Goal: Task Accomplishment & Management: Manage account settings

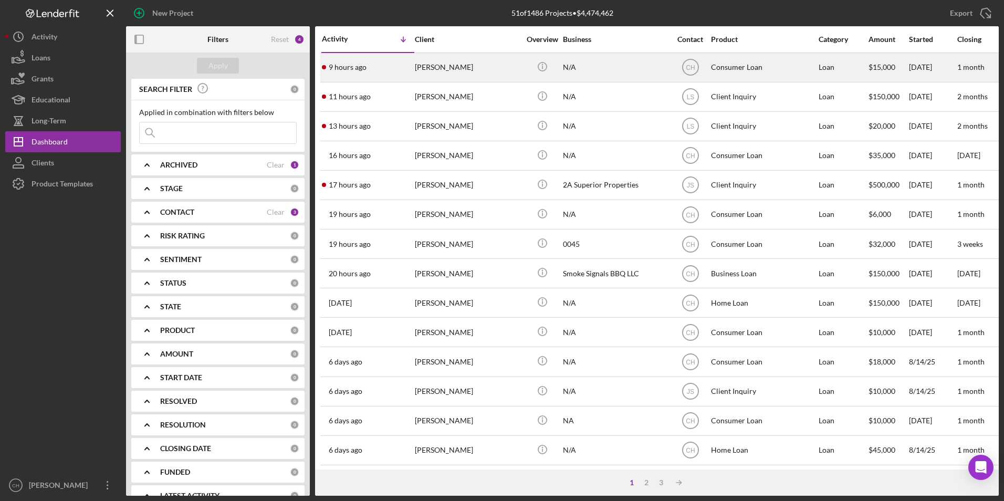
click at [439, 66] on div "[PERSON_NAME]" at bounding box center [467, 68] width 105 height 28
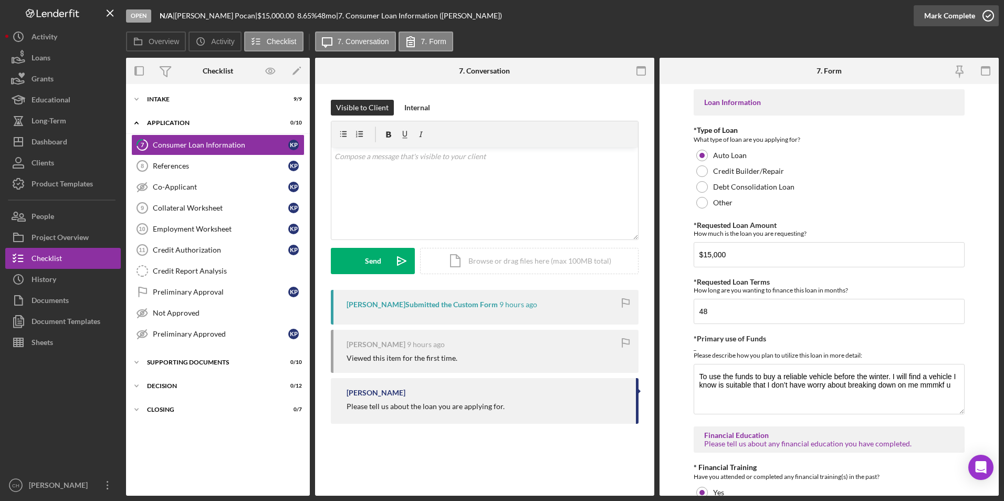
click at [937, 16] on div "Mark Complete" at bounding box center [950, 15] width 51 height 21
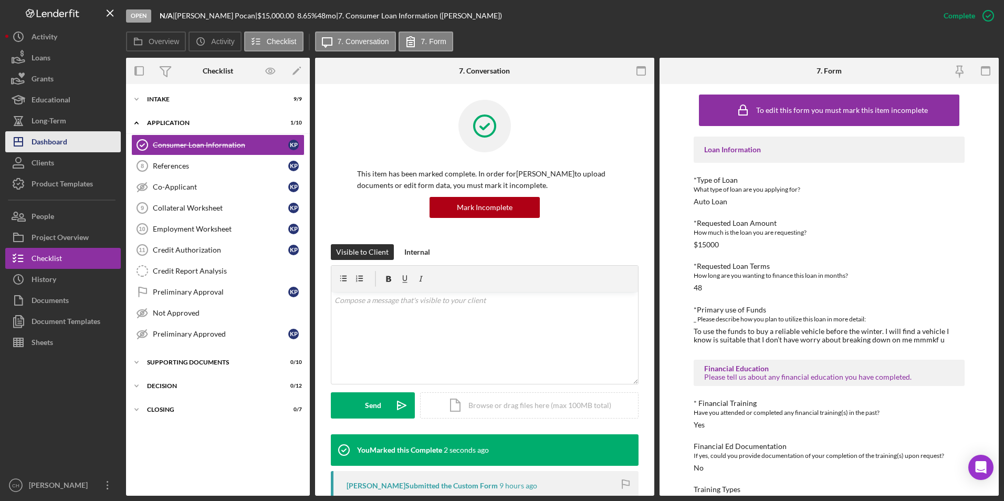
click at [62, 136] on div "Dashboard" at bounding box center [50, 143] width 36 height 24
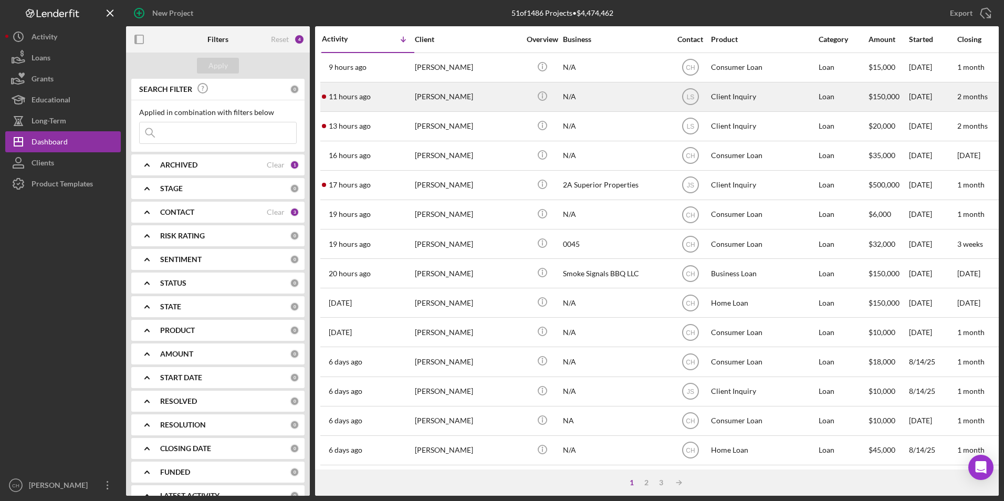
click at [429, 95] on div "[PERSON_NAME]" at bounding box center [467, 97] width 105 height 28
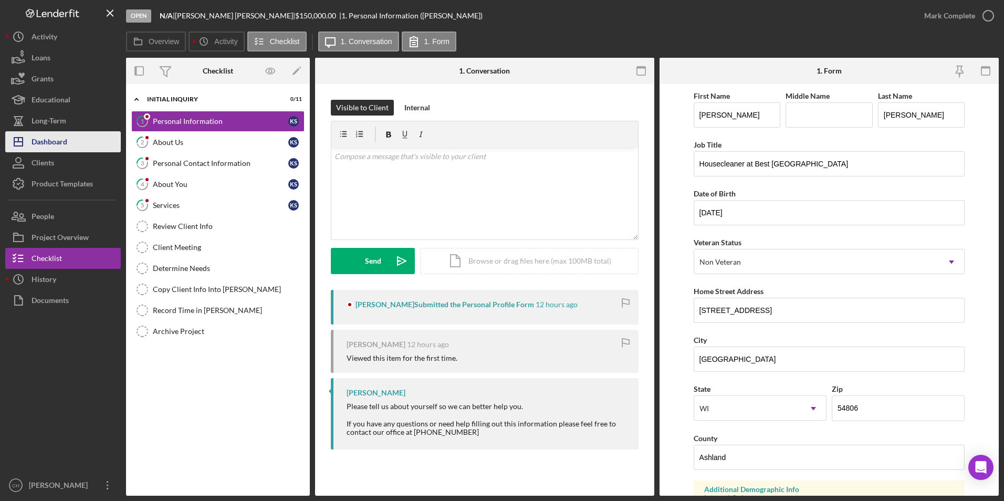
click at [62, 138] on div "Dashboard" at bounding box center [50, 143] width 36 height 24
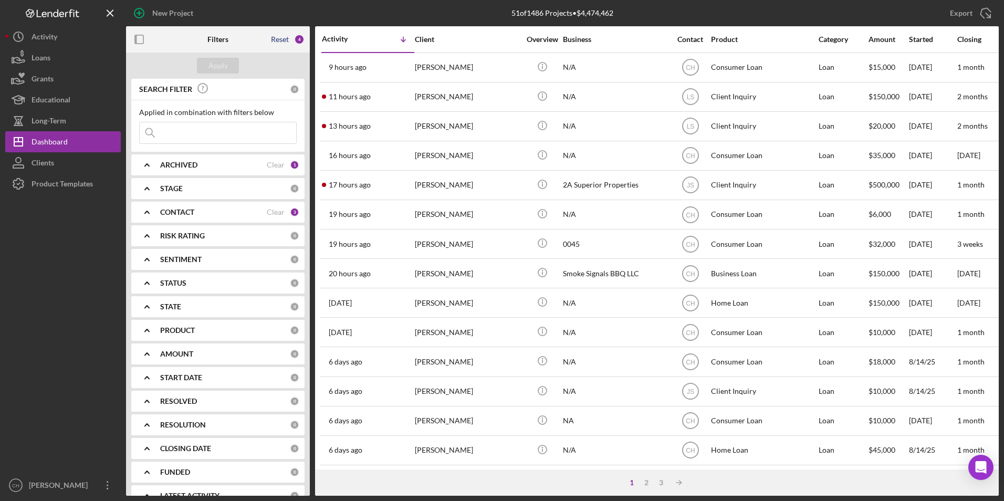
click at [282, 38] on div "Reset" at bounding box center [280, 39] width 18 height 8
click at [200, 69] on button "Apply" at bounding box center [218, 66] width 42 height 16
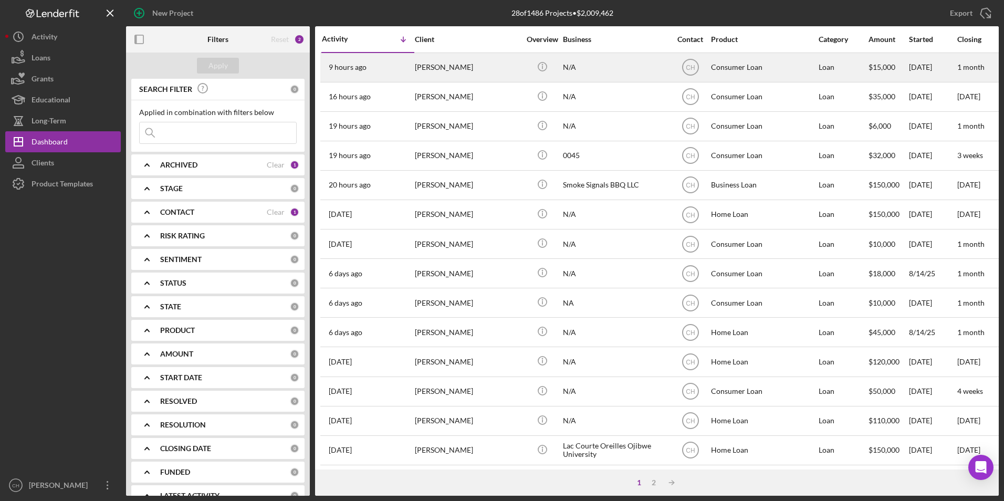
click at [450, 67] on div "[PERSON_NAME]" at bounding box center [467, 68] width 105 height 28
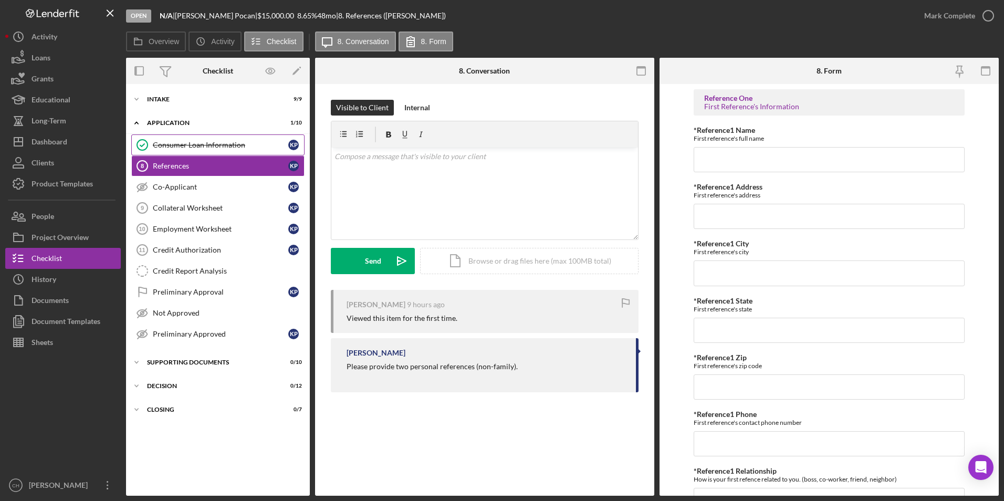
click at [229, 142] on div "Consumer Loan Information" at bounding box center [221, 145] width 136 height 8
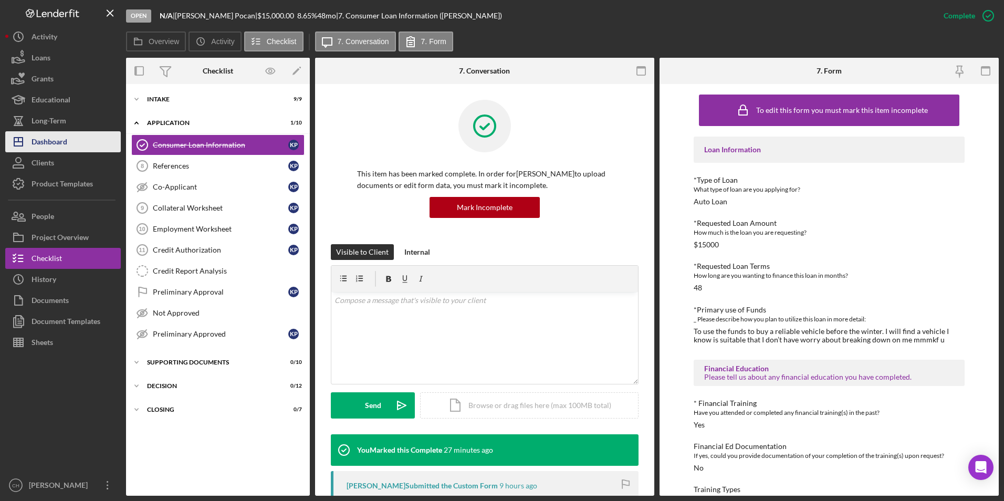
click at [83, 141] on button "Icon/Dashboard Dashboard" at bounding box center [63, 141] width 116 height 21
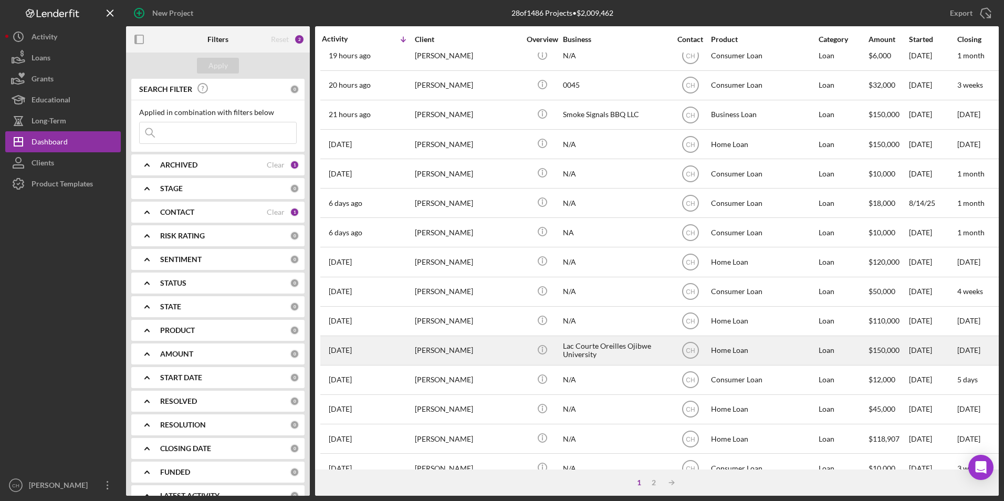
scroll to position [158, 0]
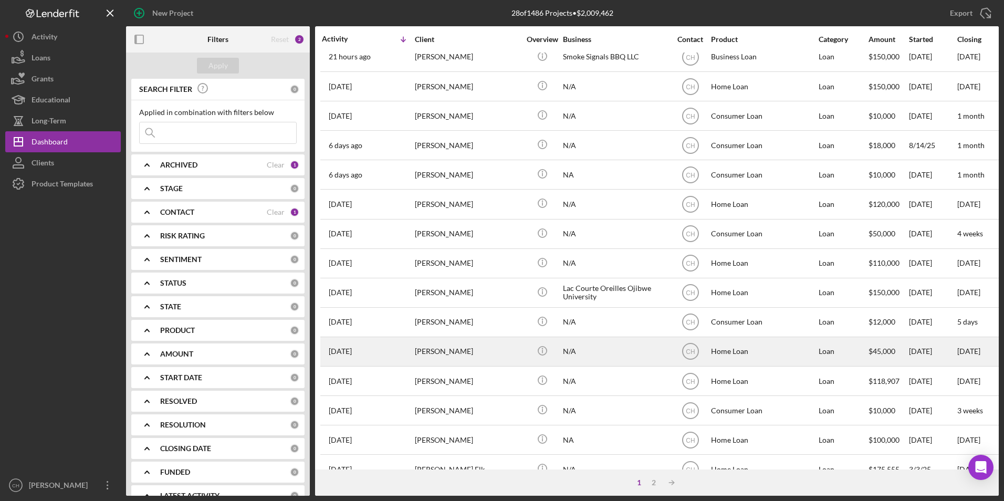
click at [441, 356] on div "[PERSON_NAME]" at bounding box center [467, 352] width 105 height 28
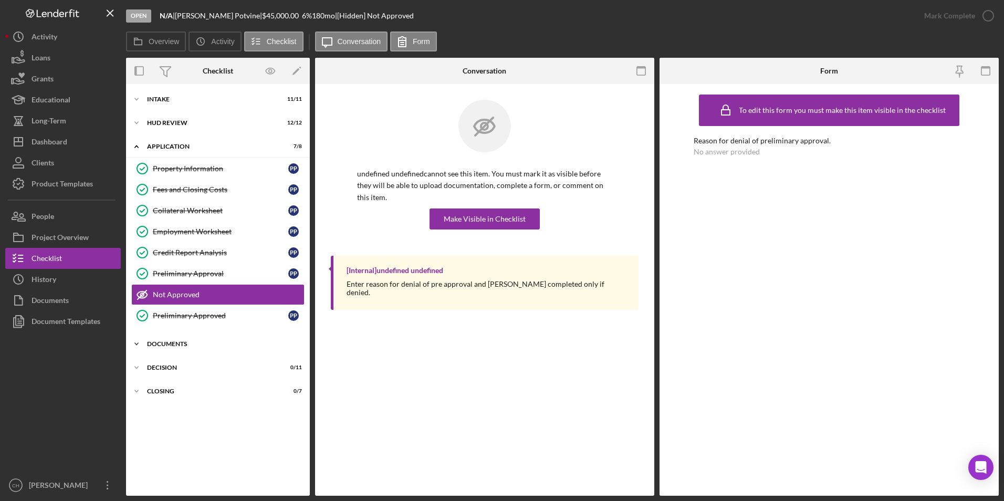
click at [156, 338] on div "Icon/Expander Documents 8 / 12" at bounding box center [218, 344] width 184 height 21
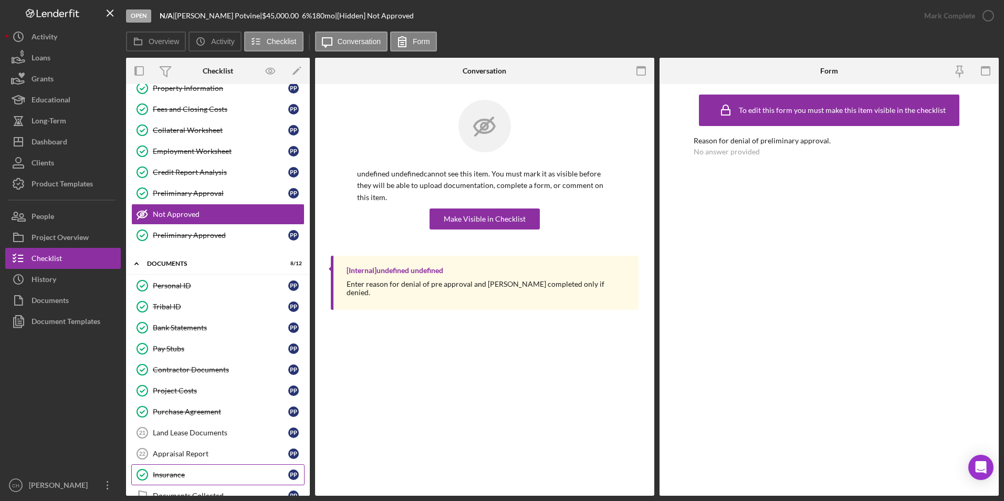
scroll to position [158, 0]
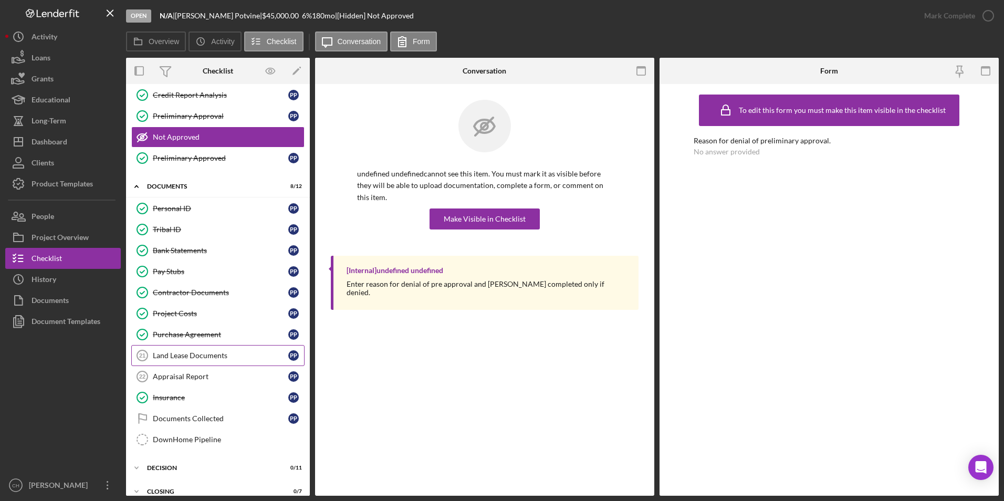
click at [174, 359] on div "Land Lease Documents" at bounding box center [221, 355] width 136 height 8
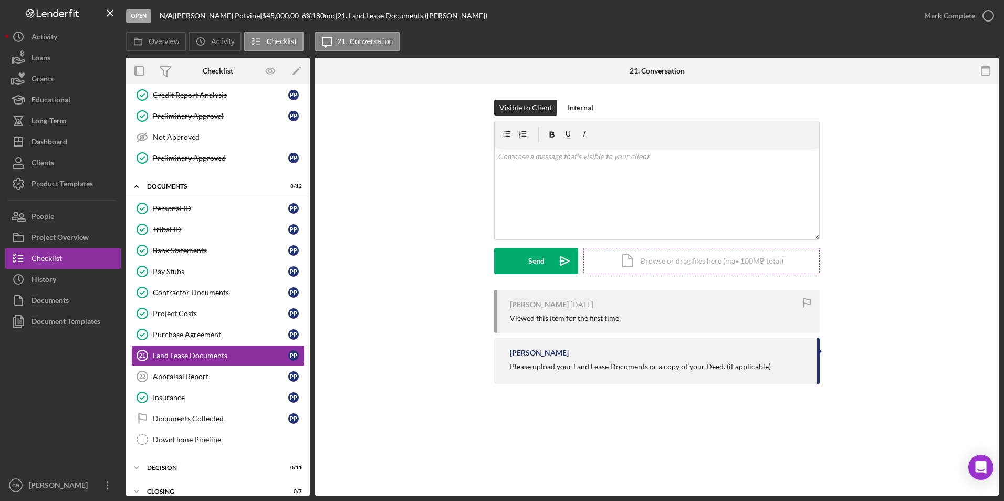
click at [678, 264] on div "Icon/Document Browse or drag files here (max 100MB total) Tap to choose files o…" at bounding box center [702, 261] width 236 height 26
click at [701, 257] on div "Icon/Document Browse or drag files here (max 100MB total) Tap to choose files o…" at bounding box center [702, 261] width 236 height 26
click at [558, 267] on icon "Icon/Upload" at bounding box center [565, 261] width 26 height 26
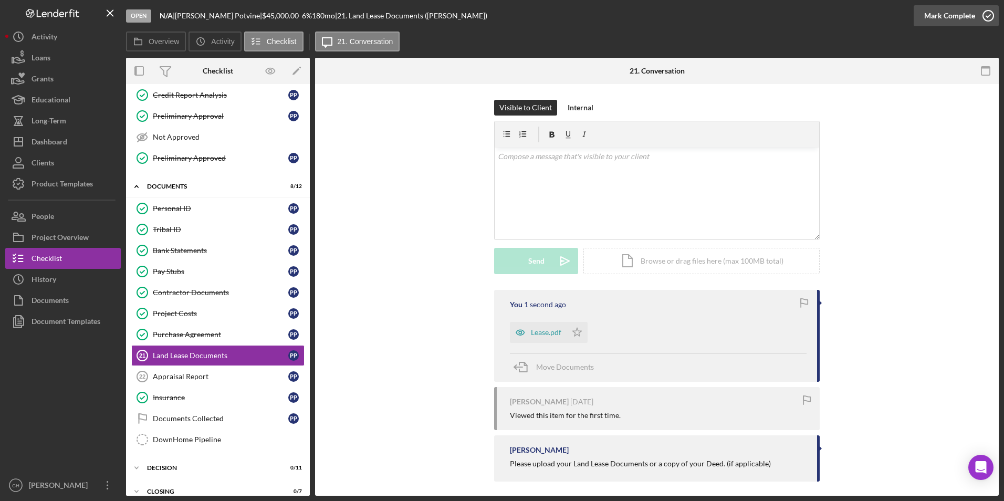
click at [944, 16] on div "Mark Complete" at bounding box center [950, 15] width 51 height 21
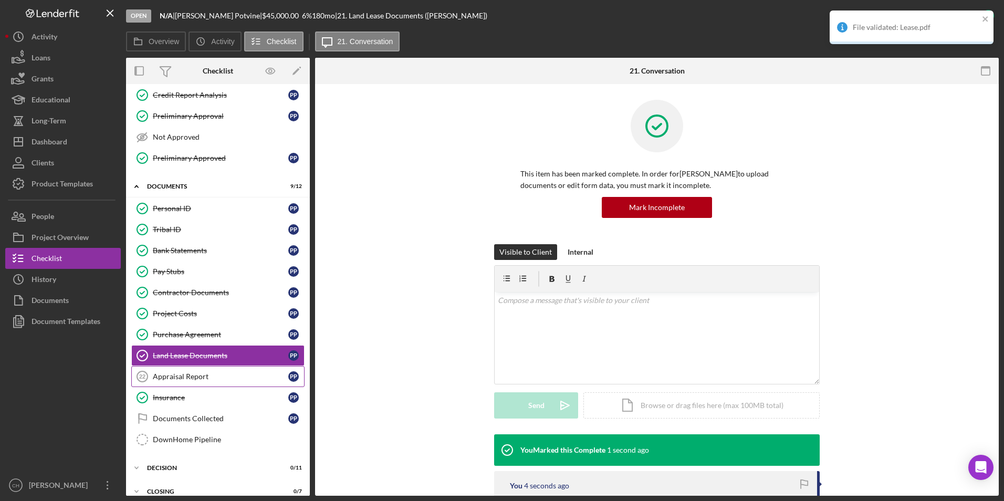
click at [197, 377] on div "Appraisal Report" at bounding box center [221, 376] width 136 height 8
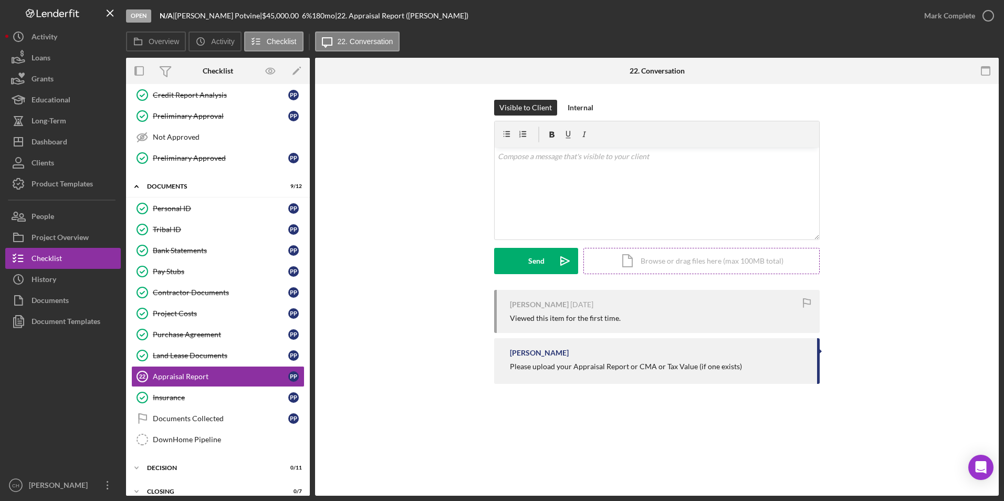
click at [658, 260] on div "Icon/Document Browse or drag files here (max 100MB total) Tap to choose files o…" at bounding box center [702, 261] width 236 height 26
click at [537, 267] on div "Upload" at bounding box center [537, 261] width 24 height 26
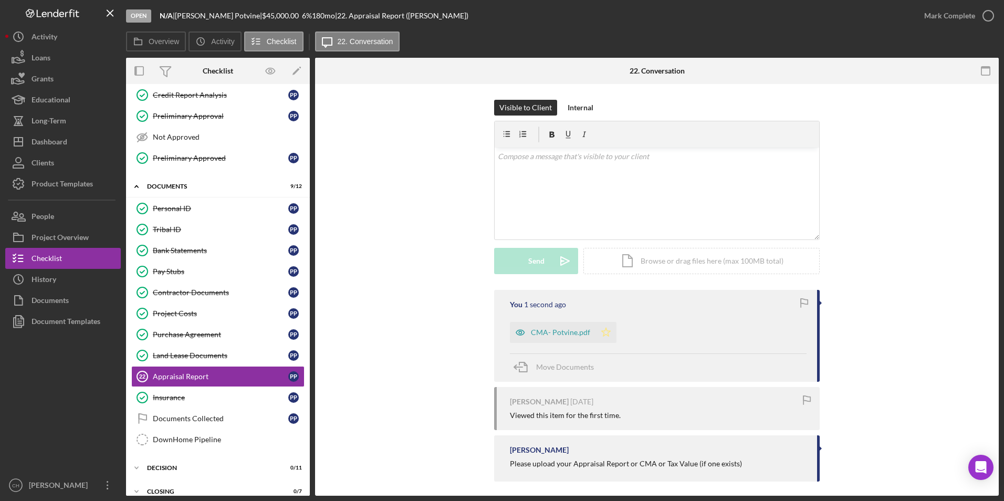
click at [602, 334] on icon "Icon/Star" at bounding box center [606, 332] width 21 height 21
click at [957, 14] on div "Mark Complete" at bounding box center [950, 15] width 51 height 21
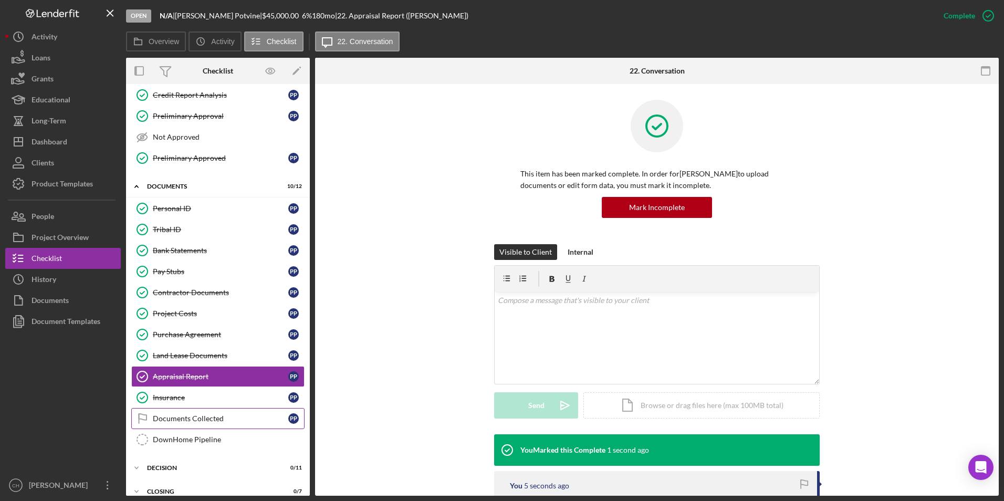
click at [164, 417] on div "Documents Collected" at bounding box center [221, 418] width 136 height 8
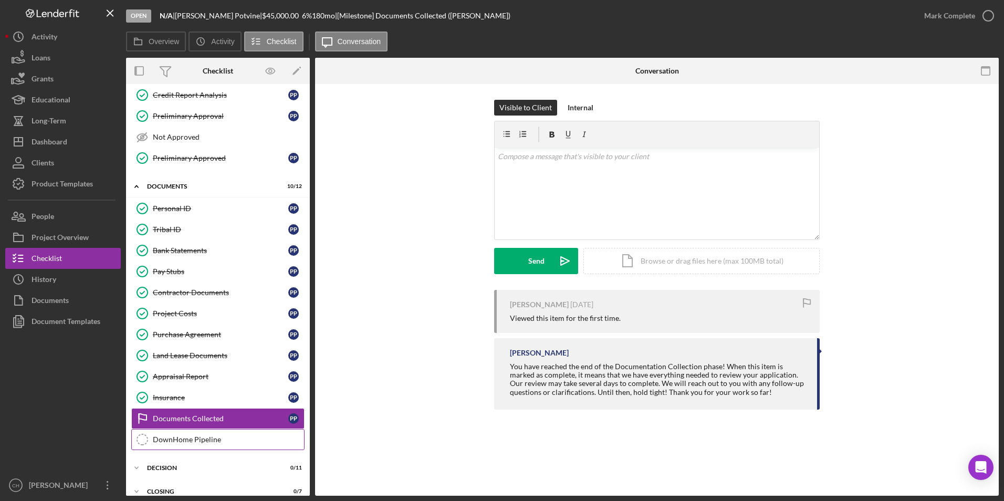
click at [179, 439] on div "DownHome Pipeline" at bounding box center [228, 440] width 151 height 8
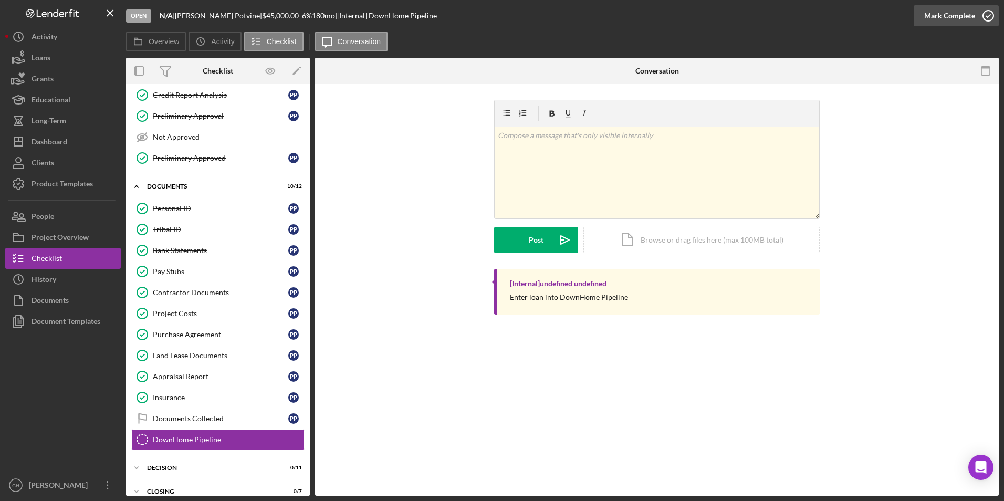
click at [944, 15] on div "Mark Complete" at bounding box center [950, 15] width 51 height 21
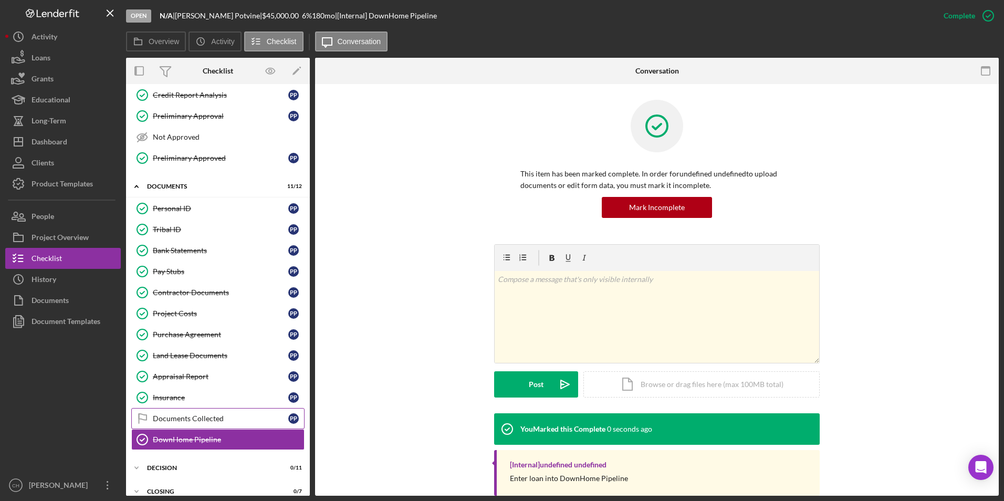
click at [189, 419] on div "Documents Collected" at bounding box center [221, 418] width 136 height 8
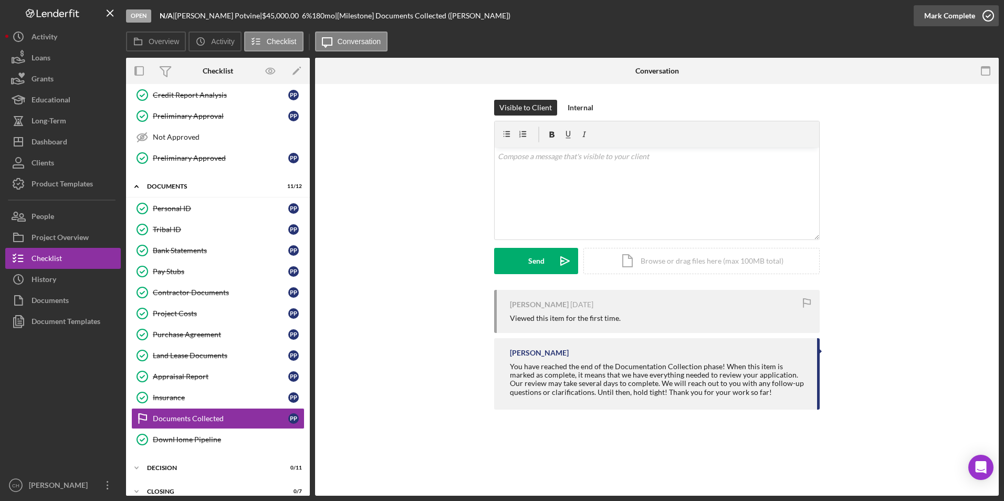
click at [941, 15] on div "Mark Complete" at bounding box center [950, 15] width 51 height 21
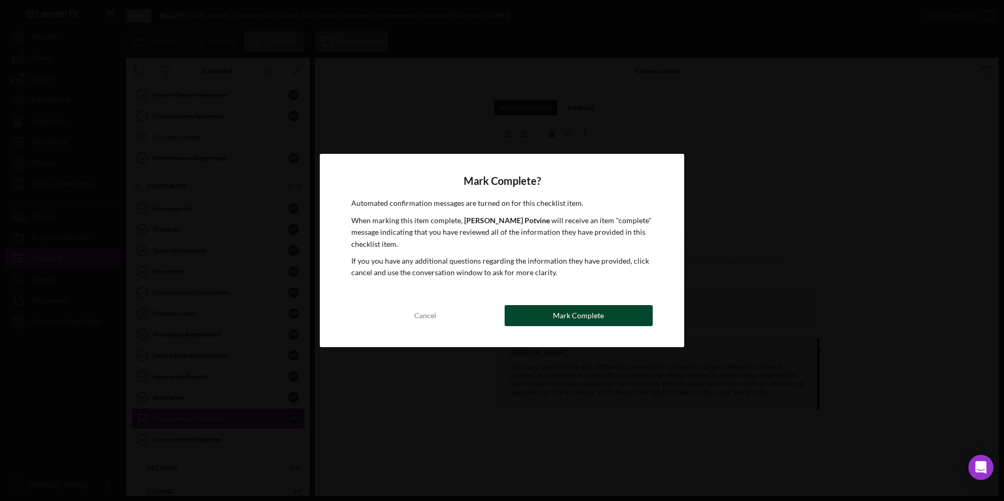
click at [556, 318] on div "Mark Complete" at bounding box center [578, 315] width 51 height 21
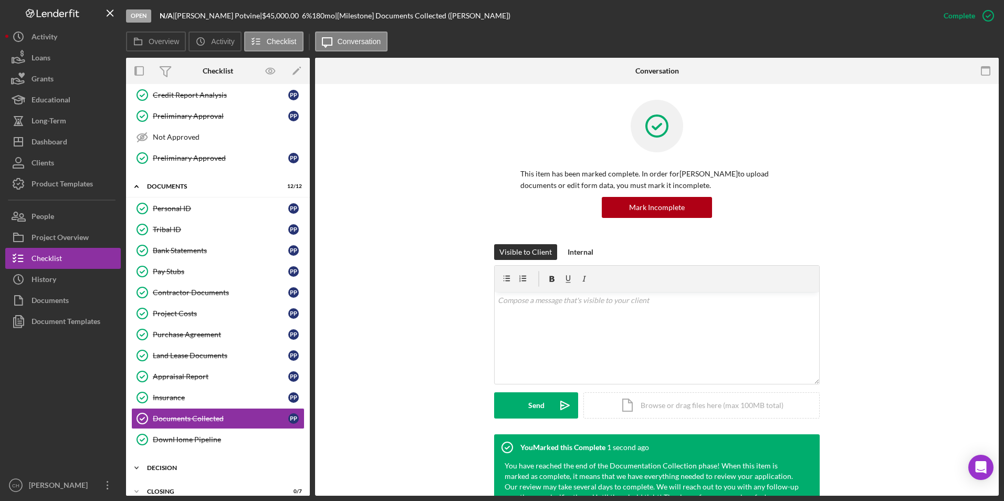
click at [180, 464] on div "Icon/Expander Decision 0 / 11" at bounding box center [218, 468] width 184 height 21
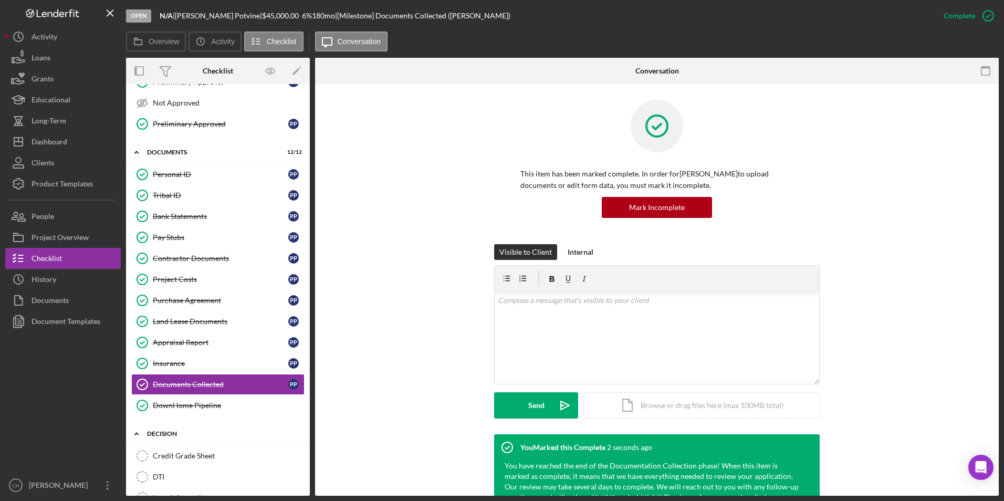
scroll to position [210, 0]
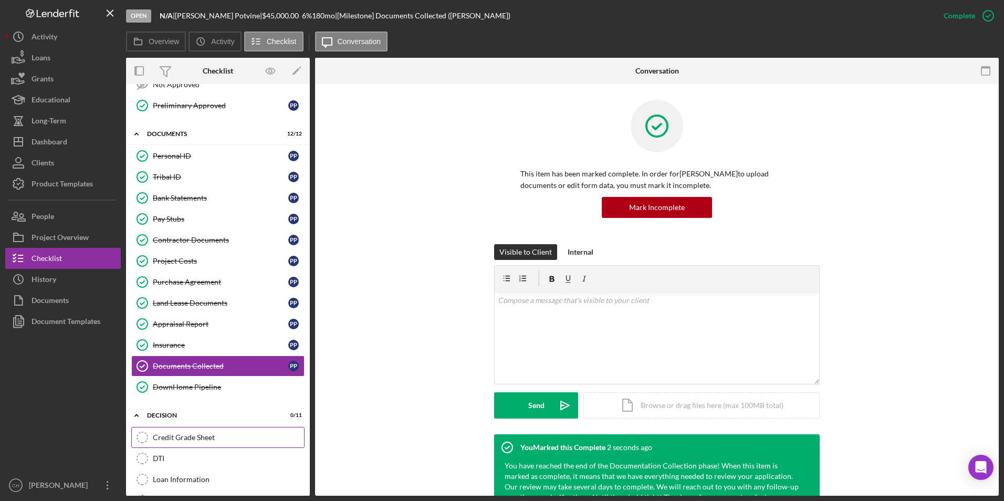
click at [179, 434] on div "Credit Grade Sheet" at bounding box center [228, 437] width 151 height 8
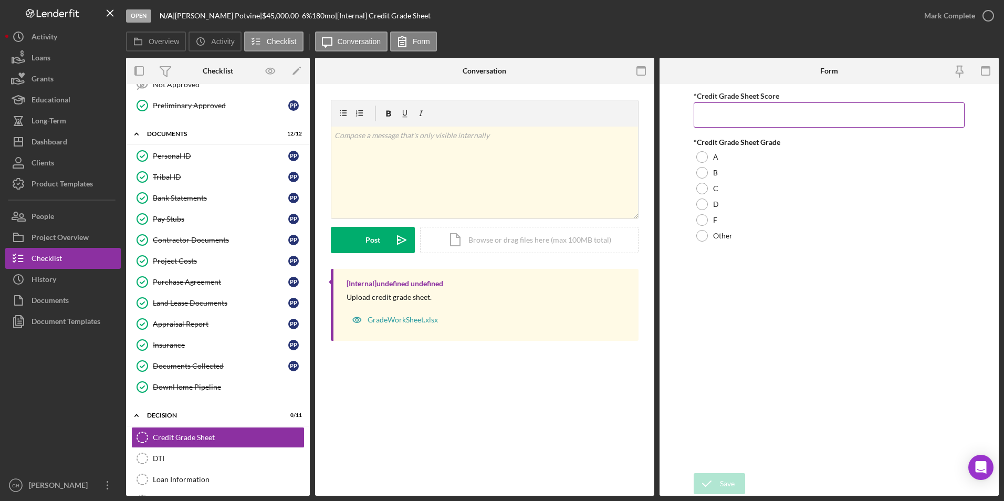
click at [718, 113] on input "*Credit Grade Sheet Score" at bounding box center [830, 114] width 272 height 25
type input "28"
click at [705, 170] on div at bounding box center [703, 173] width 12 height 12
click at [729, 490] on div "Save" at bounding box center [727, 483] width 15 height 21
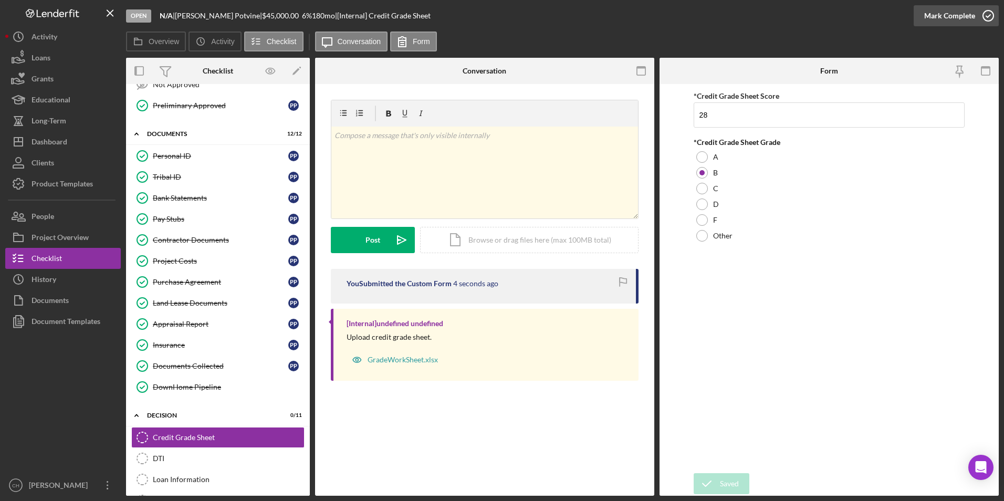
click at [936, 12] on div "Mark Complete" at bounding box center [950, 15] width 51 height 21
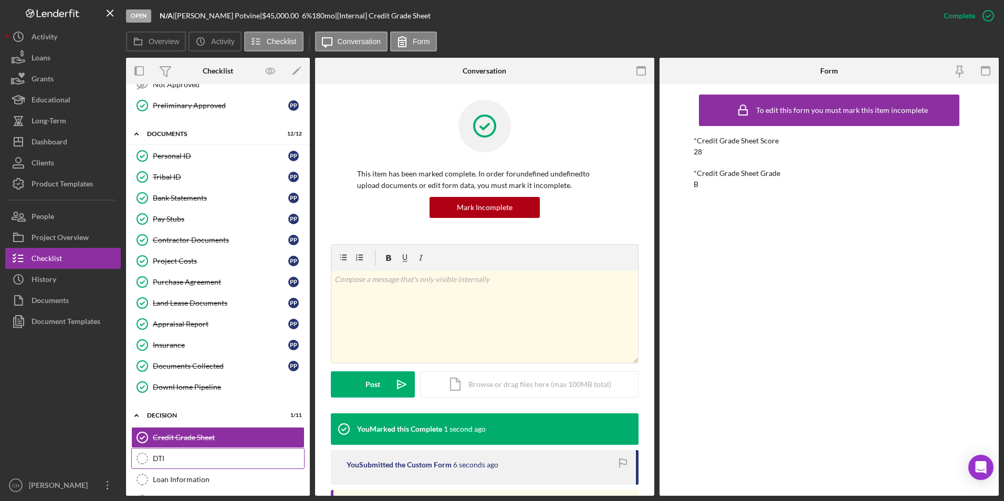
click at [168, 464] on link "DTI DTI" at bounding box center [217, 458] width 173 height 21
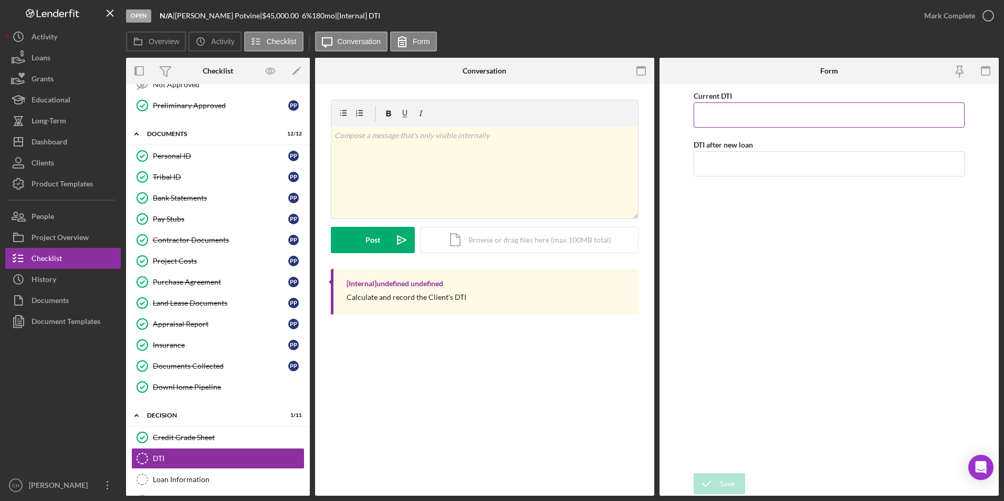
click at [716, 120] on input "Current DTI" at bounding box center [830, 114] width 272 height 25
type input "17.00000%"
click at [742, 166] on input "DTI after new loan" at bounding box center [830, 163] width 272 height 25
type input "39.00000%"
drag, startPoint x: 739, startPoint y: 235, endPoint x: 739, endPoint y: 243, distance: 7.9
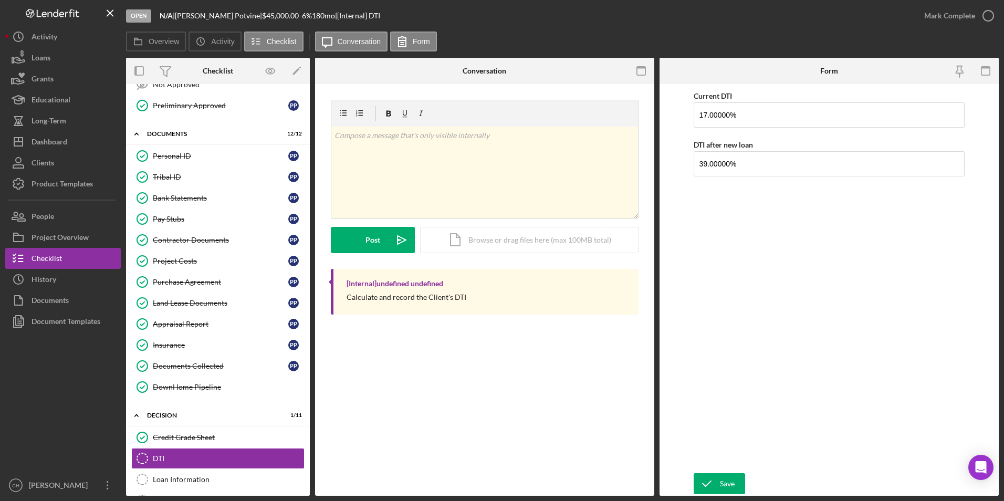
click at [739, 237] on div "Current DTI 17.00000% DTI after new loan 39.00000%" at bounding box center [830, 278] width 272 height 379
click at [729, 487] on div "Save" at bounding box center [727, 483] width 15 height 21
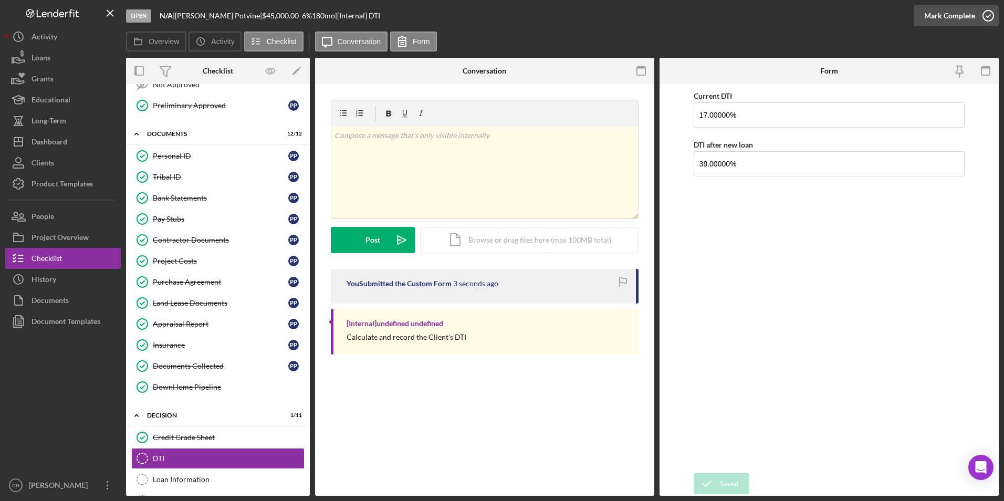
click at [955, 14] on div "Mark Complete" at bounding box center [950, 15] width 51 height 21
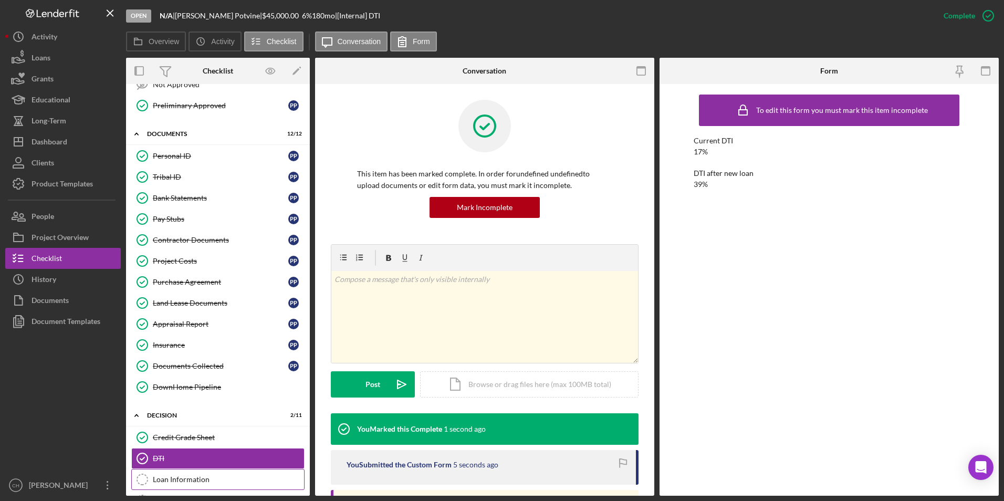
click at [198, 478] on div "Loan Information" at bounding box center [228, 479] width 151 height 8
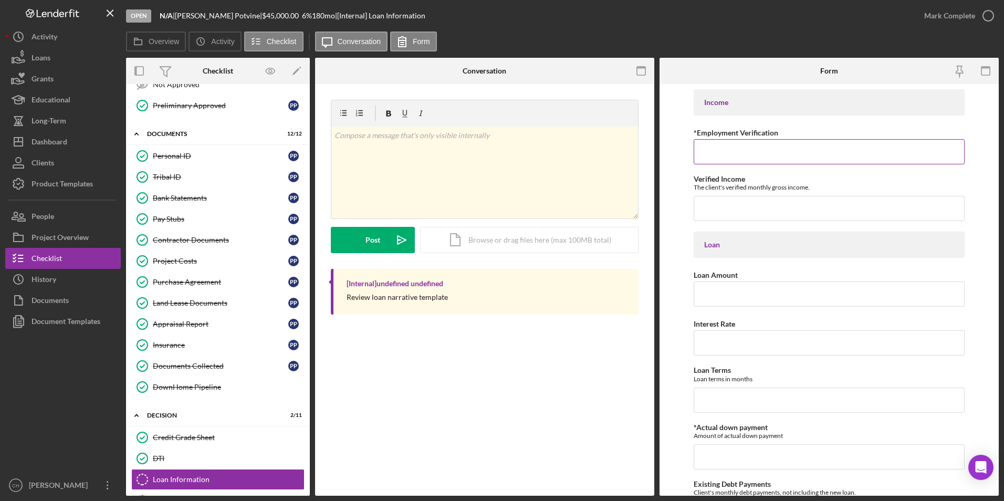
click at [706, 154] on input "*Employment Verification" at bounding box center [830, 151] width 272 height 25
type input "Unemployed/Social Security"
click at [814, 202] on input "Verified Income" at bounding box center [830, 208] width 272 height 25
type input "$1,933"
type input "$45,000"
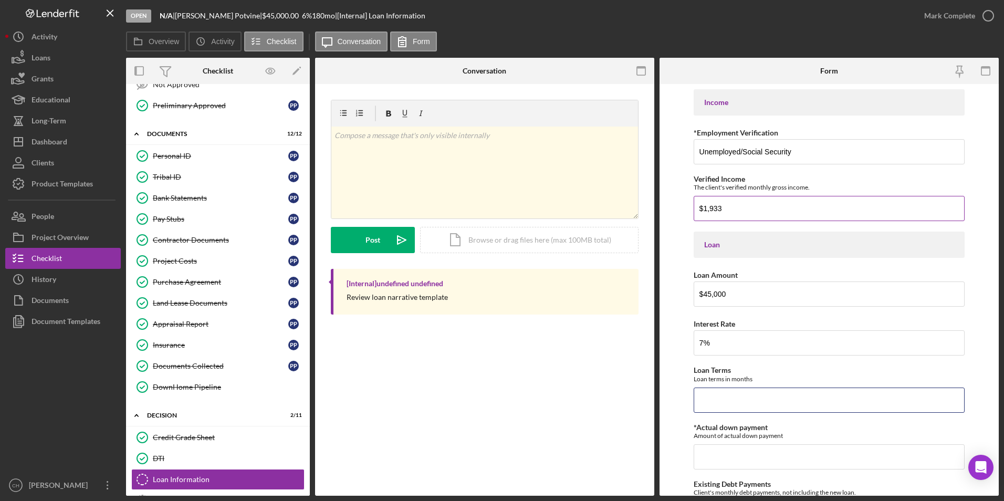
type input "7.00000%"
type input "180"
type input "$0"
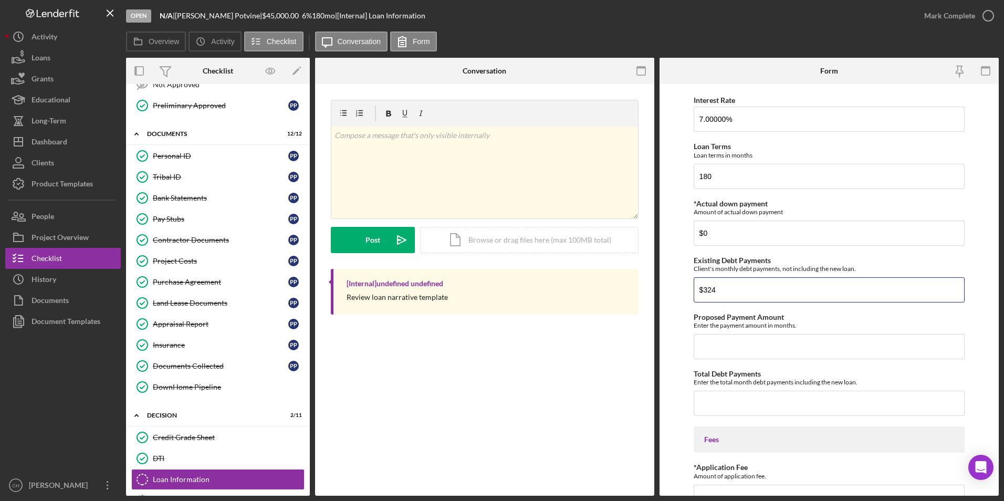
type input "$324"
type input "$416.61"
type input "$740.61"
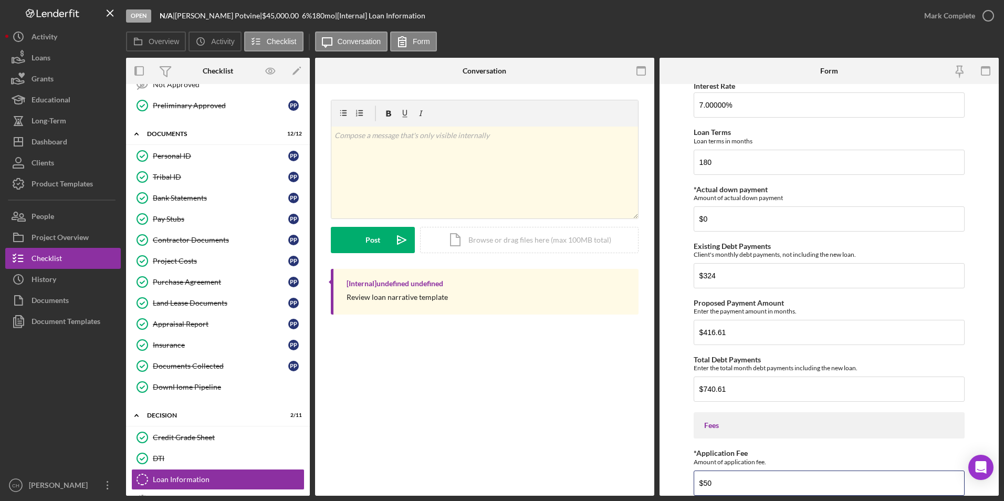
type input "$50"
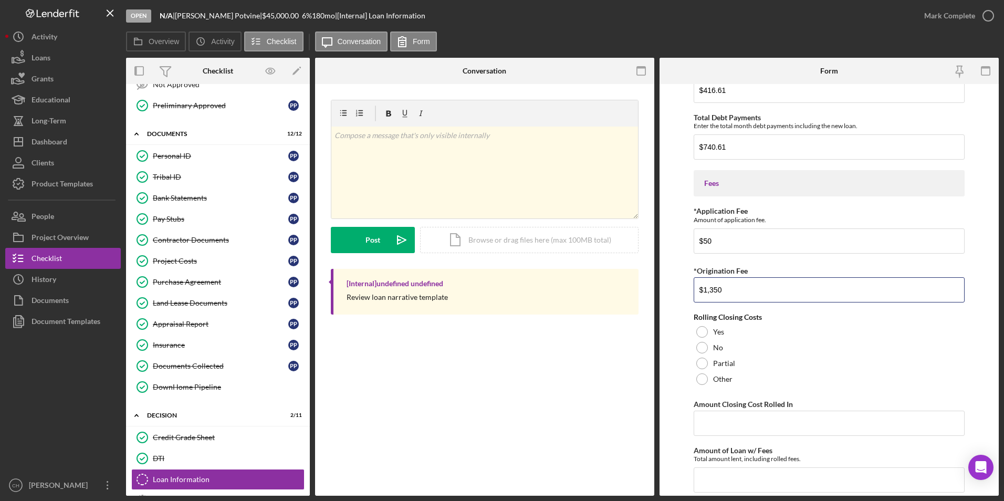
type input "$1,350"
click at [701, 335] on div at bounding box center [703, 332] width 12 height 12
click at [710, 424] on input "Amount Closing Cost Rolled In" at bounding box center [830, 423] width 272 height 25
type input "$1,350"
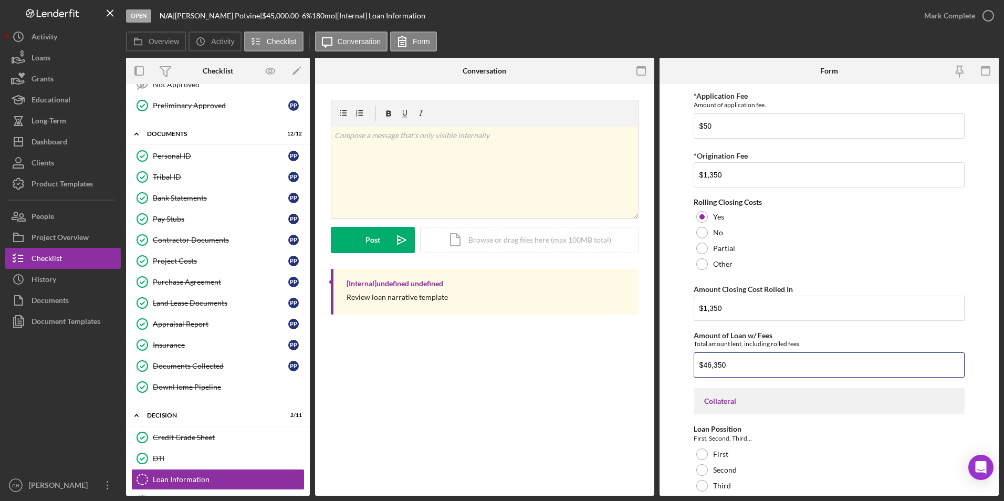
scroll to position [690, 0]
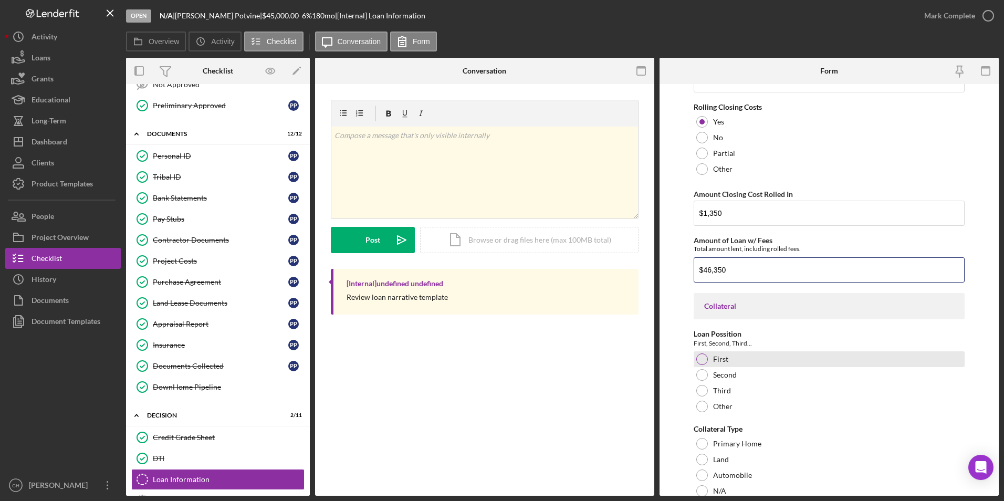
type input "$46,350"
click at [699, 359] on div at bounding box center [703, 360] width 12 height 12
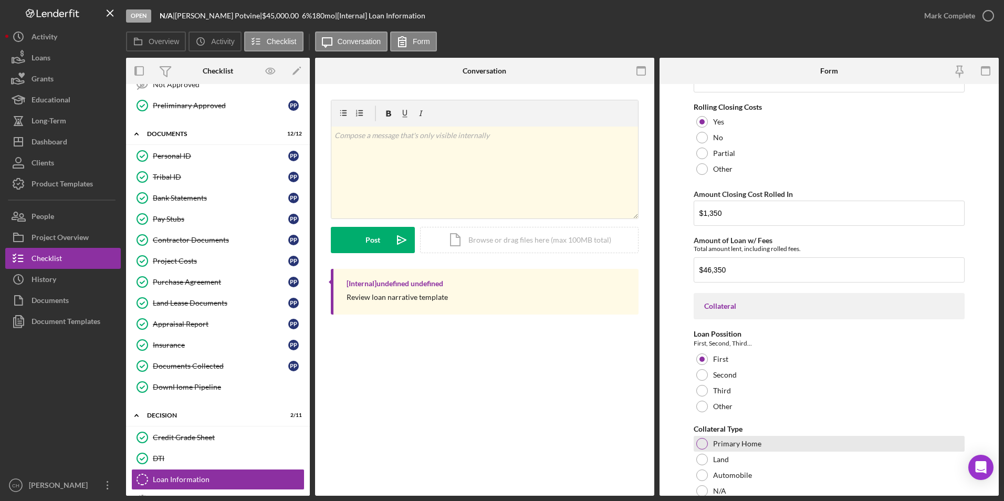
click at [700, 444] on div at bounding box center [703, 444] width 12 height 12
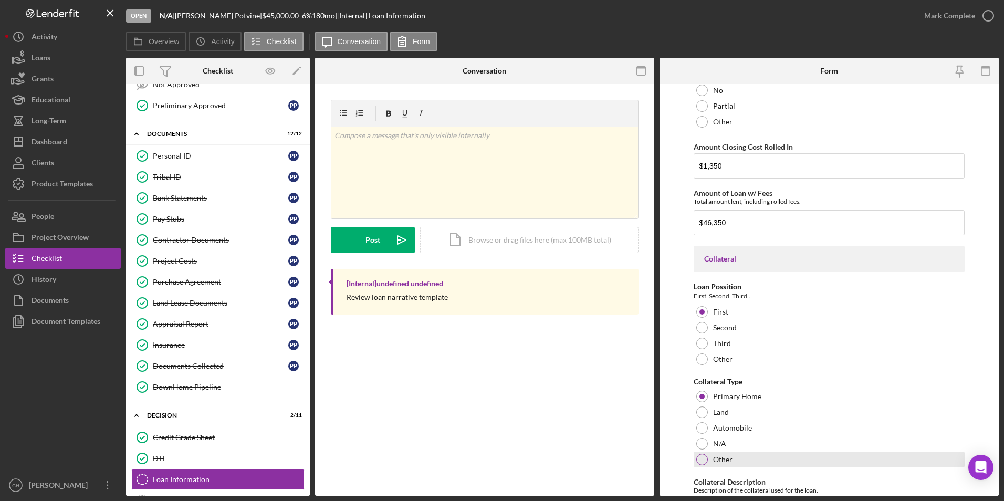
scroll to position [795, 0]
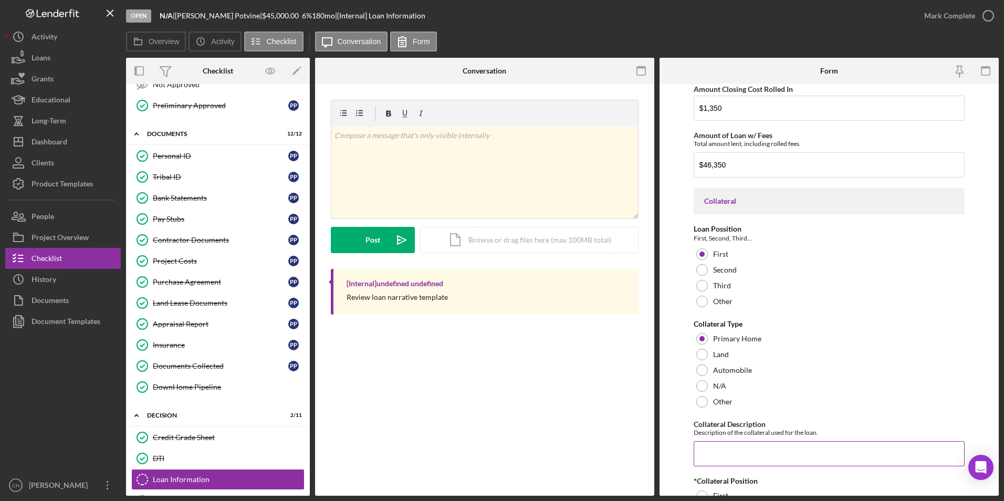
click at [703, 450] on input "Collateral Description" at bounding box center [830, 453] width 272 height 25
type input "Primary house located at [STREET_ADDRESS]"
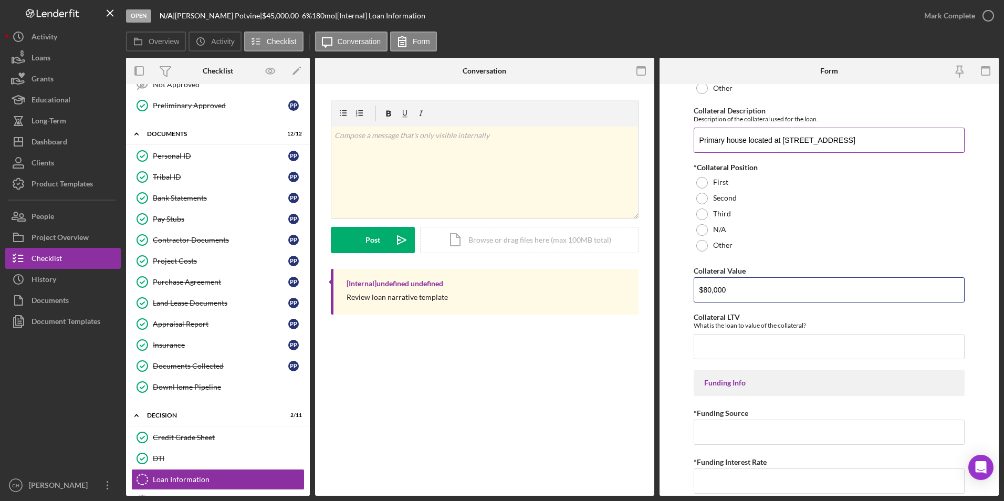
type input "$80,000"
type input "58"
type input "NACA"
type input "0.00000%"
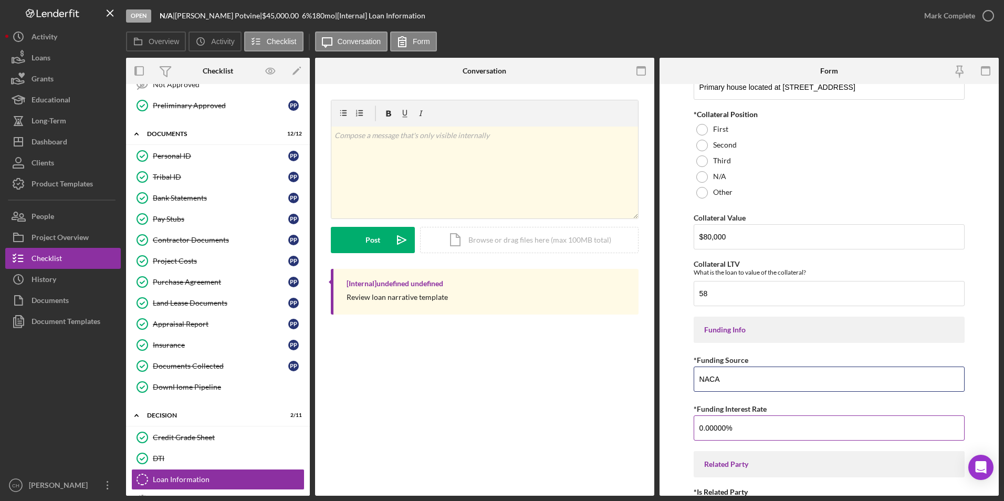
scroll to position [1251, 0]
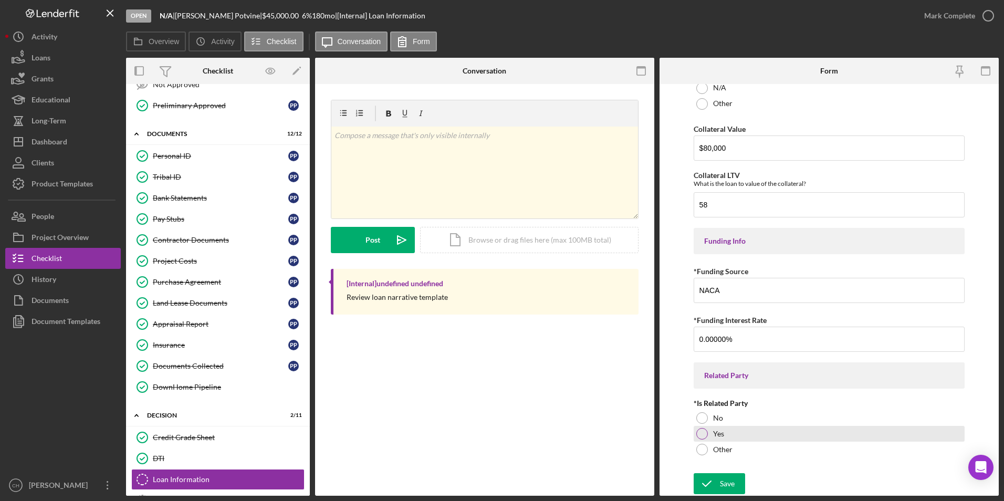
click at [699, 434] on div at bounding box center [703, 434] width 12 height 12
click at [711, 485] on icon "submit" at bounding box center [707, 484] width 26 height 26
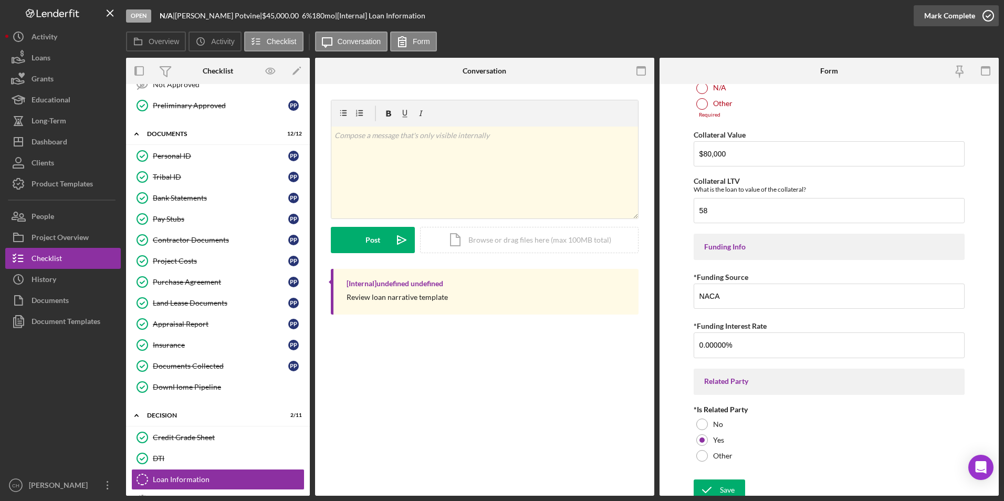
click at [948, 15] on div "Mark Complete" at bounding box center [950, 15] width 51 height 21
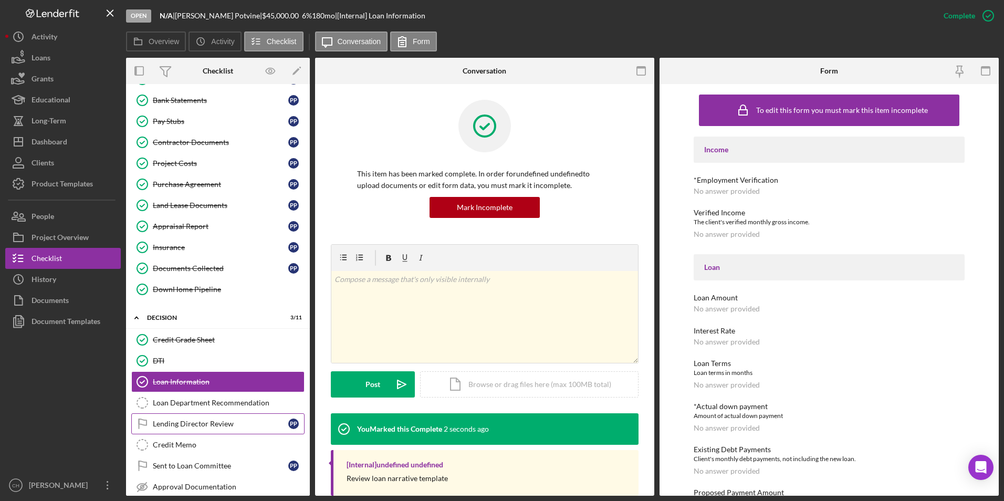
scroll to position [368, 0]
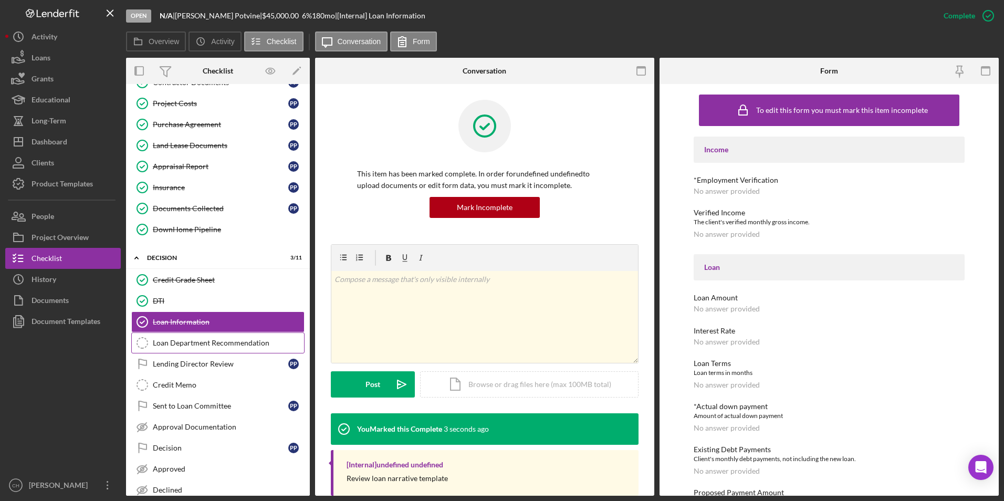
click at [215, 344] on div "Loan Department Recommendation" at bounding box center [228, 343] width 151 height 8
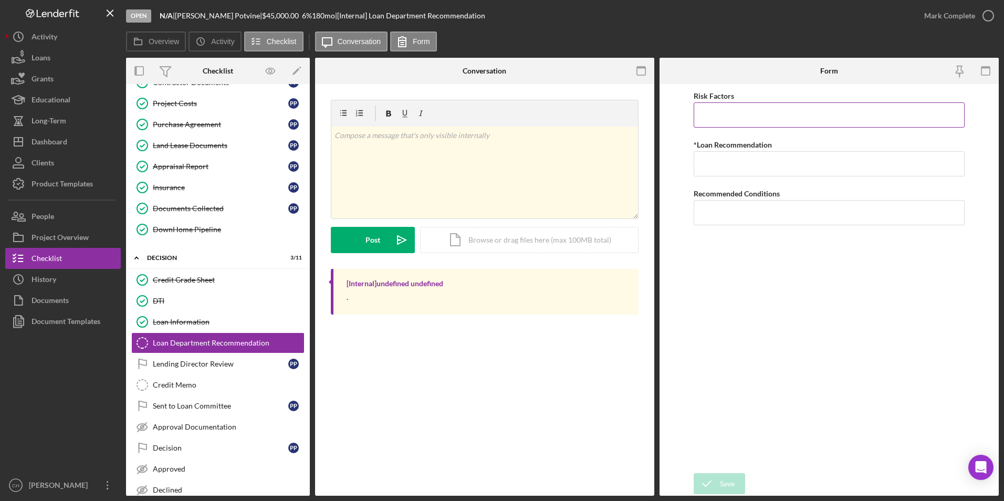
click at [723, 113] on input "Risk Factors" at bounding box center [830, 114] width 272 height 25
type input "None at this time"
type input "Approve"
type input "None at this time"
click at [711, 474] on icon "submit" at bounding box center [707, 484] width 26 height 26
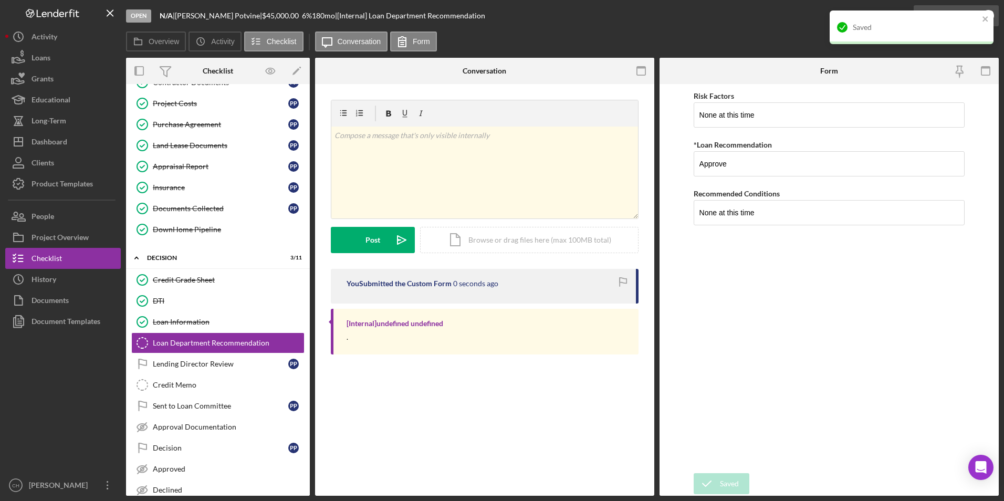
click at [941, 18] on div "Saved" at bounding box center [912, 28] width 164 height 34
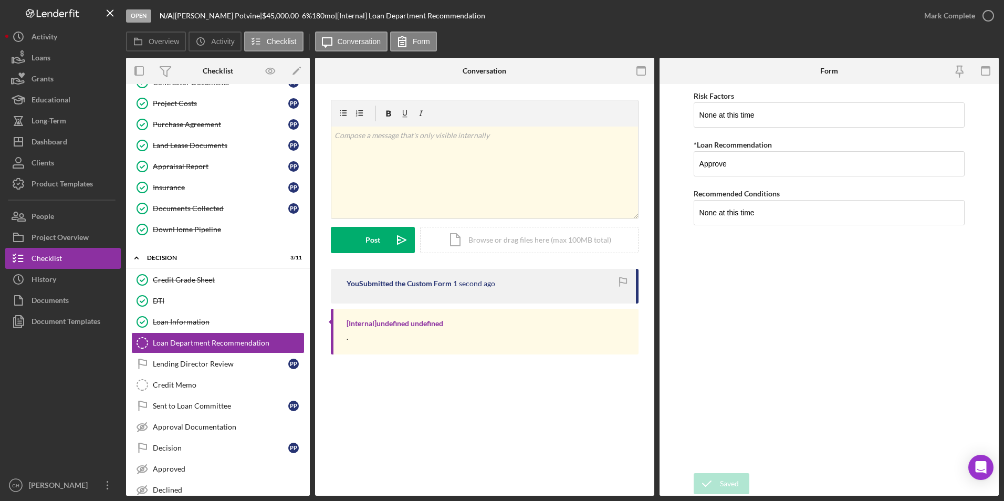
click at [945, 13] on div "Saved" at bounding box center [912, 10] width 168 height 4
click at [941, 15] on div "Mark Complete" at bounding box center [950, 15] width 51 height 21
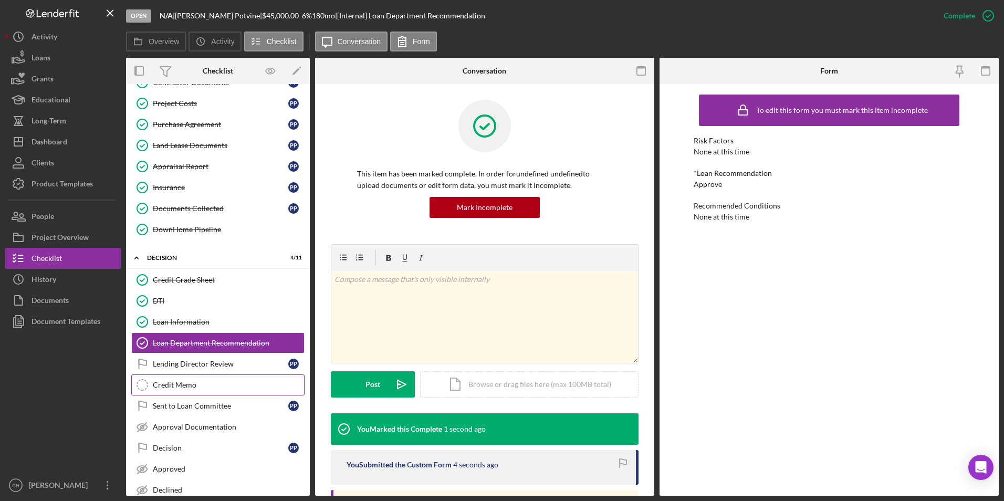
click at [163, 382] on div "Credit Memo" at bounding box center [228, 385] width 151 height 8
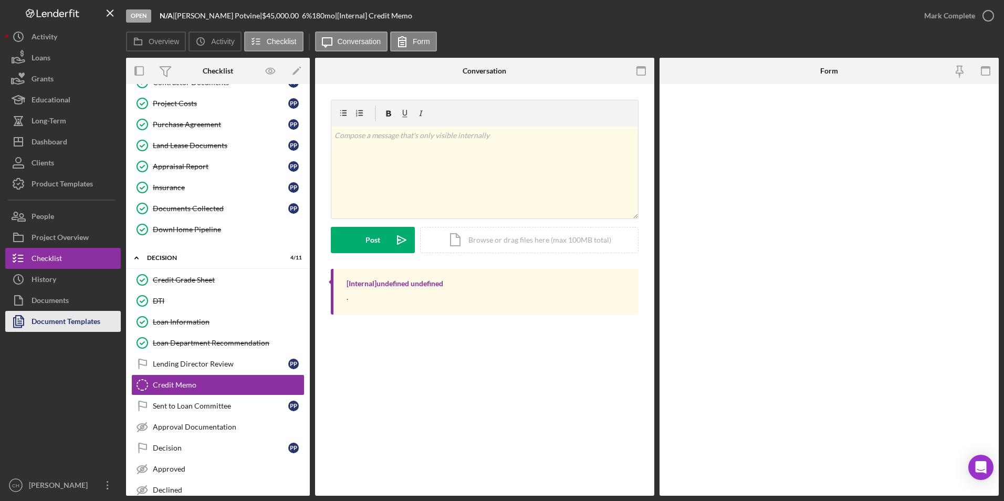
click at [85, 324] on div "Document Templates" at bounding box center [66, 323] width 69 height 24
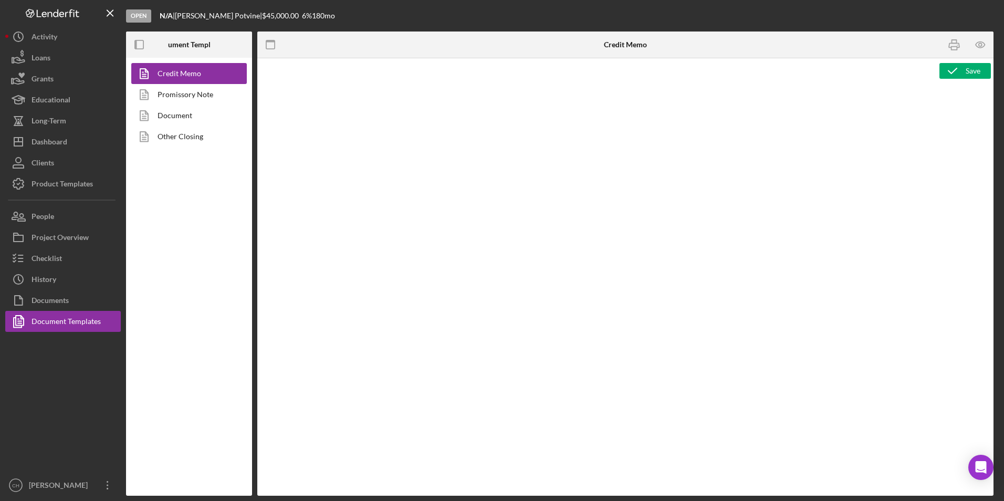
type textarea "<p style="text-align: center;"><span style="font-size: 18pt;"><strong>[US_STATE…"
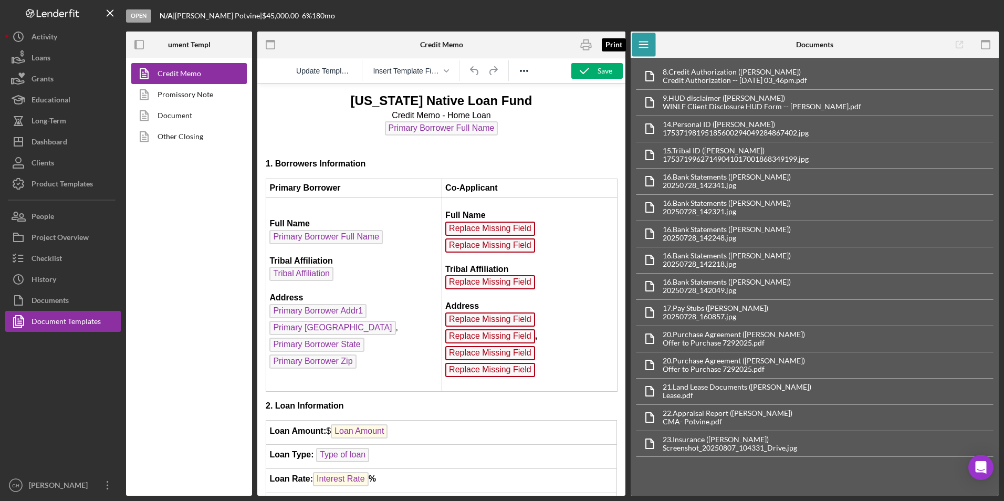
drag, startPoint x: 585, startPoint y: 46, endPoint x: 125, endPoint y: 443, distance: 608.2
click at [585, 46] on icon "button" at bounding box center [587, 45] width 24 height 24
click at [51, 257] on div "Checklist" at bounding box center [47, 260] width 30 height 24
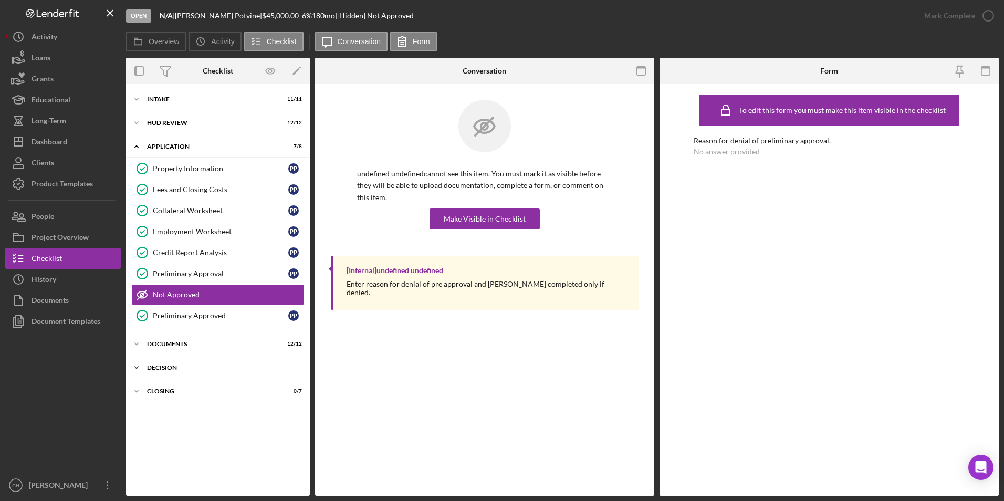
click at [158, 368] on div "Decision" at bounding box center [222, 368] width 150 height 6
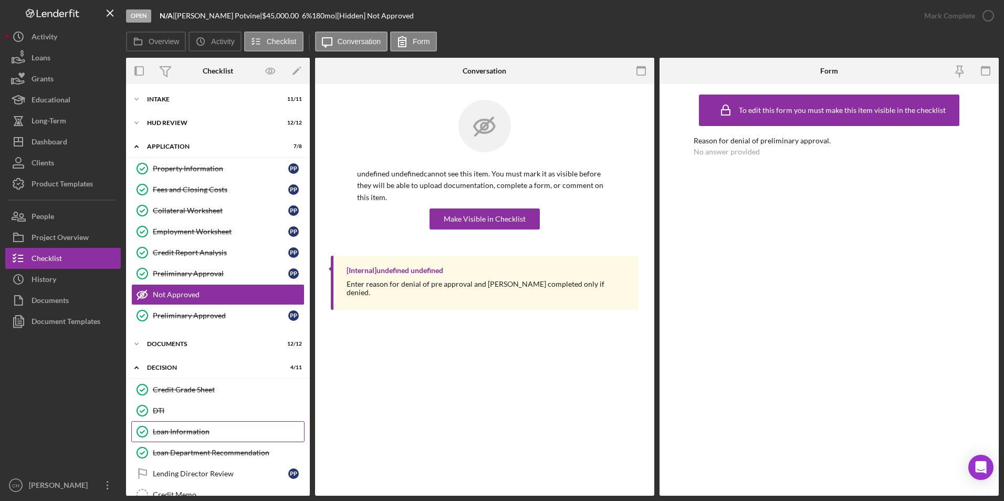
click at [173, 433] on div "Loan Information" at bounding box center [228, 432] width 151 height 8
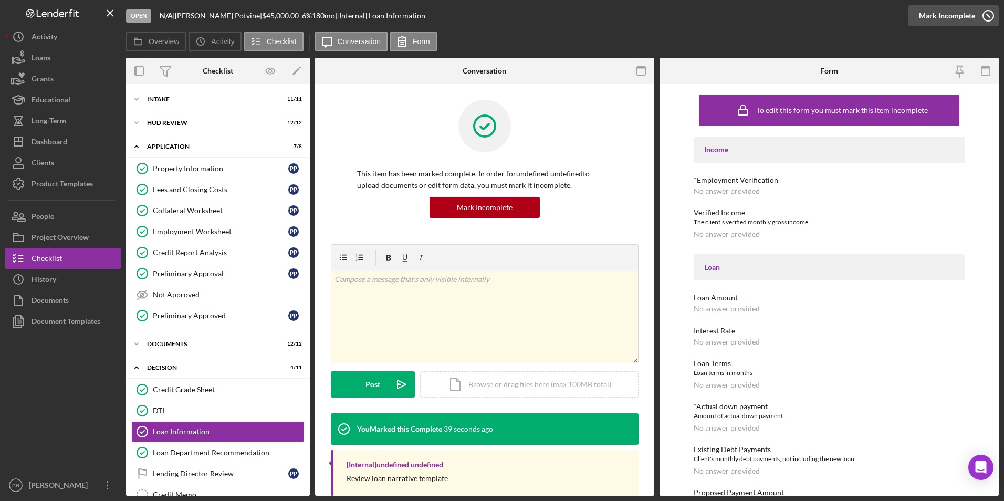
click at [955, 15] on div "Mark Incomplete" at bounding box center [947, 15] width 56 height 21
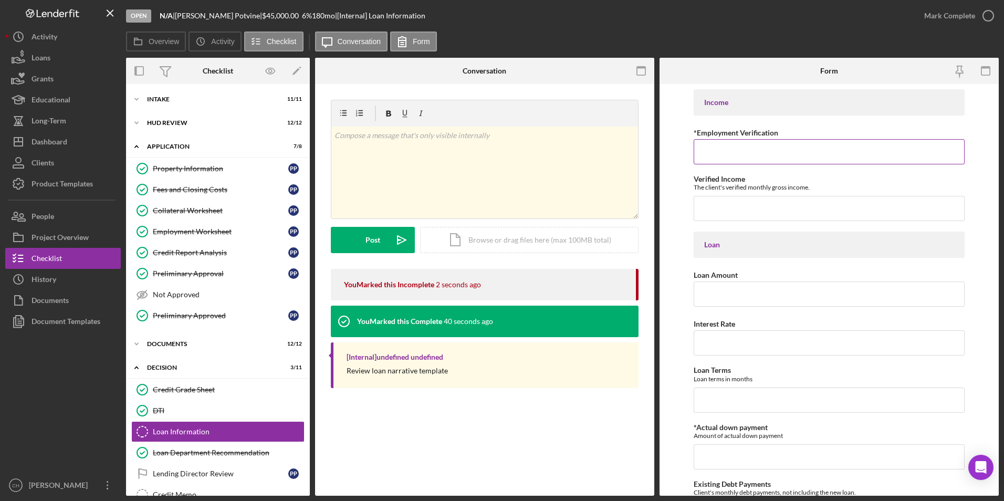
click at [736, 151] on input "*Employment Verification" at bounding box center [830, 151] width 272 height 25
type input "Unemployed/Social Security"
click at [733, 212] on input "Verified Income" at bounding box center [830, 208] width 272 height 25
type input "$1,933"
type input "$45,000"
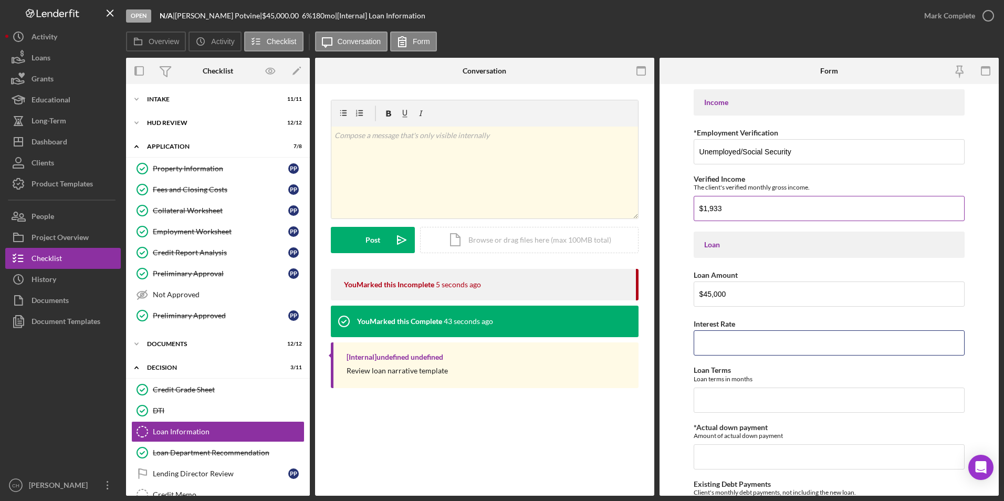
type input "7.00000%"
type input "180"
type input "$0"
type input "$324"
type input "$416.61"
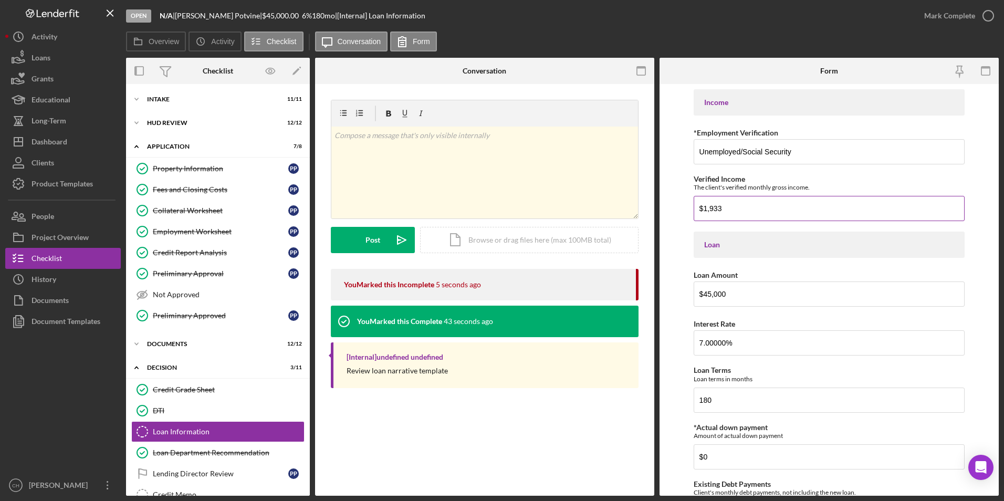
type input "$740.61"
type input "$50"
type input "$1,350"
type input "$46,350"
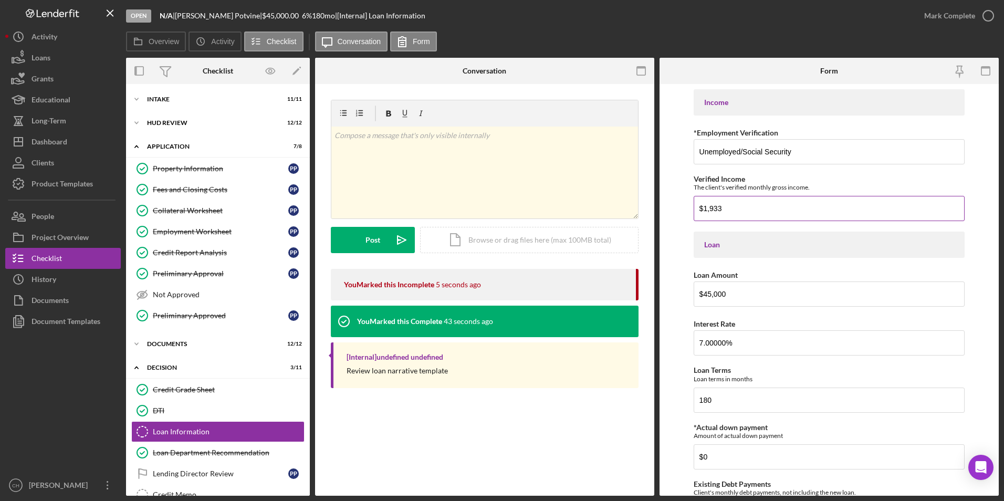
type input "Primary house located at [STREET_ADDRESS]"
type input "$80,000"
type input "58"
type input "NACA"
type input "0.00000%"
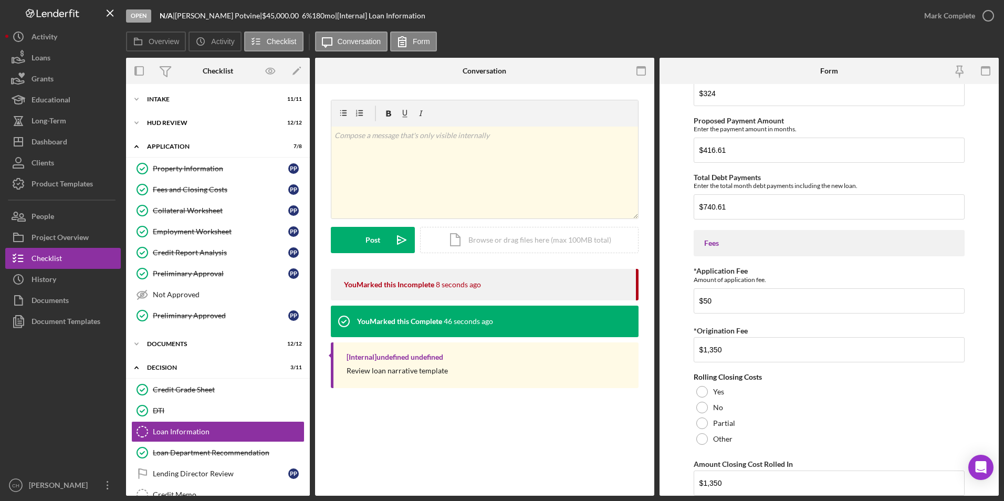
scroll to position [473, 0]
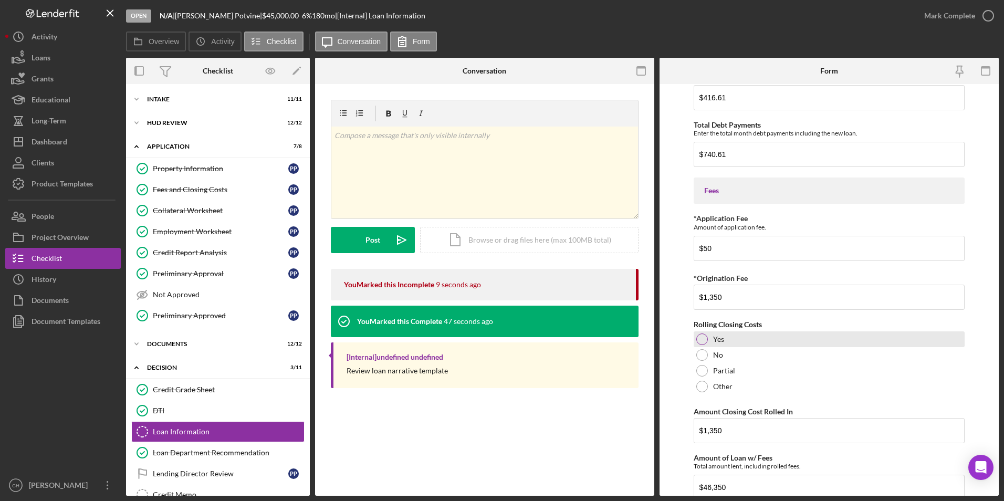
click at [705, 341] on div at bounding box center [703, 340] width 12 height 12
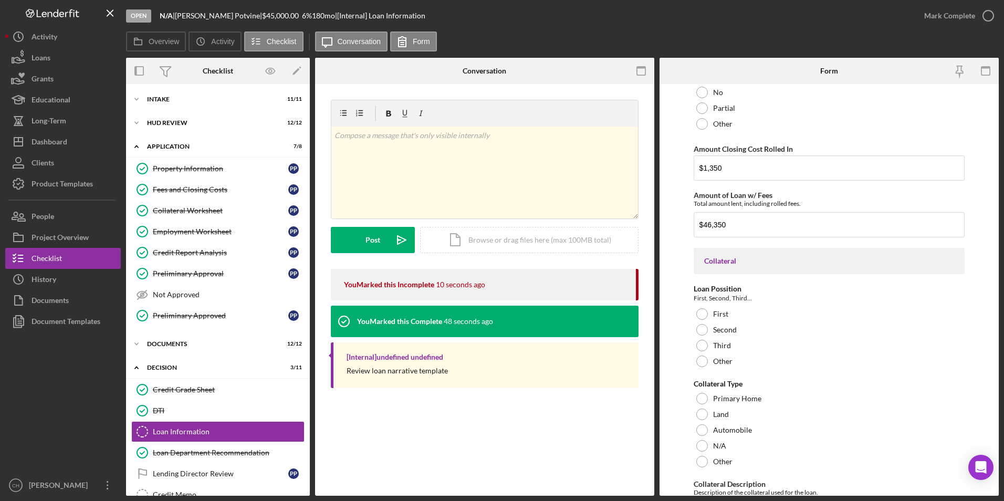
scroll to position [841, 0]
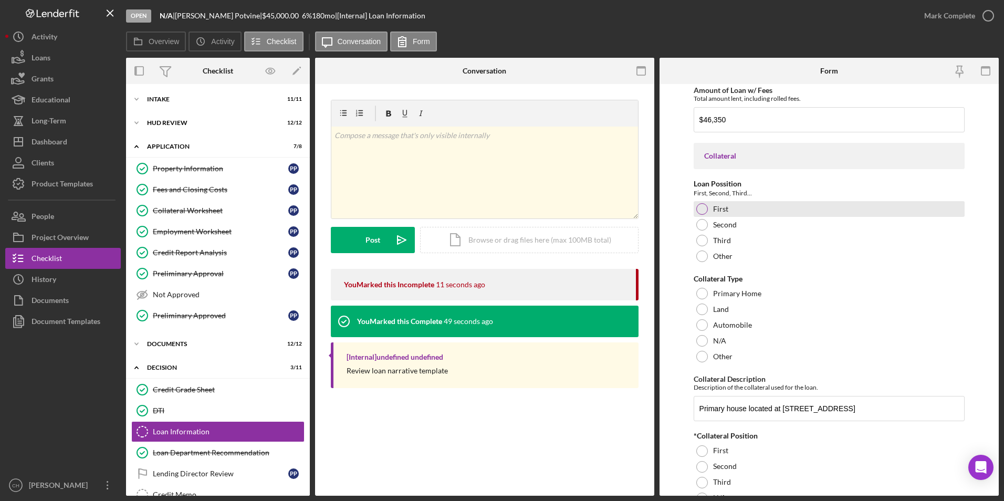
click at [706, 209] on div at bounding box center [703, 209] width 12 height 12
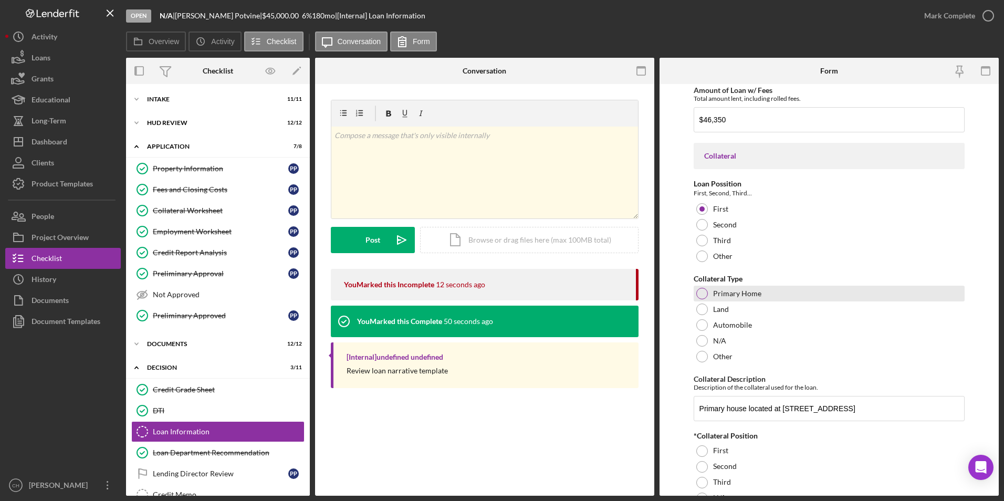
click at [702, 292] on div at bounding box center [703, 294] width 12 height 12
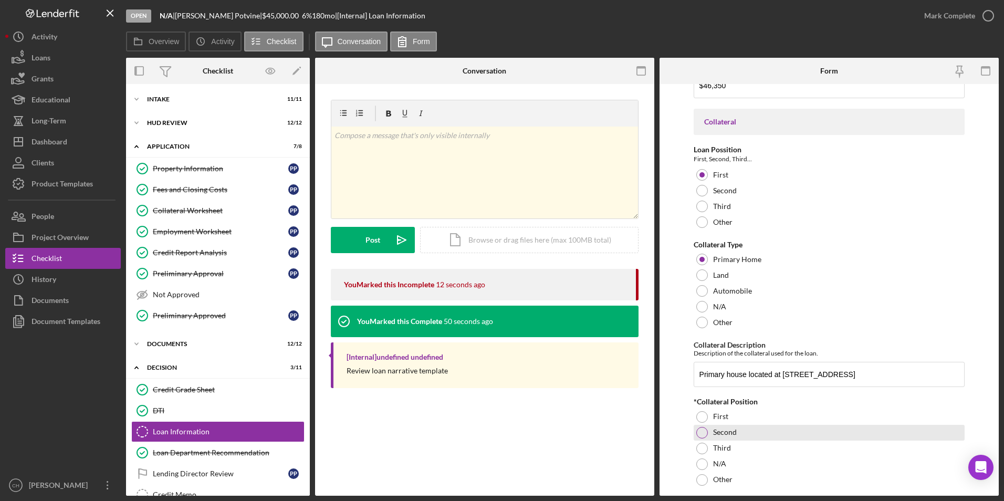
scroll to position [998, 0]
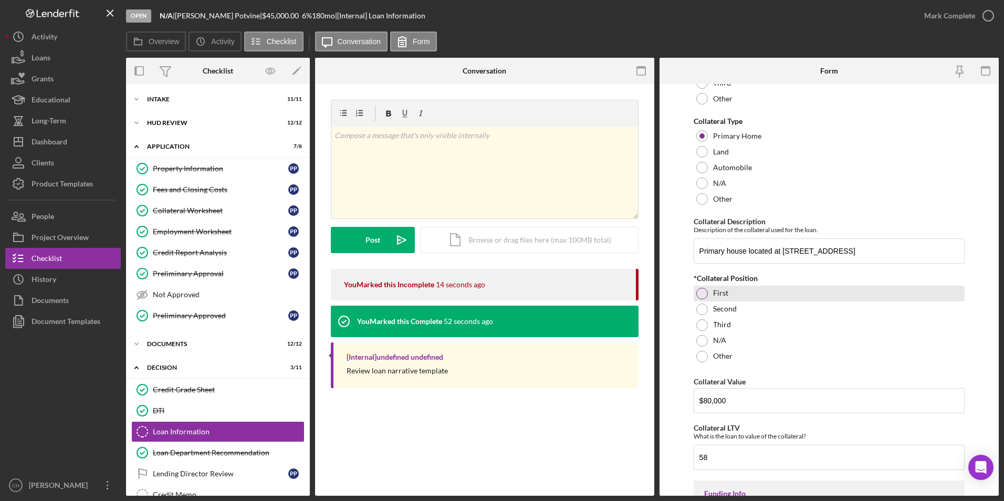
click at [700, 294] on div at bounding box center [703, 294] width 12 height 12
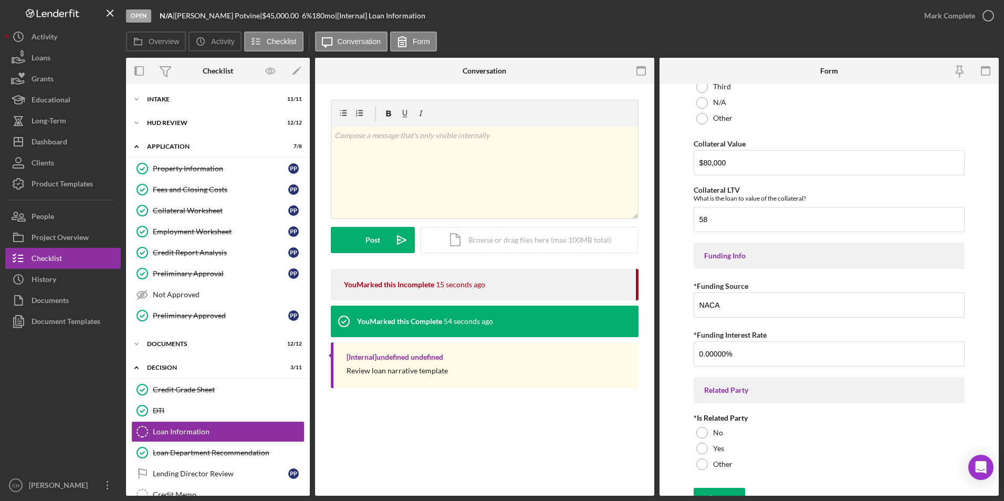
scroll to position [1251, 0]
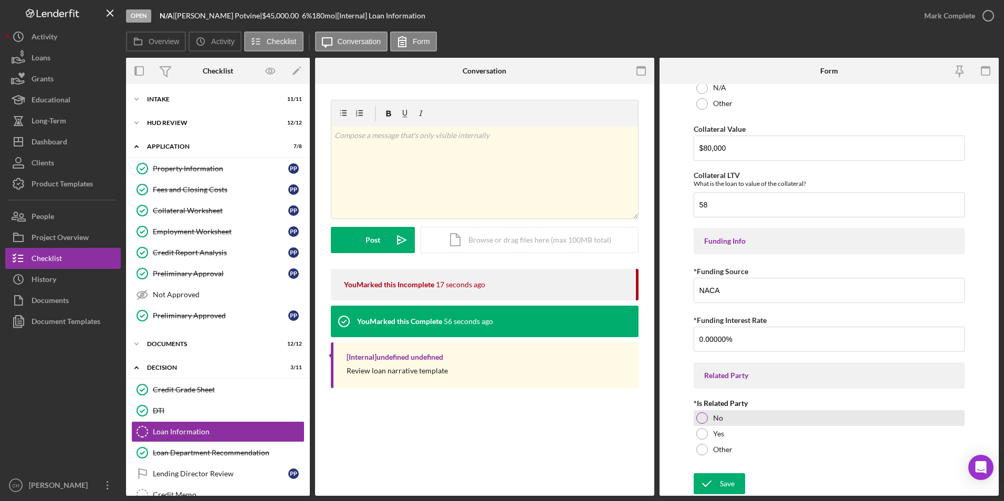
click at [701, 414] on div at bounding box center [703, 418] width 12 height 12
click at [722, 483] on div "Save" at bounding box center [727, 483] width 15 height 21
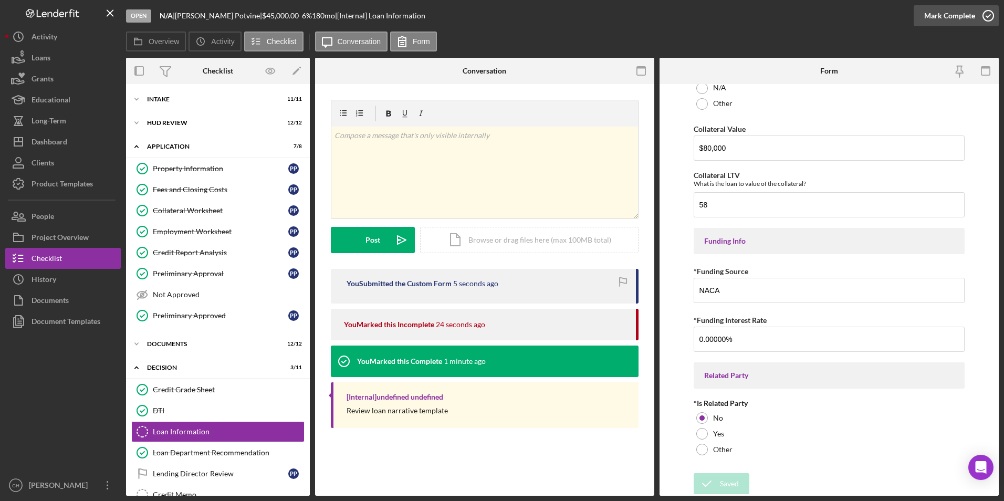
click at [946, 18] on div "Mark Complete" at bounding box center [950, 15] width 51 height 21
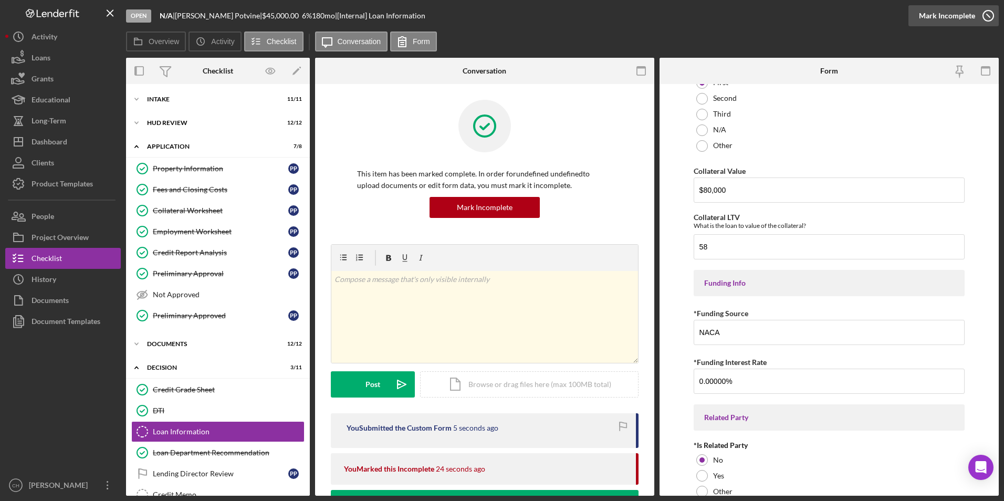
scroll to position [1293, 0]
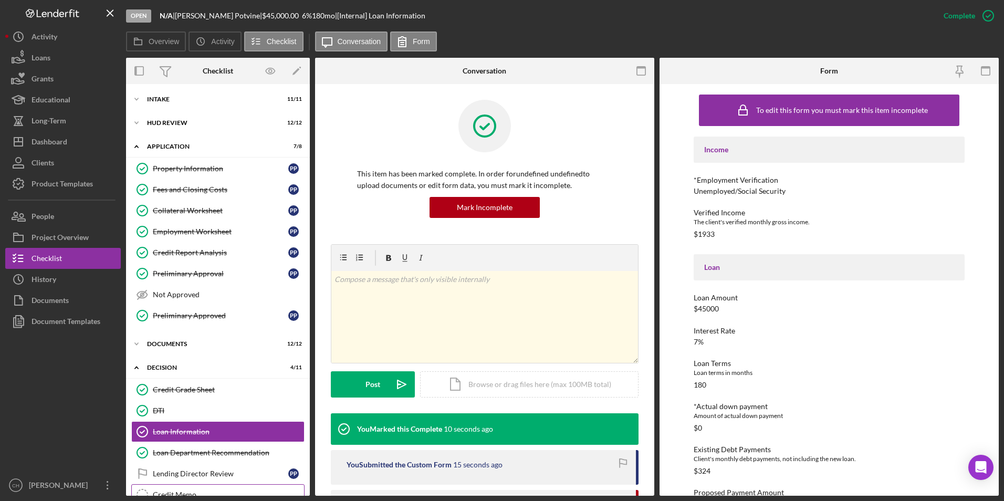
click at [189, 490] on link "Credit Memo Credit Memo" at bounding box center [217, 494] width 173 height 21
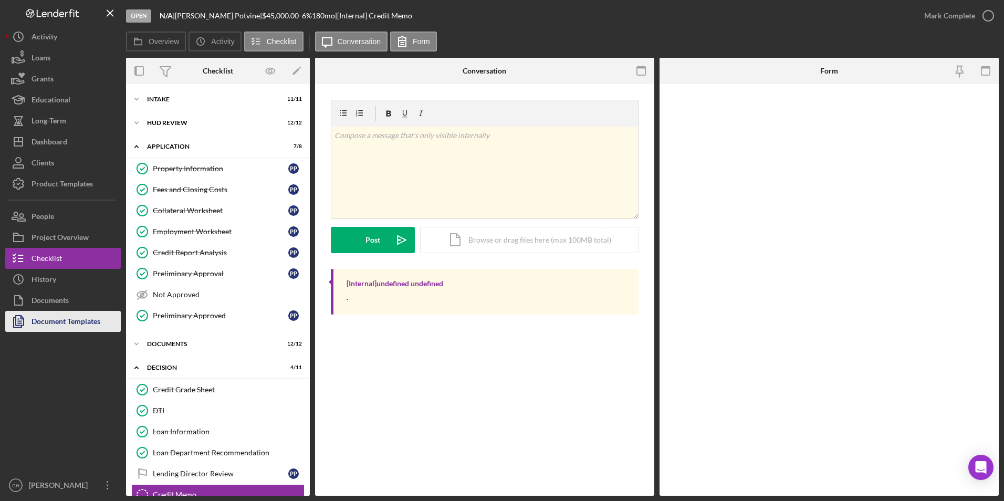
click at [55, 317] on div "Document Templates" at bounding box center [66, 323] width 69 height 24
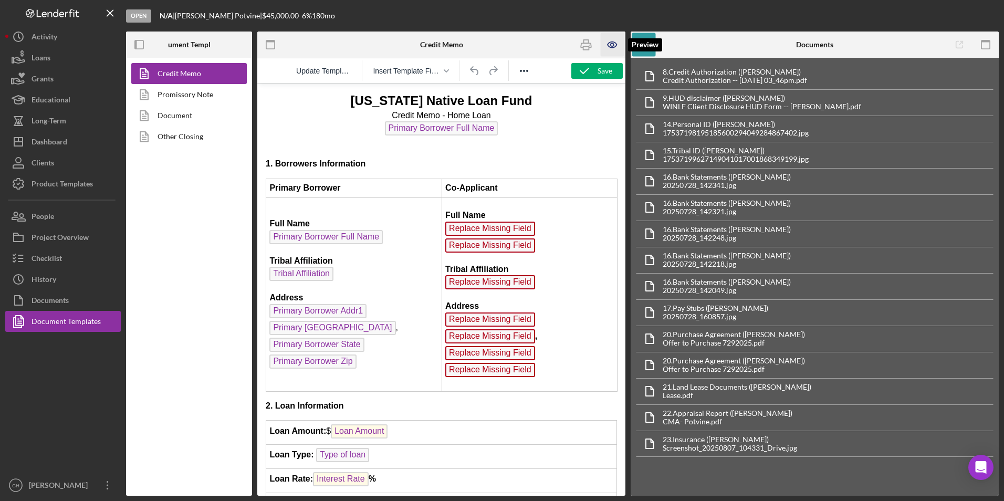
click at [612, 45] on icon "button" at bounding box center [613, 45] width 24 height 24
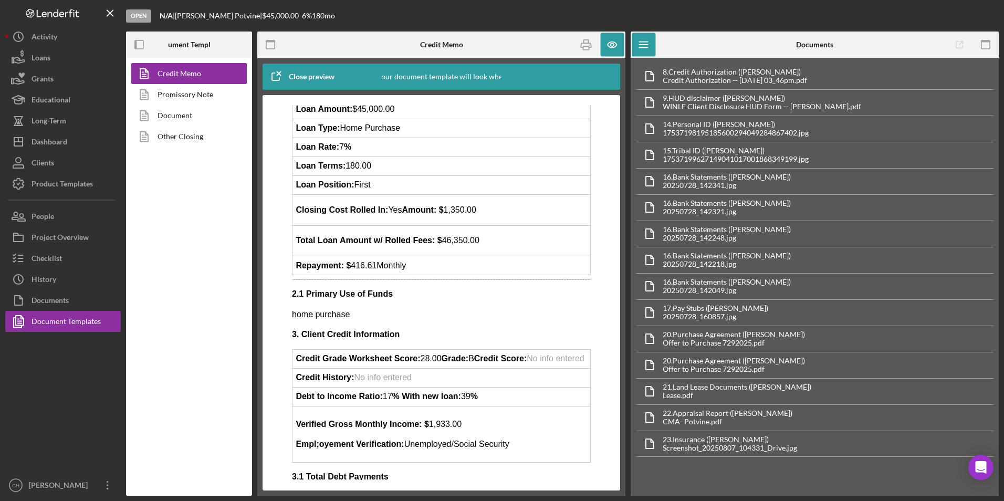
scroll to position [368, 0]
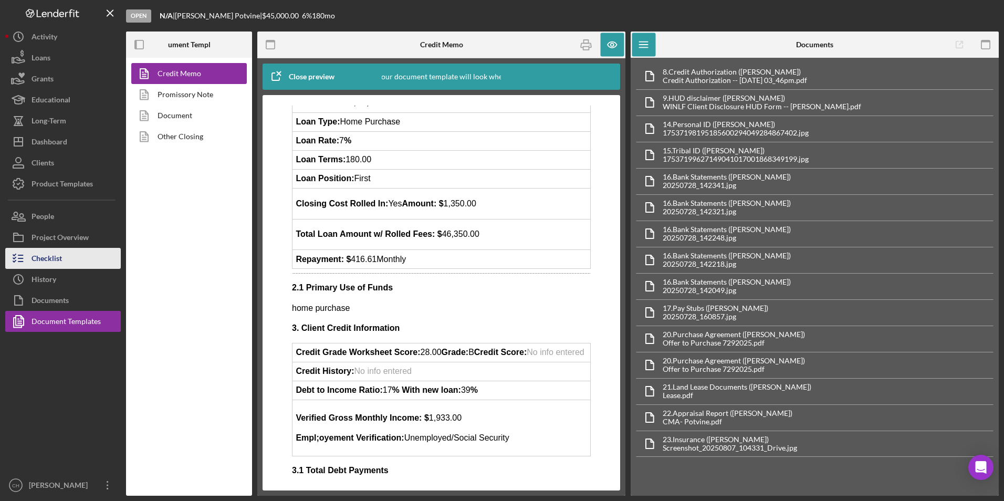
click at [55, 258] on div "Checklist" at bounding box center [47, 260] width 30 height 24
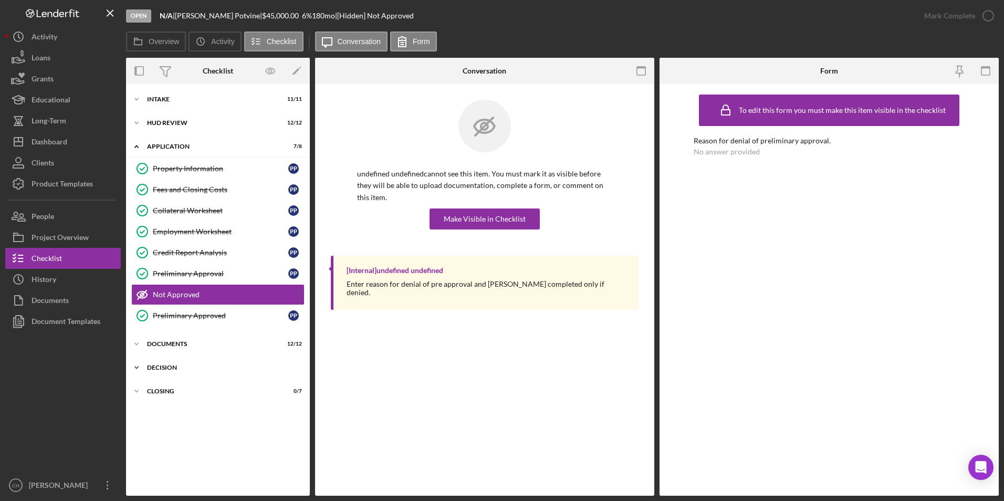
click at [163, 368] on div "Decision" at bounding box center [222, 368] width 150 height 6
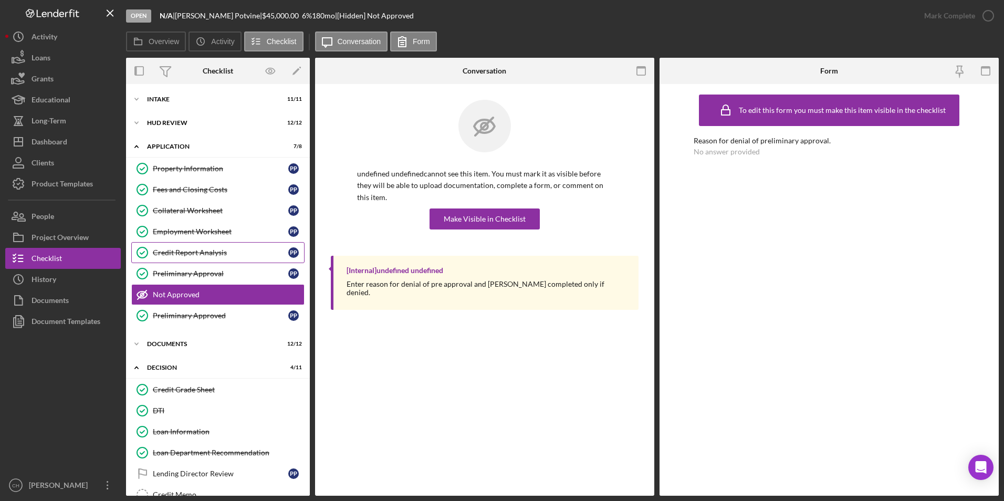
click at [205, 254] on div "Credit Report Analysis" at bounding box center [221, 252] width 136 height 8
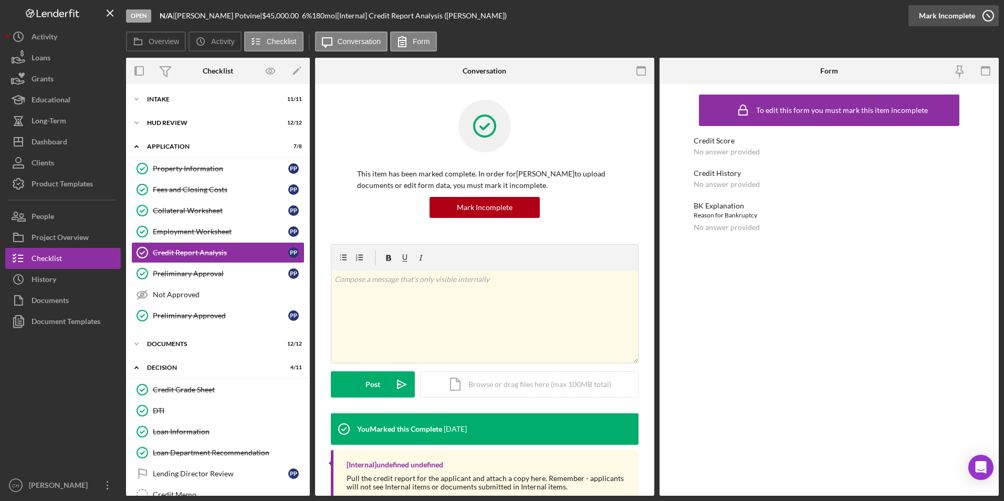
click at [951, 16] on div "Mark Incomplete" at bounding box center [947, 15] width 56 height 21
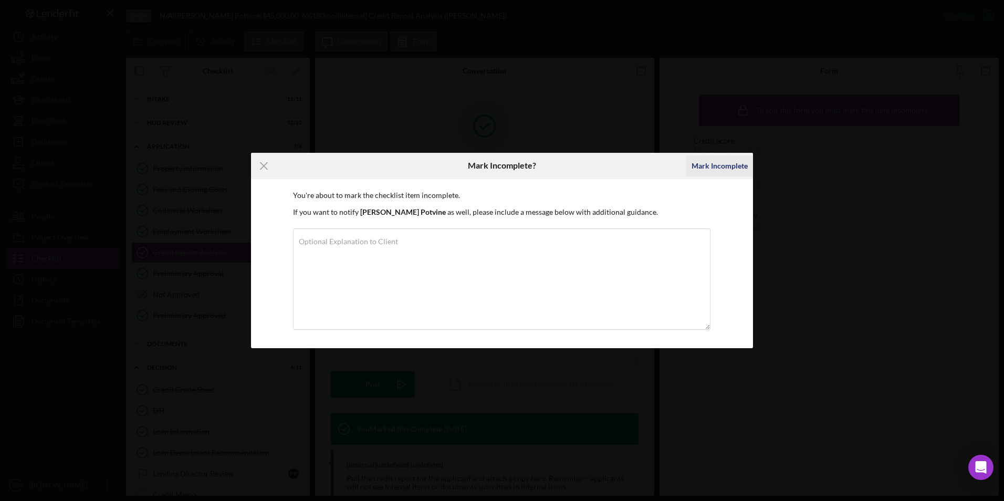
click at [722, 171] on div "Mark Incomplete" at bounding box center [720, 166] width 56 height 21
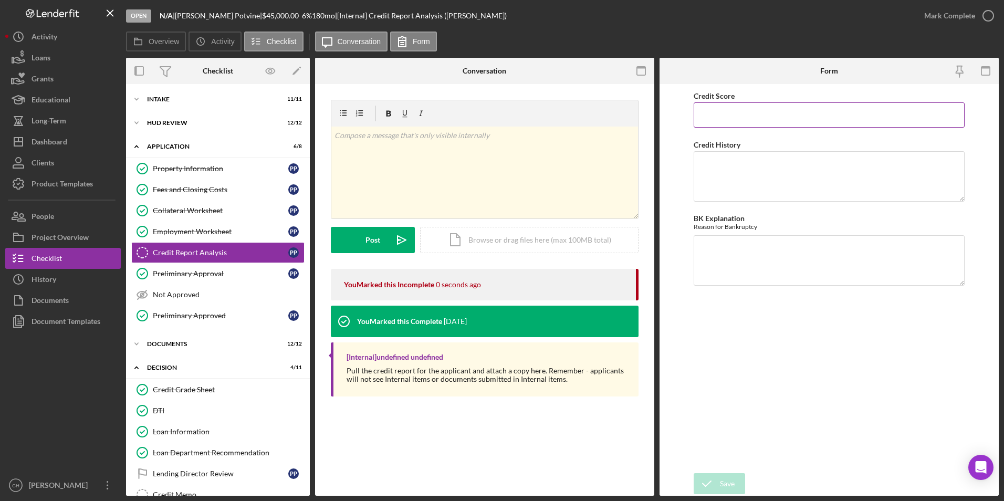
click at [719, 114] on input "Credit Score" at bounding box center [830, 114] width 272 height 25
type input "734"
click at [713, 160] on textarea "Credit History" at bounding box center [830, 176] width 272 height 50
type textarea "No delinquent accounts, no past due and no collections"
type textarea "NA"
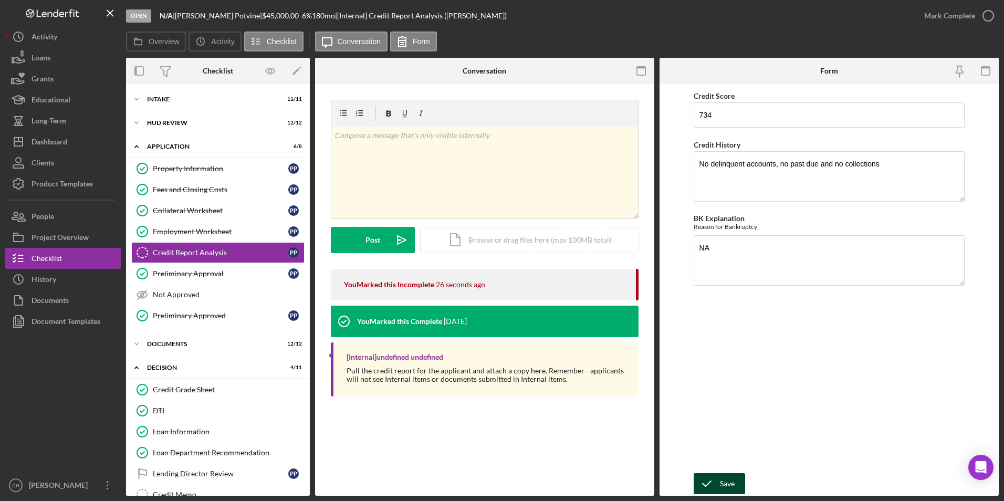
click at [726, 481] on div "Save" at bounding box center [727, 483] width 15 height 21
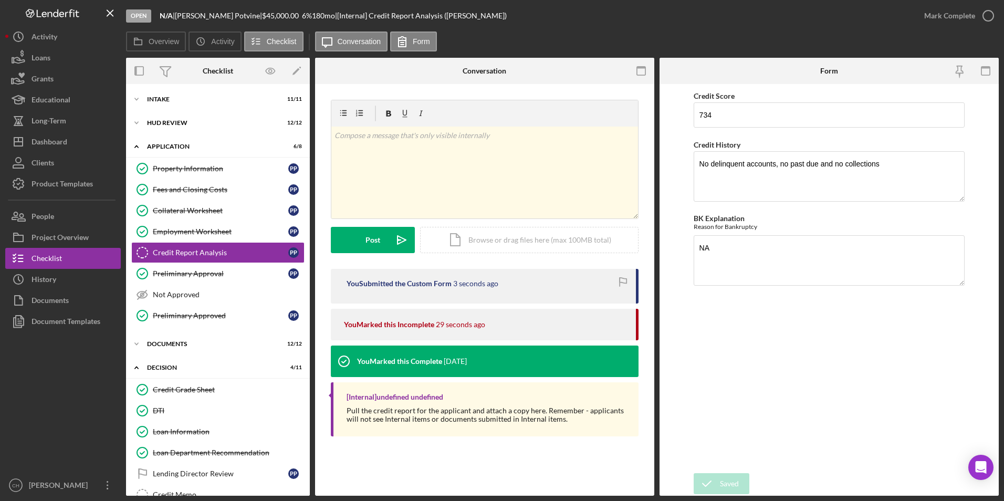
click at [942, 11] on div "Mark Complete" at bounding box center [950, 15] width 51 height 21
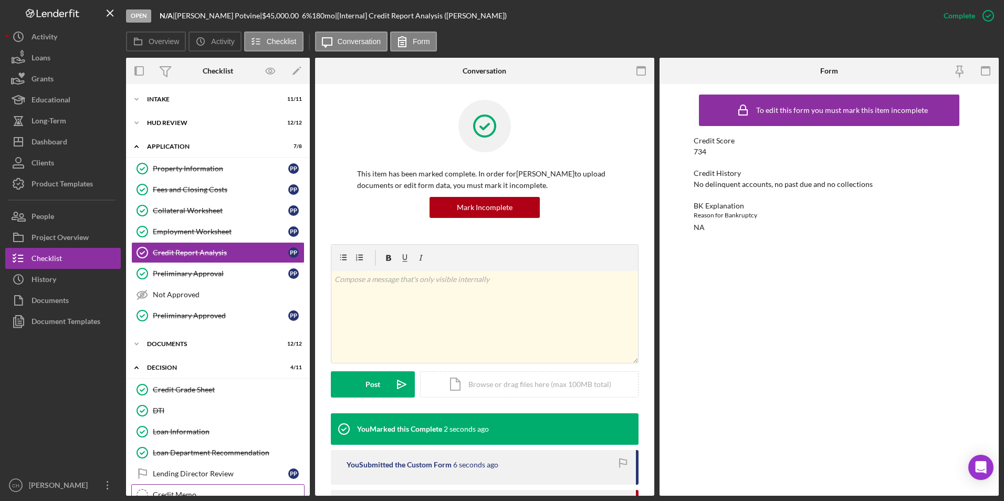
click at [178, 493] on div "Credit Memo" at bounding box center [228, 495] width 151 height 8
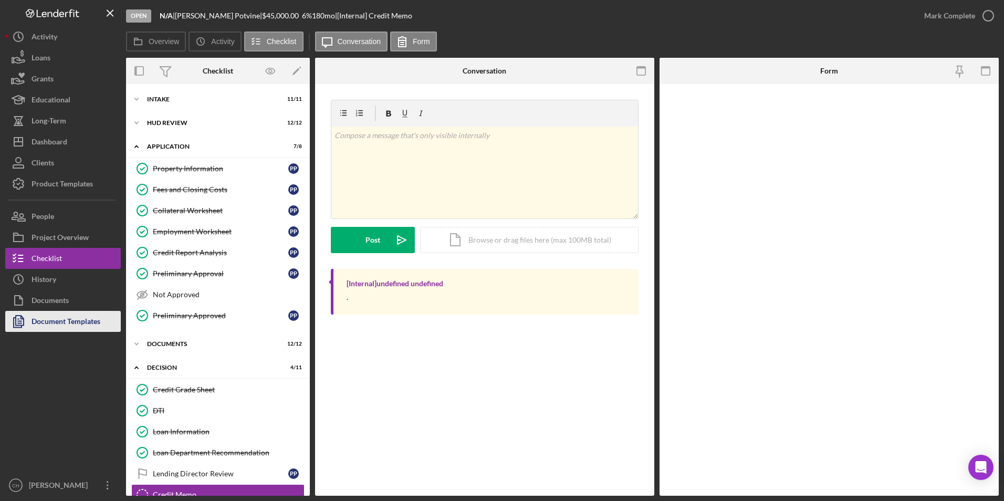
click at [68, 324] on div "Document Templates" at bounding box center [66, 323] width 69 height 24
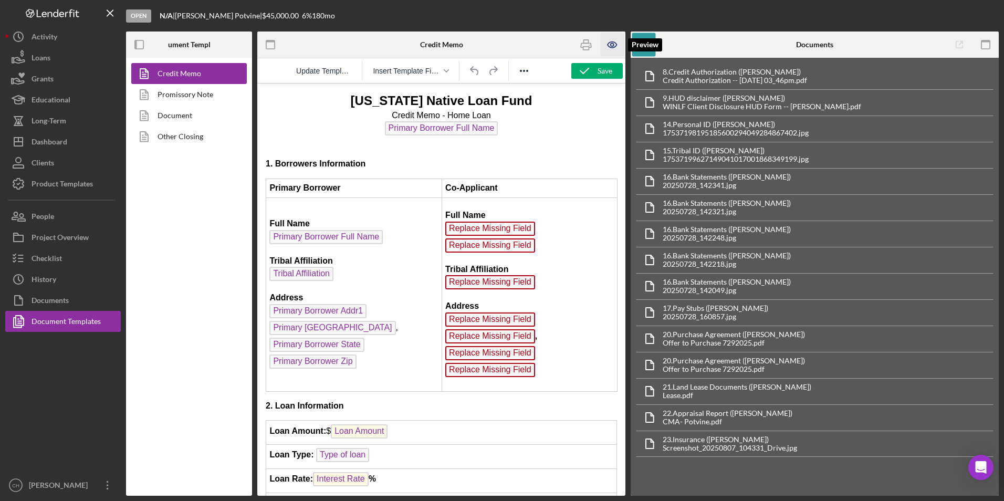
click at [606, 43] on icon "button" at bounding box center [613, 45] width 24 height 24
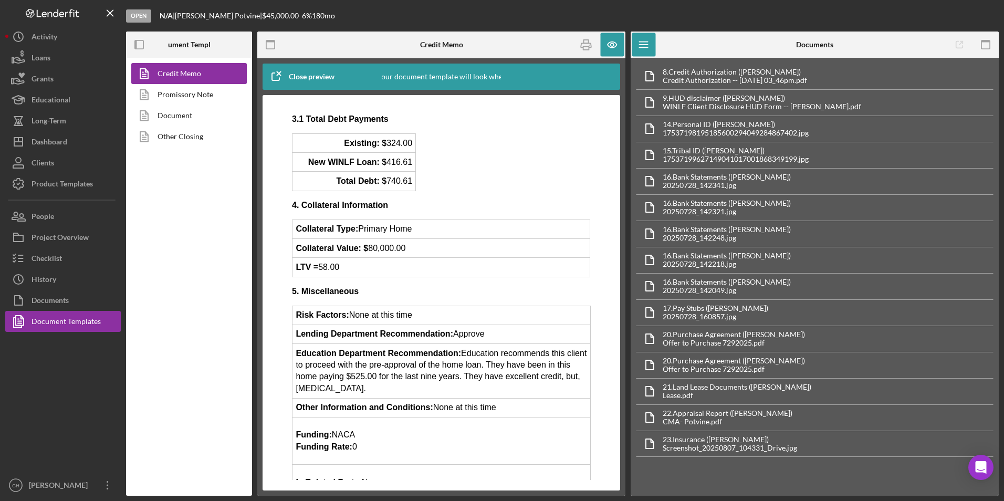
scroll to position [735, 0]
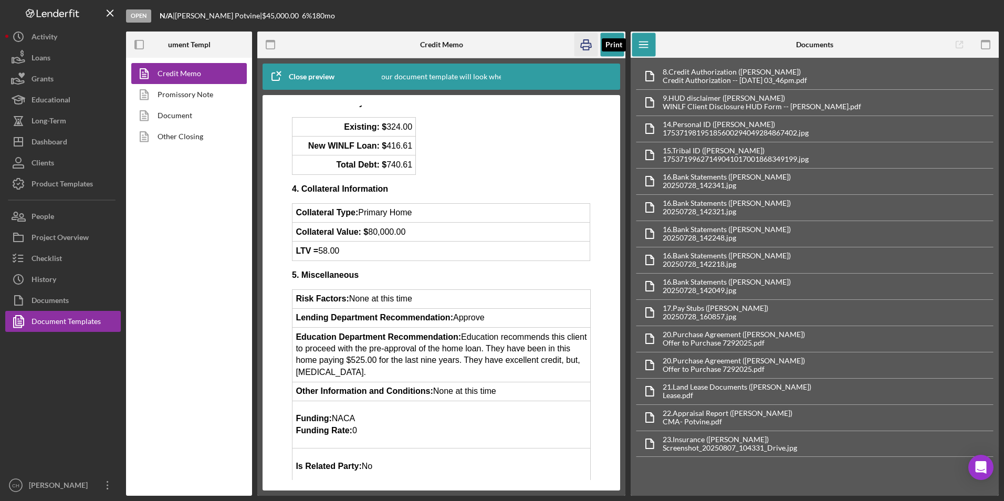
click at [585, 45] on icon "button" at bounding box center [587, 45] width 24 height 24
click at [49, 260] on div "Checklist" at bounding box center [47, 260] width 30 height 24
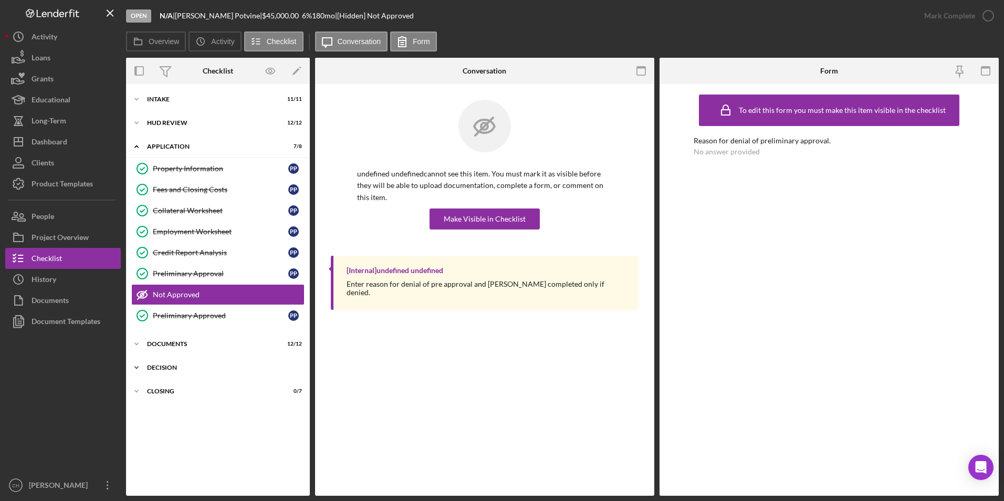
click at [175, 365] on div "Decision" at bounding box center [222, 368] width 150 height 6
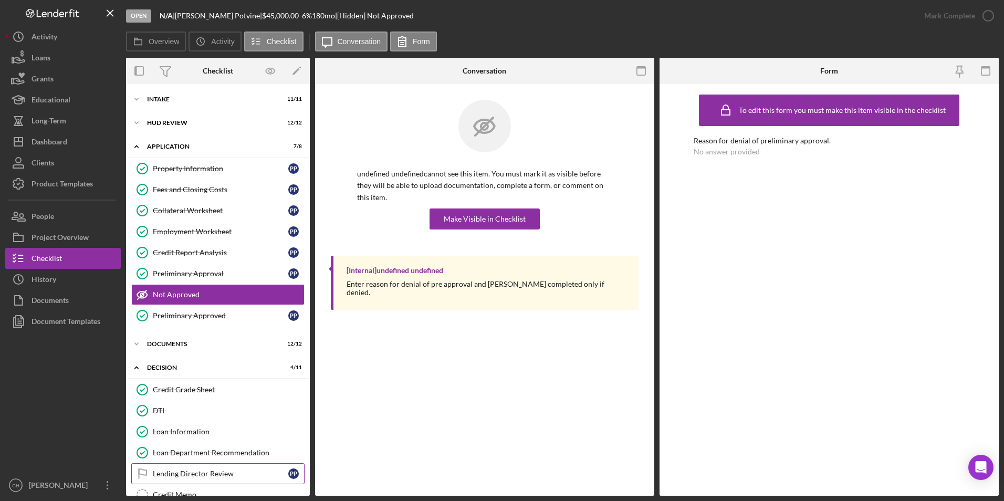
scroll to position [149, 0]
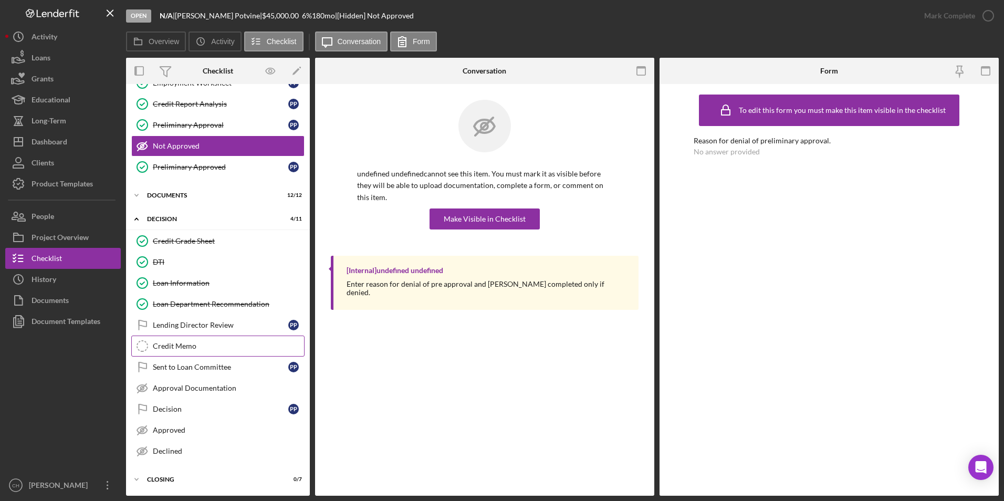
click at [185, 342] on div "Credit Memo" at bounding box center [228, 346] width 151 height 8
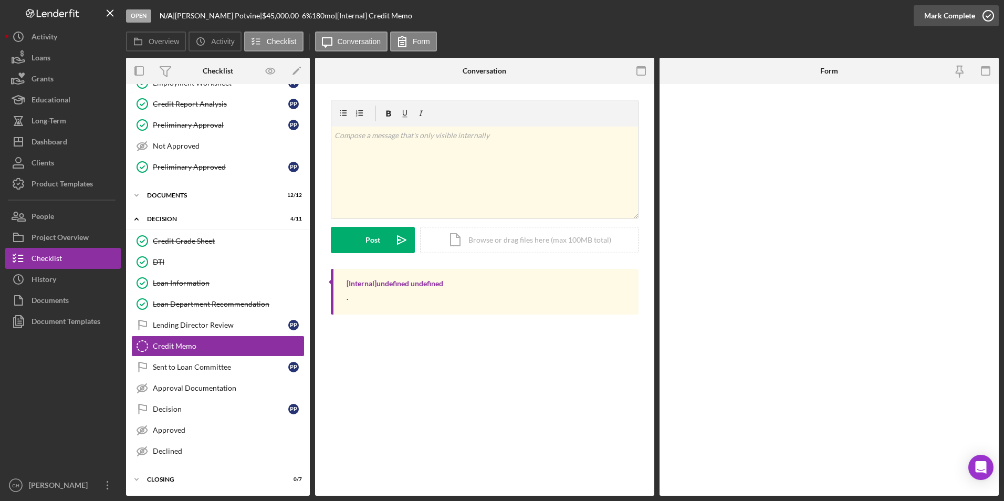
click at [931, 12] on div "Mark Complete" at bounding box center [950, 15] width 51 height 21
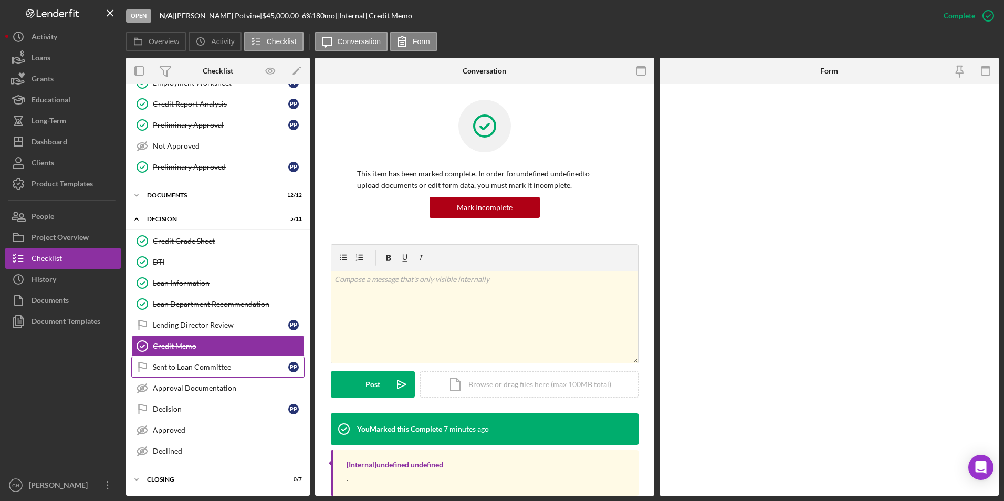
click at [211, 368] on div "Sent to Loan Committee" at bounding box center [221, 367] width 136 height 8
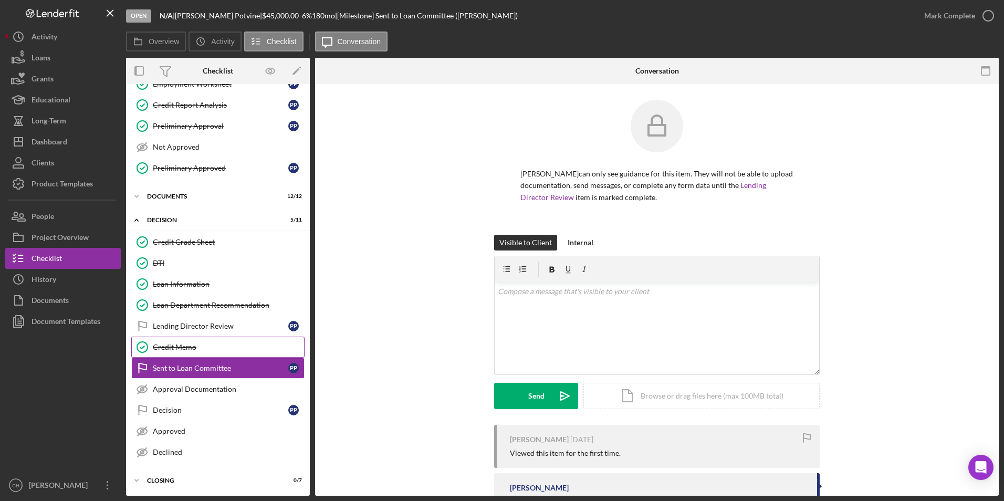
scroll to position [149, 0]
click at [169, 321] on div "Lending Director Review" at bounding box center [221, 325] width 136 height 8
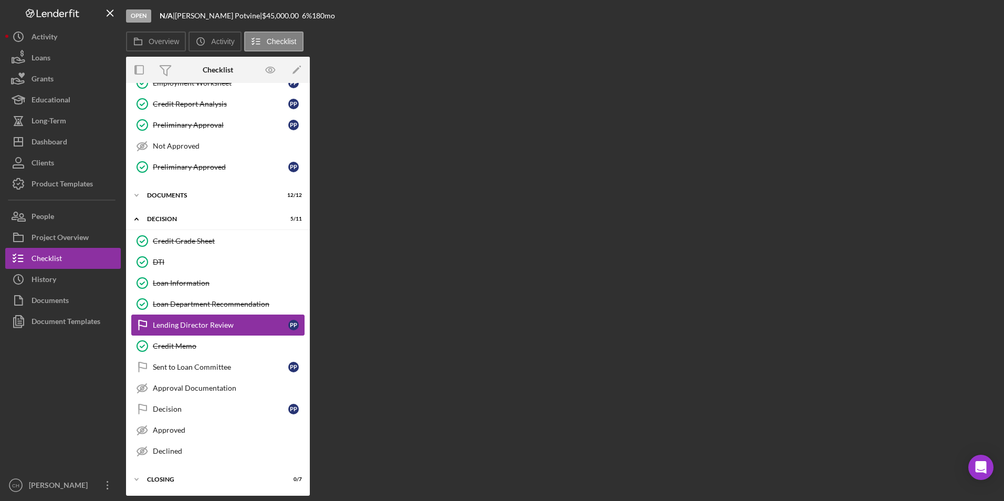
scroll to position [149, 0]
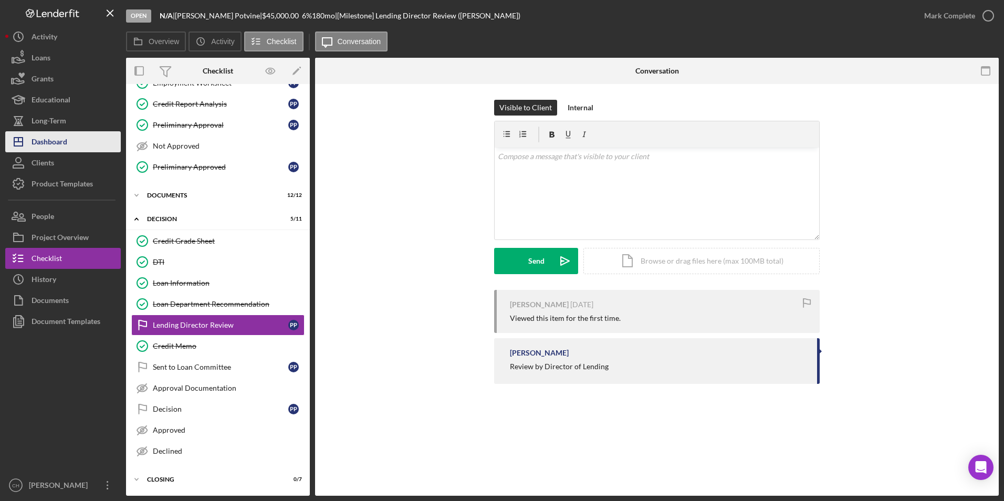
click at [63, 140] on div "Dashboard" at bounding box center [50, 143] width 36 height 24
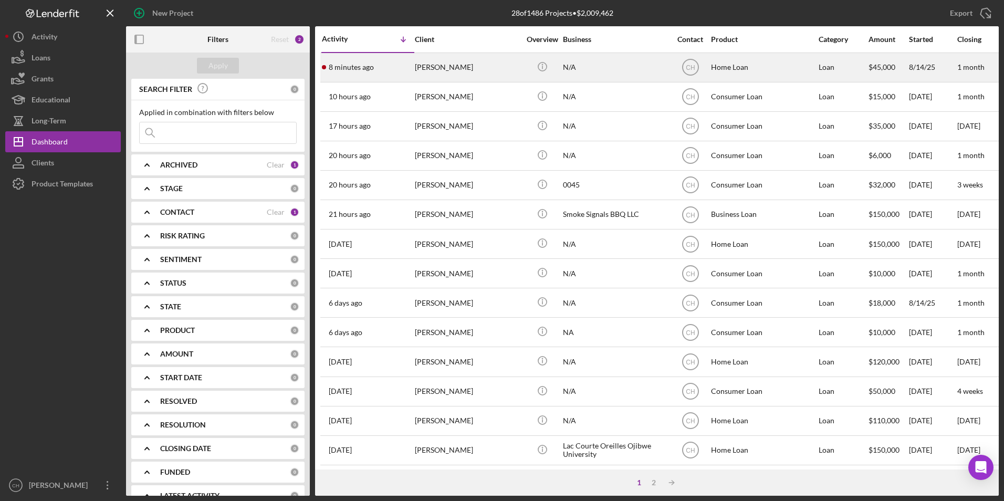
click at [443, 68] on div "[PERSON_NAME]" at bounding box center [467, 68] width 105 height 28
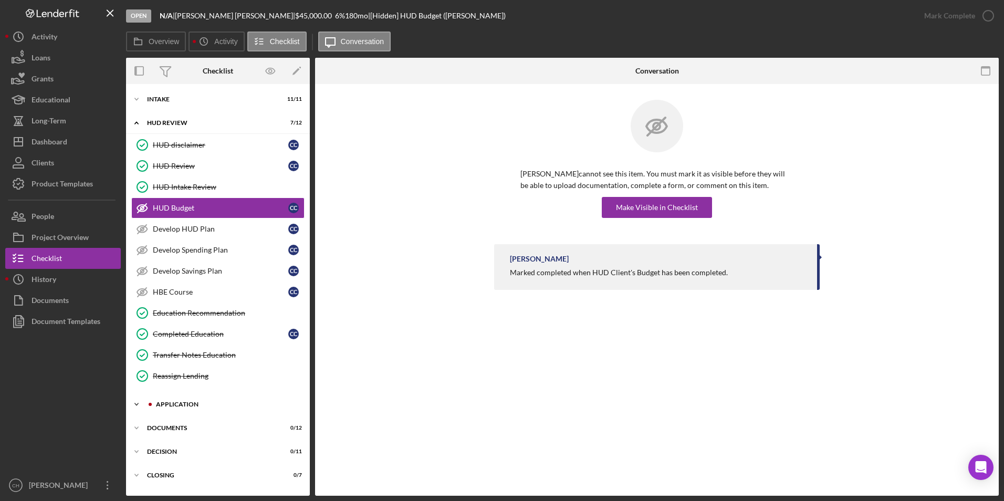
click at [175, 403] on div "Application" at bounding box center [226, 404] width 141 height 6
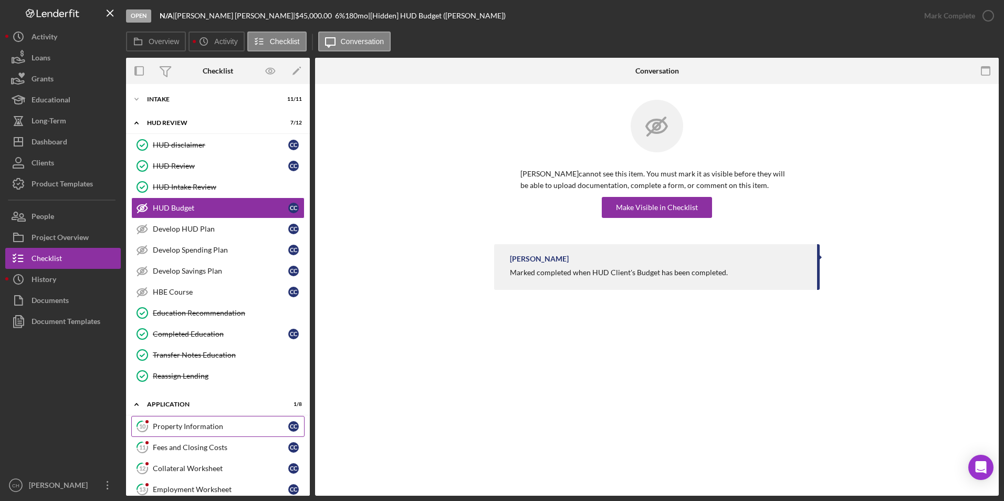
click at [179, 427] on div "Property Information" at bounding box center [221, 426] width 136 height 8
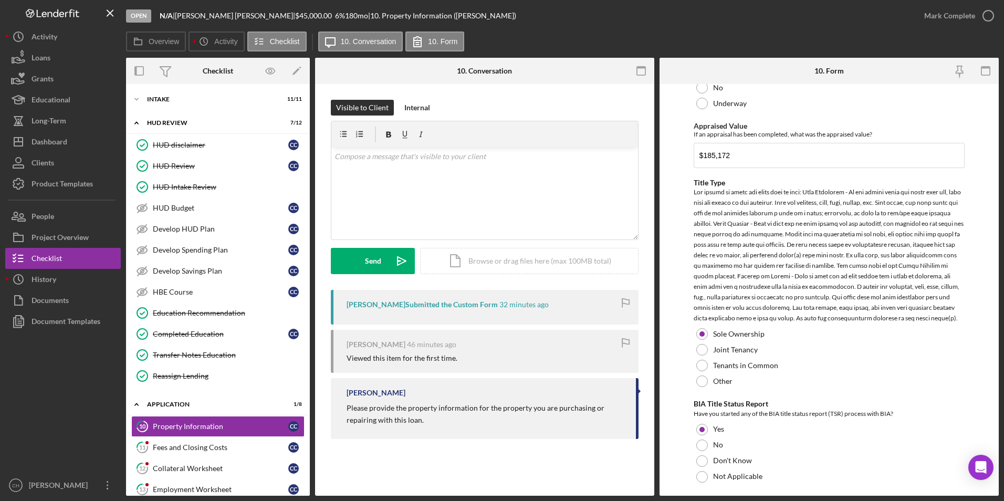
scroll to position [580, 0]
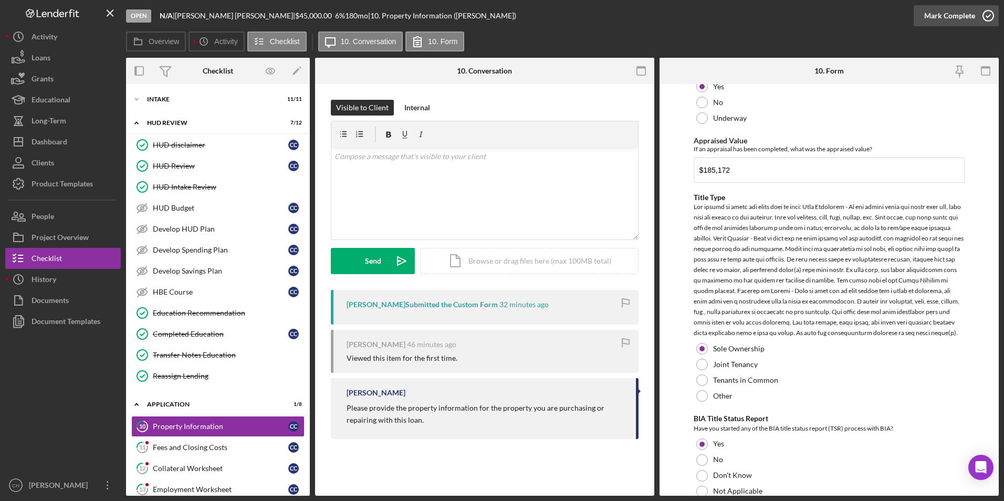
click at [955, 15] on div "Mark Complete" at bounding box center [950, 15] width 51 height 21
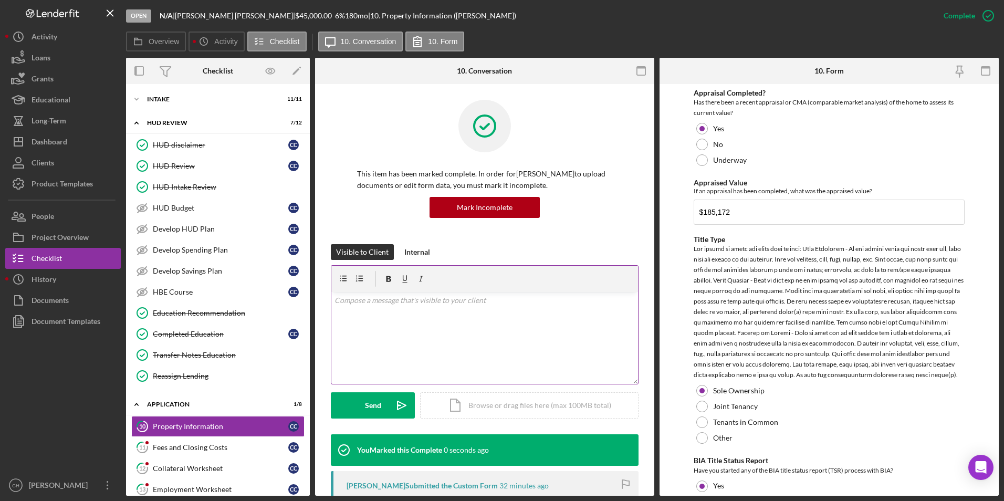
scroll to position [622, 0]
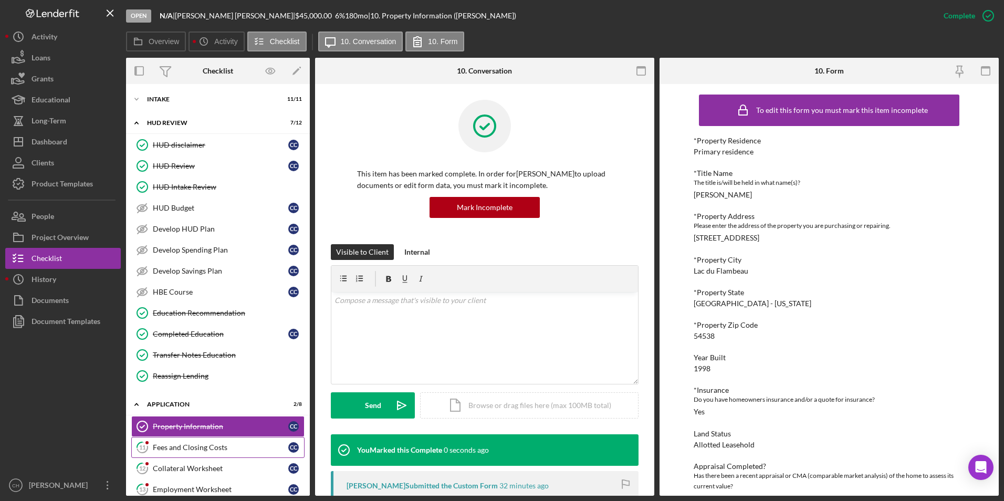
click at [193, 445] on div "Fees and Closing Costs" at bounding box center [221, 447] width 136 height 8
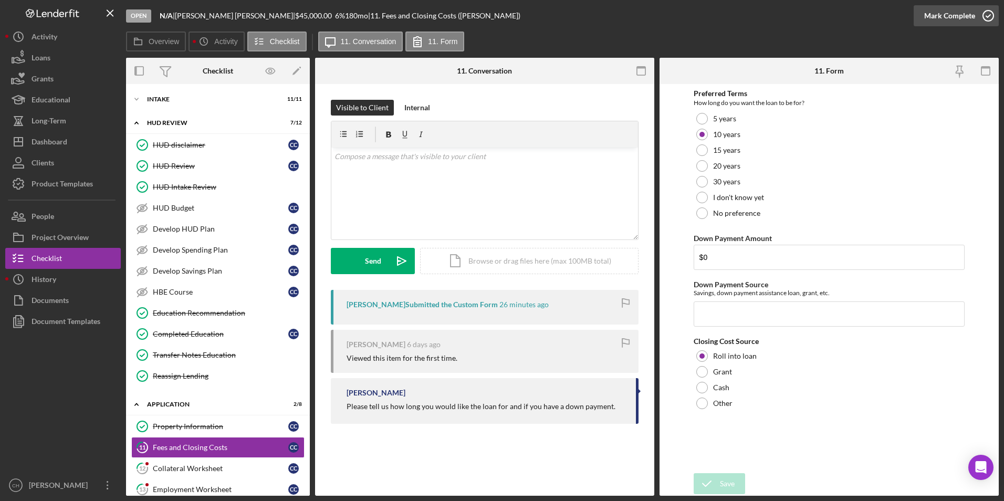
click at [942, 14] on div "Mark Complete" at bounding box center [950, 15] width 51 height 21
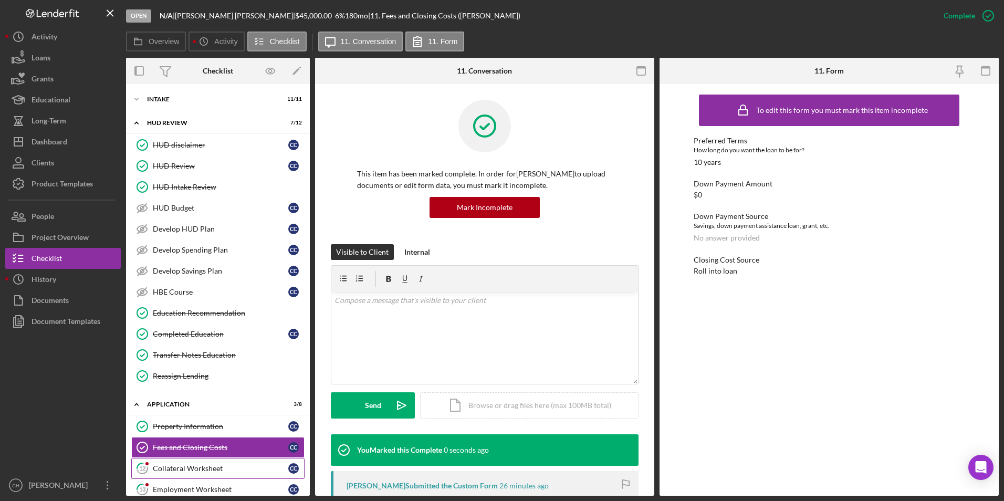
click at [188, 473] on div "Collateral Worksheet" at bounding box center [221, 468] width 136 height 8
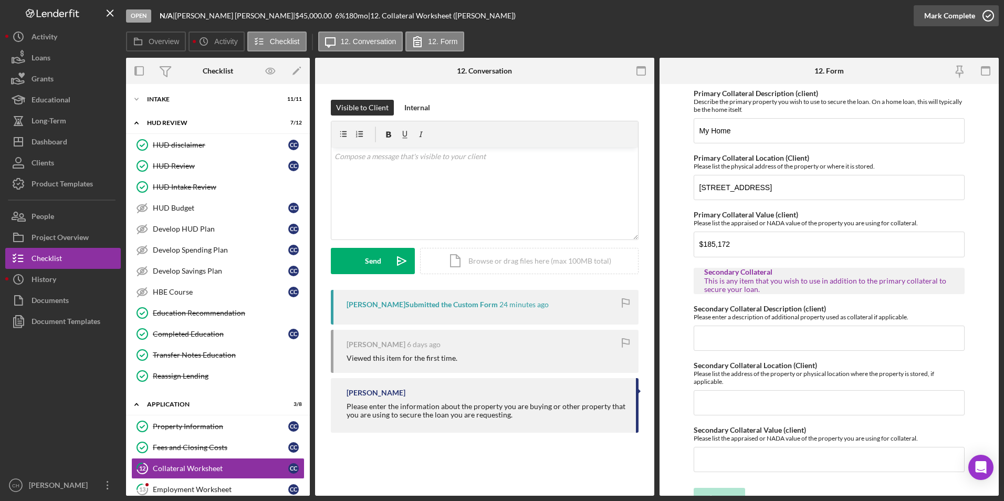
click at [938, 17] on div "Mark Complete" at bounding box center [950, 15] width 51 height 21
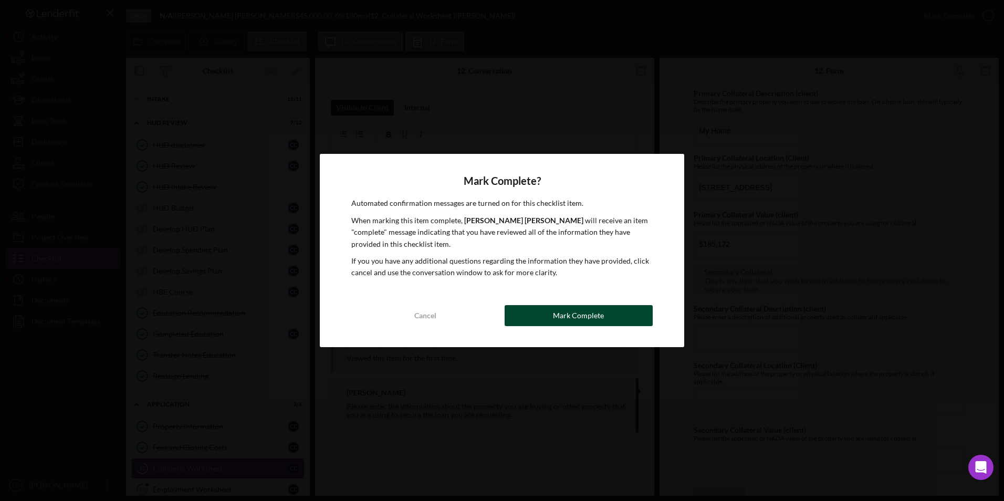
click at [588, 314] on div "Mark Complete" at bounding box center [578, 315] width 51 height 21
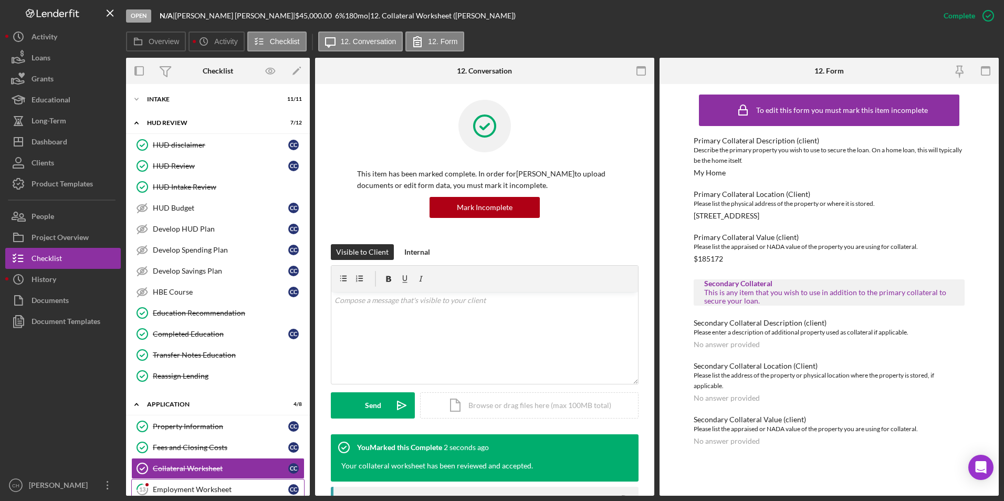
scroll to position [65, 0]
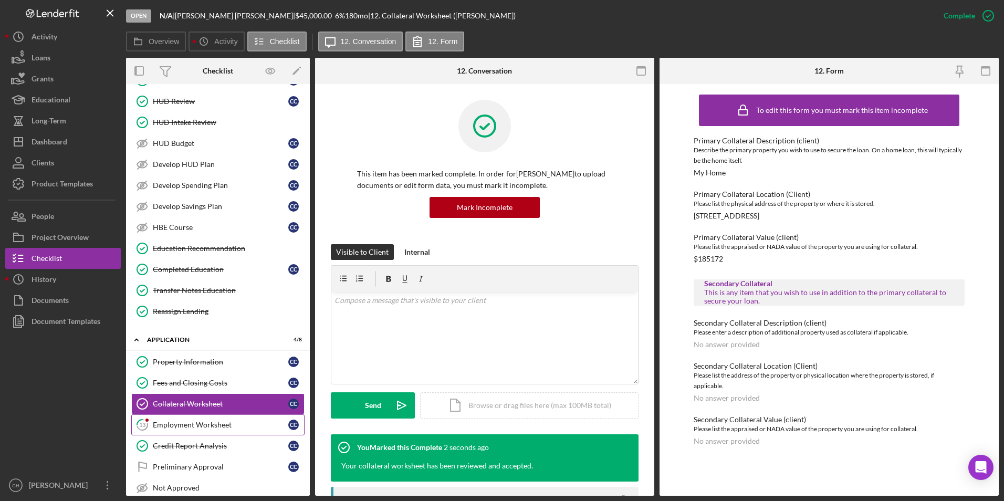
click at [190, 425] on div "Employment Worksheet" at bounding box center [221, 425] width 136 height 8
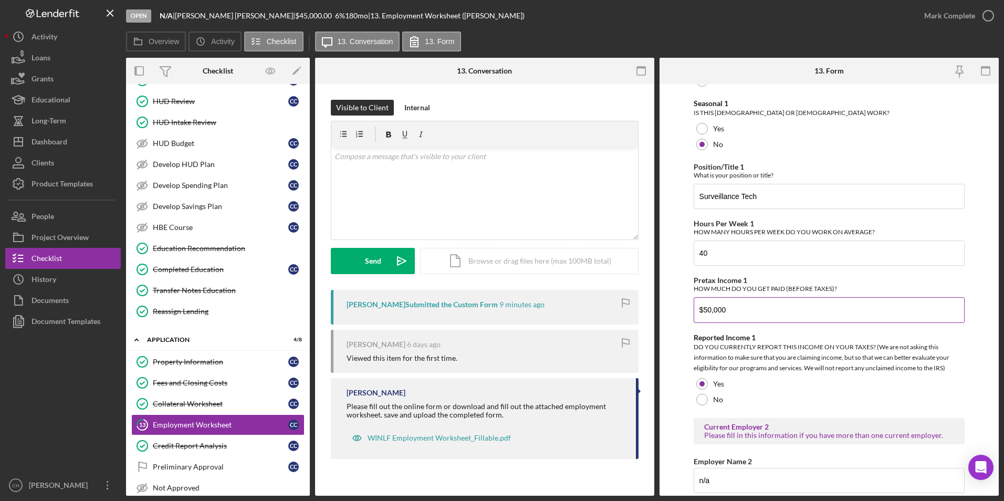
scroll to position [525, 0]
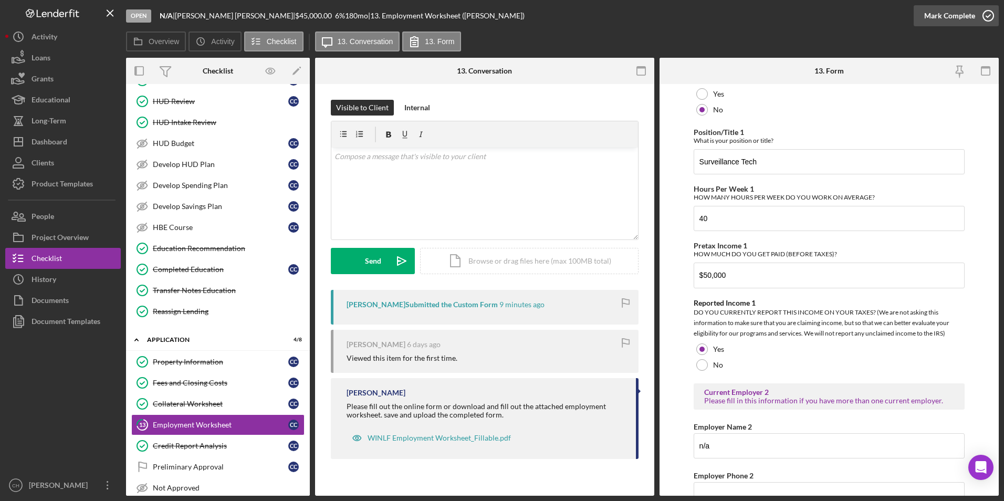
click at [947, 19] on div "Mark Complete" at bounding box center [950, 15] width 51 height 21
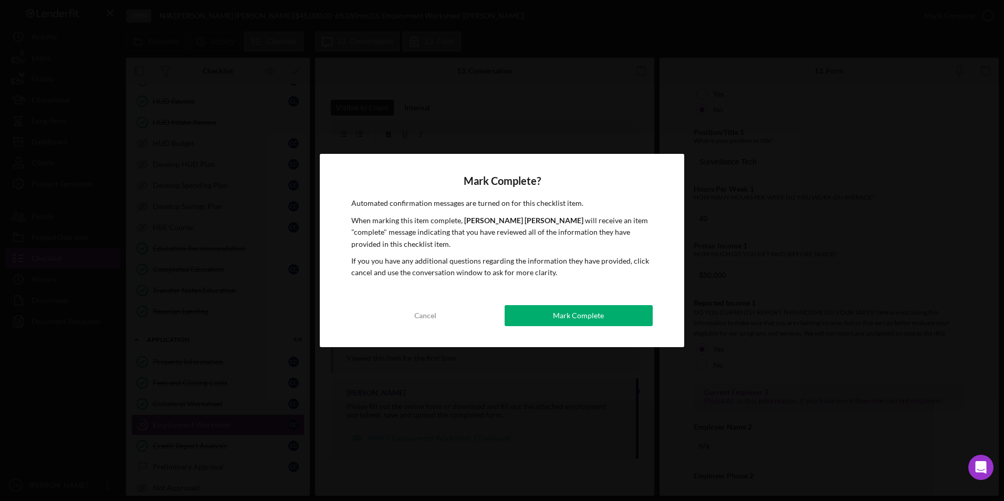
click at [590, 298] on div "Mark Complete? Automated confirmation messages are turned on for this checklist…" at bounding box center [502, 250] width 365 height 193
click at [581, 315] on div "Mark Complete" at bounding box center [578, 315] width 51 height 21
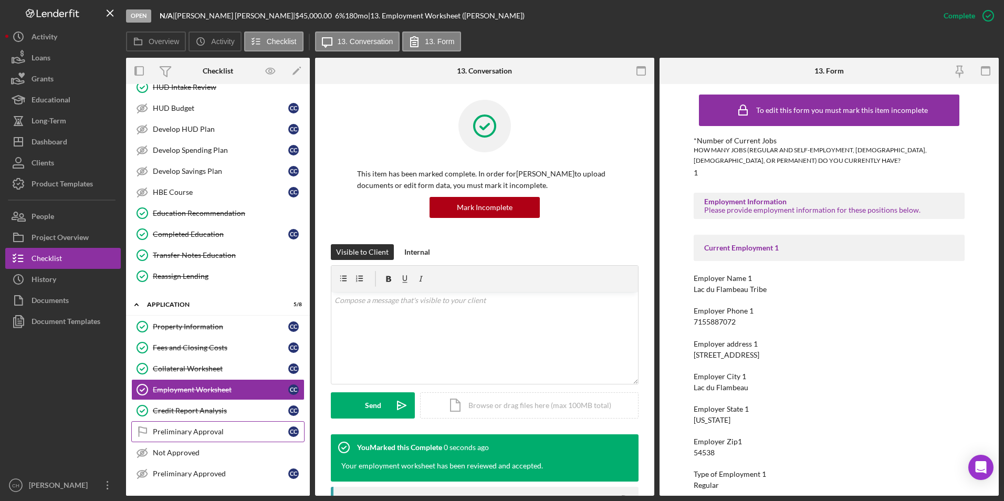
scroll to position [117, 0]
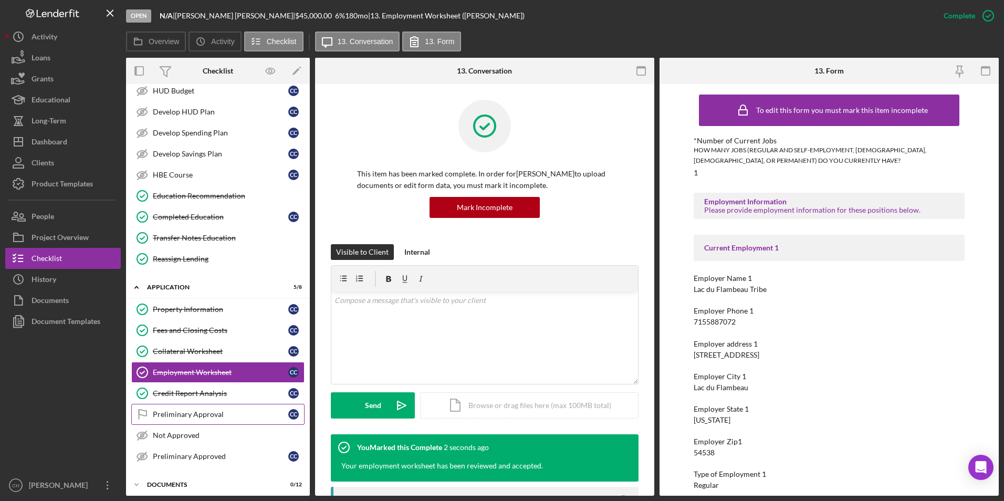
click at [194, 413] on div "Preliminary Approval" at bounding box center [221, 414] width 136 height 8
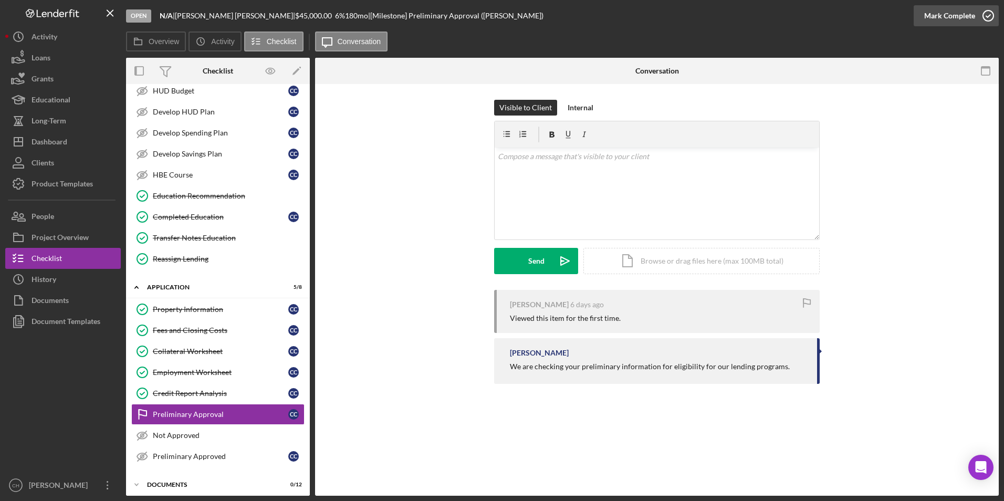
click at [952, 19] on div "Mark Complete" at bounding box center [950, 15] width 51 height 21
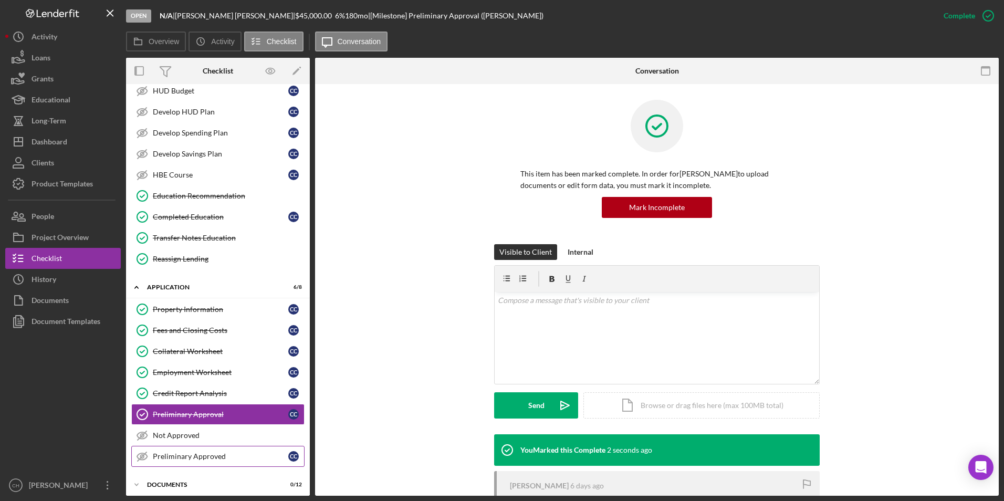
click at [191, 453] on div "Preliminary Approved" at bounding box center [221, 456] width 136 height 8
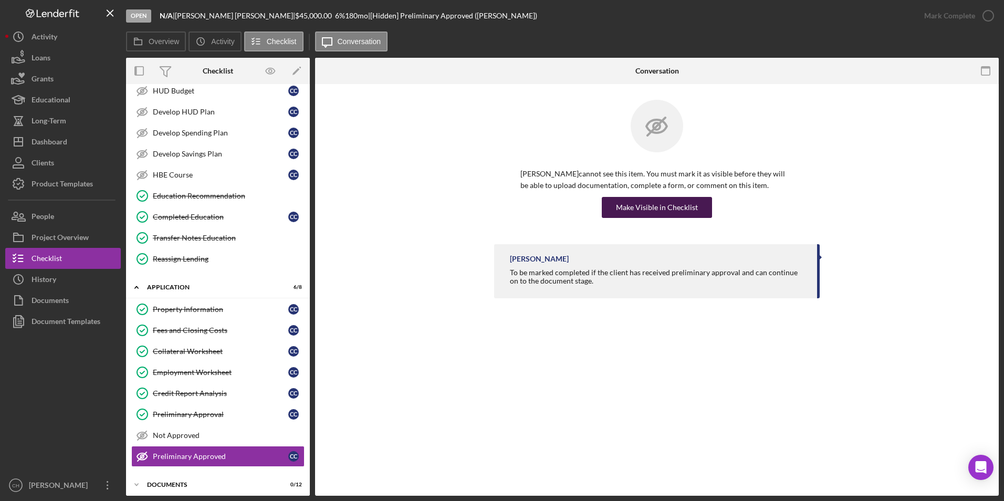
click at [650, 211] on div "Make Visible in Checklist" at bounding box center [657, 207] width 82 height 21
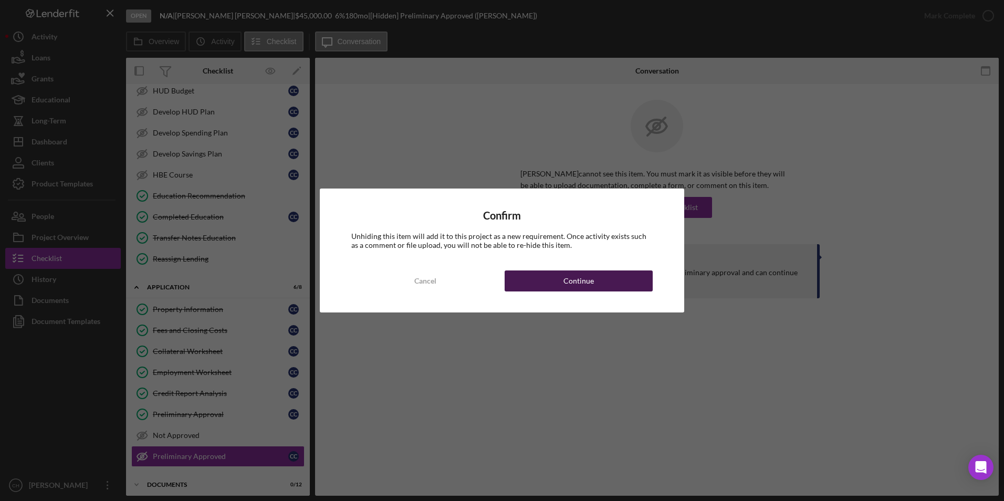
click at [585, 279] on div "Continue" at bounding box center [579, 281] width 30 height 21
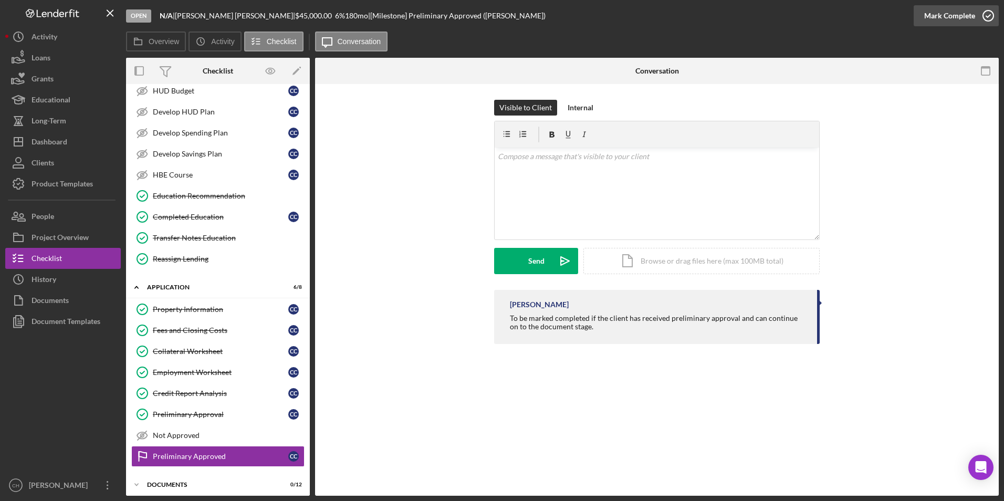
click at [945, 12] on div "Mark Complete" at bounding box center [950, 15] width 51 height 21
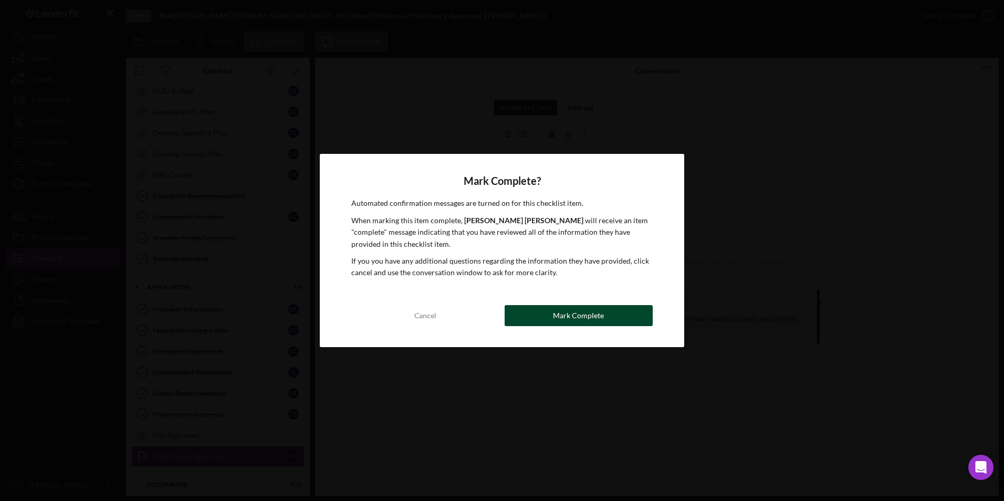
click at [572, 319] on div "Mark Complete" at bounding box center [578, 315] width 51 height 21
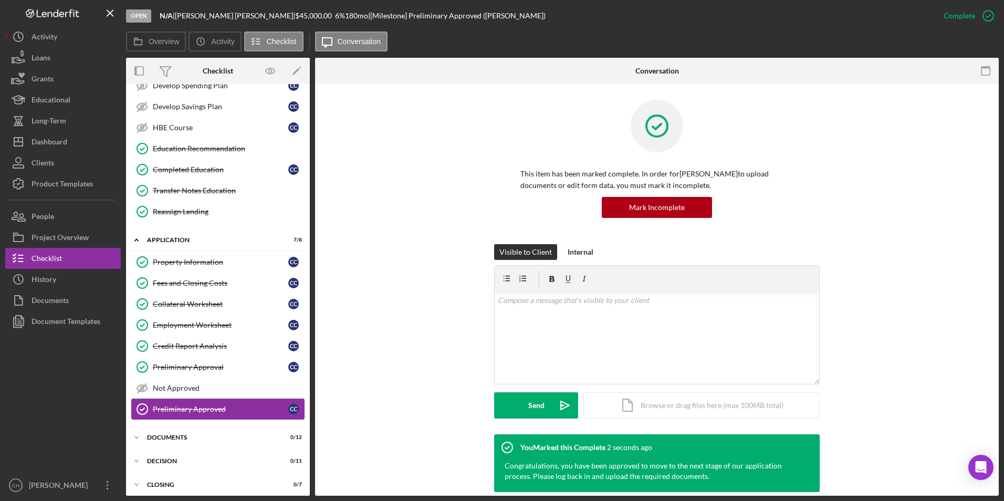
scroll to position [170, 0]
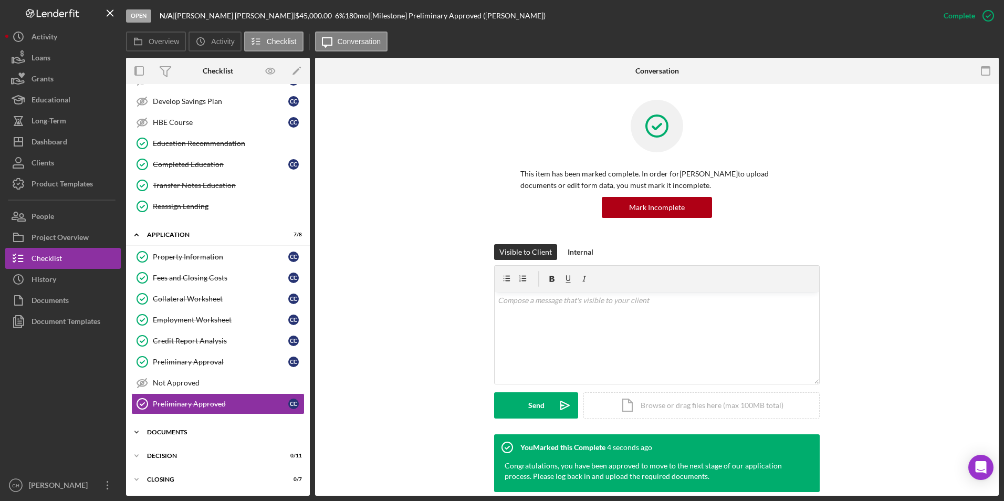
click at [170, 432] on div "Documents" at bounding box center [222, 432] width 150 height 6
click at [53, 140] on div "Dashboard" at bounding box center [50, 143] width 36 height 24
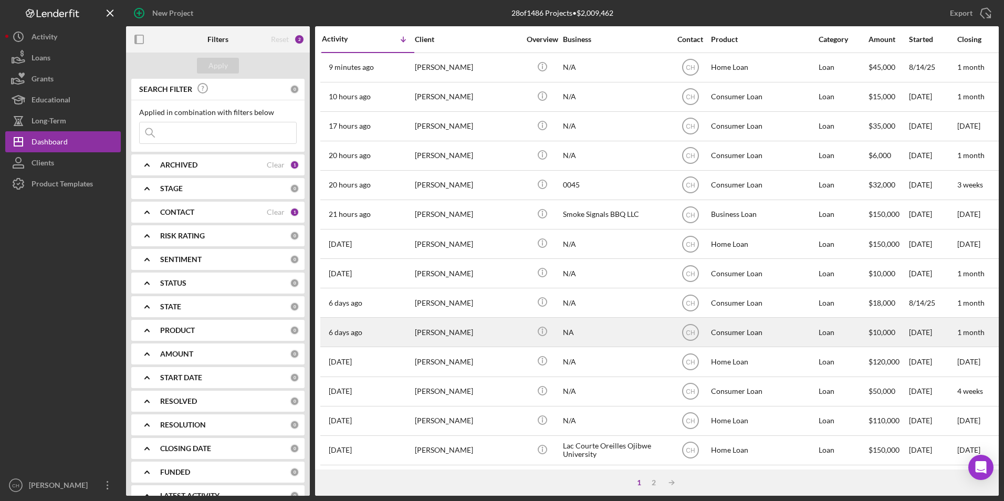
click at [436, 333] on div "[PERSON_NAME]" at bounding box center [467, 332] width 105 height 28
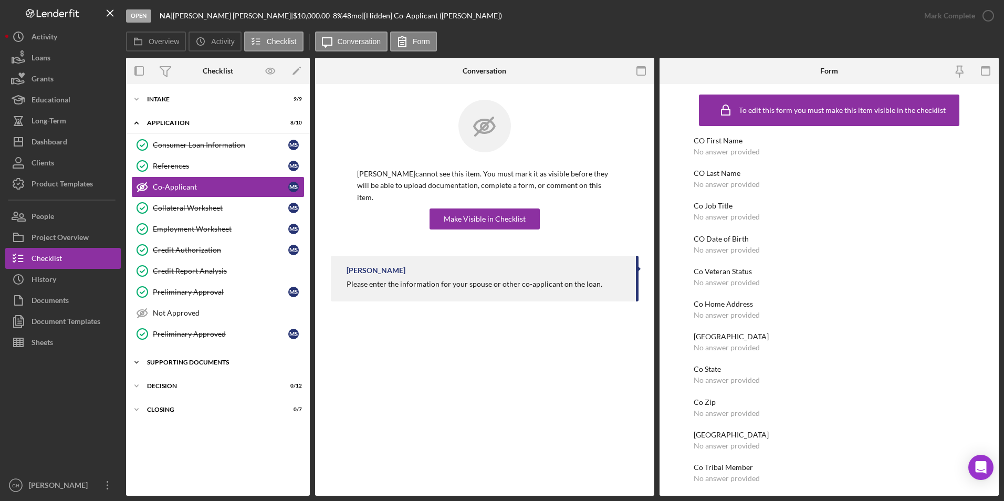
click at [180, 362] on div "Supporting Documents" at bounding box center [222, 362] width 150 height 6
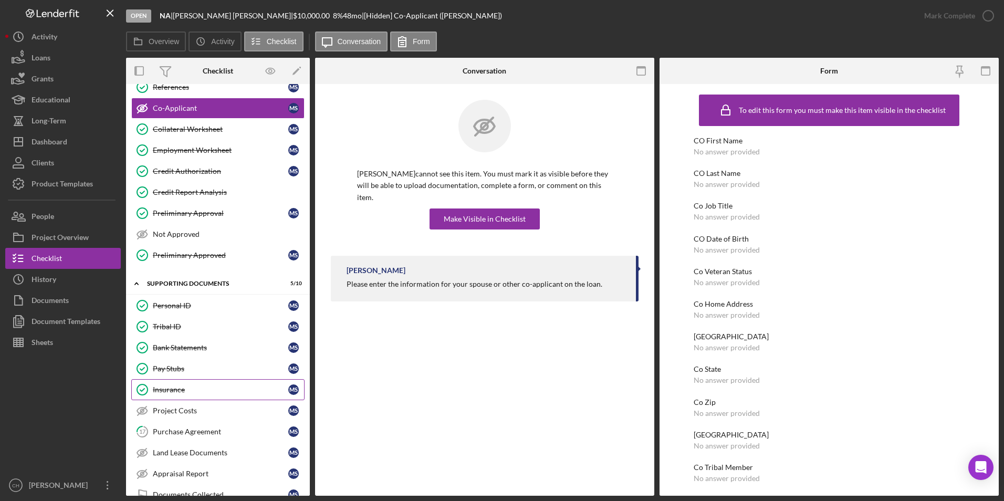
scroll to position [105, 0]
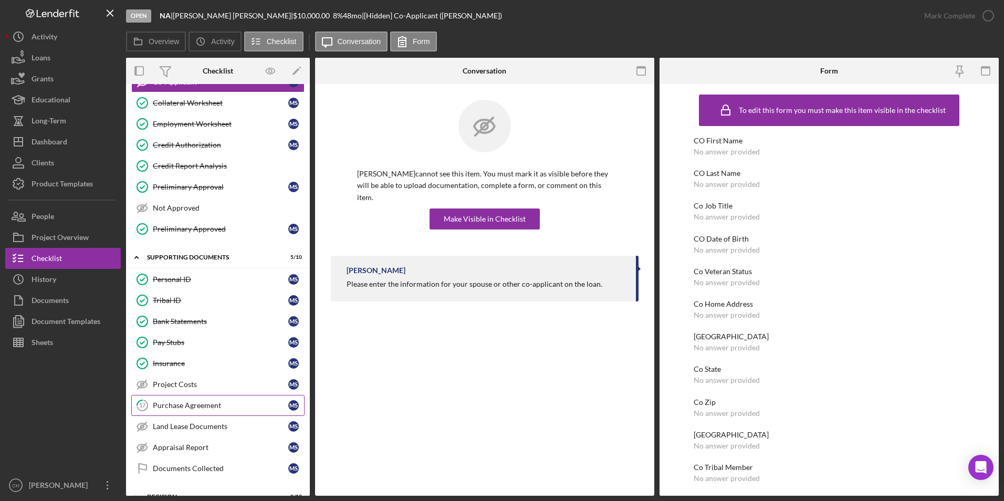
click at [173, 402] on div "Purchase Agreement" at bounding box center [221, 405] width 136 height 8
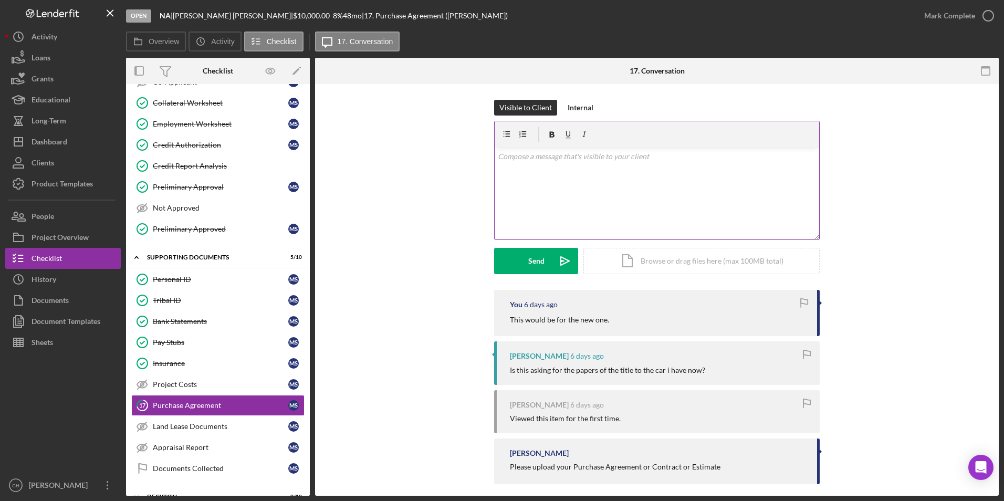
click at [548, 157] on p at bounding box center [657, 157] width 319 height 12
click at [183, 344] on div "Pay Stubs" at bounding box center [221, 342] width 136 height 8
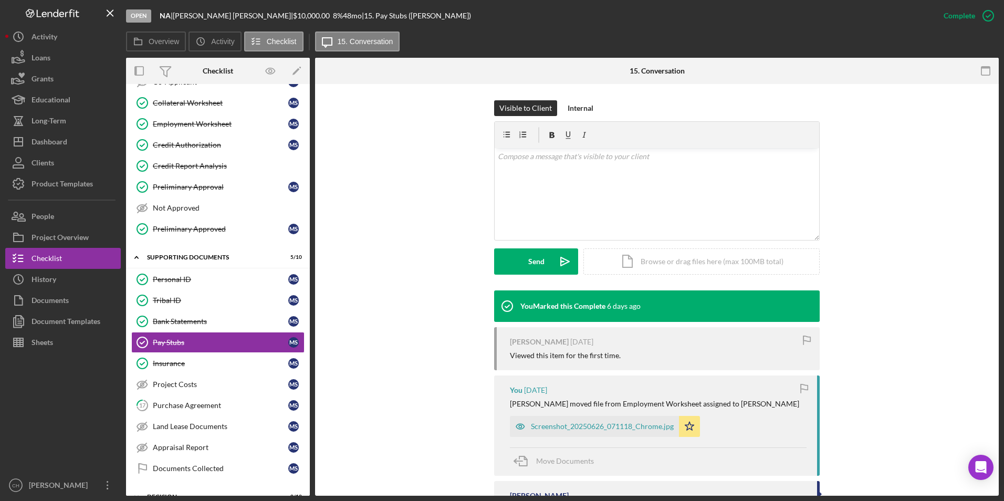
scroll to position [210, 0]
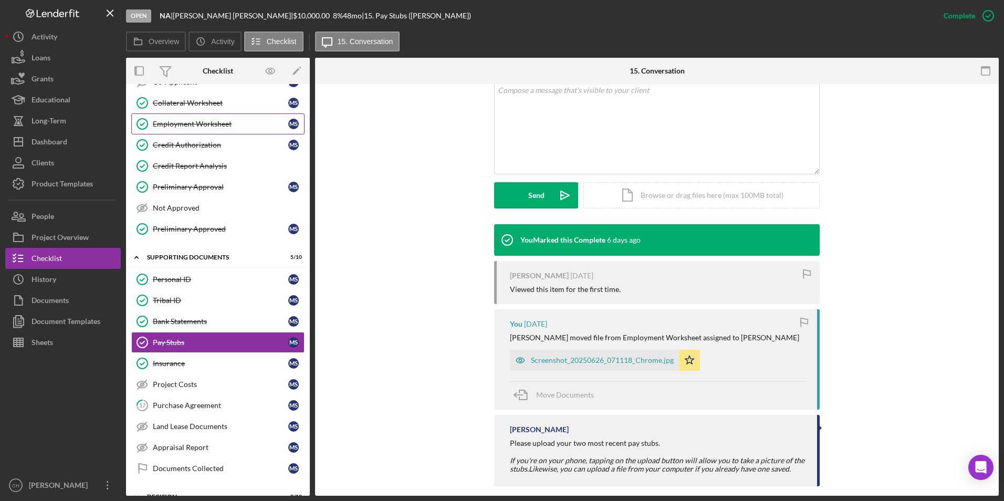
click at [190, 124] on div "Employment Worksheet" at bounding box center [221, 124] width 136 height 8
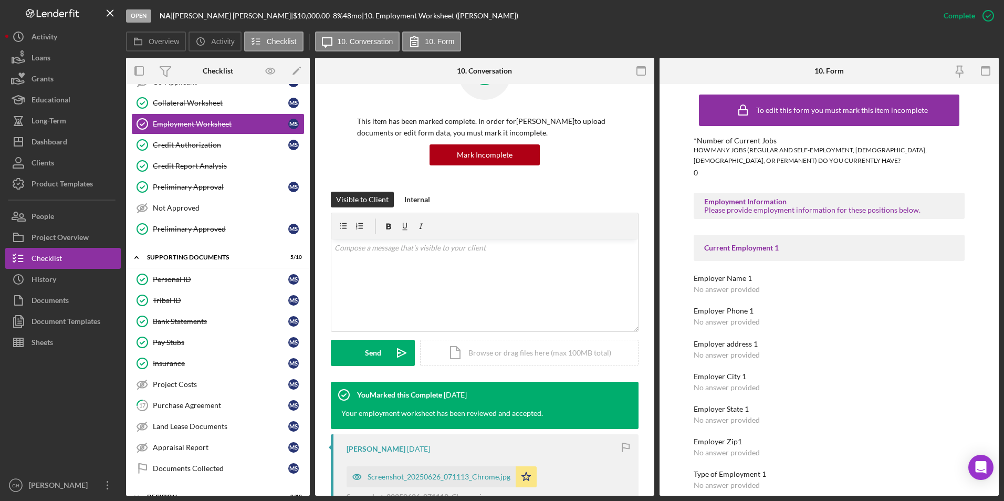
scroll to position [263, 0]
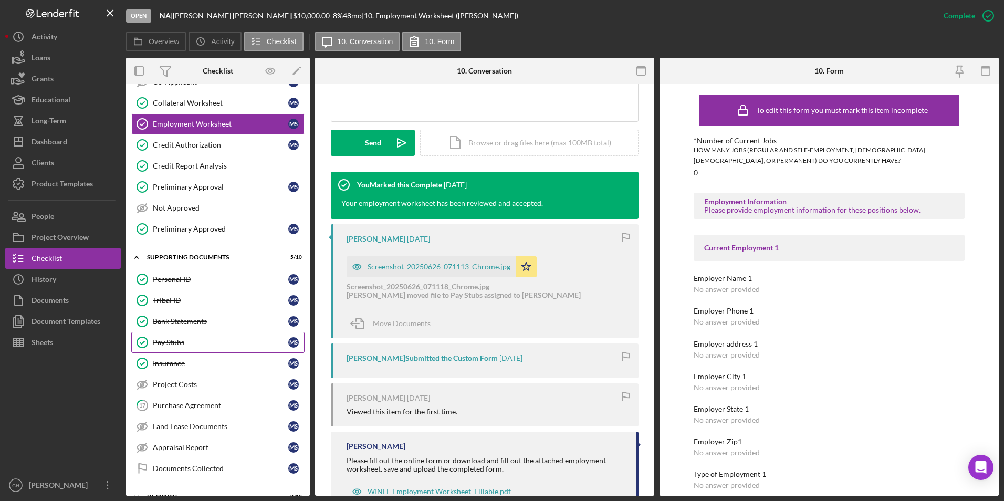
click at [170, 343] on div "Pay Stubs" at bounding box center [221, 342] width 136 height 8
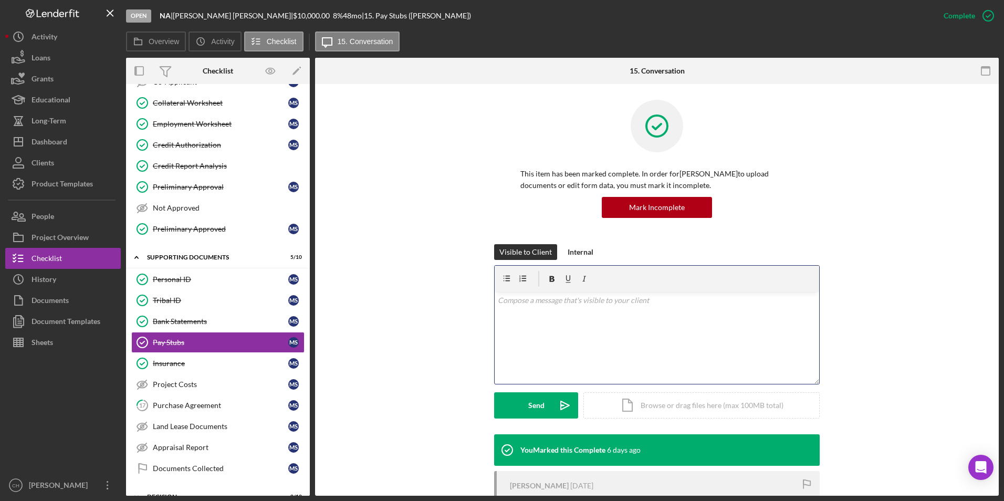
click at [511, 302] on p at bounding box center [657, 301] width 319 height 12
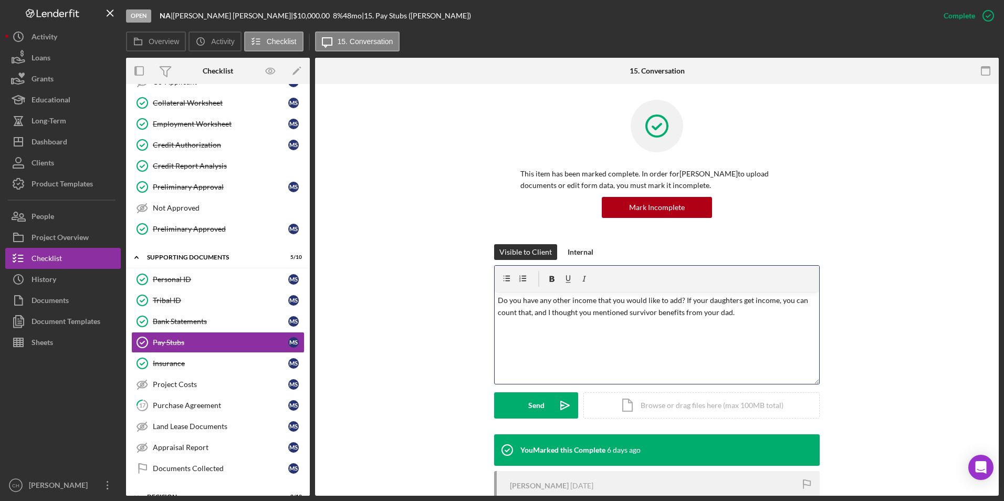
click at [737, 314] on p "Do you have any other income that you would like to add? If your daughters get …" at bounding box center [657, 307] width 319 height 24
click at [535, 402] on div "Send" at bounding box center [536, 405] width 16 height 26
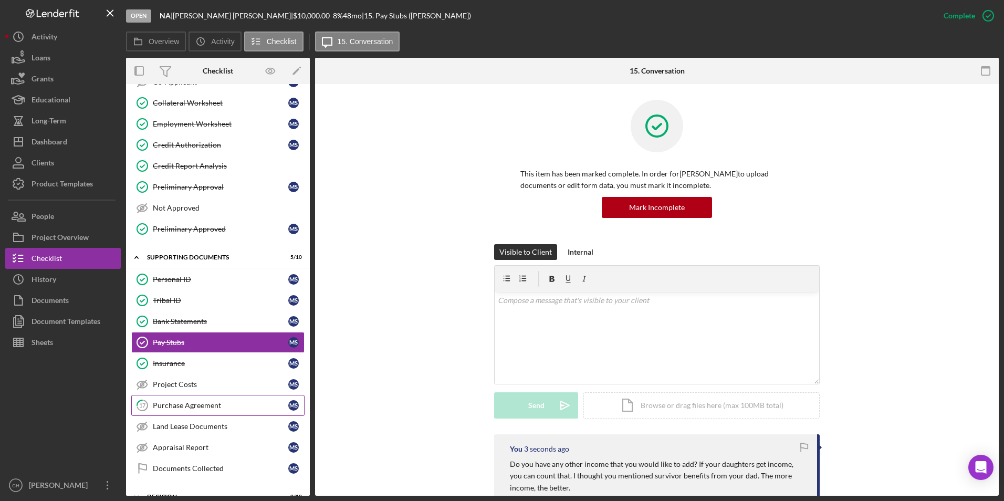
click at [174, 402] on div "Purchase Agreement" at bounding box center [221, 405] width 136 height 8
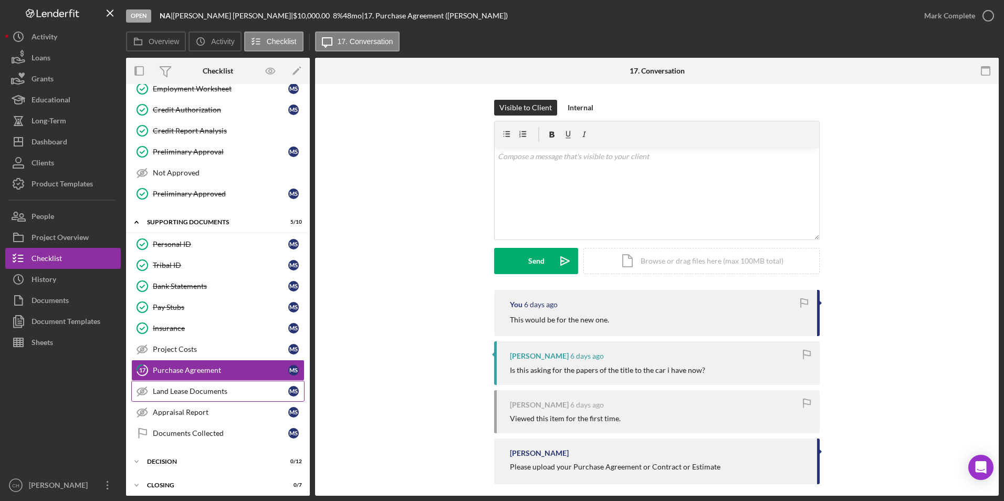
scroll to position [146, 0]
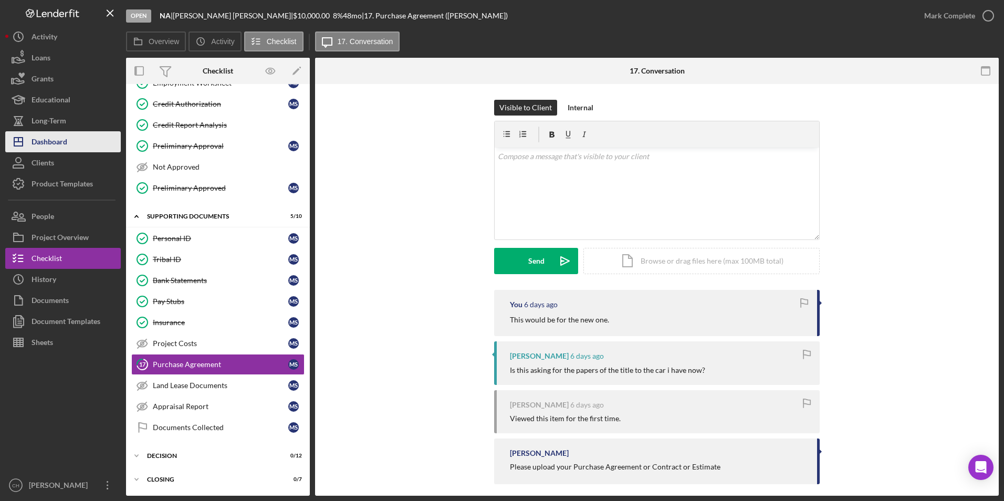
click at [62, 143] on div "Dashboard" at bounding box center [50, 143] width 36 height 24
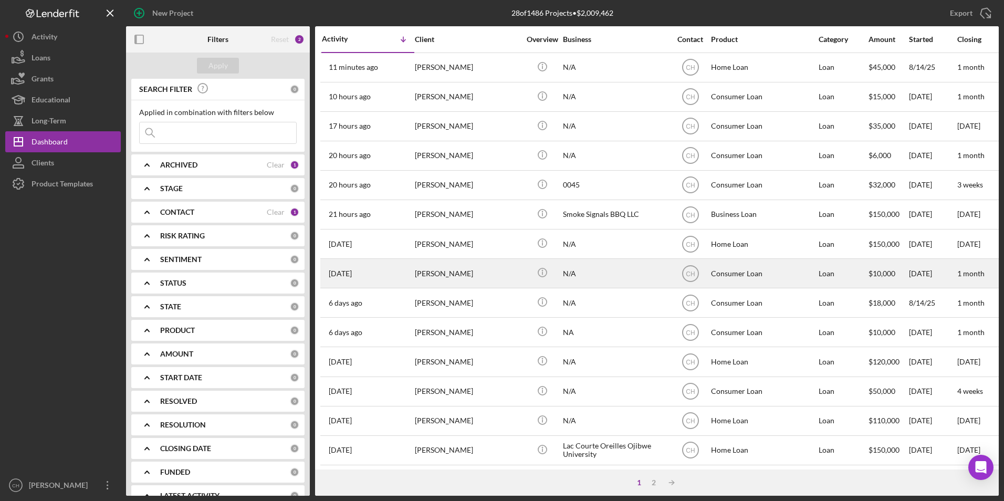
click at [449, 275] on div "[PERSON_NAME]" at bounding box center [467, 274] width 105 height 28
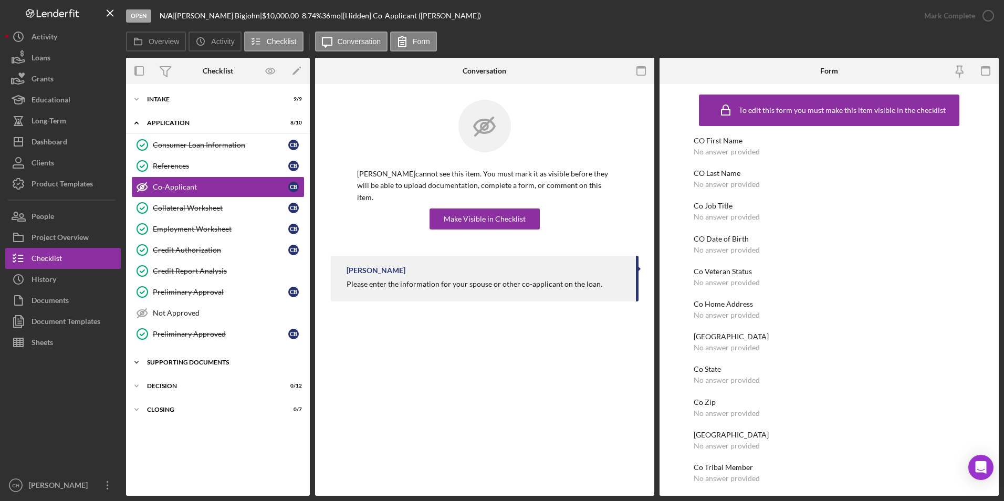
click at [174, 358] on div "Icon/Expander Supporting Documents 5 / 10" at bounding box center [218, 362] width 184 height 21
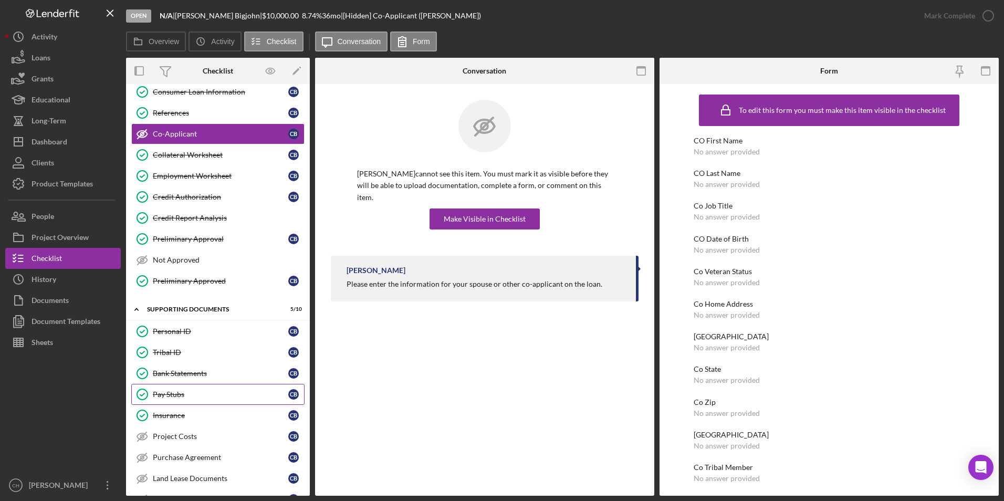
scroll to position [146, 0]
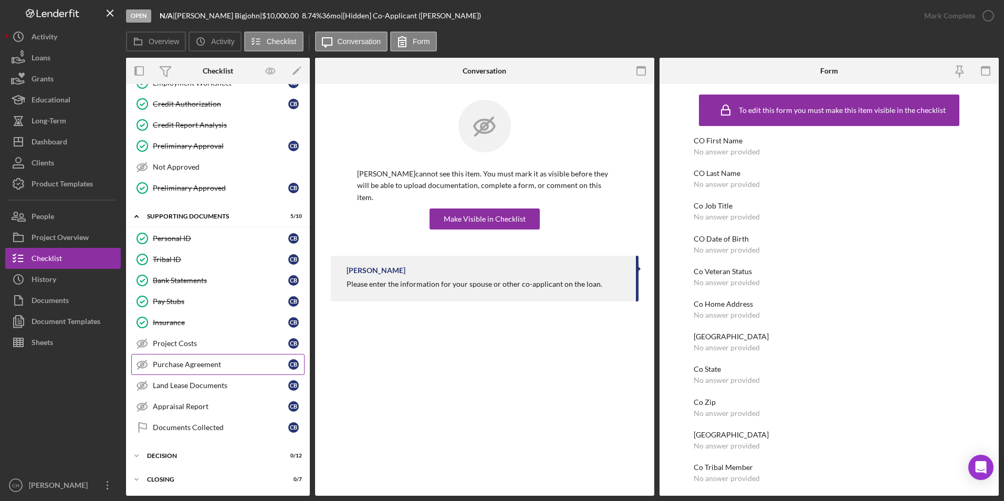
click at [200, 359] on link "Purchase Agreement Purchase Agreement C B" at bounding box center [217, 364] width 173 height 21
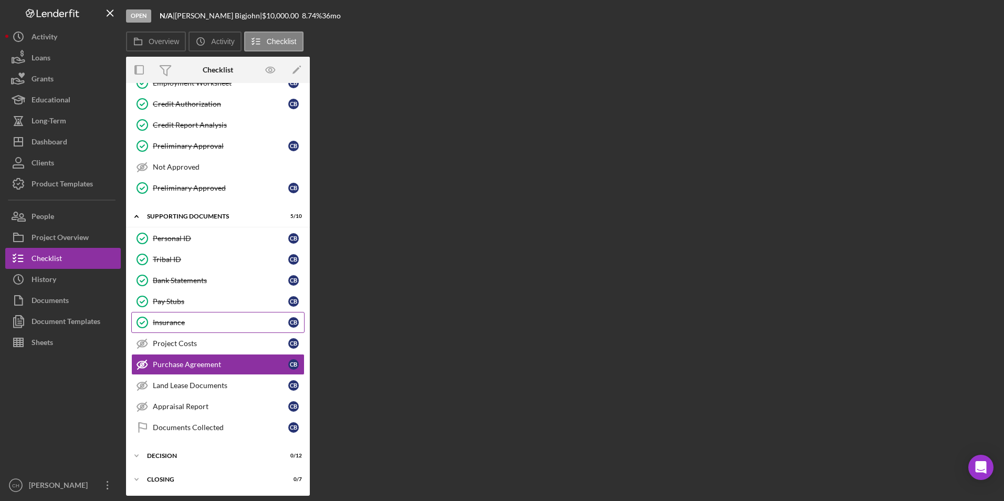
scroll to position [146, 0]
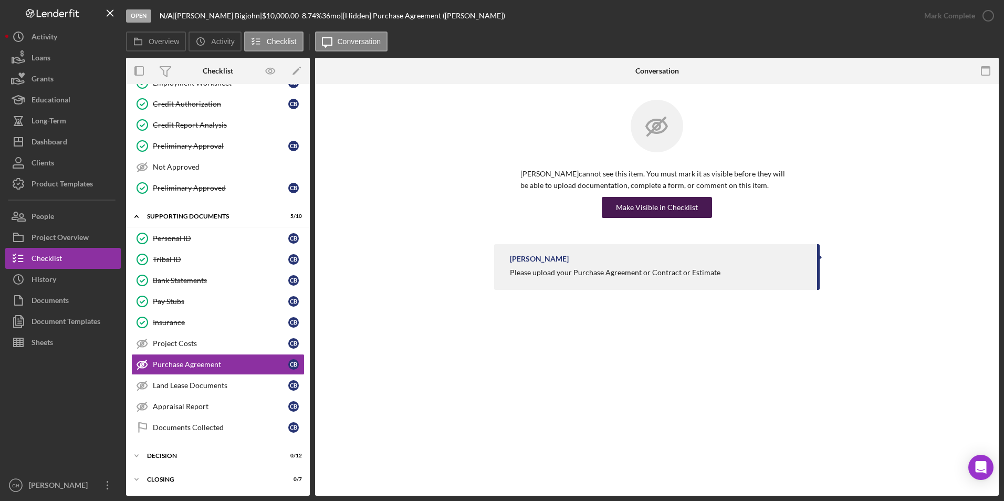
click at [638, 204] on div "Make Visible in Checklist" at bounding box center [657, 207] width 82 height 21
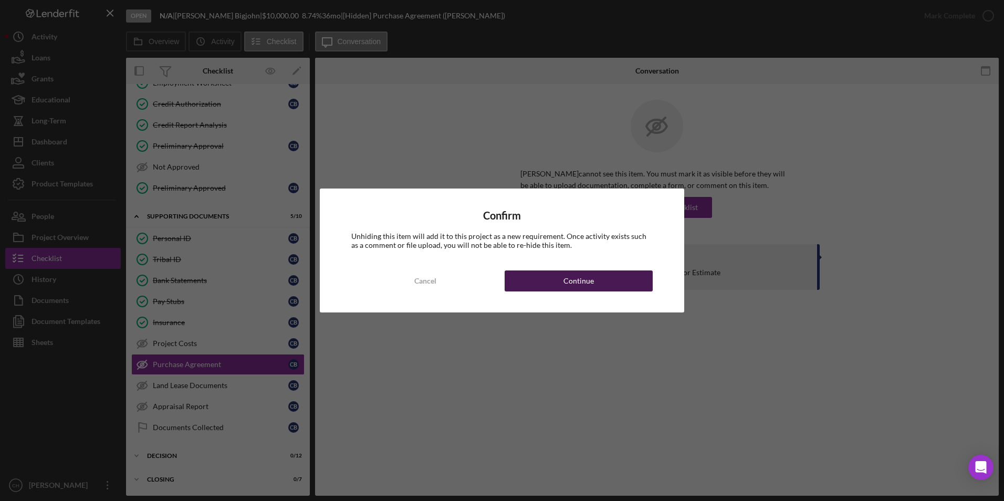
click at [574, 289] on div "Continue" at bounding box center [579, 281] width 30 height 21
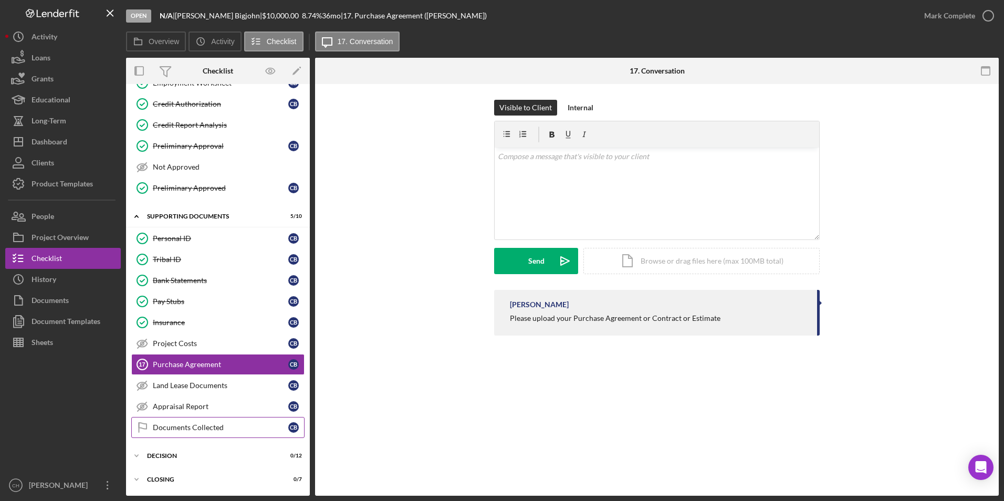
click at [181, 426] on div "Documents Collected" at bounding box center [221, 427] width 136 height 8
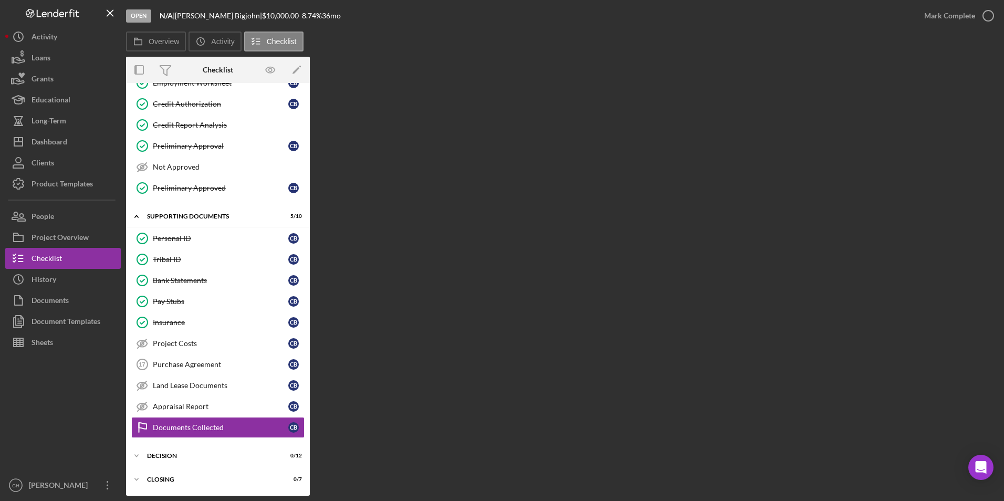
scroll to position [146, 0]
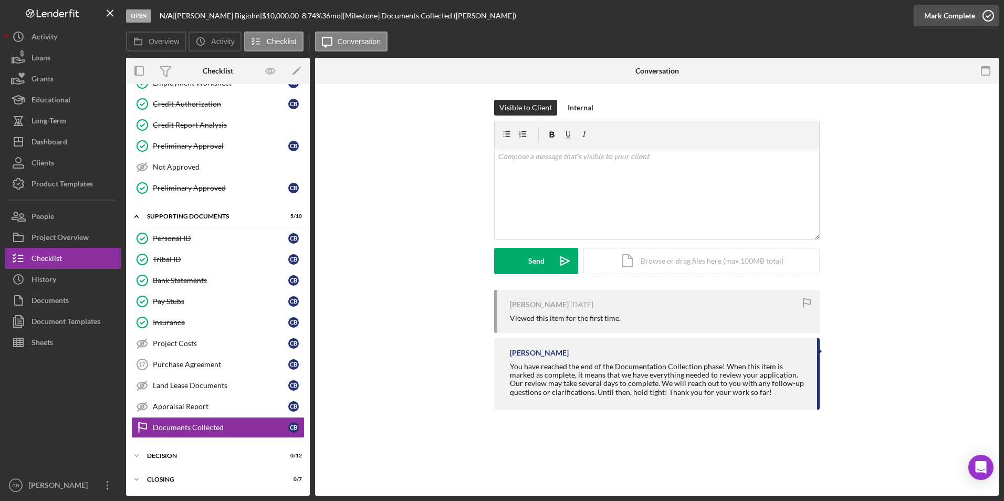
click at [948, 16] on div "Mark Complete" at bounding box center [950, 15] width 51 height 21
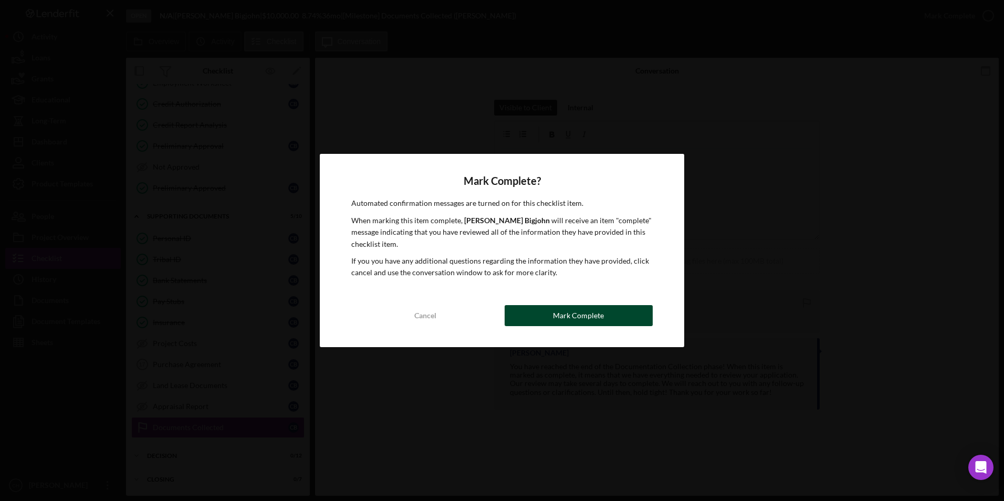
click at [559, 313] on div "Mark Complete" at bounding box center [578, 315] width 51 height 21
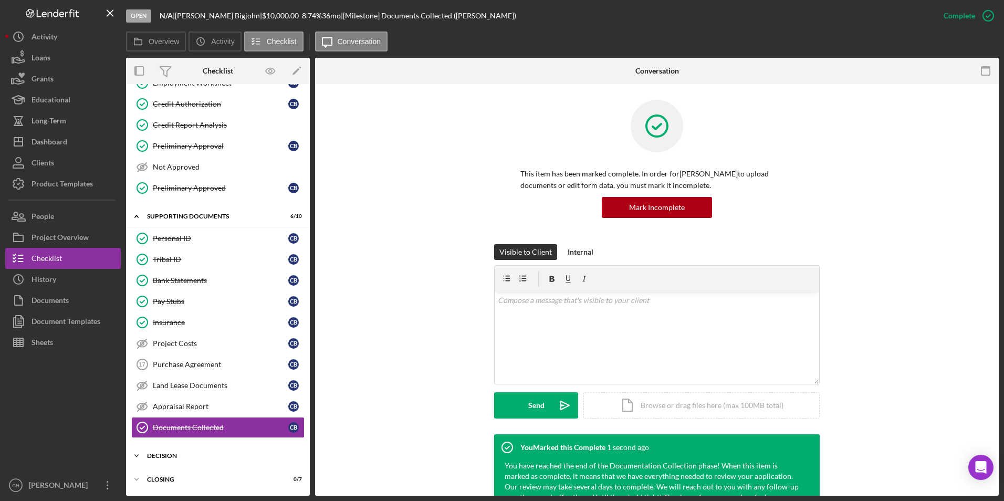
click at [158, 460] on div "Icon/Expander Decision 0 / 12" at bounding box center [218, 455] width 184 height 21
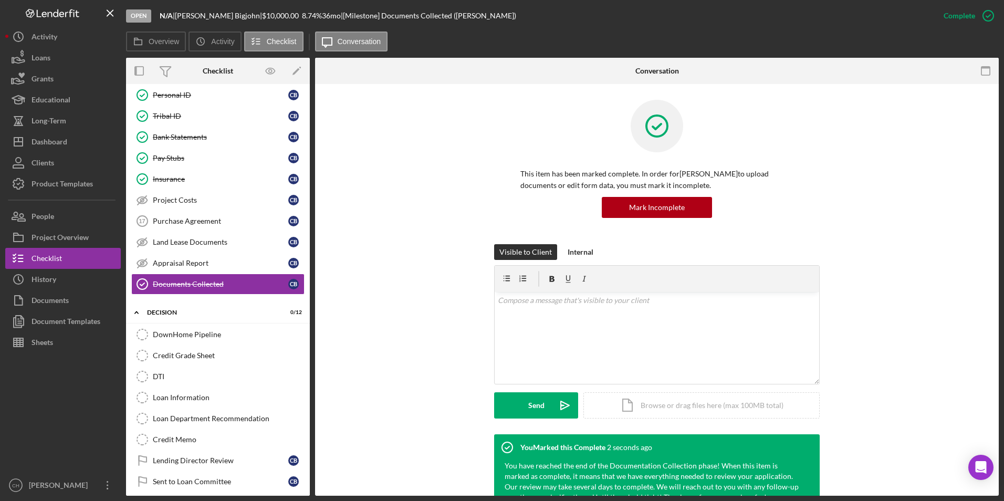
scroll to position [404, 0]
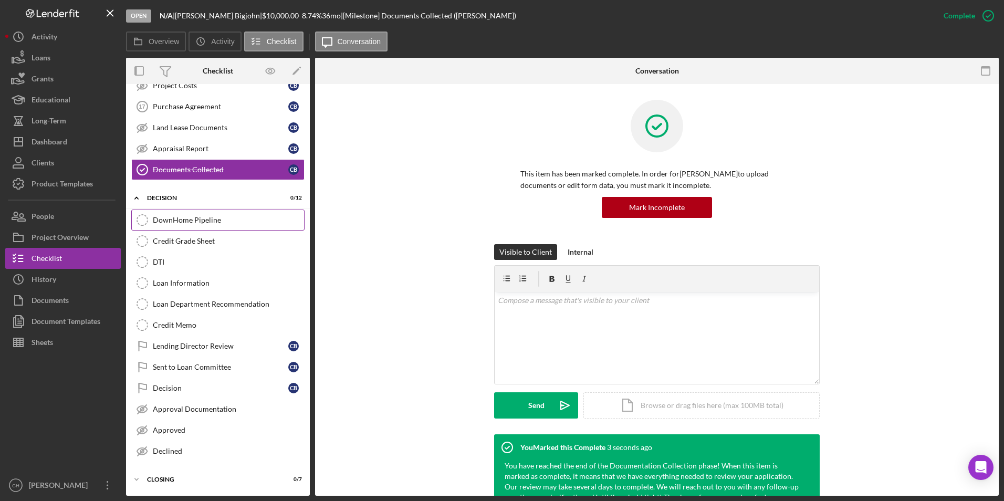
click at [190, 217] on div "DownHome Pipeline" at bounding box center [228, 220] width 151 height 8
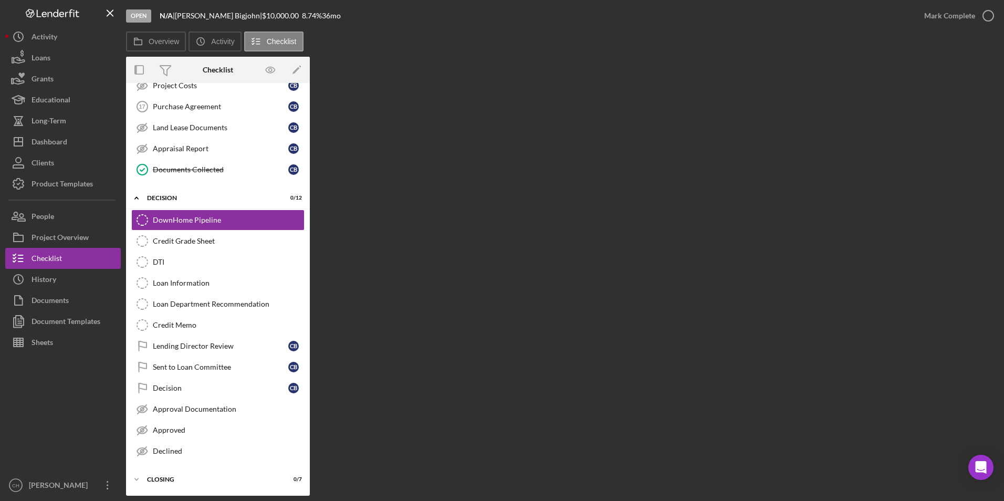
scroll to position [404, 0]
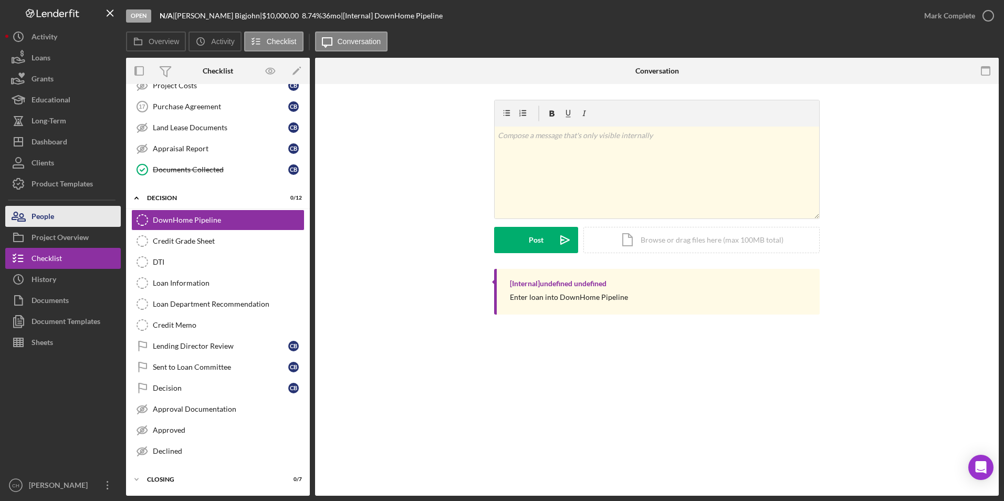
click at [68, 222] on button "People" at bounding box center [63, 216] width 116 height 21
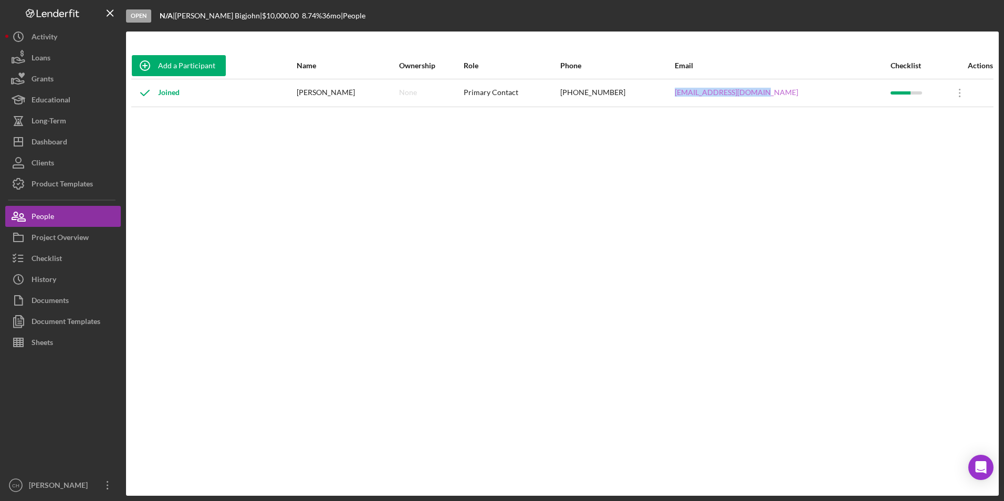
drag, startPoint x: 801, startPoint y: 91, endPoint x: 708, endPoint y: 94, distance: 93.0
click at [708, 94] on div "[EMAIL_ADDRESS][DOMAIN_NAME]" at bounding box center [782, 93] width 215 height 26
copy link "[EMAIL_ADDRESS][DOMAIN_NAME]"
drag, startPoint x: 658, startPoint y: 92, endPoint x: 601, endPoint y: 92, distance: 57.3
click at [601, 92] on tr "Joined [PERSON_NAME] None Primary Contact [PHONE_NUMBER] [EMAIL_ADDRESS][DOMAIN…" at bounding box center [562, 93] width 863 height 28
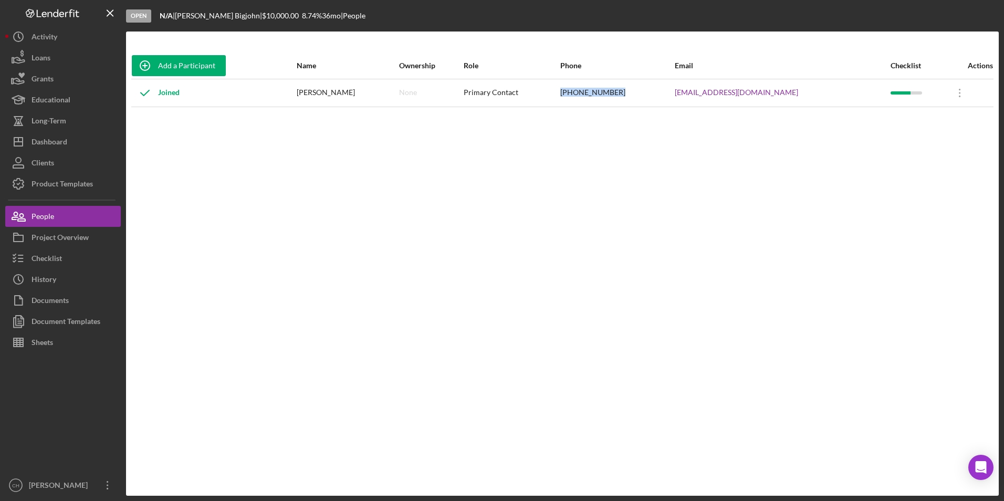
copy tr "[PHONE_NUMBER]"
click at [51, 257] on div "Checklist" at bounding box center [47, 260] width 30 height 24
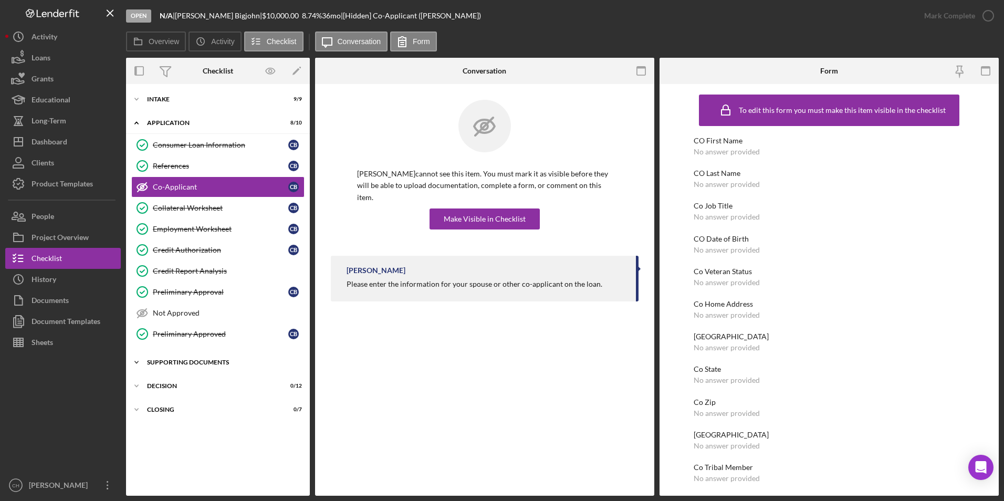
drag, startPoint x: 207, startPoint y: 363, endPoint x: 195, endPoint y: 372, distance: 15.0
click at [207, 363] on div "Supporting Documents" at bounding box center [222, 362] width 150 height 6
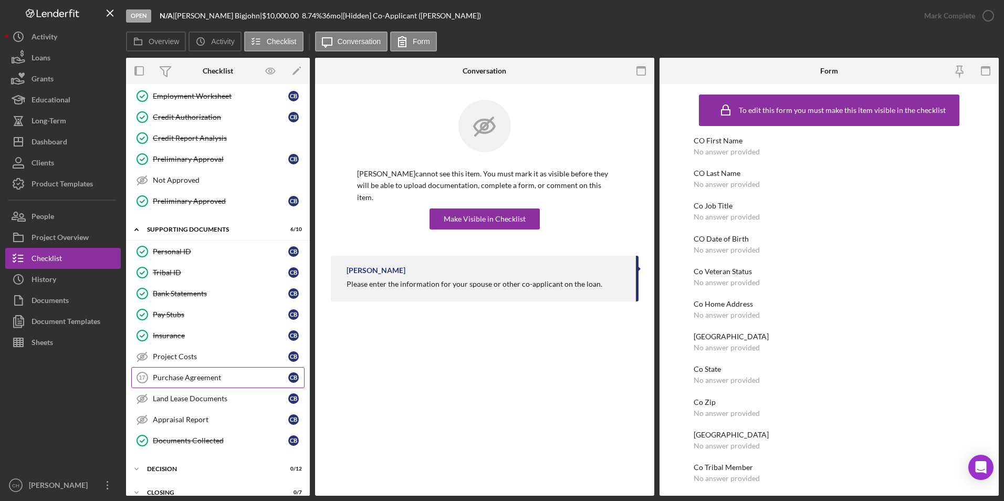
scroll to position [146, 0]
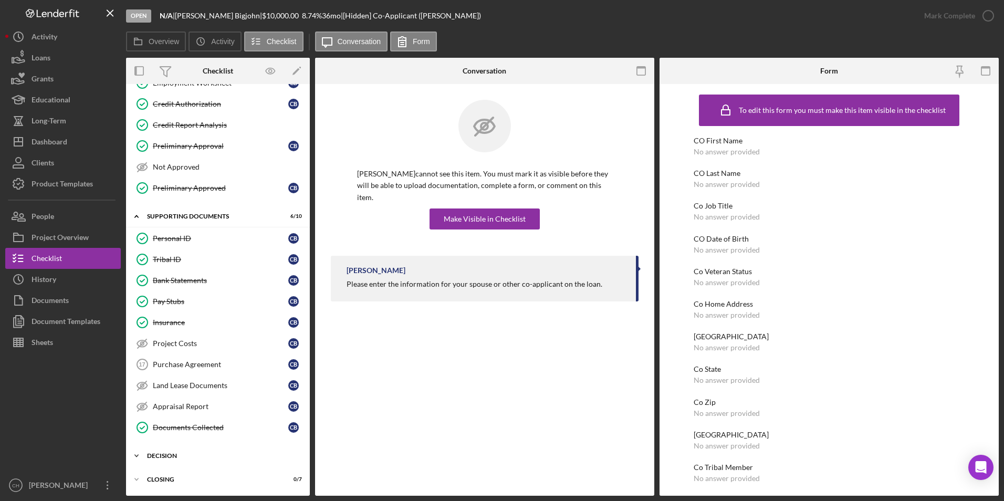
click at [171, 458] on div "Decision" at bounding box center [222, 456] width 150 height 6
click at [175, 484] on link "DownHome Pipeline DownHome Pipeline" at bounding box center [217, 478] width 173 height 21
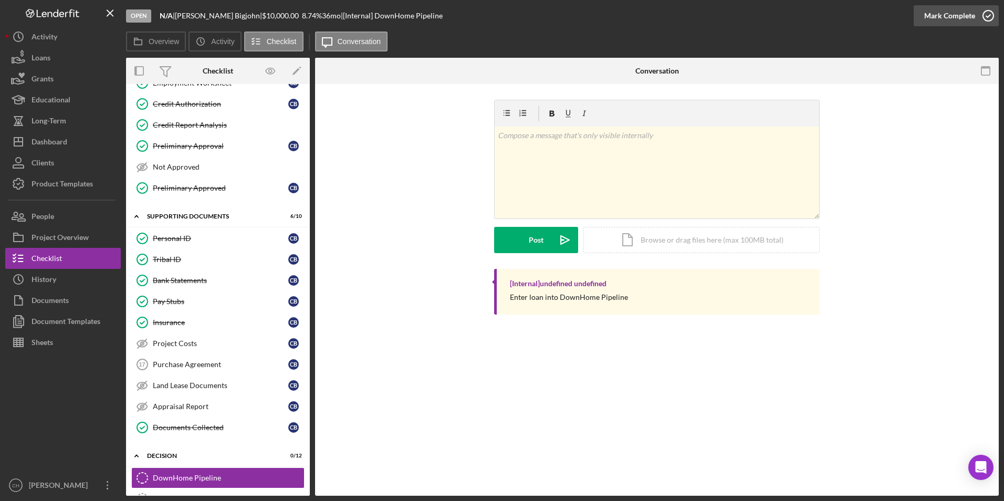
click at [939, 11] on div "Mark Complete" at bounding box center [950, 15] width 51 height 21
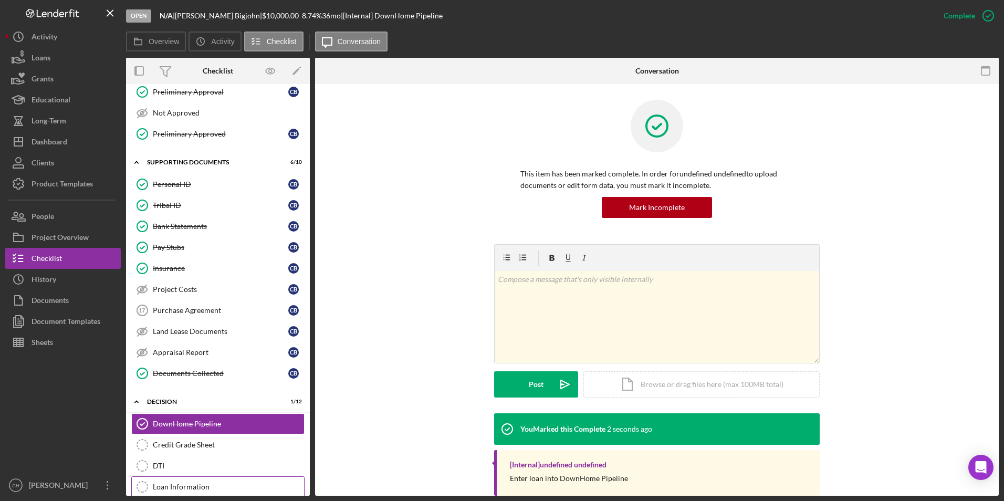
scroll to position [304, 0]
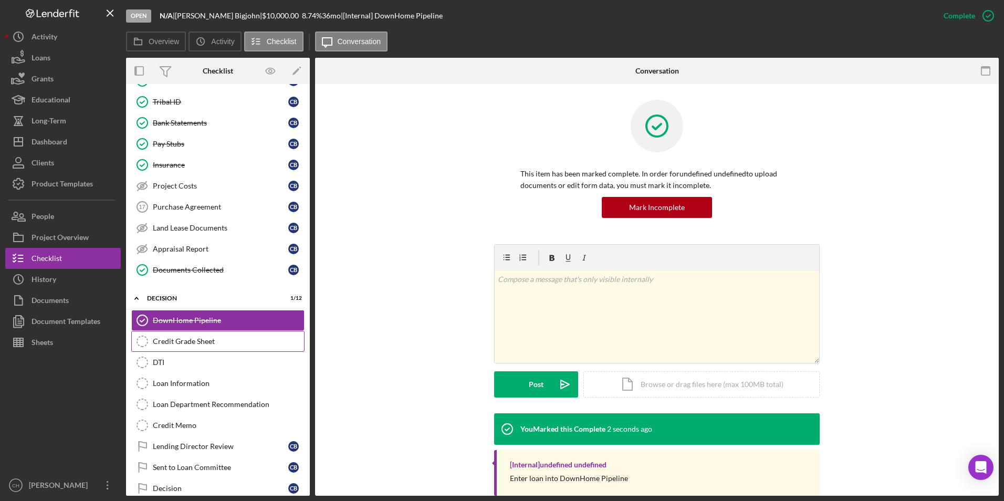
click at [182, 344] on div "Credit Grade Sheet" at bounding box center [228, 341] width 151 height 8
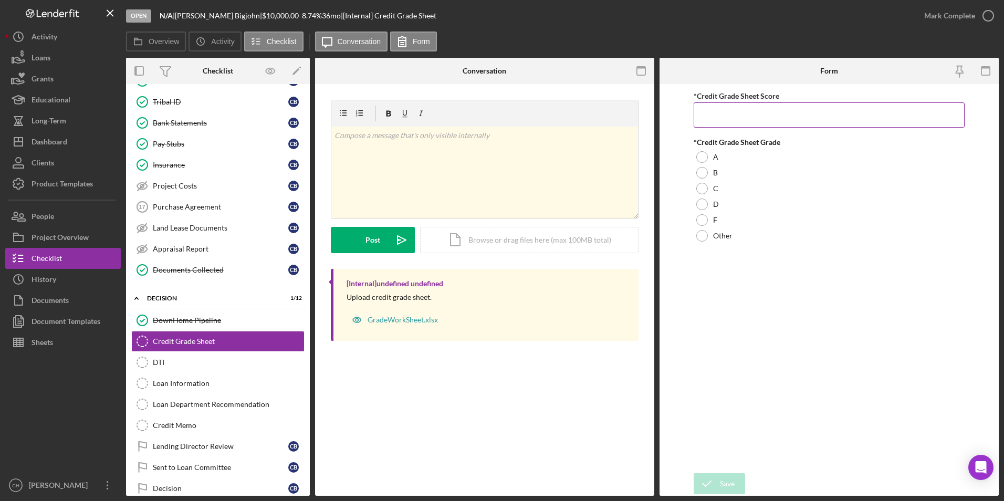
click at [723, 112] on input "*Credit Grade Sheet Score" at bounding box center [830, 114] width 272 height 25
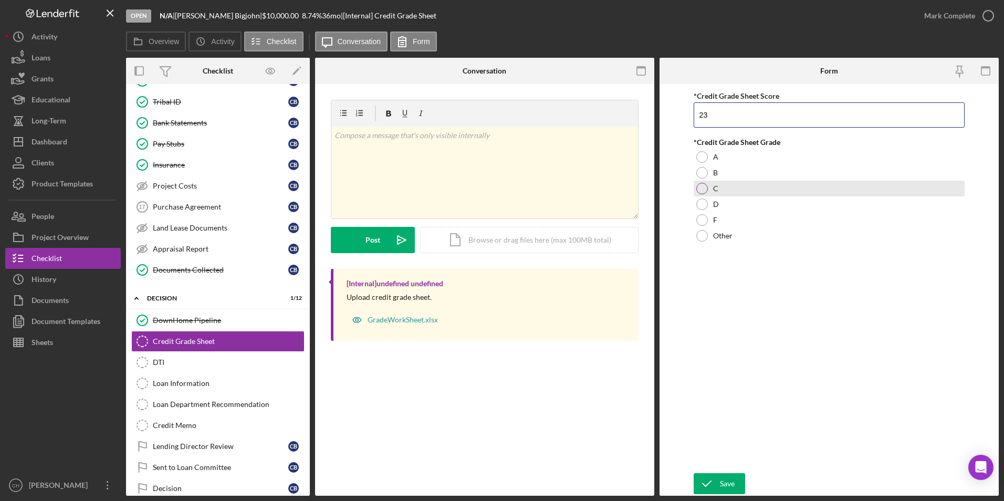
type input "23"
click at [701, 186] on div at bounding box center [703, 189] width 12 height 12
click at [738, 481] on button "Save" at bounding box center [719, 483] width 51 height 21
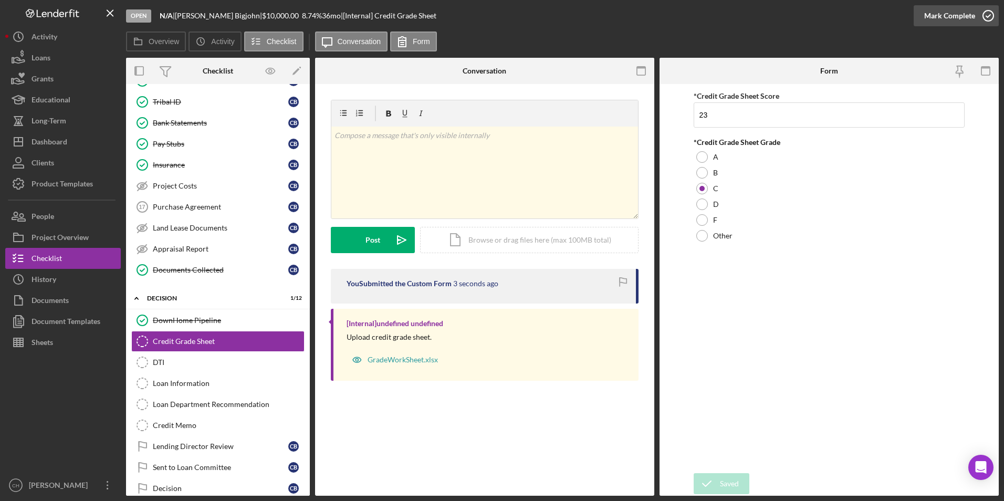
click at [942, 17] on div "Mark Complete" at bounding box center [950, 15] width 51 height 21
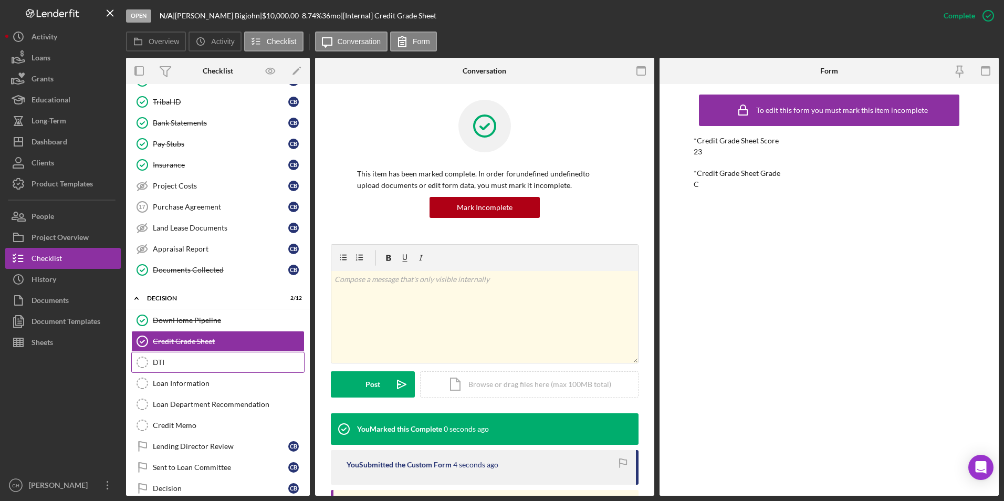
click at [157, 367] on div "DTI" at bounding box center [228, 362] width 151 height 8
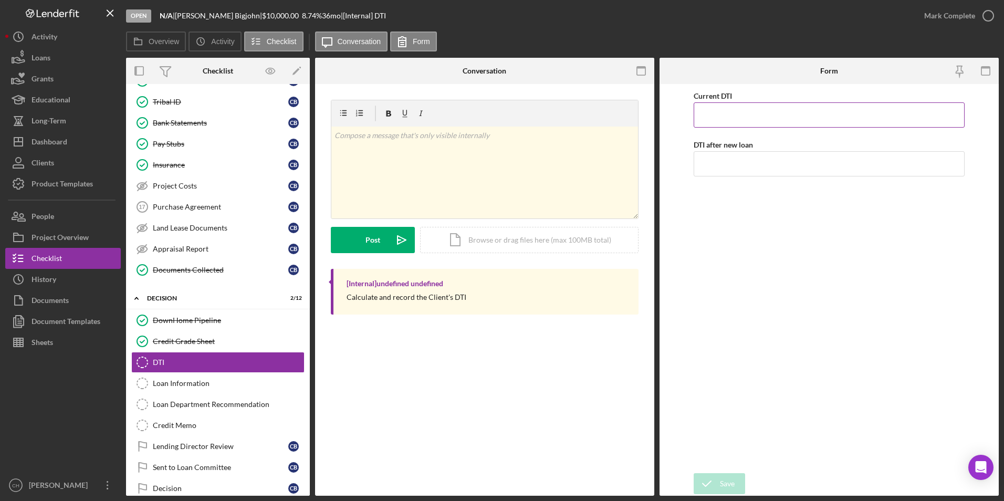
click at [742, 115] on input "Current DTI" at bounding box center [830, 114] width 272 height 25
type input "15.00000%"
click at [711, 168] on input "DTI after new loan" at bounding box center [830, 163] width 272 height 25
type input "21.00000%"
click at [725, 206] on div "Current DTI 15.00000% DTI after new loan 21.00000%" at bounding box center [830, 278] width 272 height 379
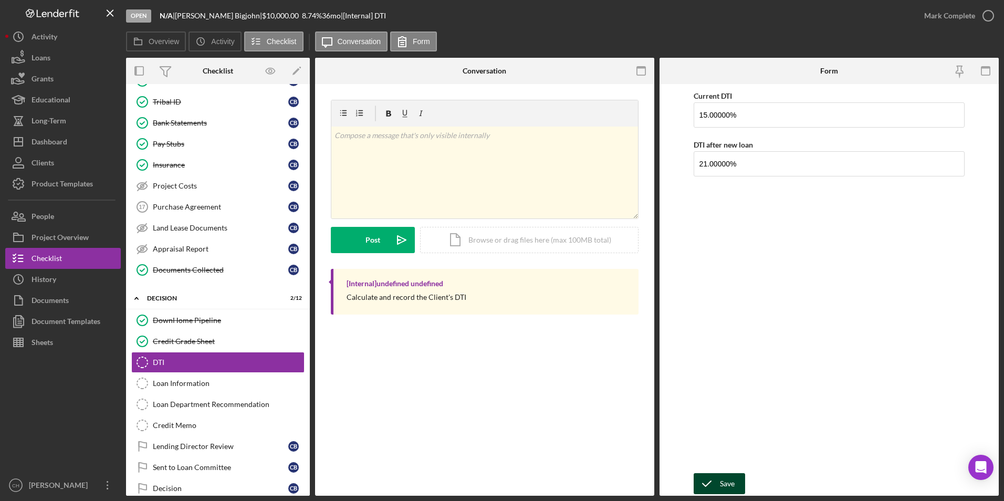
click at [727, 481] on div "Save" at bounding box center [727, 483] width 15 height 21
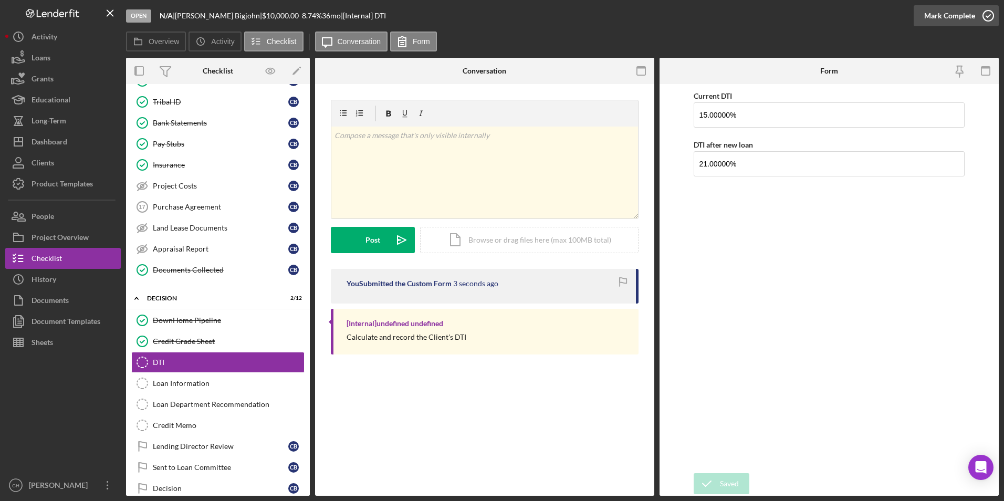
click at [959, 17] on div "Mark Complete" at bounding box center [950, 15] width 51 height 21
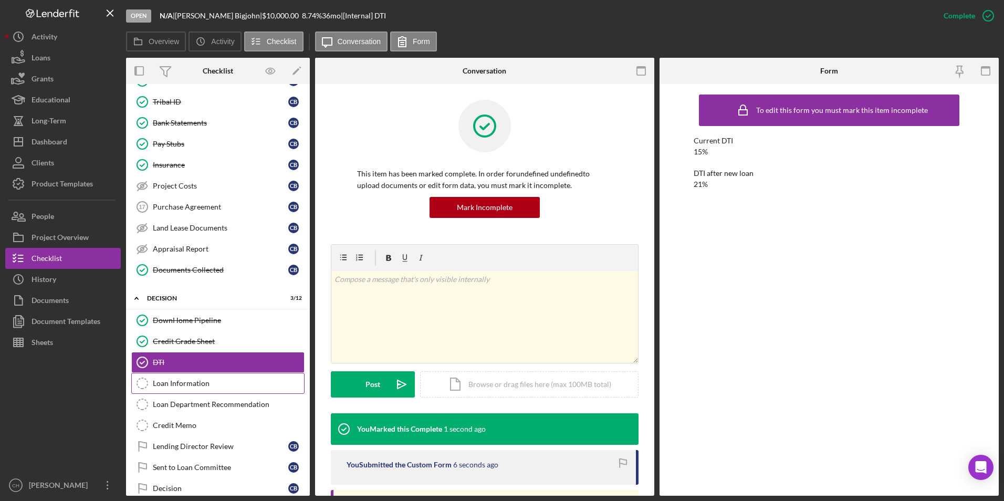
click at [155, 384] on div "Loan Information" at bounding box center [228, 383] width 151 height 8
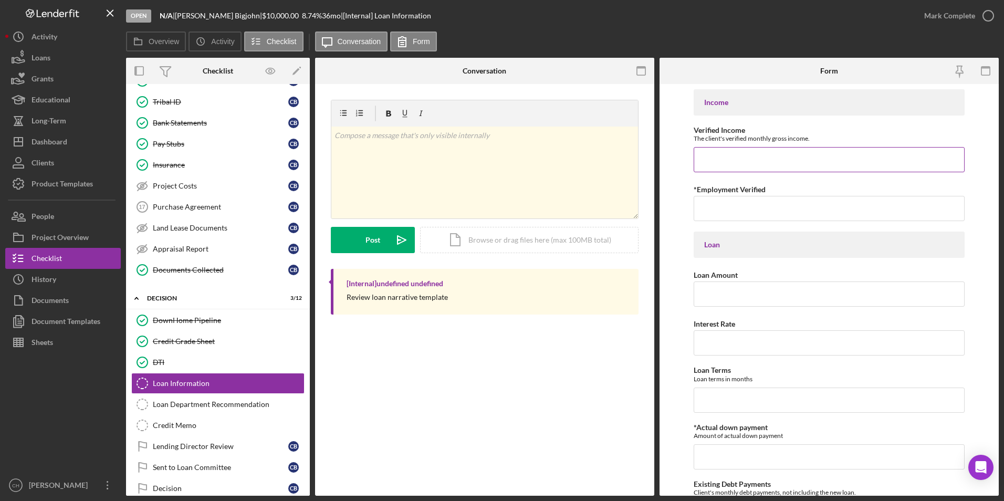
click at [738, 153] on input "Verified Income" at bounding box center [830, 159] width 272 height 25
type input "$3,840"
click at [723, 210] on input "*Employment Verified" at bounding box center [830, 208] width 272 height 25
type input "[DATE]"
type input "$10,000"
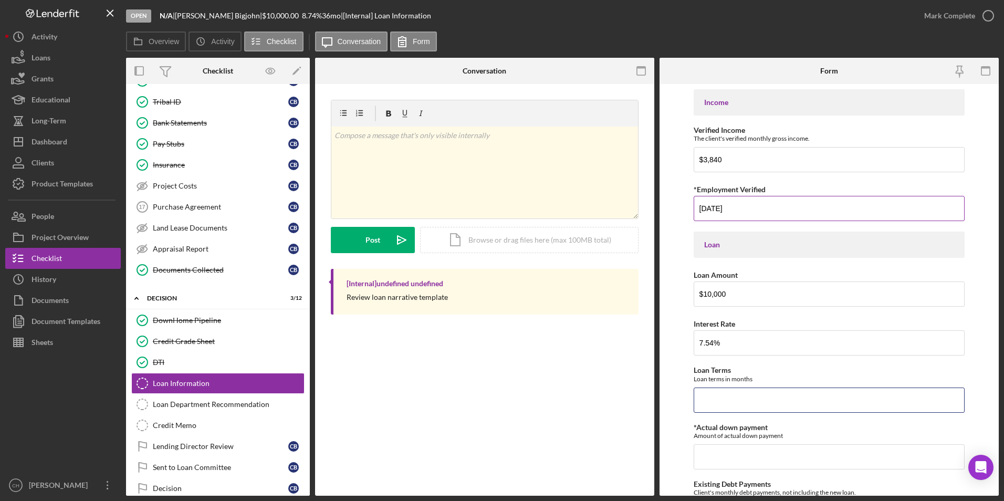
type input "7.54000%"
type input "48"
type input "$0"
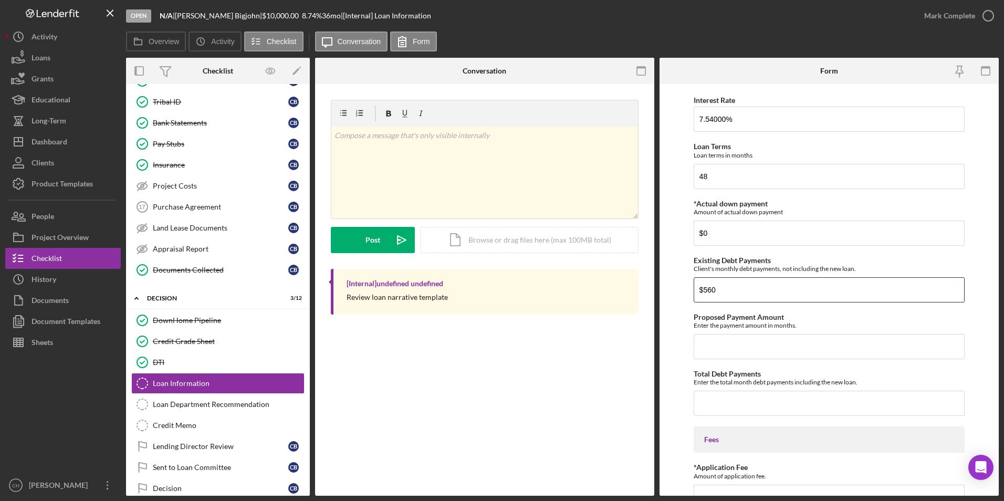
type input "$560"
type input "$249.24"
type input "$809.24"
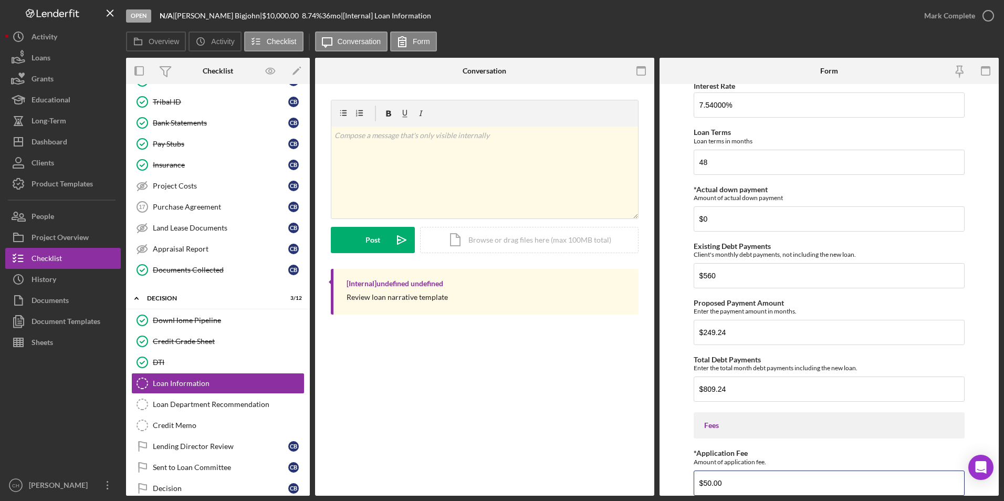
type input "$50.00"
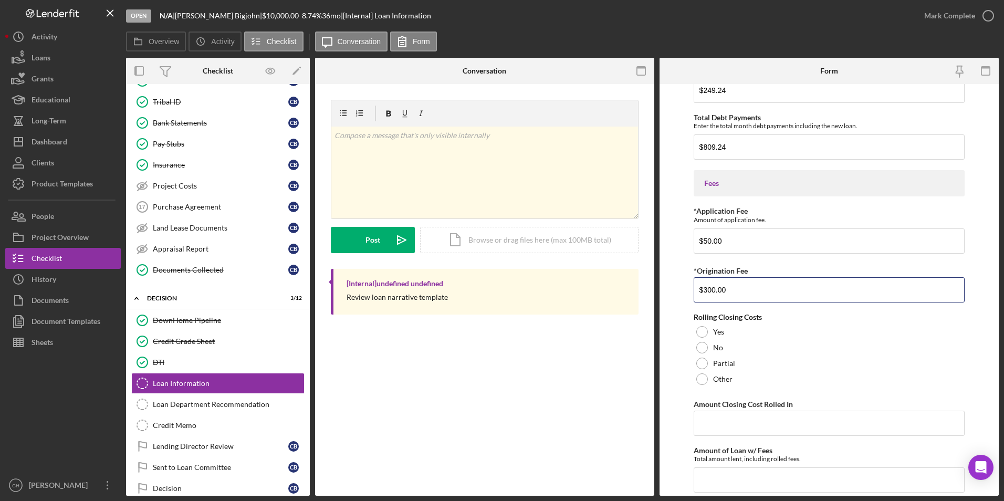
type input "$300.00"
click at [702, 335] on div at bounding box center [703, 332] width 12 height 12
click at [712, 416] on input "Amount Closing Cost Rolled In" at bounding box center [830, 423] width 272 height 25
drag, startPoint x: 738, startPoint y: 427, endPoint x: 691, endPoint y: 424, distance: 46.8
click at [691, 424] on form "Income Verified Income The client's verified monthly gross income. $3,840 *Empl…" at bounding box center [829, 290] width 339 height 412
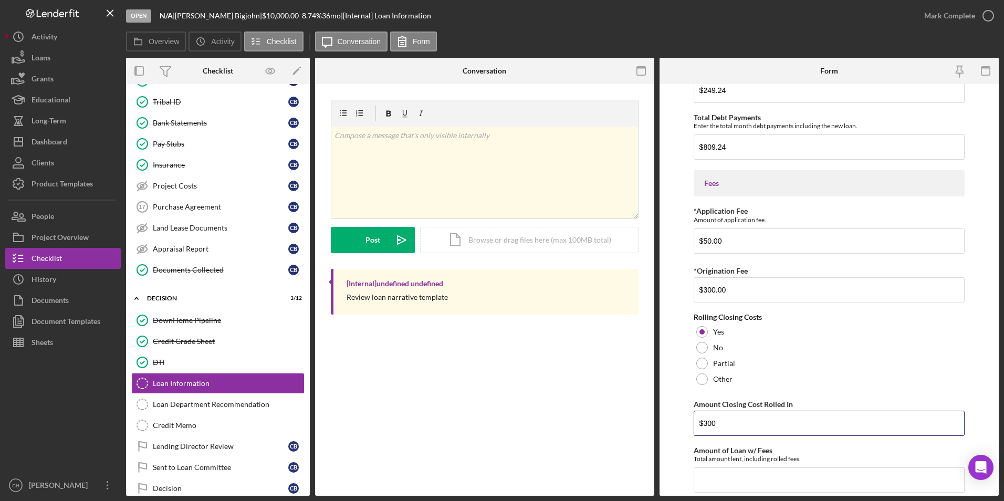
type input "$300"
type input "$10,300"
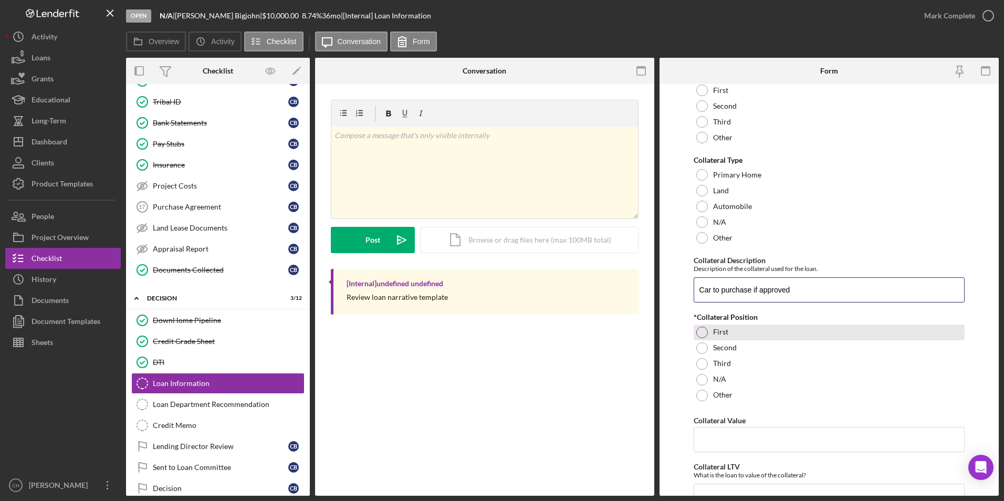
type input "Car to purchase if approved"
click at [707, 332] on div at bounding box center [703, 333] width 12 height 12
click at [728, 439] on input "Collateral Value" at bounding box center [830, 439] width 272 height 25
type input "$0"
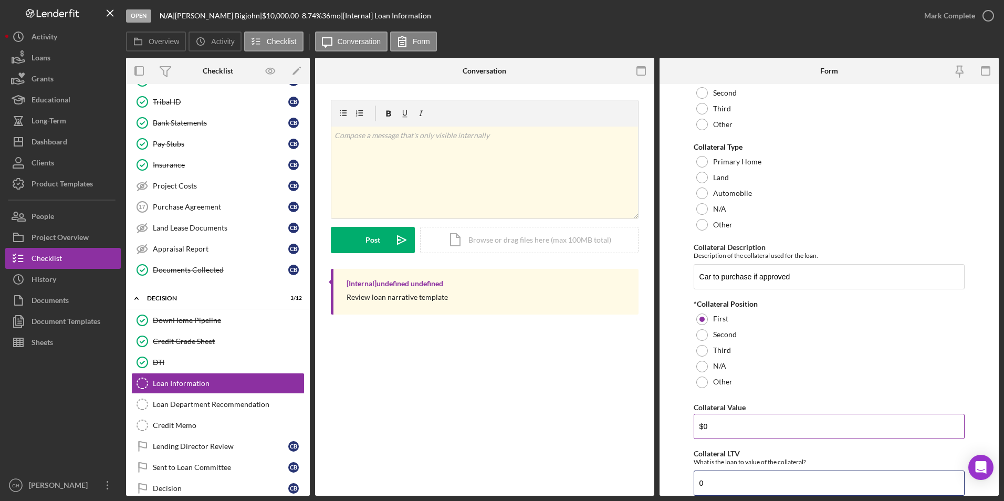
type input "0"
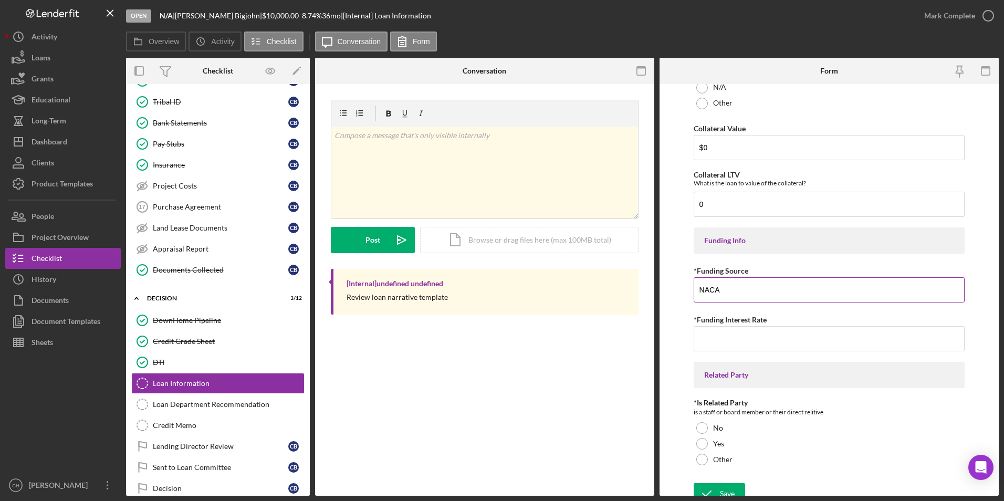
type input "NACA"
type input "0.00000%"
click at [707, 426] on div at bounding box center [703, 428] width 12 height 12
click at [721, 490] on div "Save" at bounding box center [727, 493] width 15 height 21
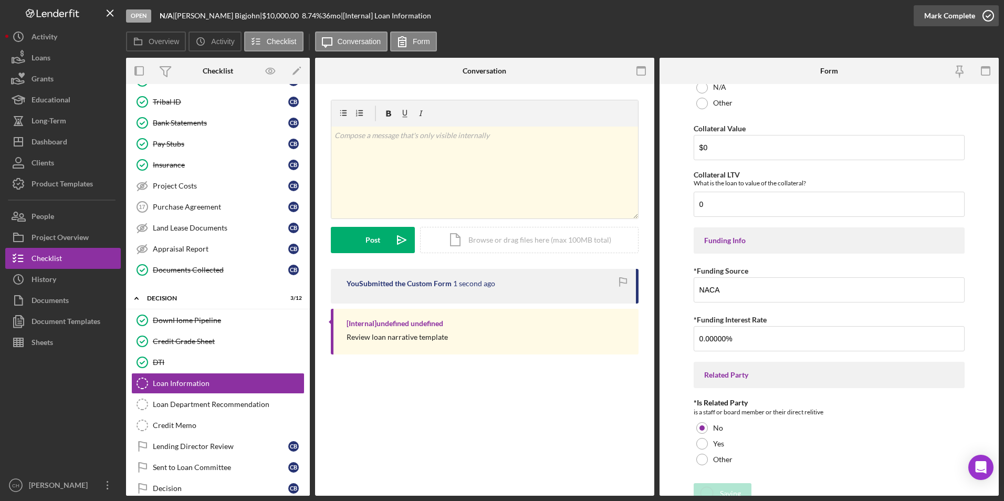
click at [946, 15] on div "Mark Complete" at bounding box center [950, 15] width 51 height 21
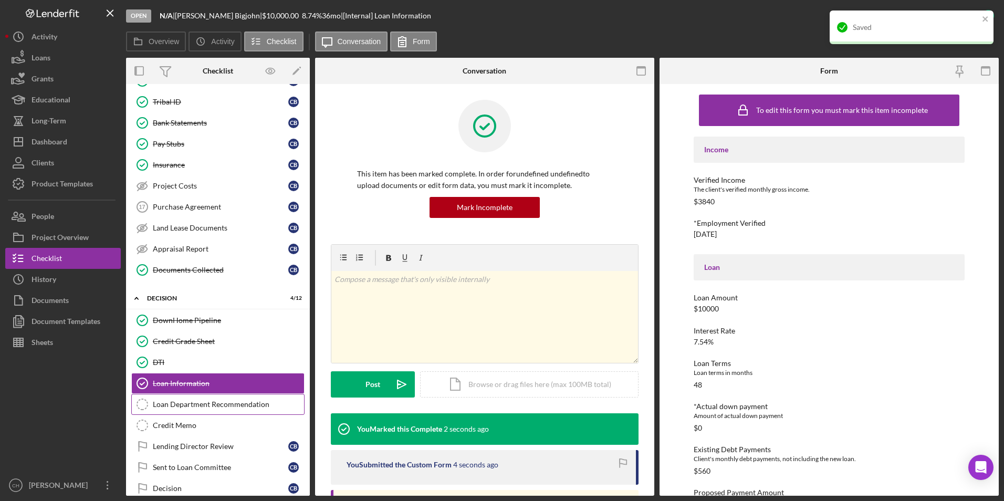
click at [195, 402] on div "Loan Department Recommendation" at bounding box center [228, 404] width 151 height 8
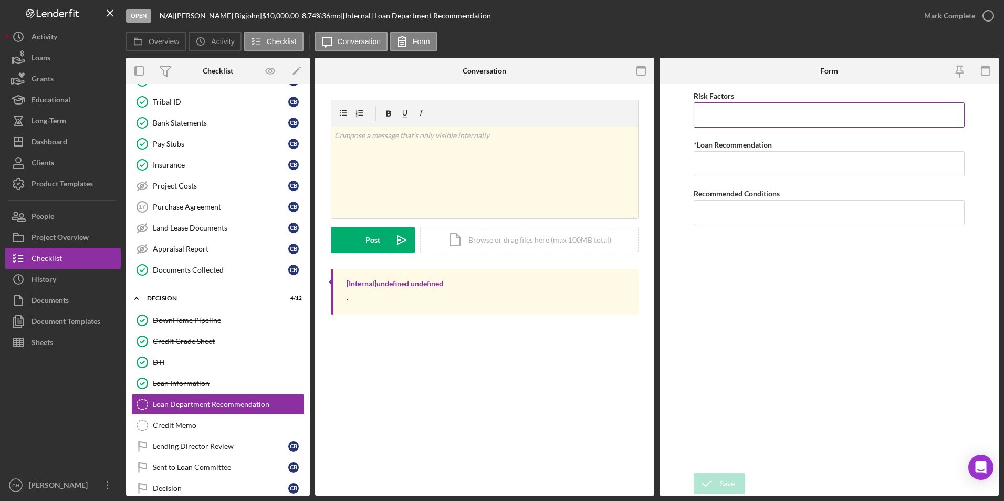
click at [717, 113] on input "Risk Factors" at bounding box center [830, 114] width 272 height 25
type input "Loses job"
type input "Approve"
type input "None at this time"
click at [725, 476] on div "Save" at bounding box center [727, 483] width 15 height 21
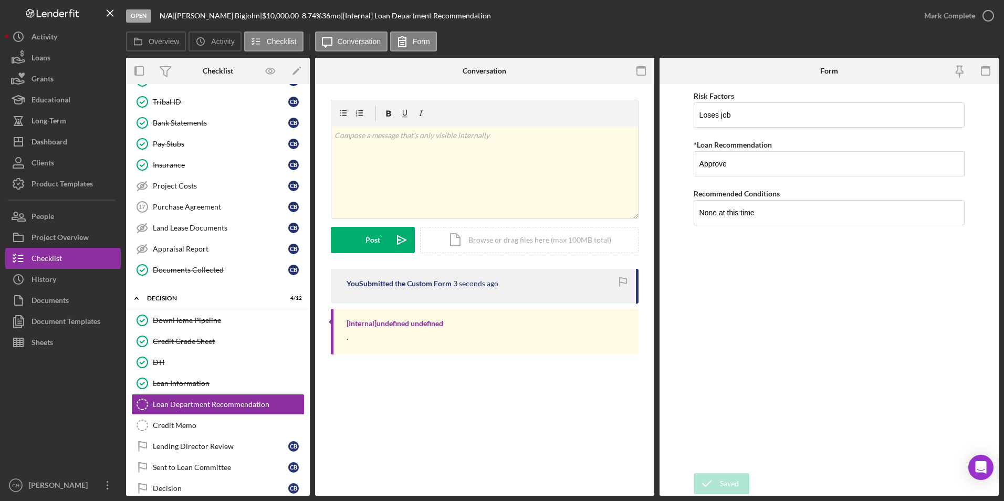
click at [947, 12] on div "Mark Complete" at bounding box center [950, 15] width 51 height 21
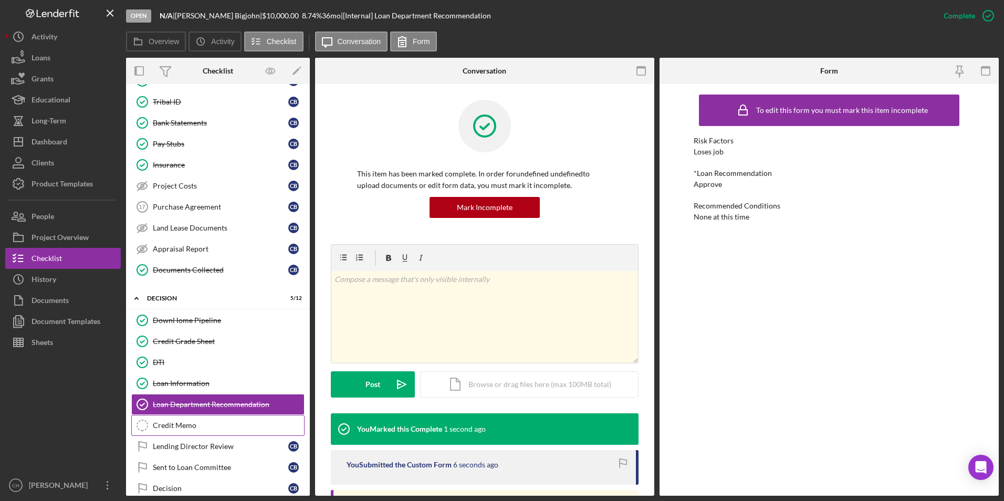
click at [169, 423] on div "Credit Memo" at bounding box center [228, 425] width 151 height 8
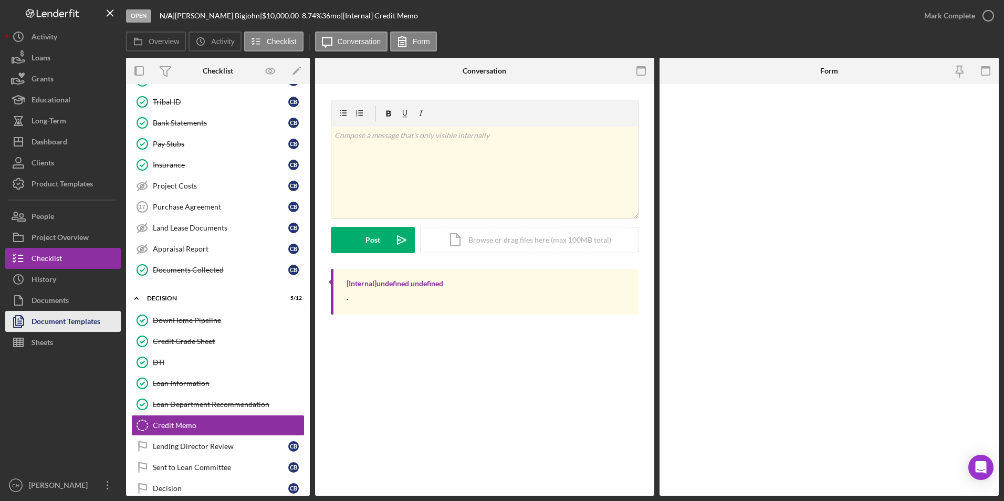
click at [46, 318] on div "Document Templates" at bounding box center [66, 323] width 69 height 24
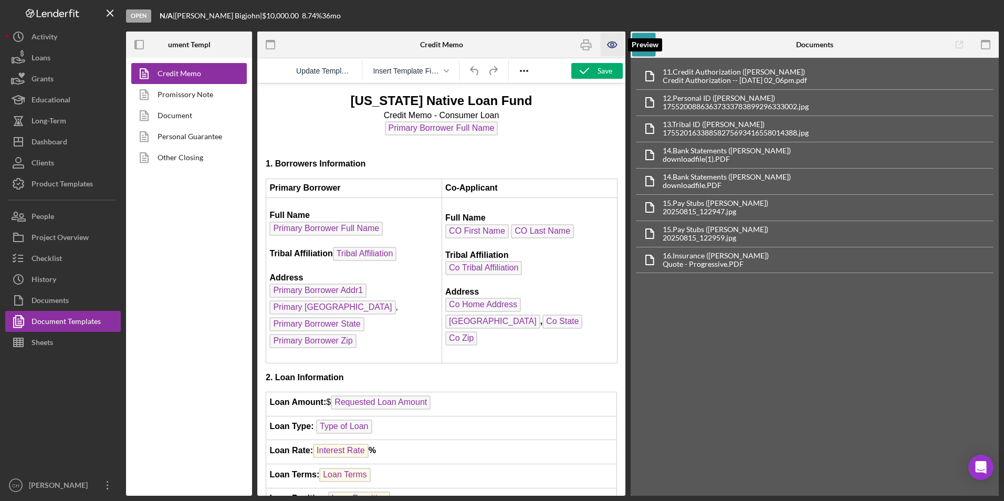
click at [618, 43] on icon "button" at bounding box center [613, 45] width 24 height 24
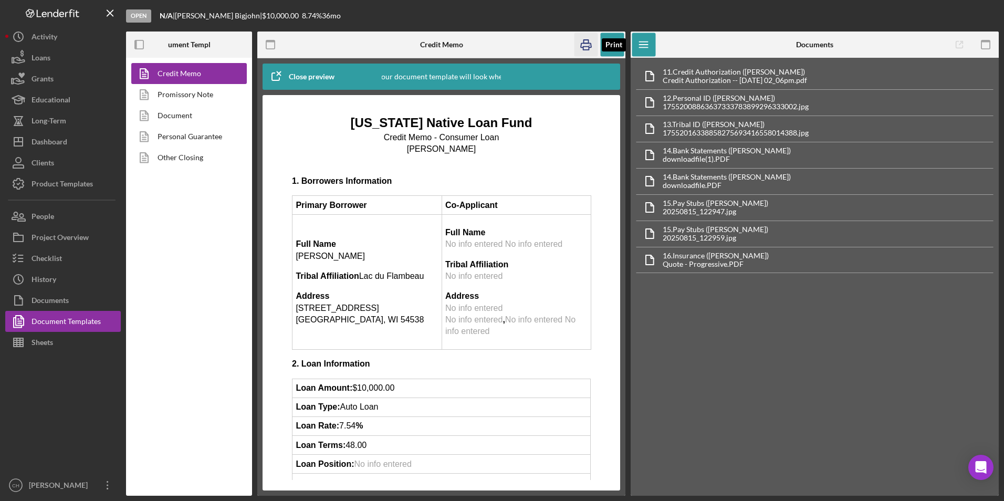
click at [593, 43] on icon "button" at bounding box center [587, 45] width 24 height 24
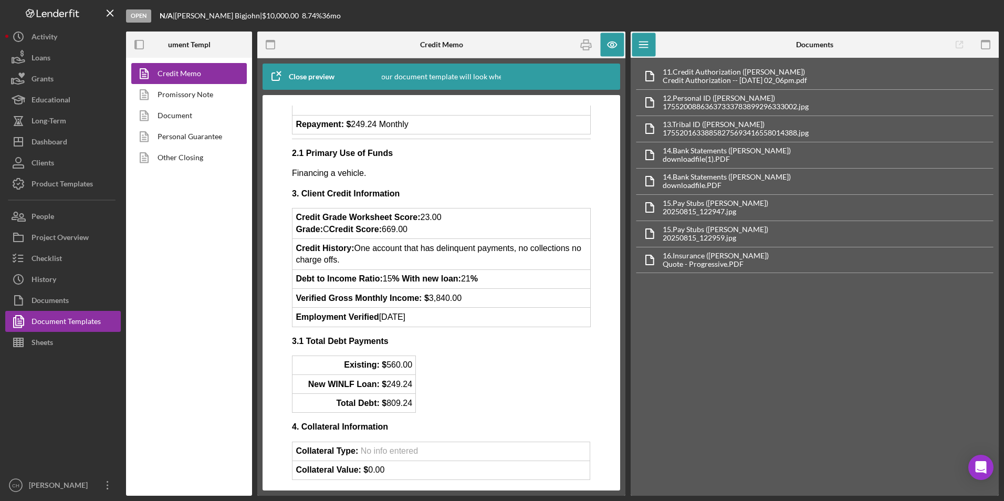
scroll to position [473, 0]
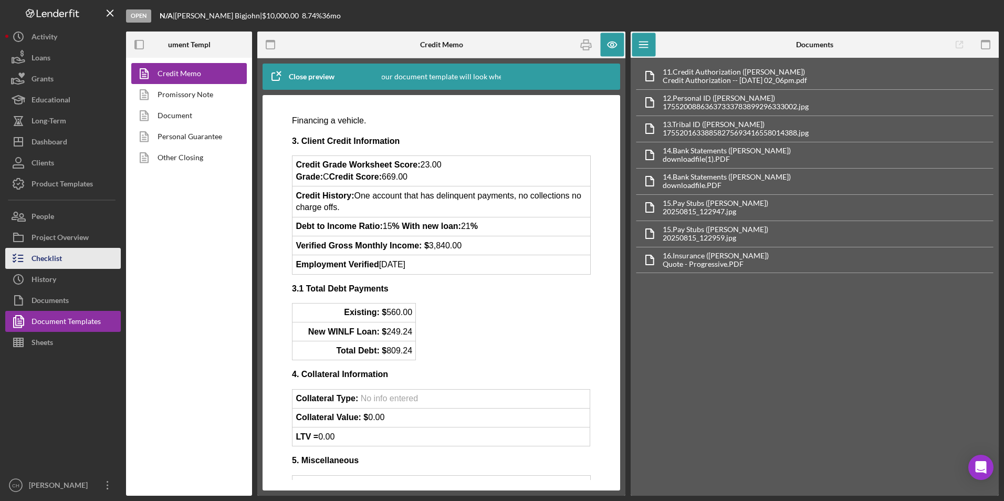
click at [72, 260] on button "Checklist" at bounding box center [63, 258] width 116 height 21
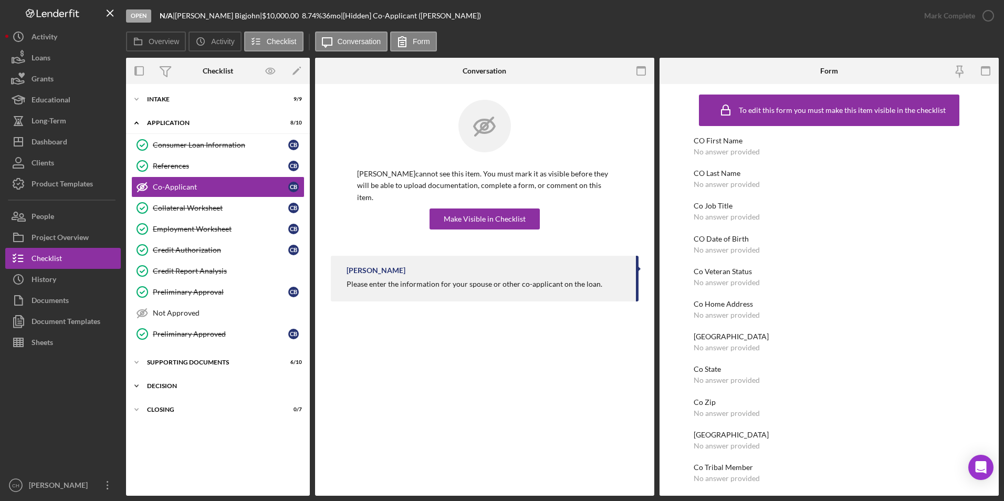
click at [168, 382] on div "Icon/Expander Decision 5 / 12" at bounding box center [218, 386] width 184 height 21
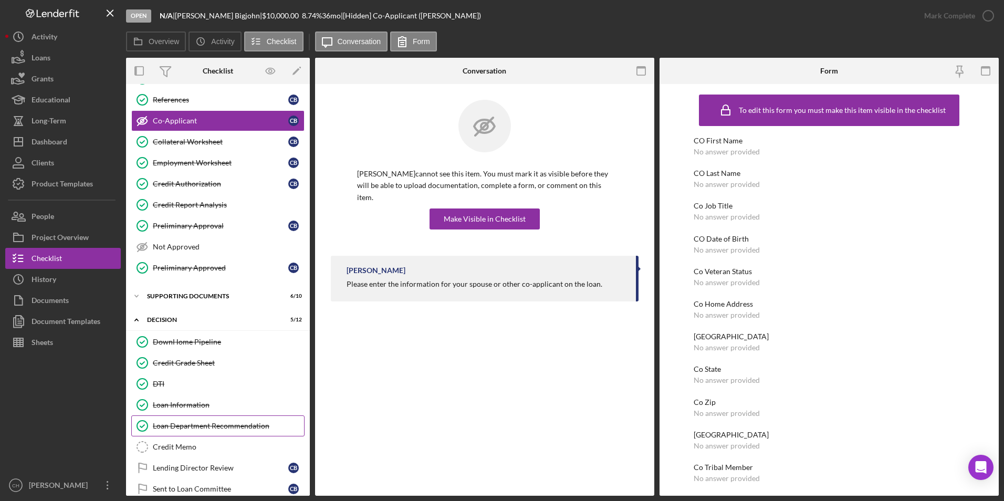
scroll to position [105, 0]
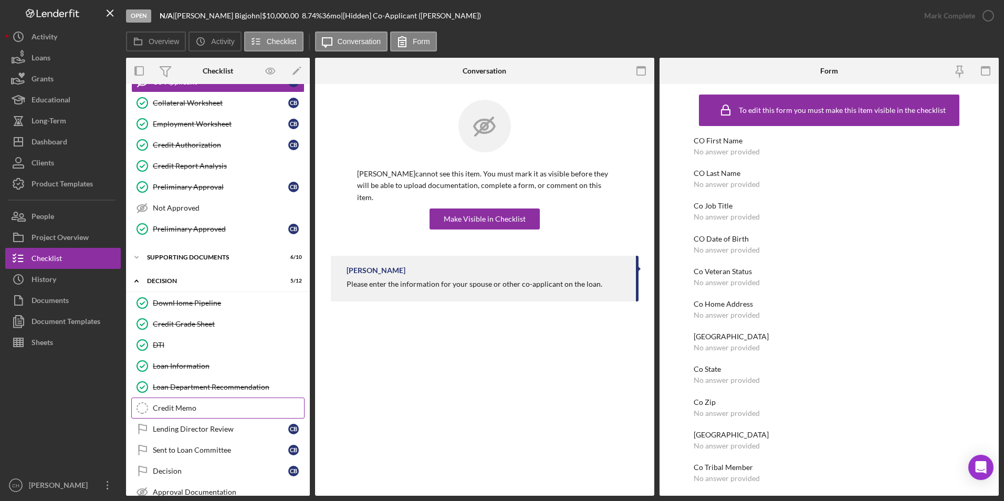
click at [199, 406] on div "Credit Memo" at bounding box center [228, 408] width 151 height 8
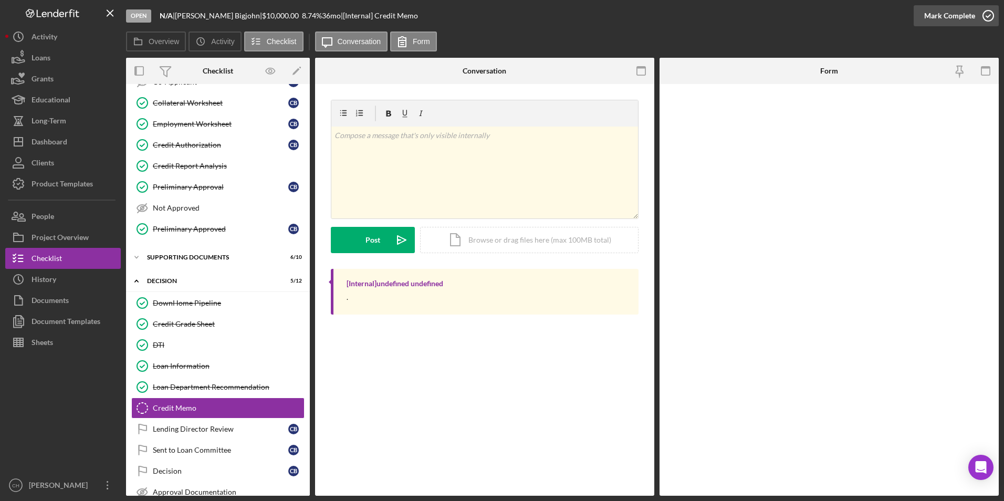
click at [936, 18] on div "Mark Complete" at bounding box center [950, 15] width 51 height 21
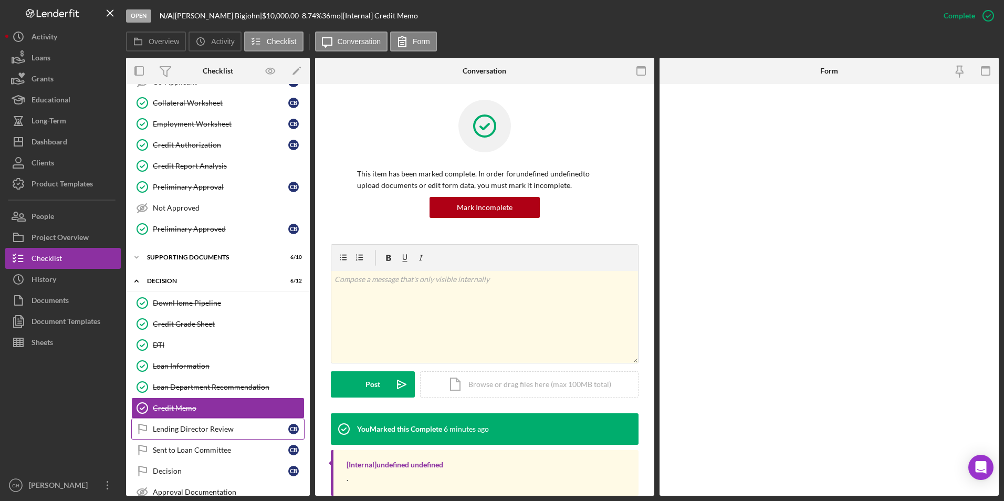
click at [211, 433] on div "Lending Director Review" at bounding box center [221, 429] width 136 height 8
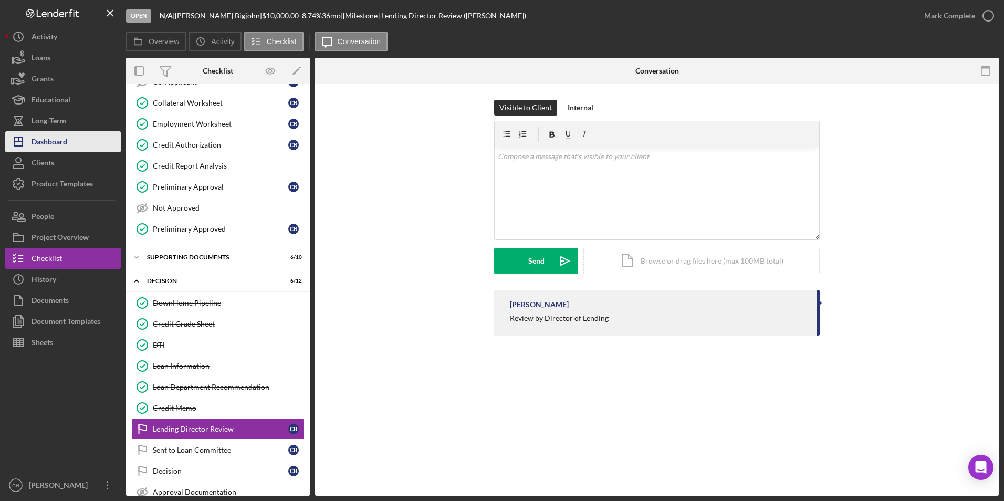
click at [66, 134] on div "Dashboard" at bounding box center [50, 143] width 36 height 24
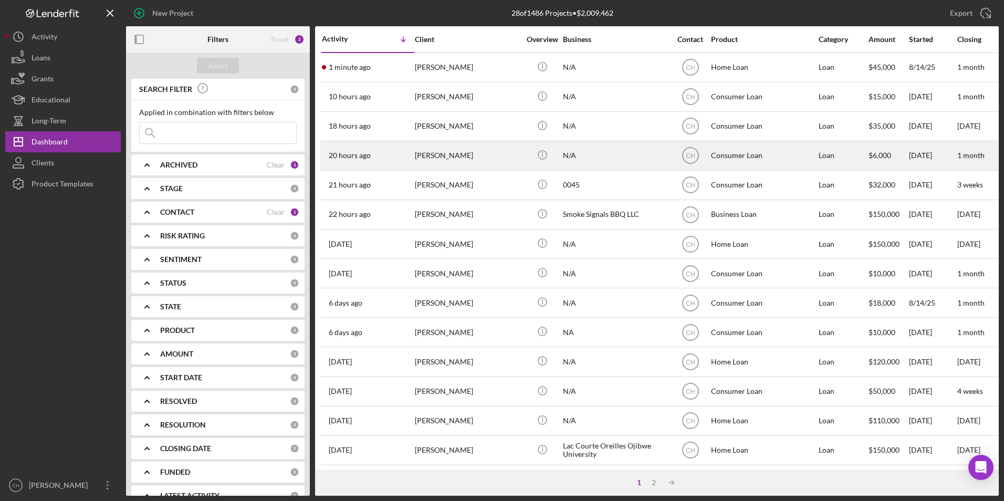
click at [445, 158] on div "[PERSON_NAME]" at bounding box center [467, 156] width 105 height 28
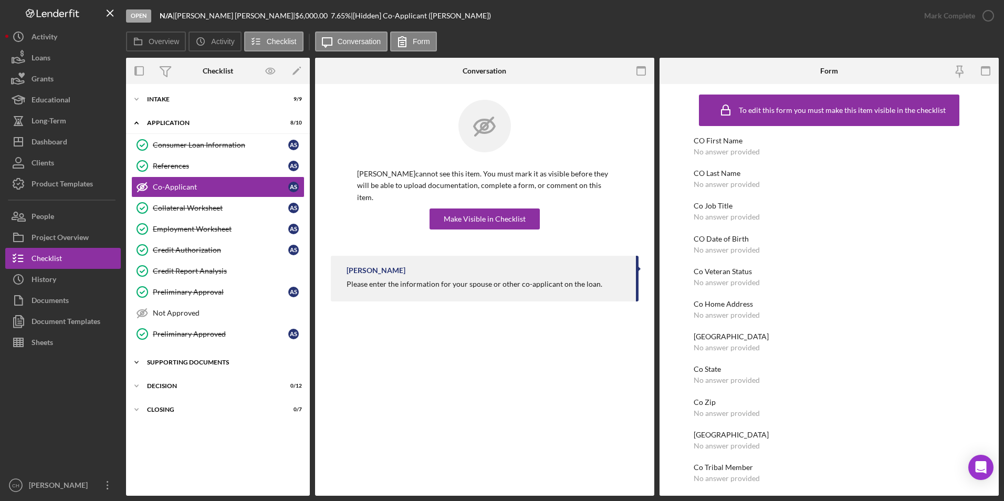
click at [182, 360] on div "Supporting Documents" at bounding box center [222, 362] width 150 height 6
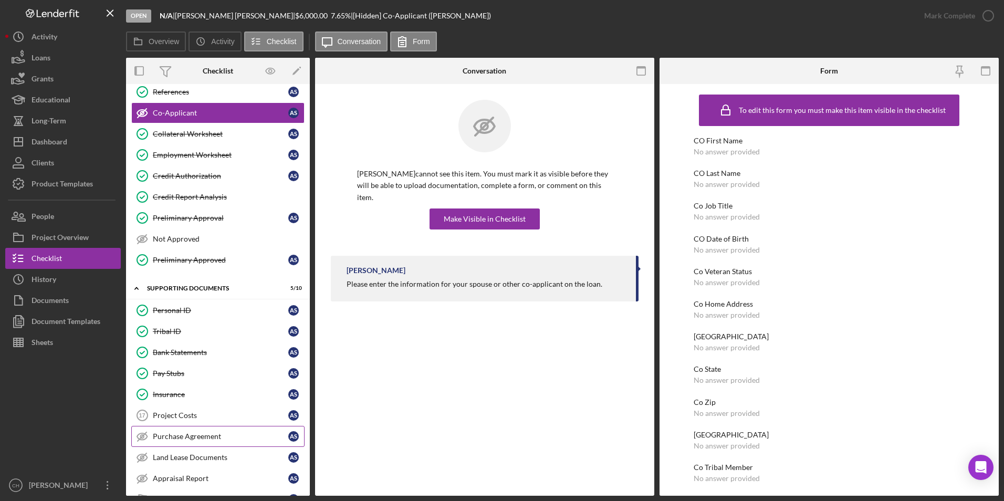
scroll to position [146, 0]
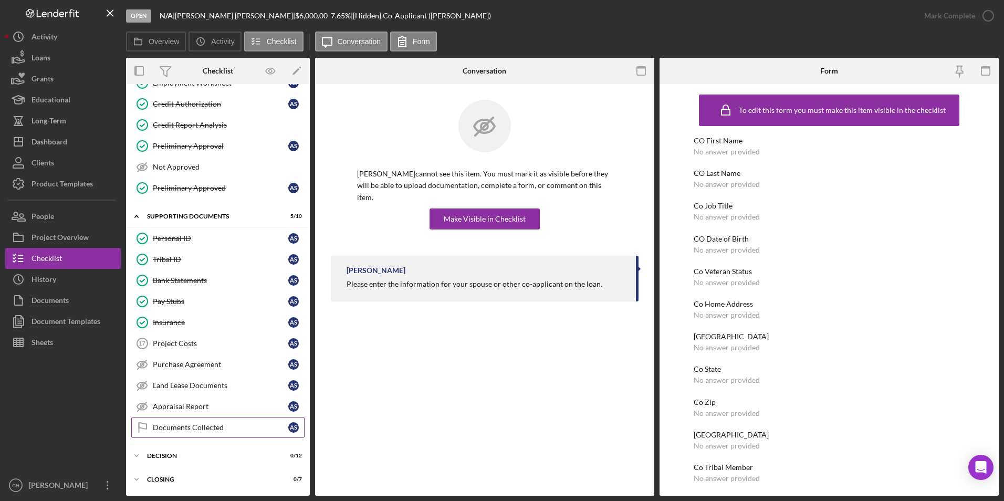
click at [186, 428] on div "Documents Collected" at bounding box center [221, 427] width 136 height 8
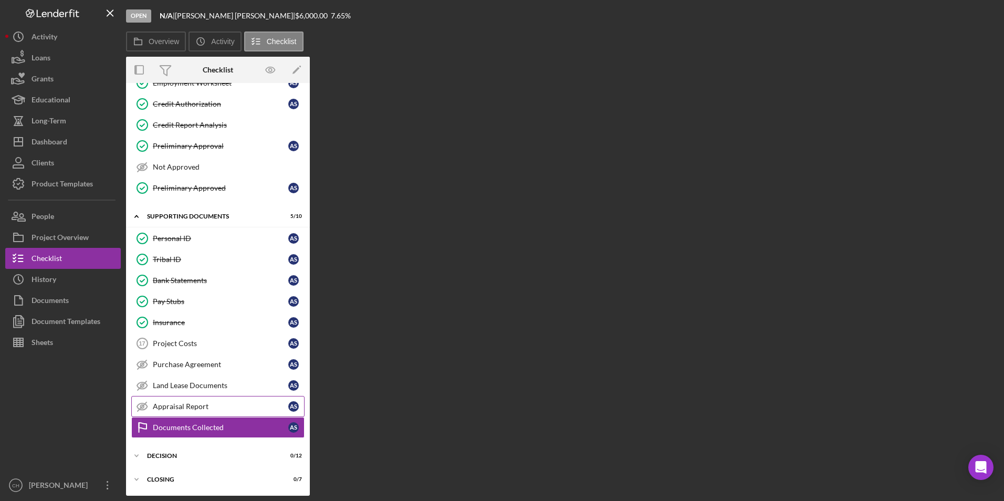
scroll to position [146, 0]
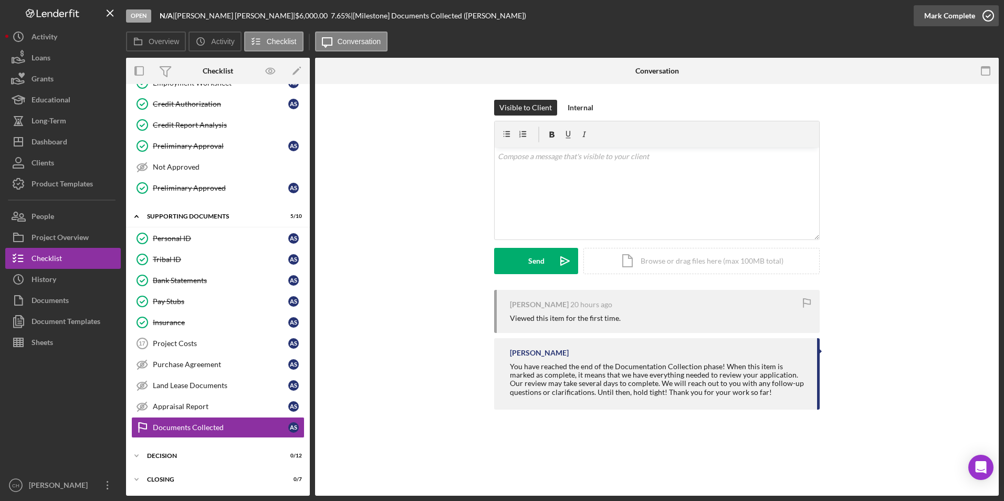
click at [927, 16] on div "Mark Complete" at bounding box center [950, 15] width 51 height 21
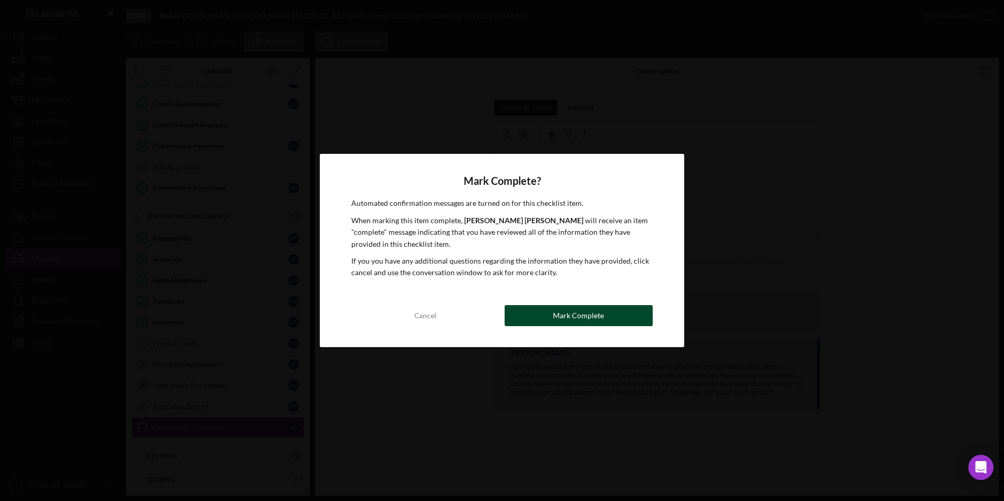
click at [566, 312] on div "Mark Complete" at bounding box center [578, 315] width 51 height 21
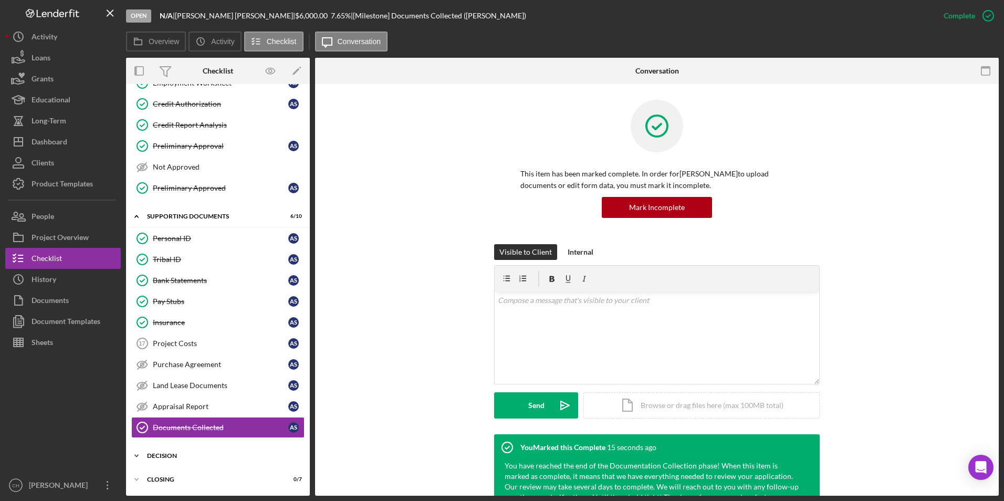
click at [159, 458] on div "Decision" at bounding box center [222, 456] width 150 height 6
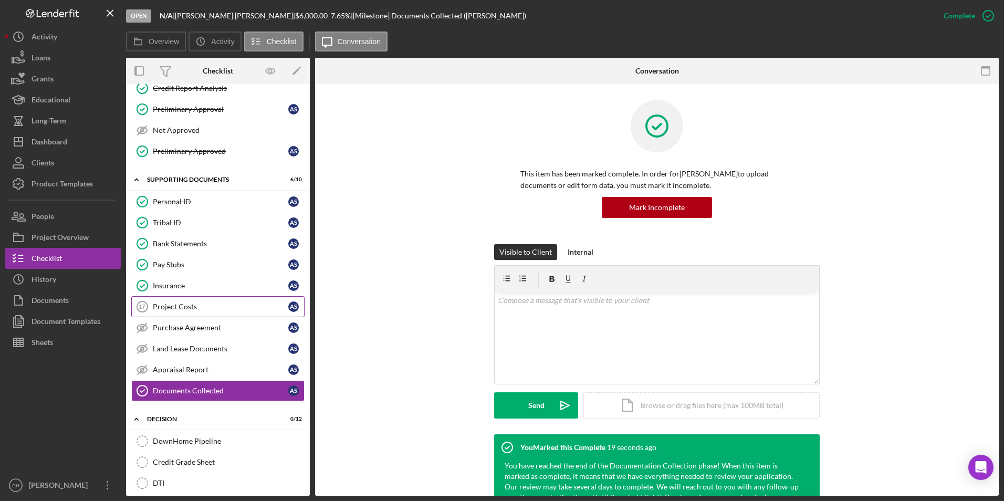
scroll to position [199, 0]
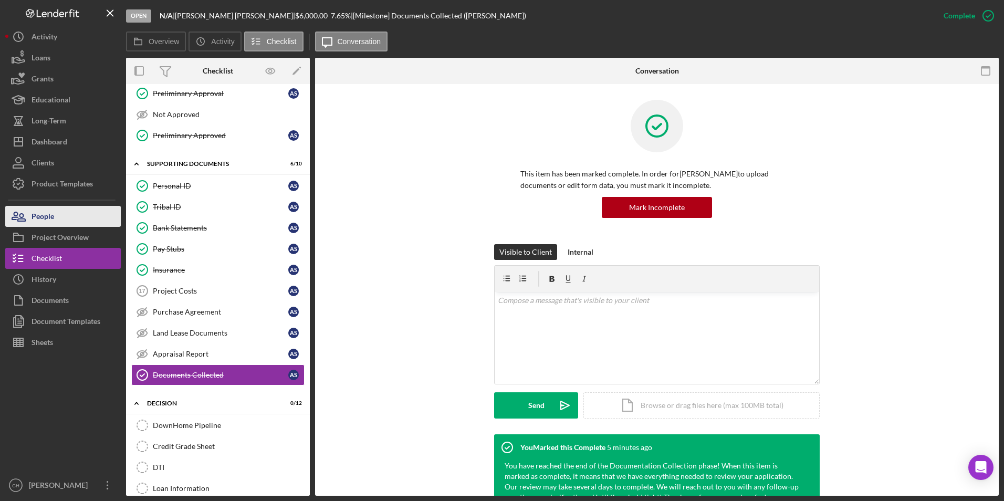
click at [58, 217] on button "People" at bounding box center [63, 216] width 116 height 21
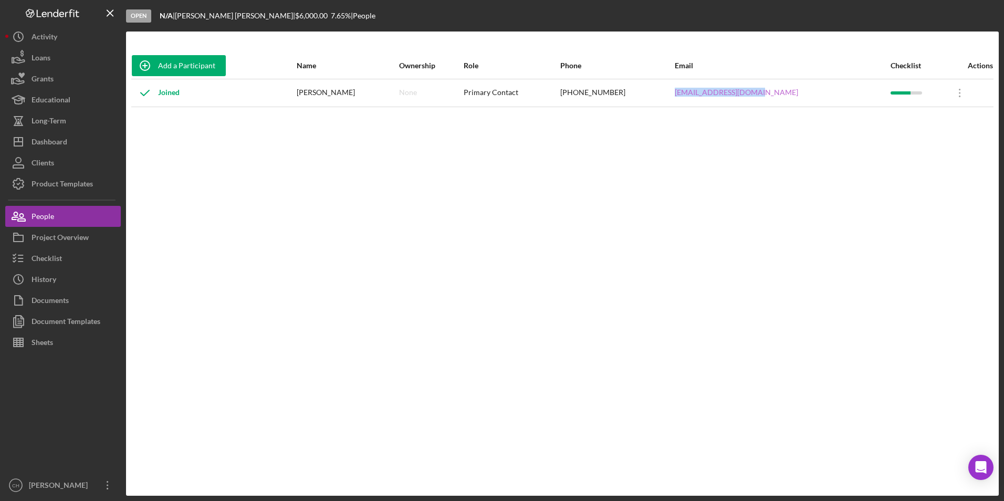
drag, startPoint x: 797, startPoint y: 93, endPoint x: 713, endPoint y: 93, distance: 84.1
click at [713, 93] on div "[EMAIL_ADDRESS][DOMAIN_NAME]" at bounding box center [782, 93] width 215 height 26
copy link "[EMAIL_ADDRESS][DOMAIN_NAME]"
drag, startPoint x: 669, startPoint y: 94, endPoint x: 598, endPoint y: 95, distance: 70.4
click at [598, 95] on tr "Joined [PERSON_NAME] None Primary Contact [PHONE_NUMBER] [EMAIL_ADDRESS][DOMAIN…" at bounding box center [562, 93] width 863 height 28
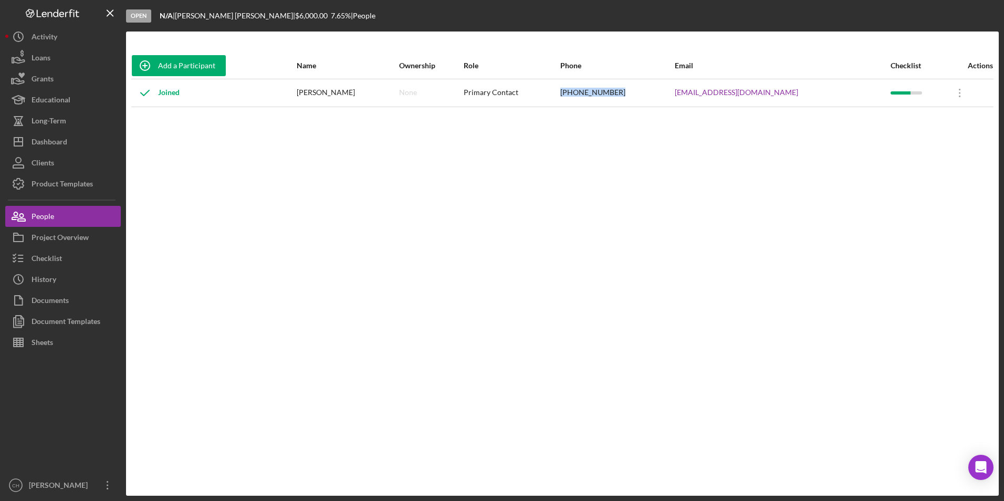
copy tr "[PHONE_NUMBER]"
click at [71, 264] on button "Checklist" at bounding box center [63, 258] width 116 height 21
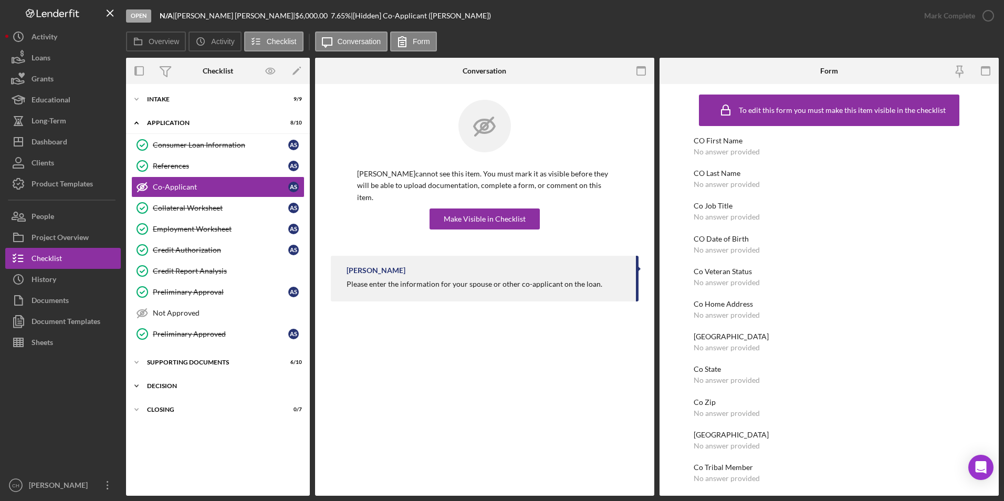
click at [162, 385] on div "Decision" at bounding box center [222, 386] width 150 height 6
click at [179, 404] on div "DownHome Pipeline" at bounding box center [228, 408] width 151 height 8
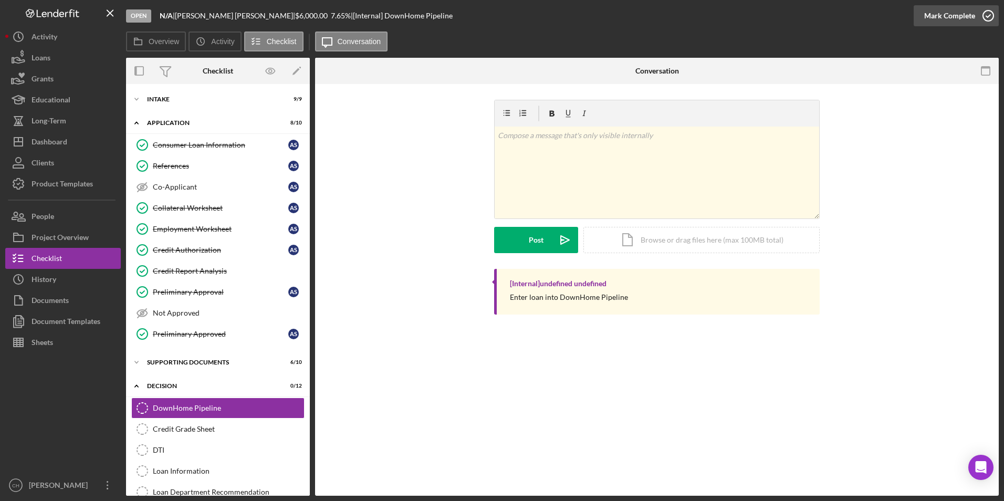
click at [949, 9] on div "Mark Complete" at bounding box center [950, 15] width 51 height 21
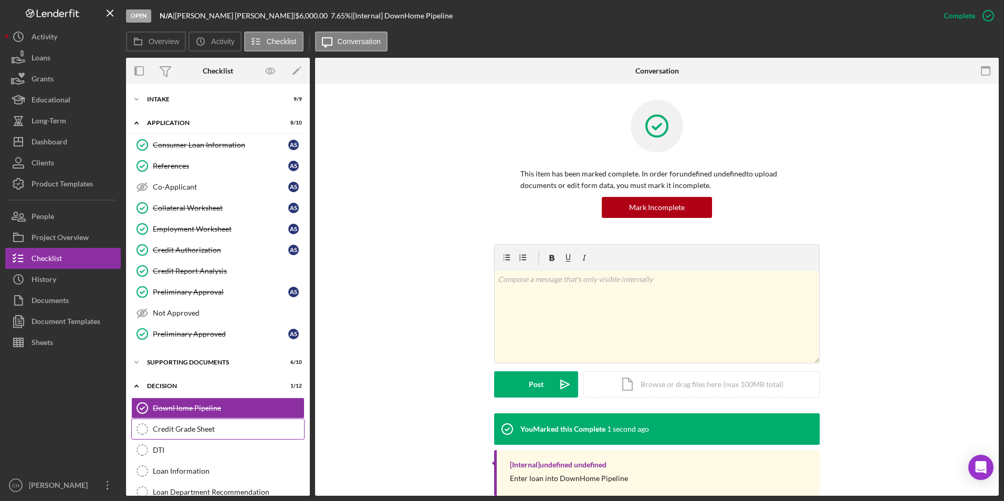
click at [171, 429] on div "Credit Grade Sheet" at bounding box center [228, 429] width 151 height 8
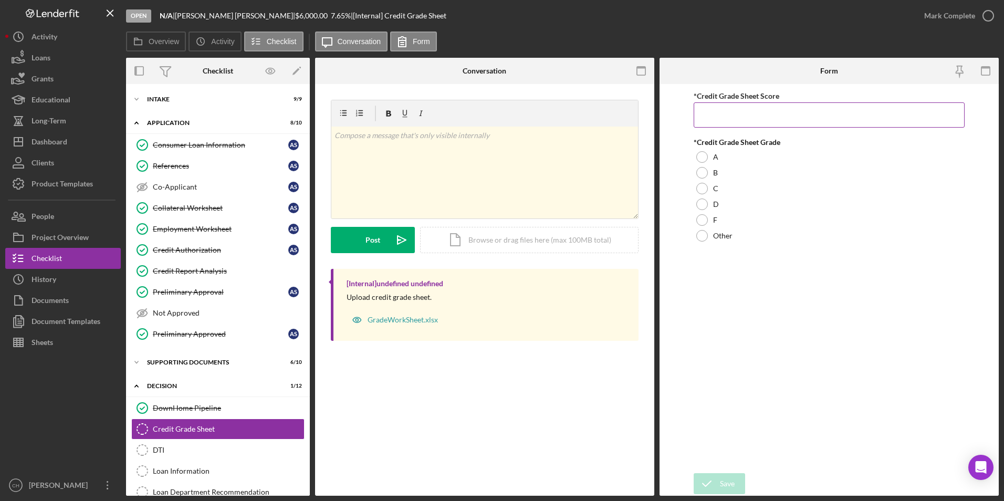
click at [734, 108] on input "*Credit Grade Sheet Score" at bounding box center [830, 114] width 272 height 25
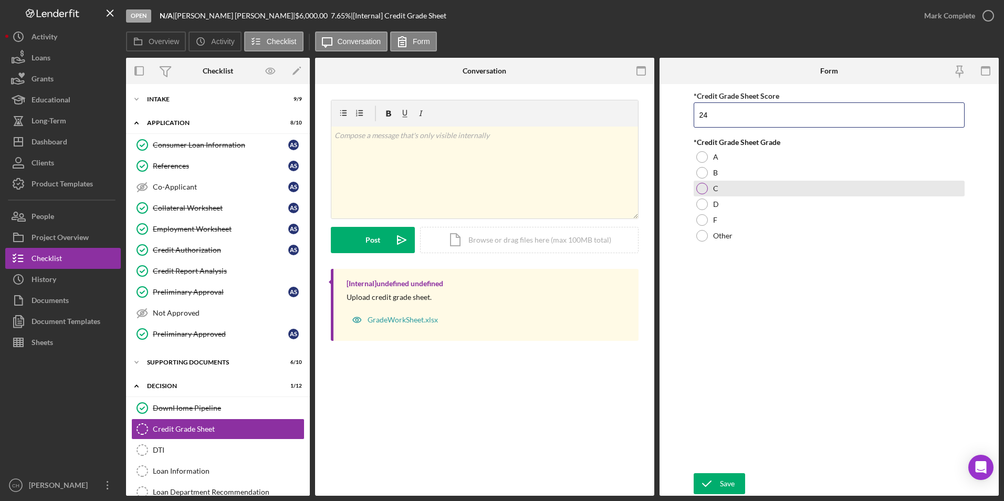
type input "24"
click at [702, 187] on div at bounding box center [703, 189] width 12 height 12
click at [730, 483] on div "Save" at bounding box center [727, 483] width 15 height 21
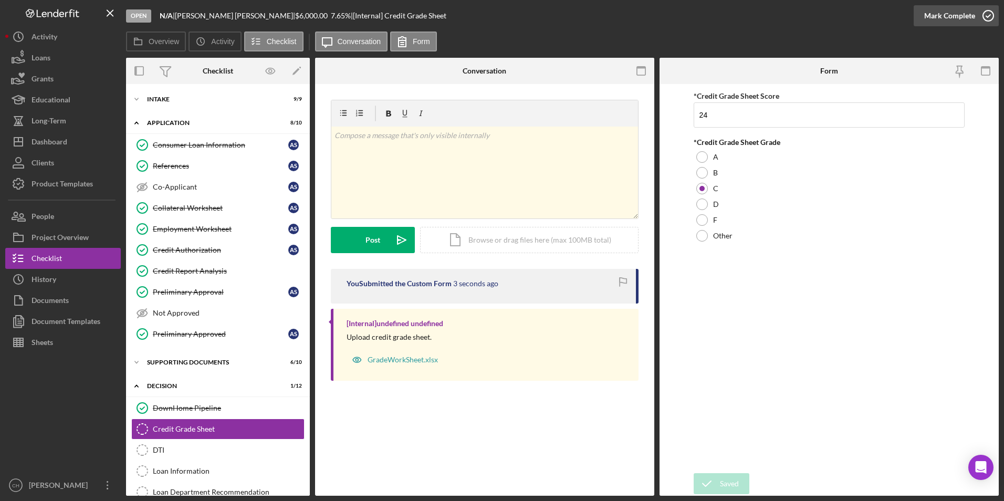
click at [957, 16] on div "Mark Complete" at bounding box center [950, 15] width 51 height 21
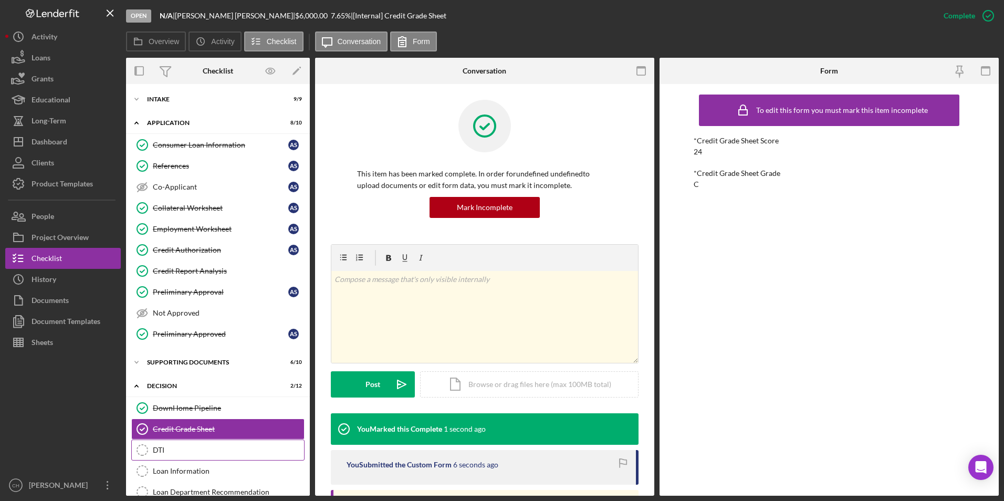
drag, startPoint x: 168, startPoint y: 453, endPoint x: 186, endPoint y: 455, distance: 18.1
click at [168, 454] on div "DTI" at bounding box center [228, 450] width 151 height 8
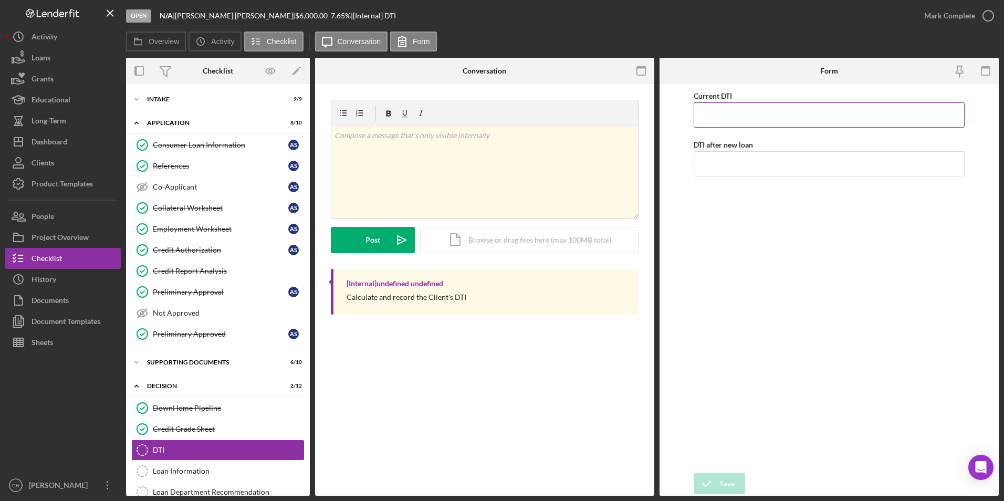
click at [721, 117] on input "Current DTI" at bounding box center [830, 114] width 272 height 25
type input "0.00000%"
click at [717, 159] on input "DTI after new loan" at bounding box center [830, 163] width 272 height 25
type input "9.00000%"
click at [712, 215] on div "Current DTI 0.00000% DTI after new loan 9.00000%" at bounding box center [830, 278] width 272 height 379
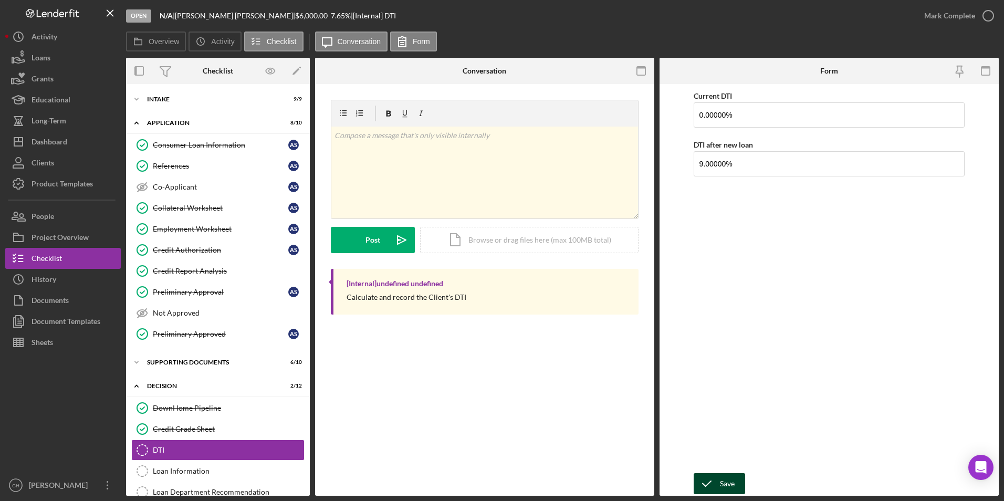
click at [707, 477] on icon "submit" at bounding box center [707, 484] width 26 height 26
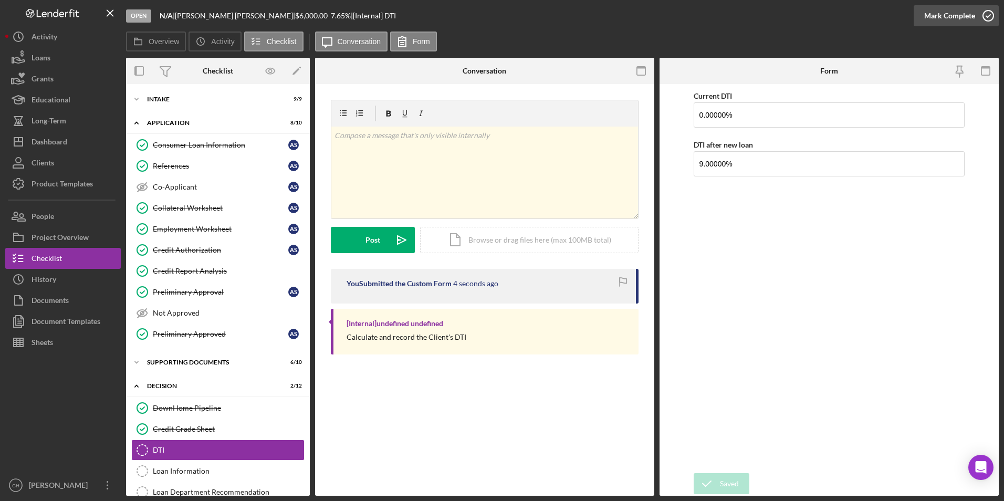
click at [952, 15] on div "Mark Complete" at bounding box center [950, 15] width 51 height 21
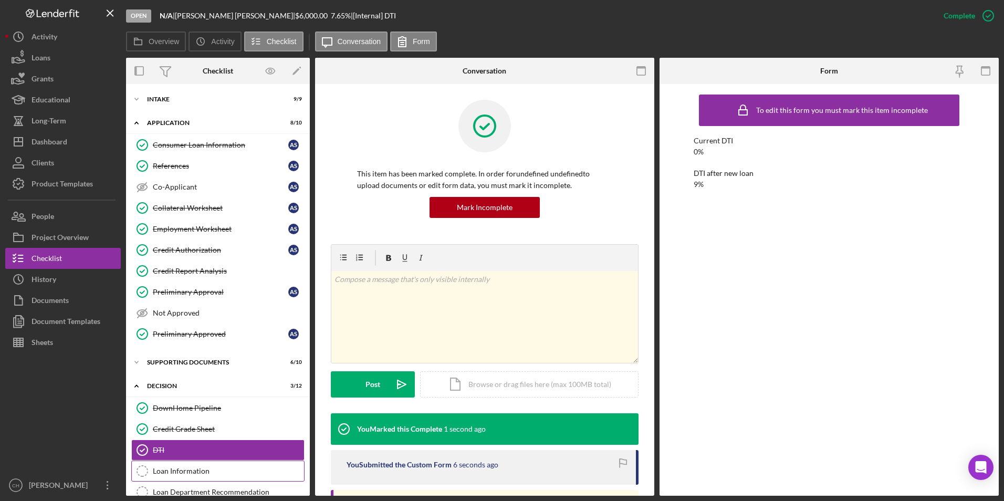
click at [175, 474] on div "Loan Information" at bounding box center [228, 471] width 151 height 8
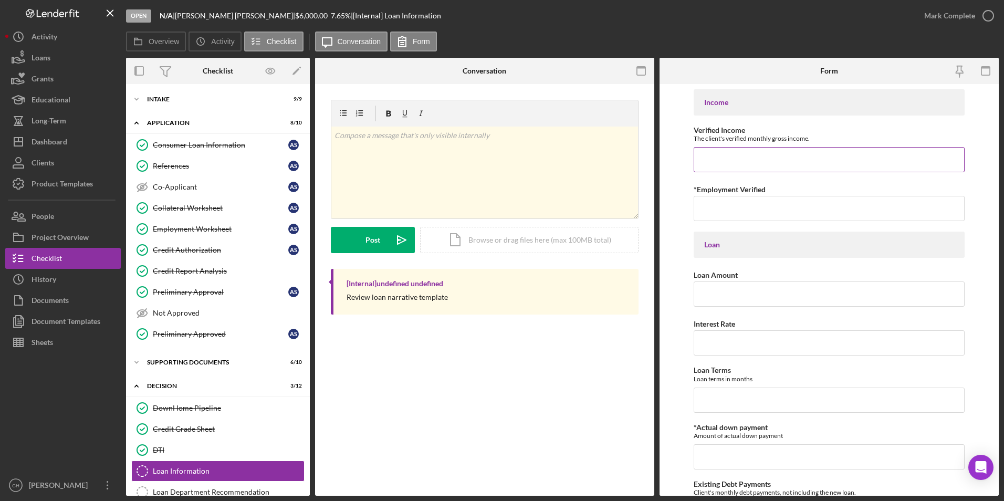
click at [717, 163] on input "Verified Income" at bounding box center [830, 159] width 272 height 25
type input "$1,755"
type input "Social Security Award Letter"
click at [720, 296] on input "Loan Amount" at bounding box center [830, 294] width 272 height 25
type input "$6,000"
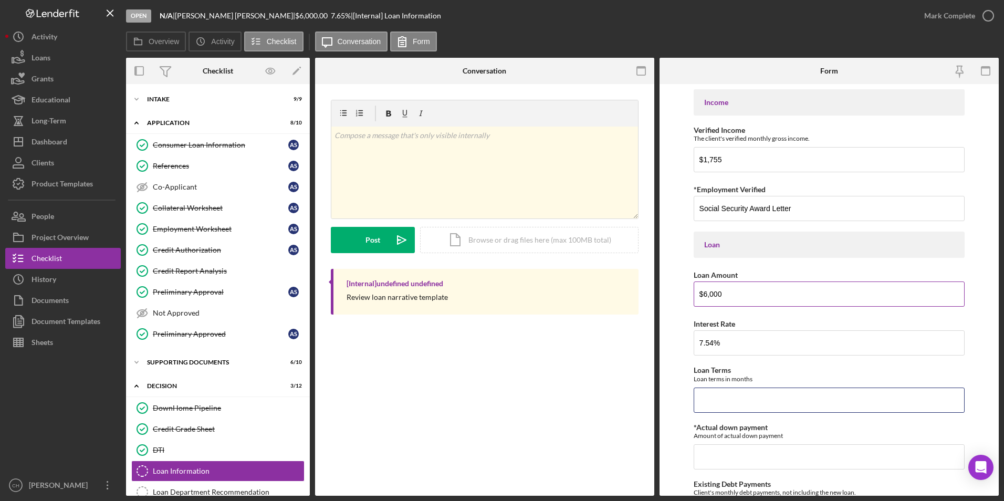
type input "7.54000%"
type input "48"
type input "$0"
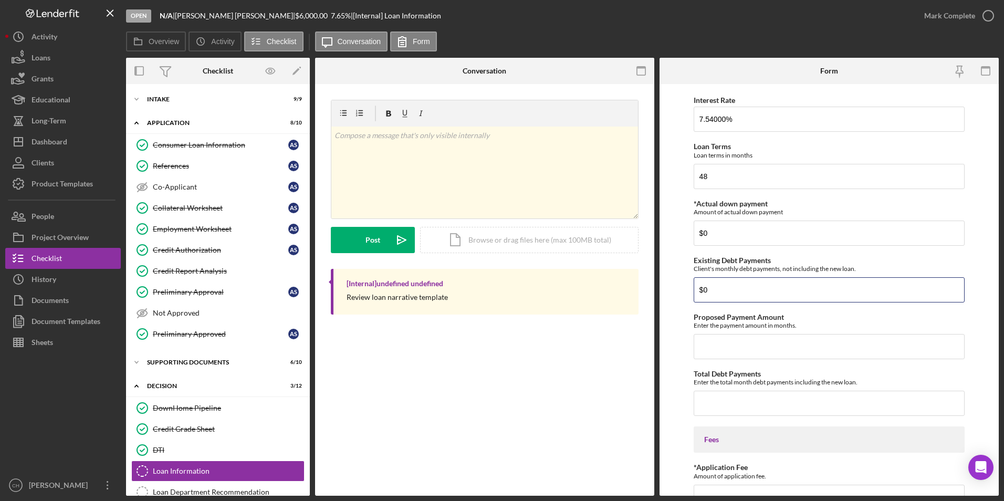
type input "$0"
type input "$149.54"
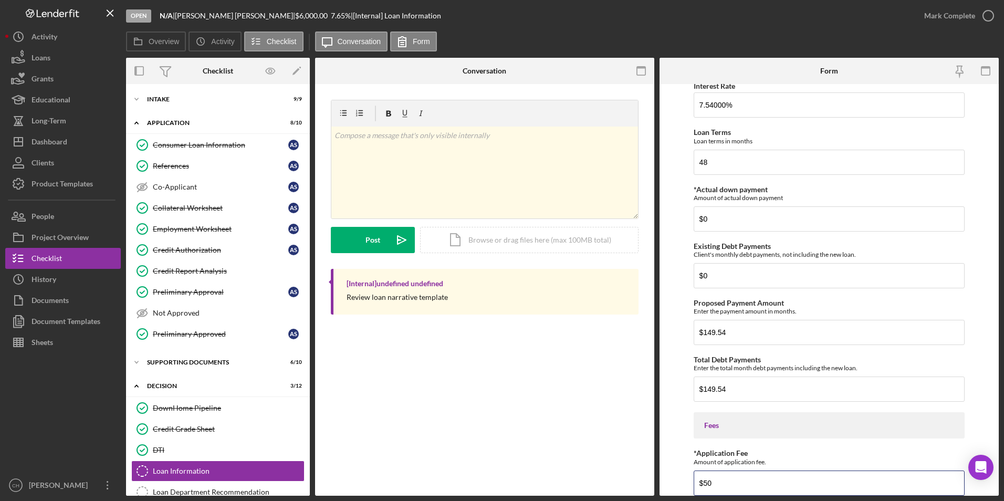
type input "$50"
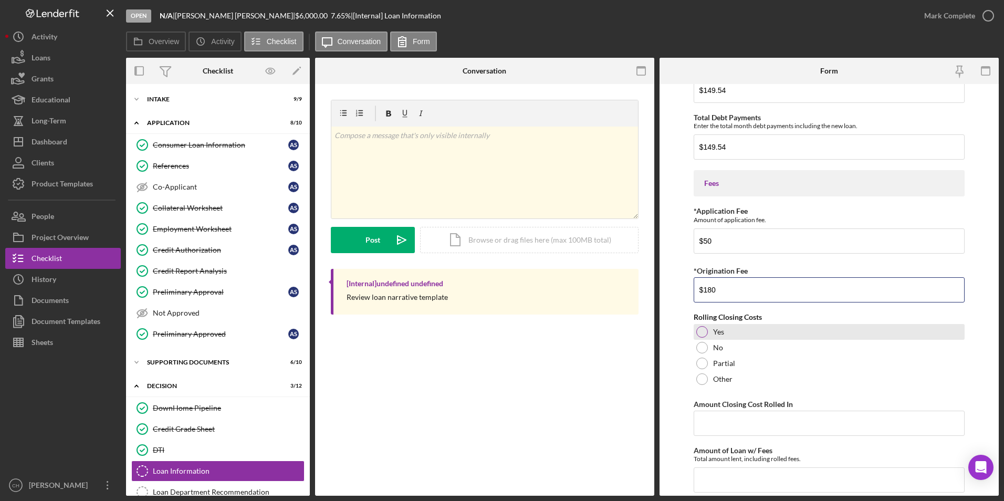
type input "$180"
click at [704, 334] on div at bounding box center [703, 332] width 12 height 12
click at [716, 417] on input "Amount Closing Cost Rolled In" at bounding box center [830, 423] width 272 height 25
drag, startPoint x: 731, startPoint y: 426, endPoint x: 661, endPoint y: 426, distance: 69.3
click at [661, 426] on form "Income Verified Income The client's verified monthly gross income. $1,755 *Empl…" at bounding box center [829, 290] width 339 height 412
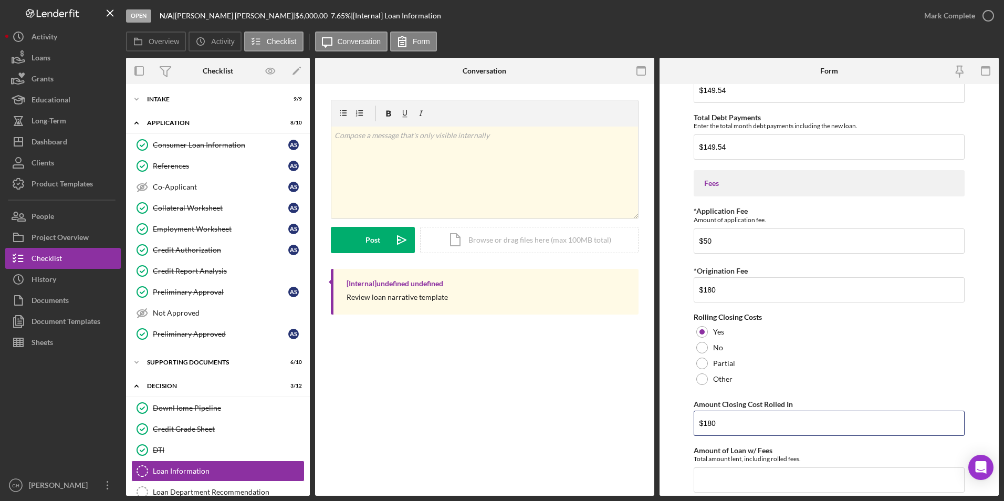
type input "$180"
type input "$6,180"
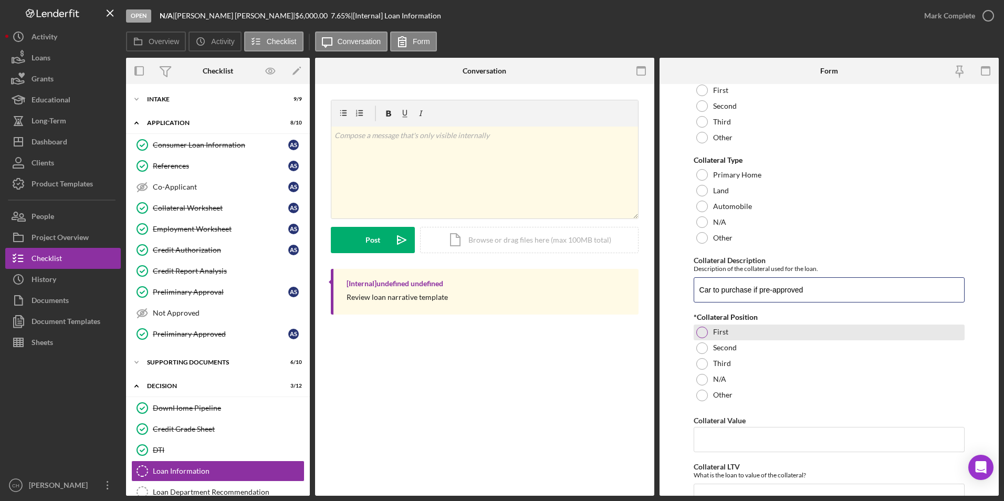
type input "Car to purchase if pre-approved"
click at [702, 332] on div at bounding box center [703, 333] width 12 height 12
click at [722, 437] on input "Collateral Value" at bounding box center [830, 439] width 272 height 25
type input "$0"
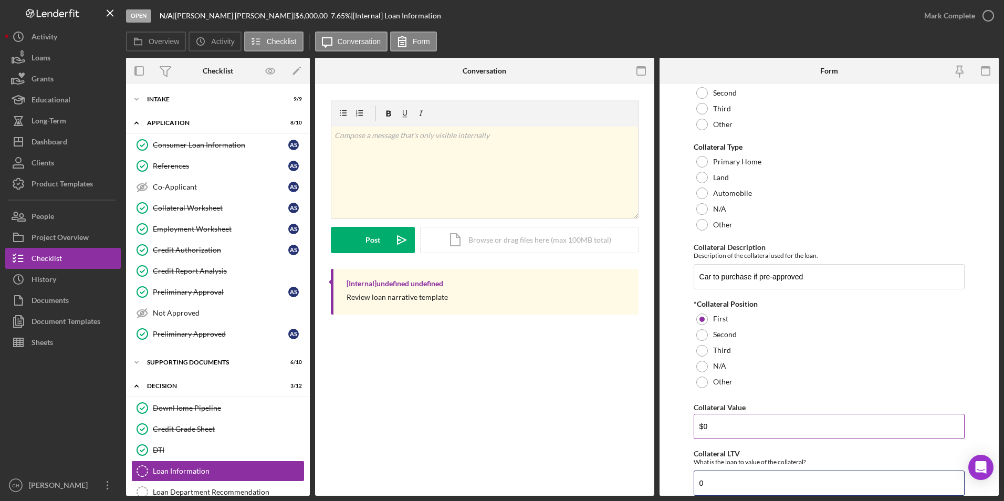
type input "0"
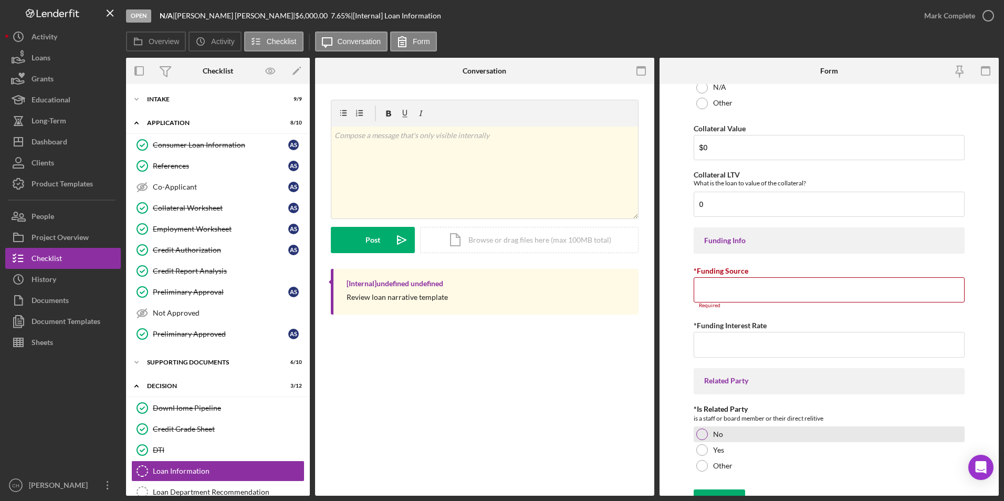
click at [699, 426] on div "*Is Related Party is a staff or board member or their direct relitive No Yes Ot…" at bounding box center [830, 439] width 272 height 69
click at [728, 492] on div "Save" at bounding box center [727, 500] width 15 height 21
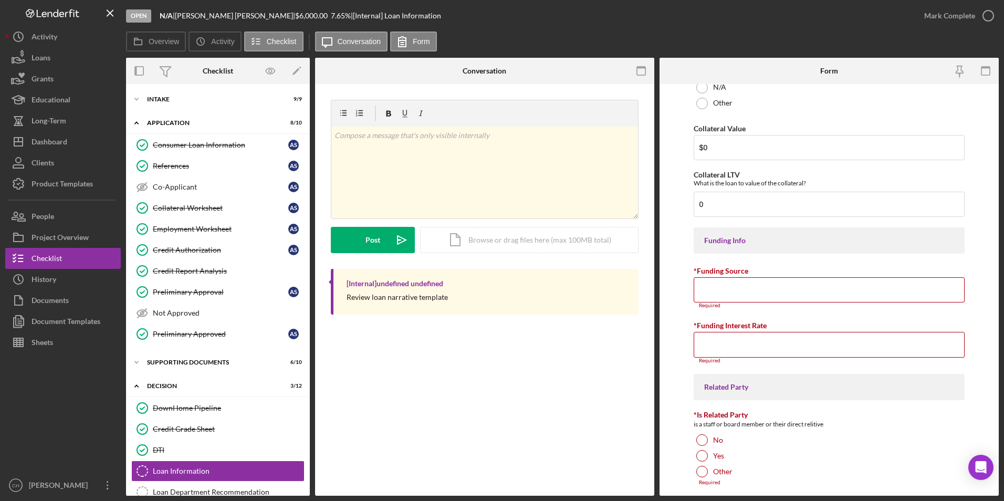
scroll to position [1280, 0]
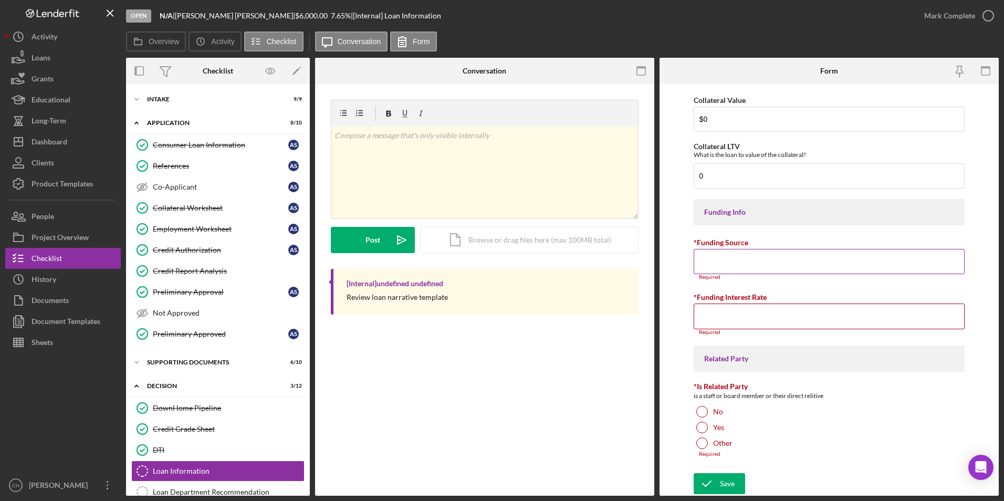
click at [721, 261] on input "*Funding Source" at bounding box center [830, 261] width 272 height 25
type input "NACA"
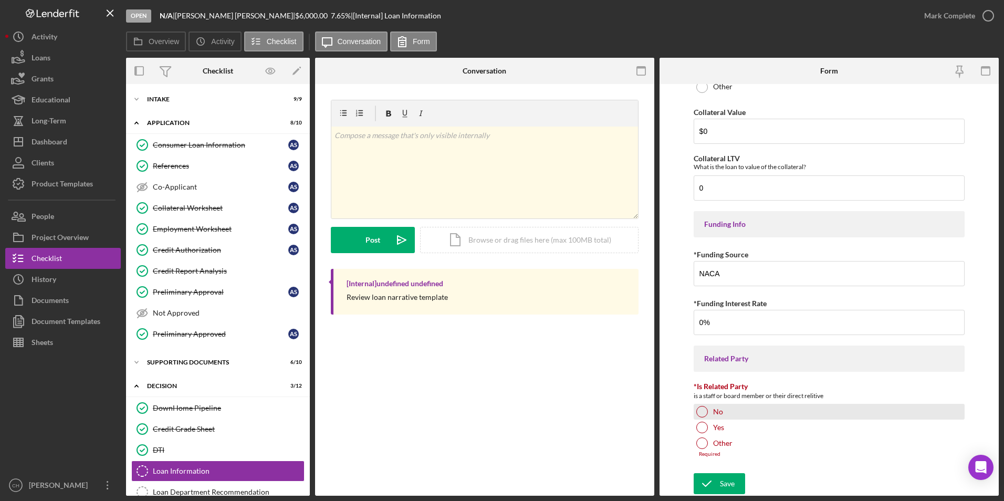
type input "0.00000%"
click at [703, 413] on div at bounding box center [703, 412] width 12 height 12
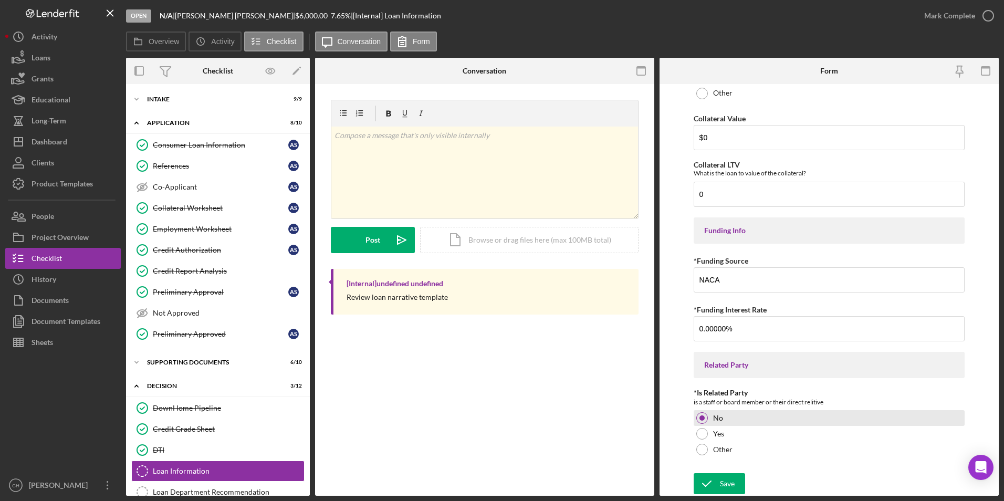
scroll to position [1261, 0]
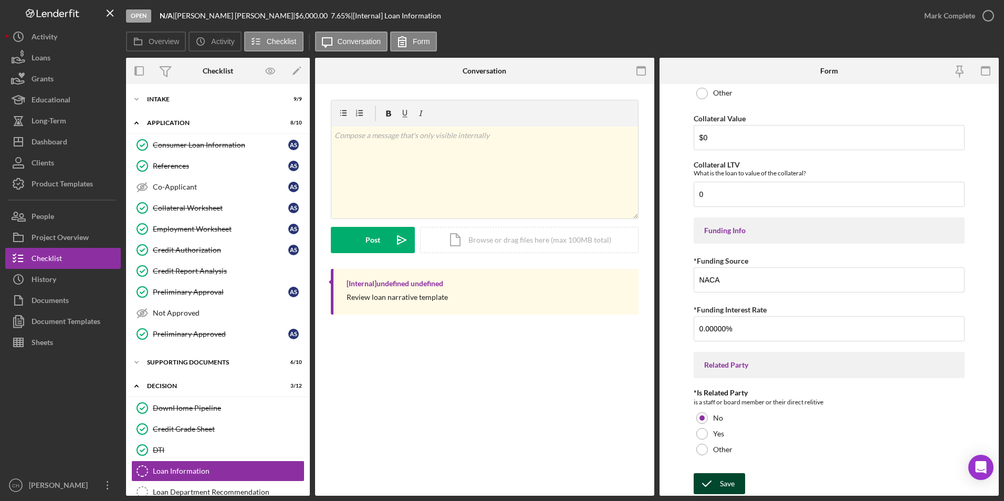
click at [728, 481] on div "Save" at bounding box center [727, 483] width 15 height 21
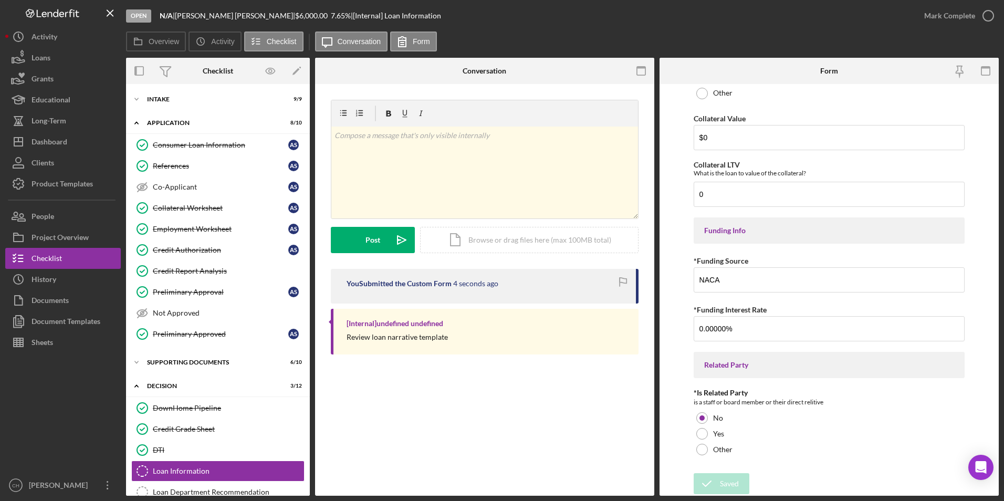
click at [944, 13] on div "Mark Complete" at bounding box center [950, 15] width 51 height 21
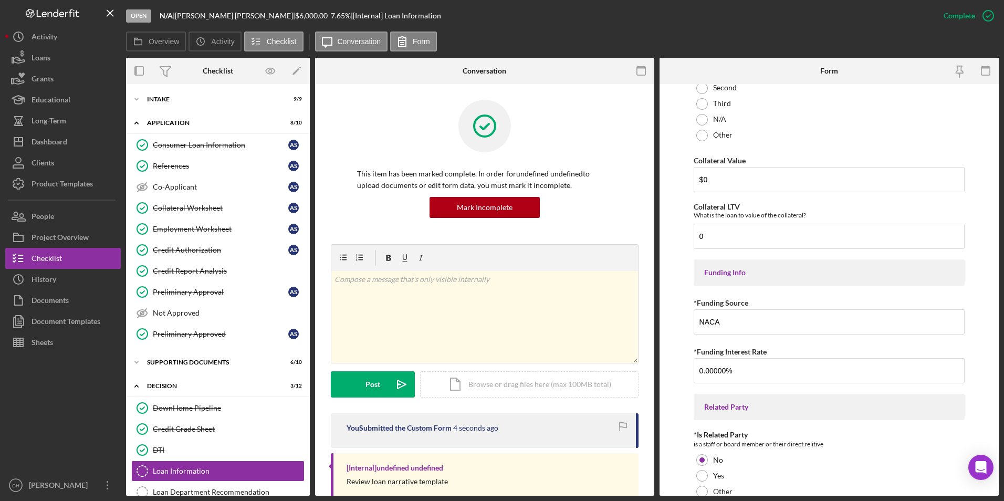
scroll to position [1303, 0]
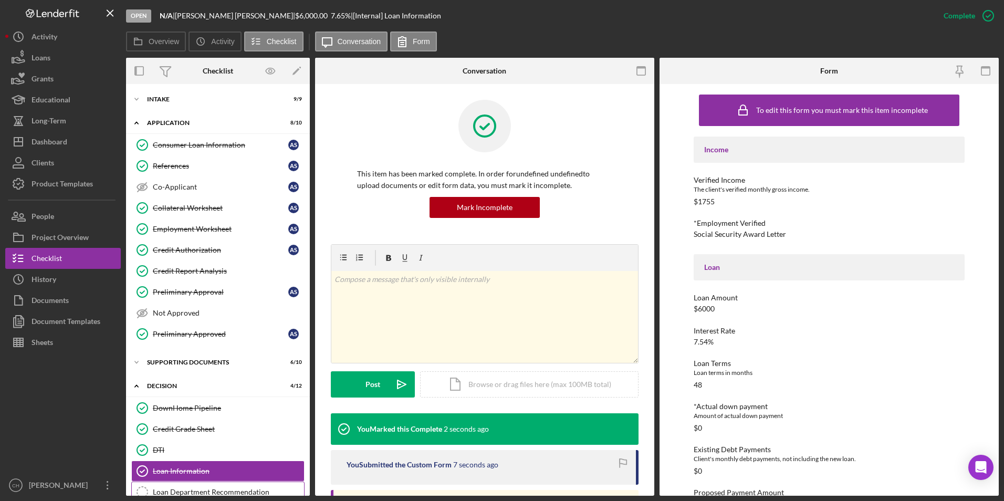
click at [174, 491] on div "Loan Department Recommendation" at bounding box center [228, 492] width 151 height 8
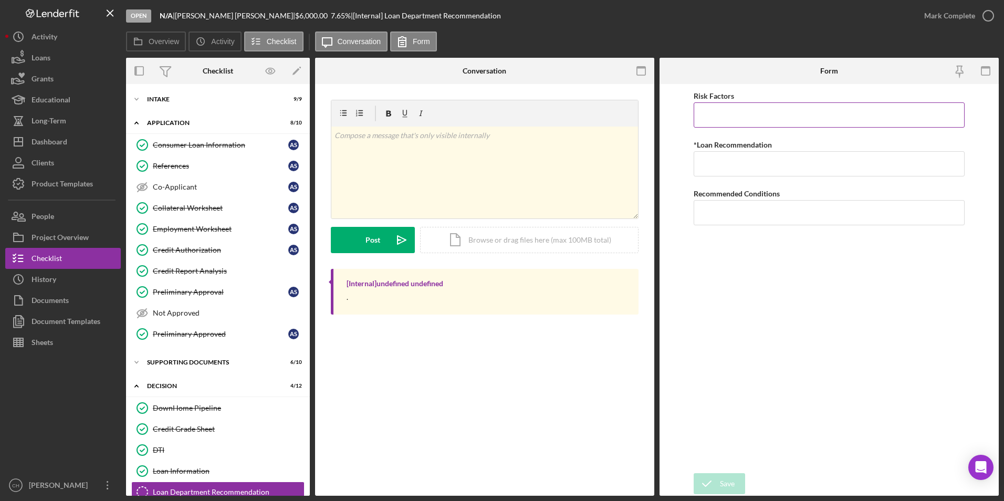
click at [726, 116] on input "Risk Factors" at bounding box center [830, 114] width 272 height 25
type input "None at this time"
type input "Approve"
type input "None at this time"
click at [721, 474] on div "Save" at bounding box center [727, 483] width 15 height 21
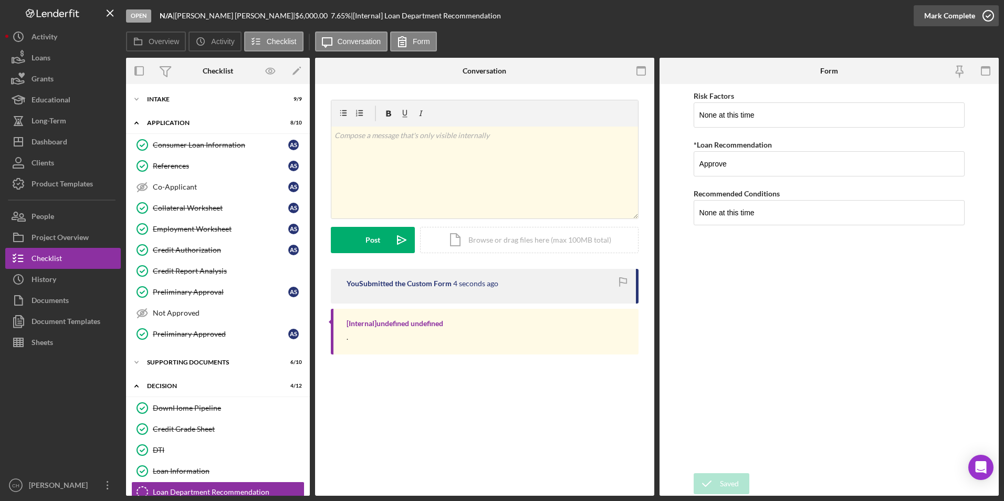
click at [963, 14] on div "Mark Complete" at bounding box center [950, 15] width 51 height 21
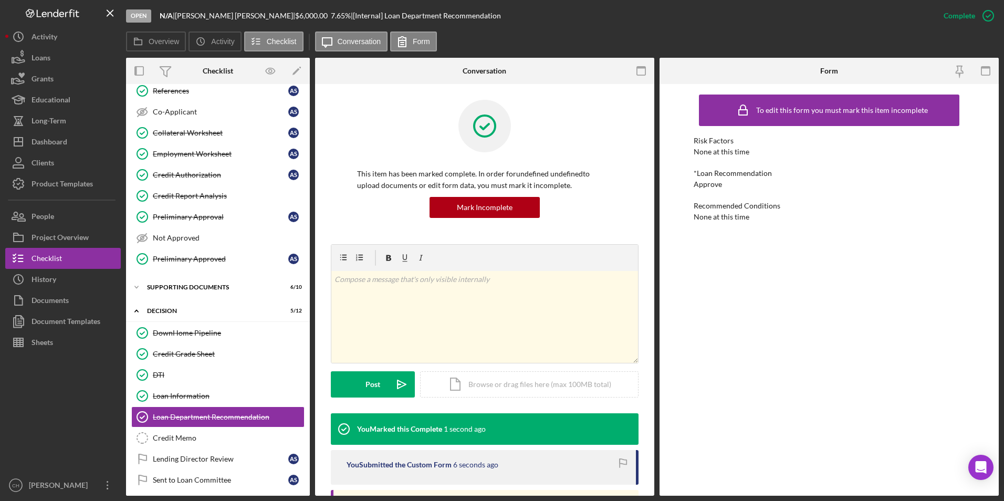
scroll to position [188, 0]
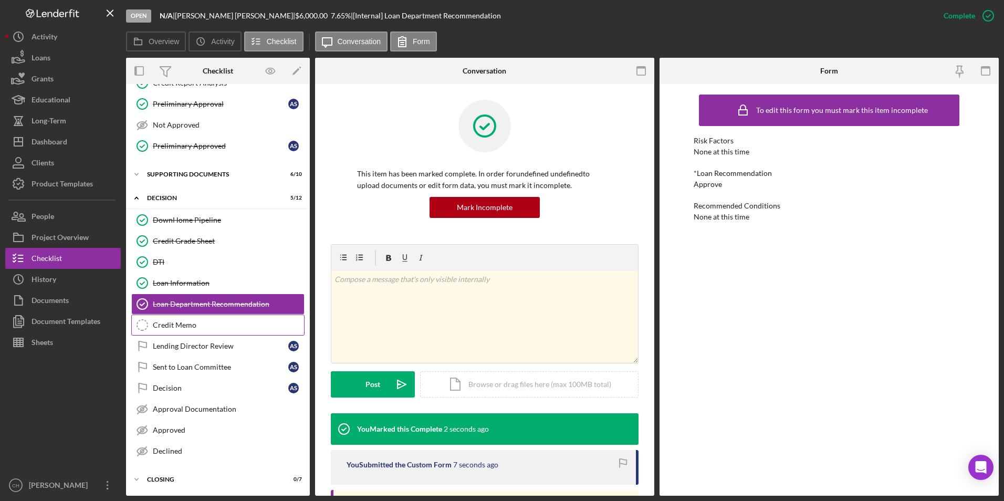
click at [178, 325] on div "Credit Memo" at bounding box center [228, 325] width 151 height 8
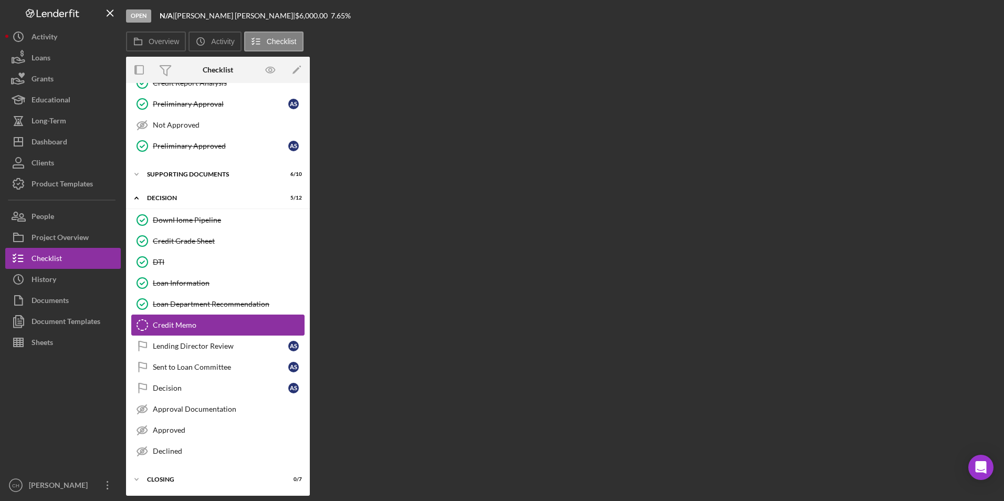
scroll to position [188, 0]
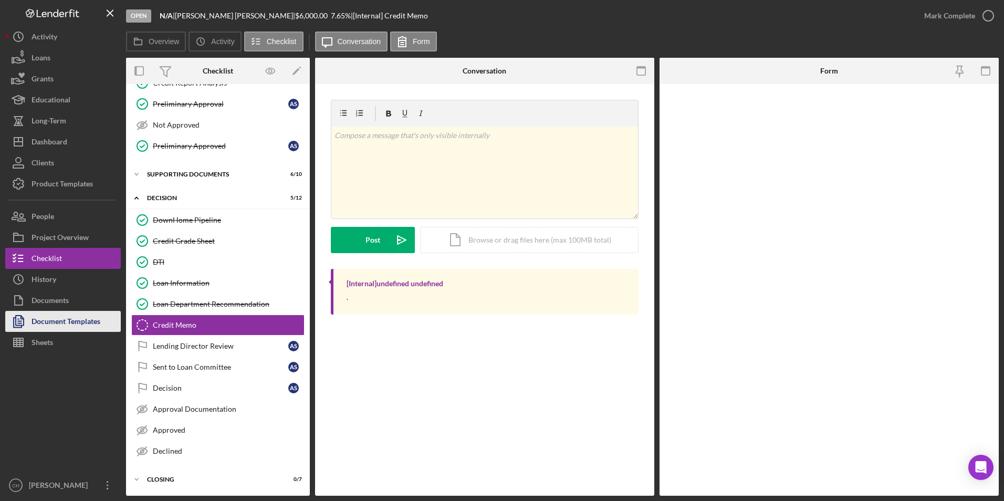
click at [66, 326] on div "Document Templates" at bounding box center [66, 323] width 69 height 24
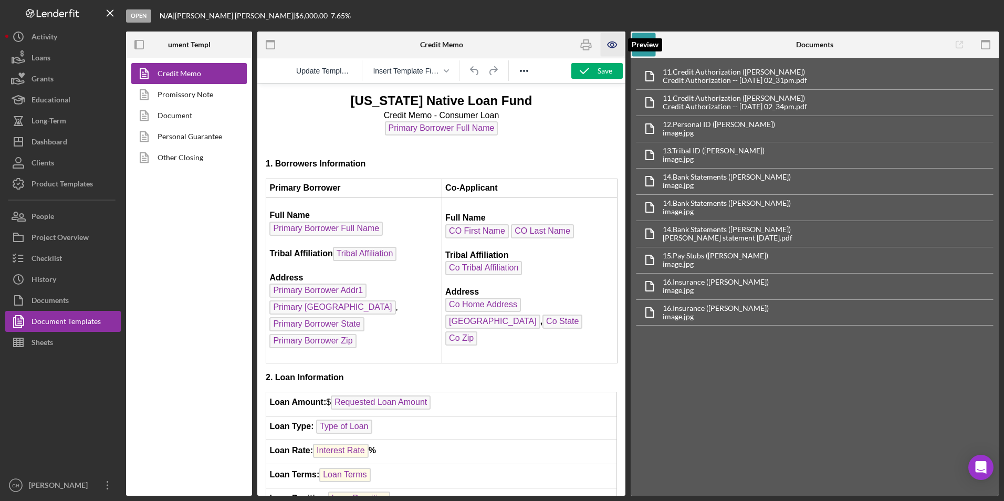
click at [610, 46] on icon "button" at bounding box center [613, 45] width 24 height 24
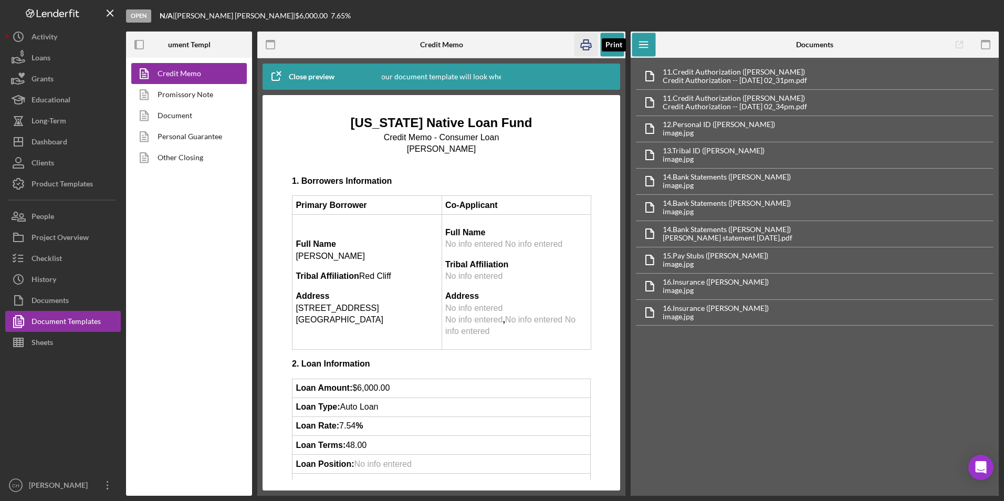
click at [586, 47] on rect "button" at bounding box center [587, 48] width 6 height 3
click at [606, 42] on icon "button" at bounding box center [613, 45] width 24 height 24
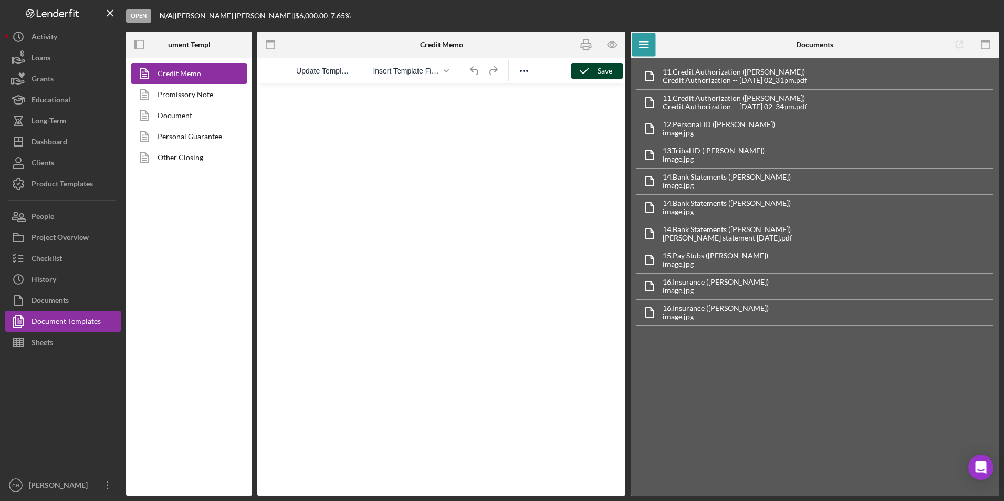
click at [585, 69] on icon "button" at bounding box center [585, 71] width 26 height 26
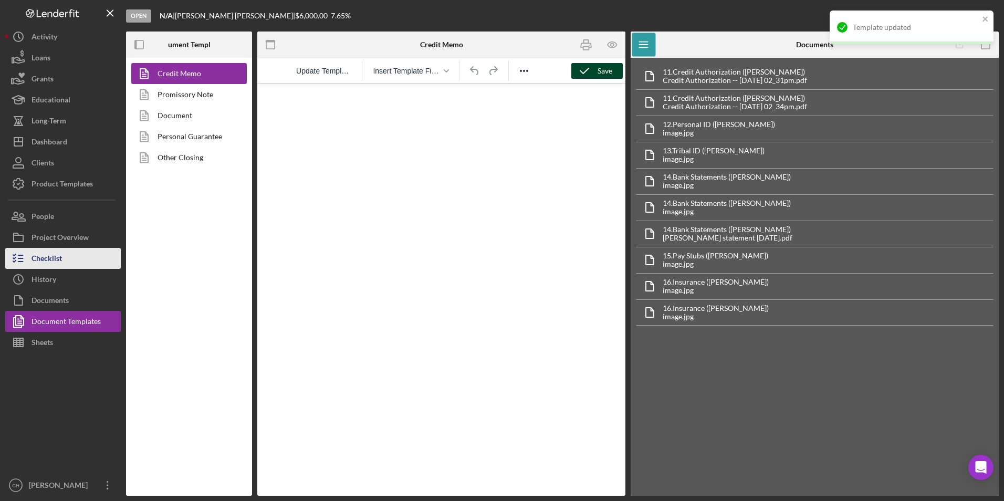
click at [66, 261] on button "Checklist" at bounding box center [63, 258] width 116 height 21
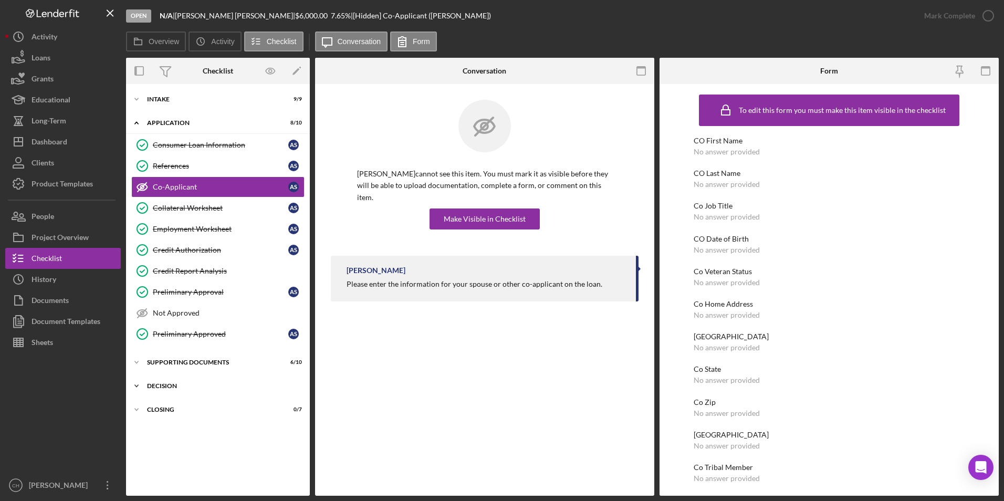
click at [174, 388] on div "Decision" at bounding box center [222, 386] width 150 height 6
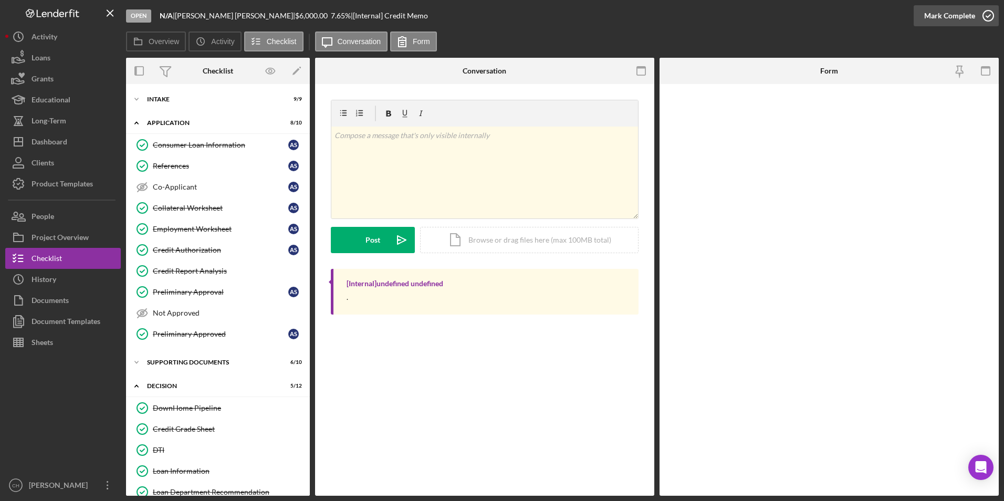
click at [951, 11] on div "Mark Complete" at bounding box center [950, 15] width 51 height 21
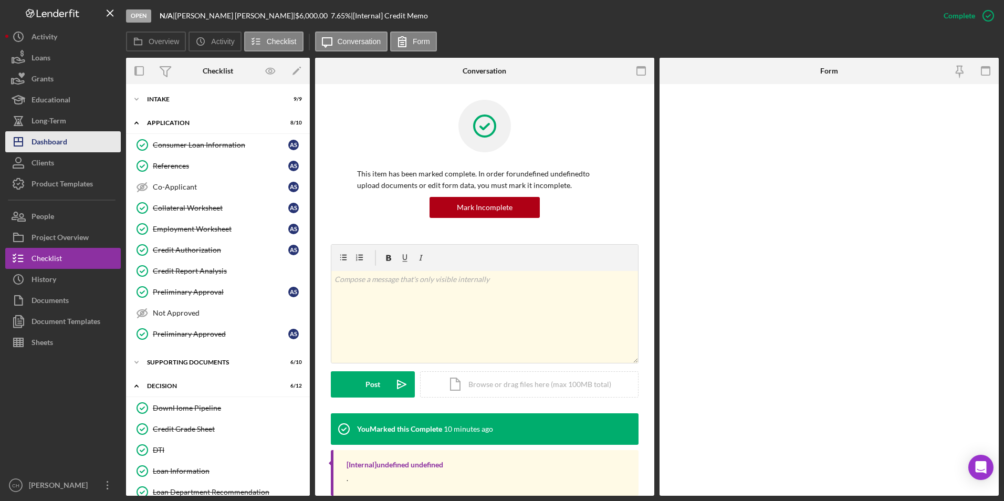
click at [60, 143] on div "Dashboard" at bounding box center [50, 143] width 36 height 24
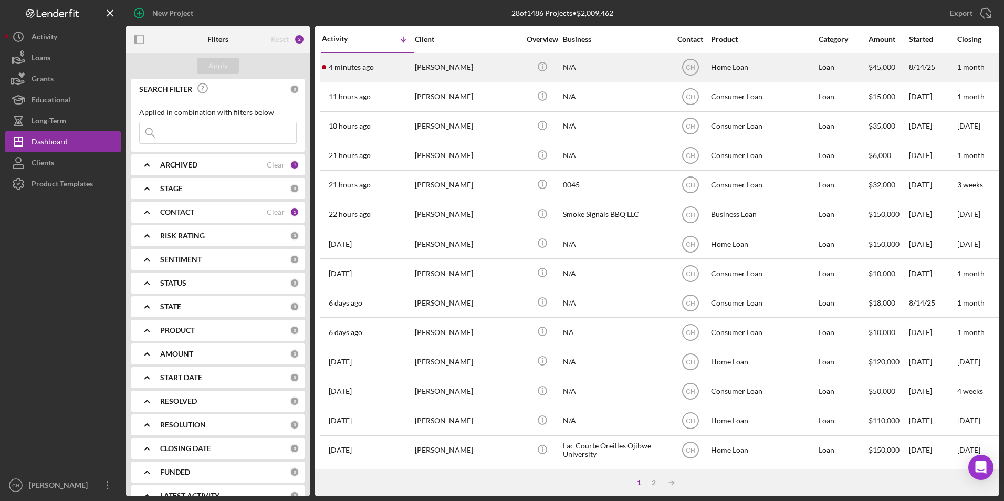
click at [410, 65] on div "4 minutes ago [PERSON_NAME]" at bounding box center [368, 68] width 92 height 28
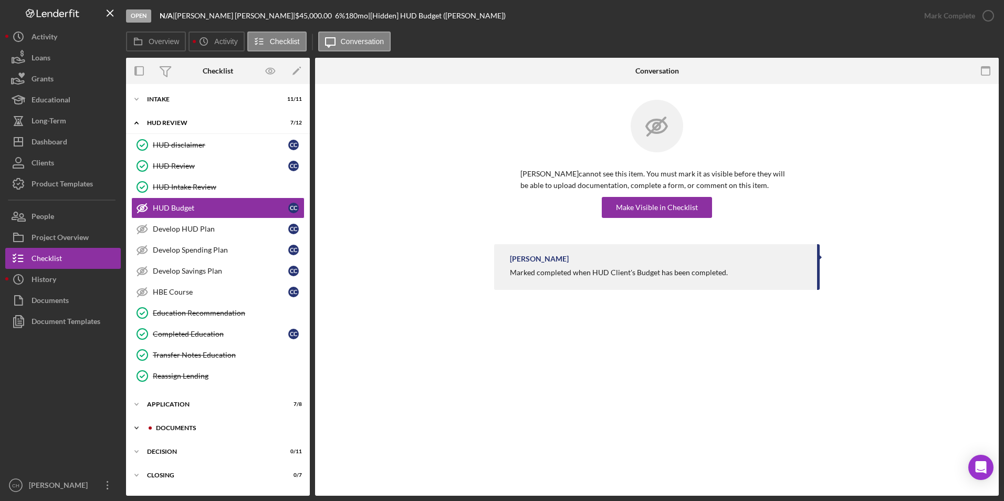
click at [172, 424] on div "Icon/Expander Documents 0 / 12" at bounding box center [218, 428] width 184 height 21
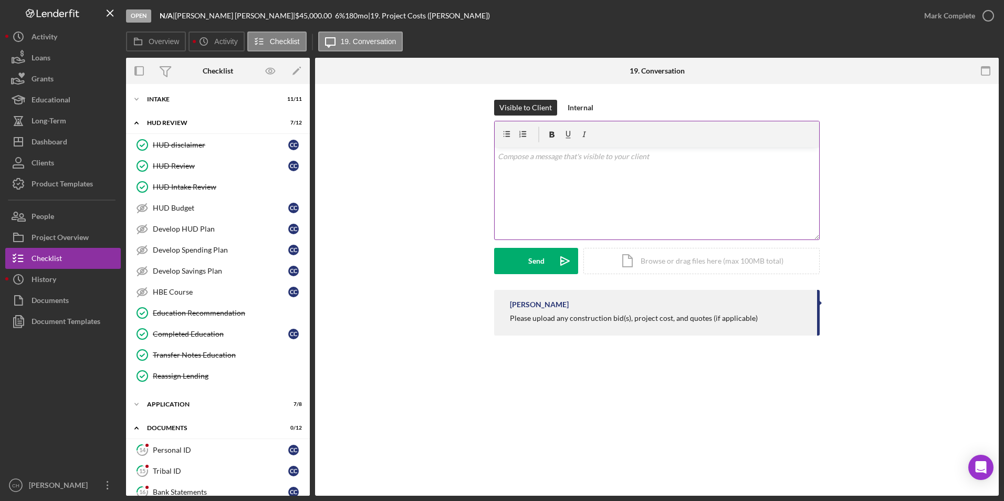
click at [542, 164] on div "v Color teal Color pink Remove color Add row above Add row below Add column bef…" at bounding box center [657, 194] width 325 height 92
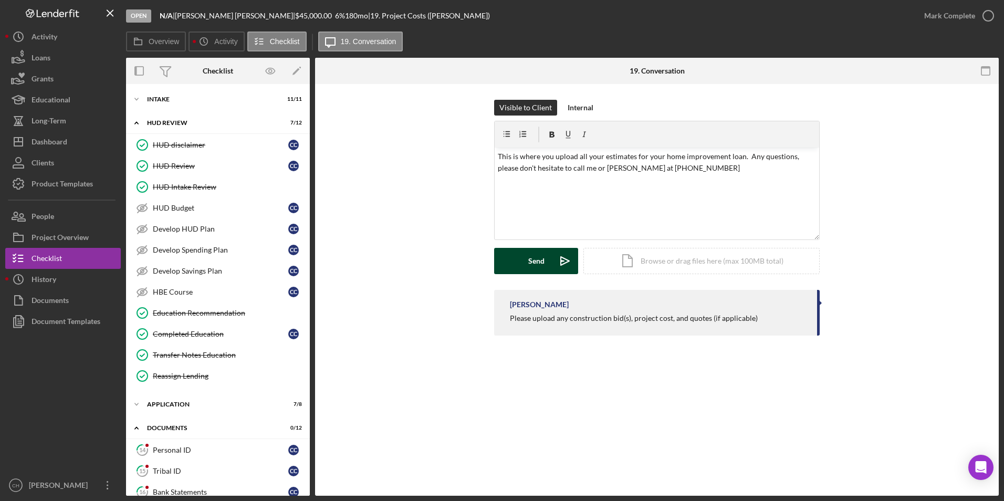
click at [526, 261] on button "Send Icon/icon-invite-send" at bounding box center [536, 261] width 84 height 26
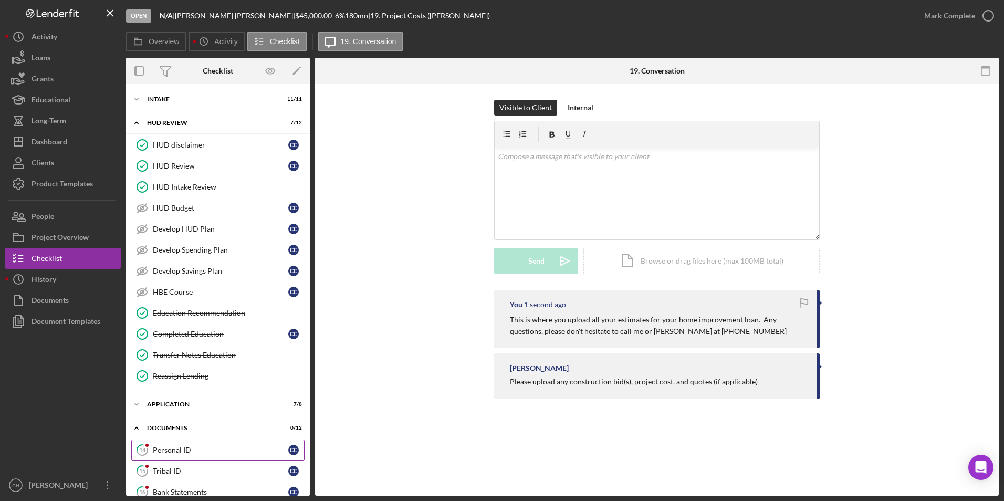
click at [207, 446] on div "Personal ID" at bounding box center [221, 450] width 136 height 8
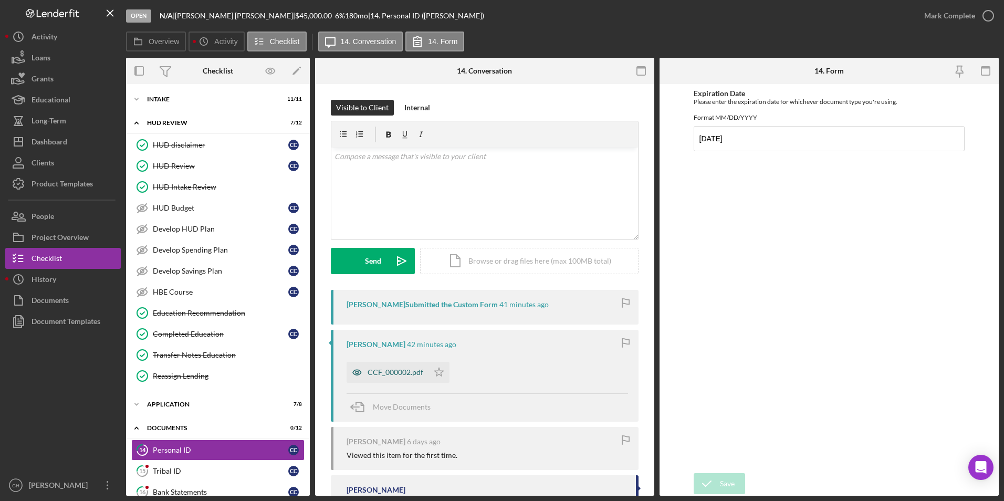
click at [389, 371] on div "CCF_000002.pdf" at bounding box center [396, 372] width 56 height 8
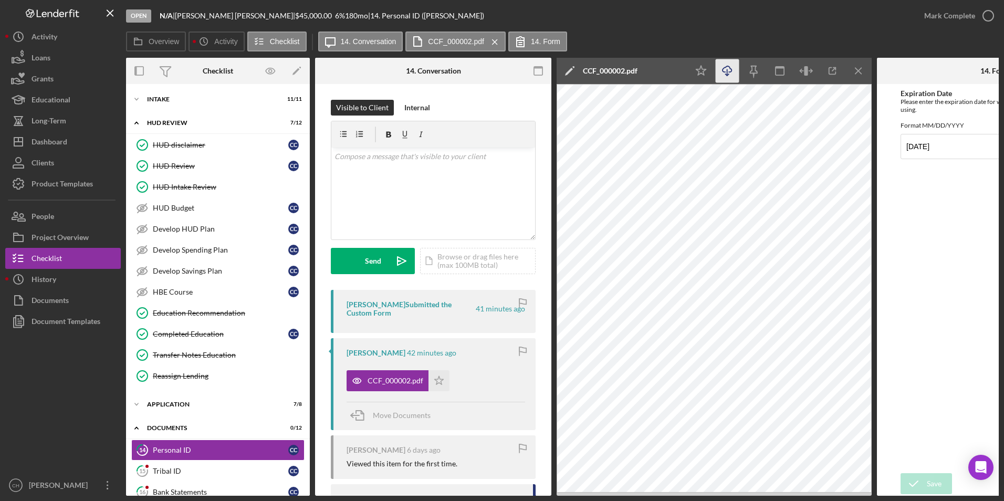
click at [724, 73] on icon "Icon/Download" at bounding box center [728, 71] width 24 height 24
click at [437, 379] on polygon "button" at bounding box center [439, 380] width 9 height 8
click at [934, 19] on div "Mark Complete" at bounding box center [950, 15] width 51 height 21
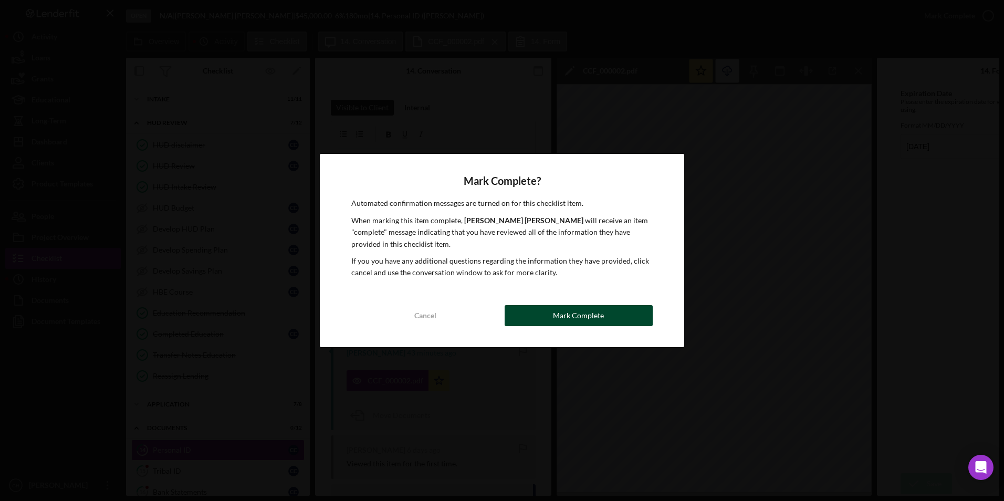
click at [567, 313] on div "Mark Complete" at bounding box center [578, 315] width 51 height 21
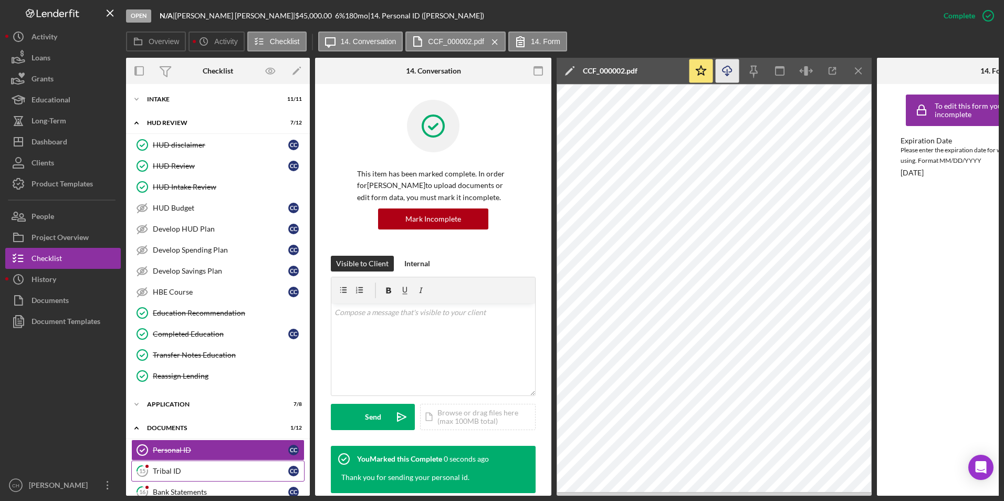
click at [172, 467] on div "Tribal ID" at bounding box center [221, 471] width 136 height 8
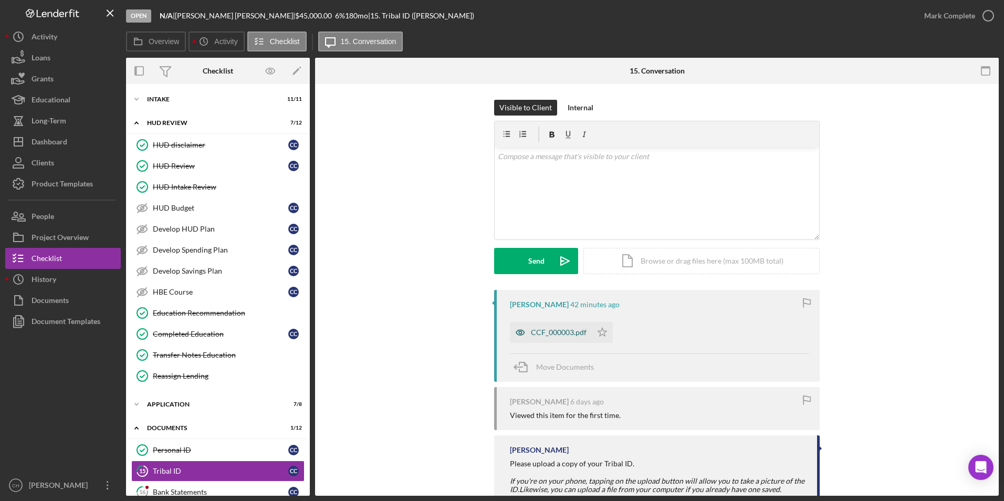
click at [572, 329] on div "CCF_000003.pdf" at bounding box center [559, 332] width 56 height 8
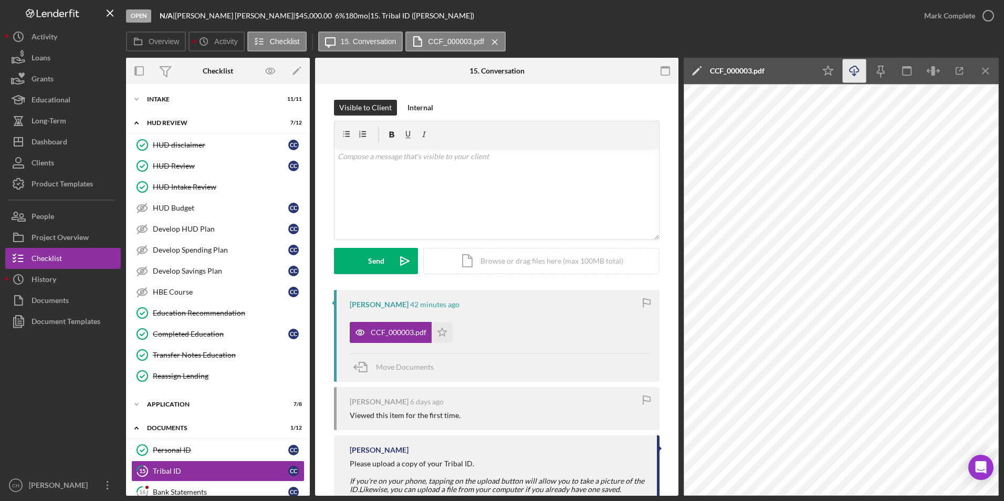
click at [854, 72] on icon "Icon/Download" at bounding box center [855, 71] width 24 height 24
click at [832, 70] on polygon "button" at bounding box center [829, 70] width 10 height 9
click at [956, 17] on div "Mark Complete" at bounding box center [950, 15] width 51 height 21
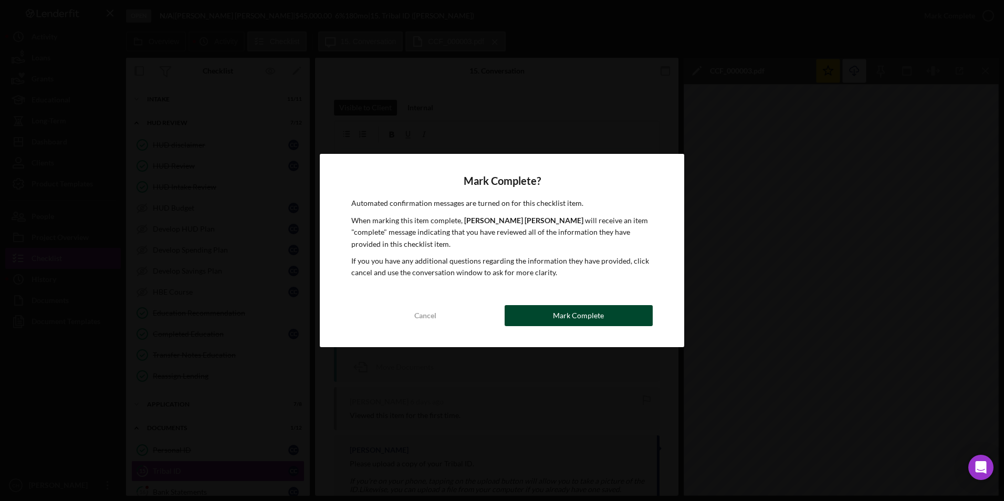
click at [555, 314] on div "Mark Complete" at bounding box center [578, 315] width 51 height 21
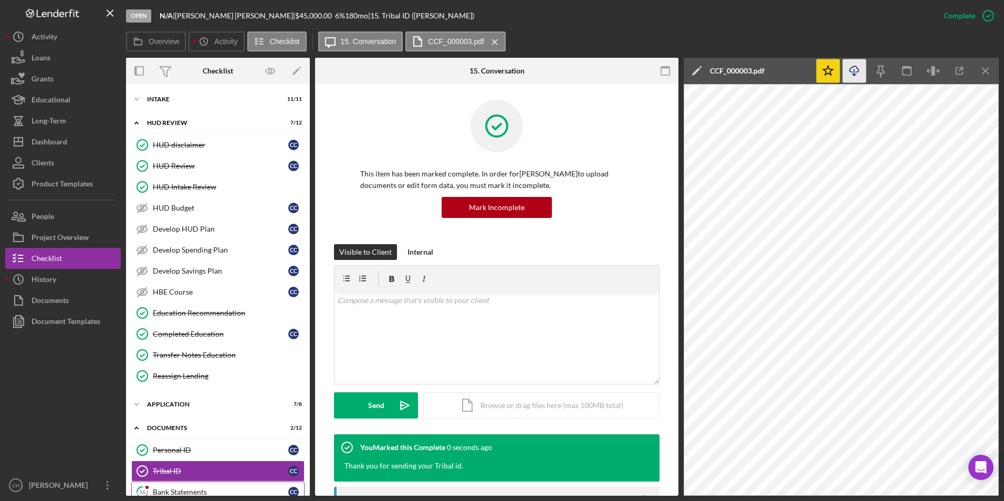
click at [211, 488] on div "Bank Statements" at bounding box center [221, 492] width 136 height 8
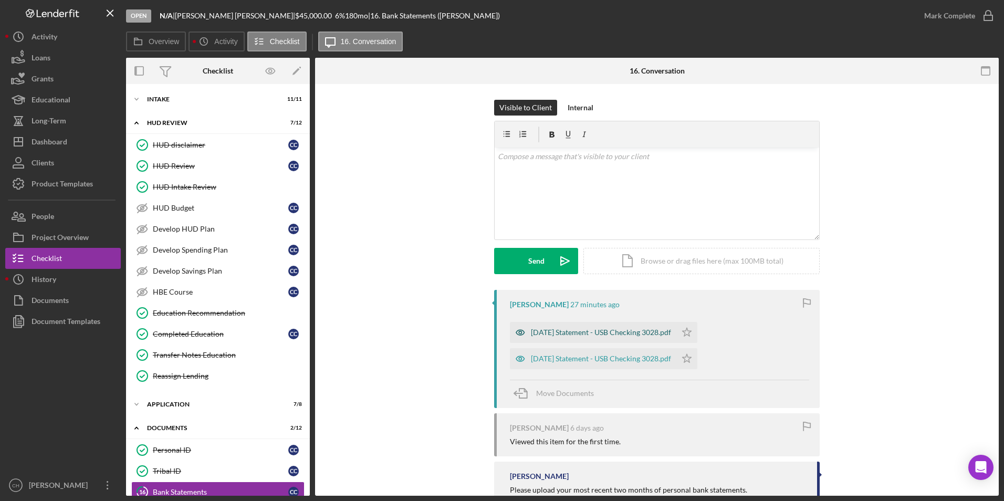
click at [572, 330] on div "[DATE] Statement - USB Checking 3028.pdf" at bounding box center [601, 332] width 140 height 8
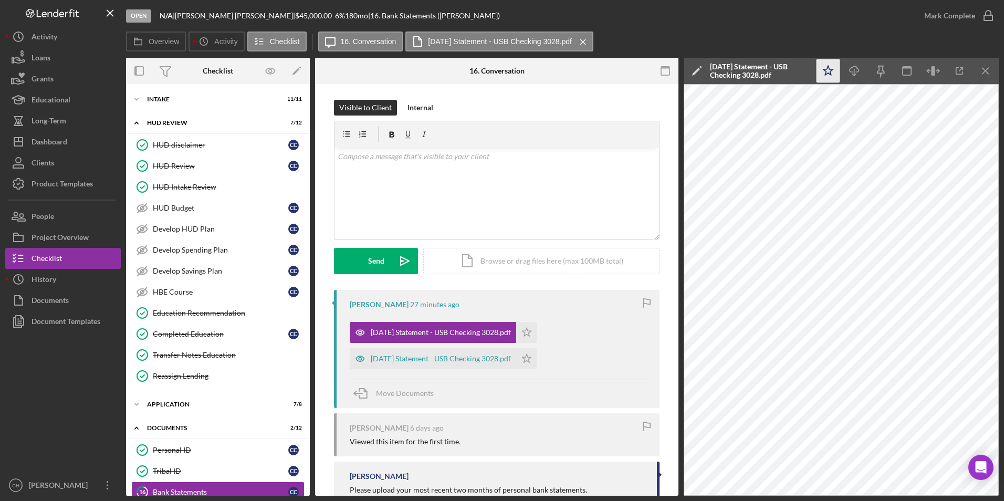
click at [830, 74] on polygon "button" at bounding box center [829, 70] width 10 height 9
click at [854, 66] on icon "button" at bounding box center [854, 69] width 9 height 6
click at [471, 357] on div "[DATE] Statement - USB Checking 3028.pdf" at bounding box center [441, 359] width 140 height 8
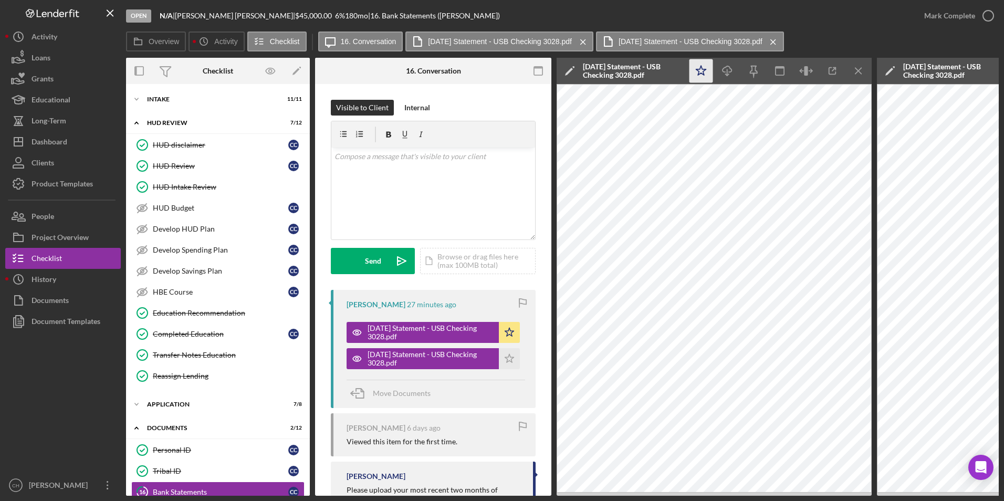
click at [702, 72] on icon "Icon/Star" at bounding box center [702, 71] width 24 height 24
click at [726, 68] on icon "Icon/Download" at bounding box center [728, 71] width 24 height 24
click at [939, 11] on div "Mark Complete" at bounding box center [950, 15] width 51 height 21
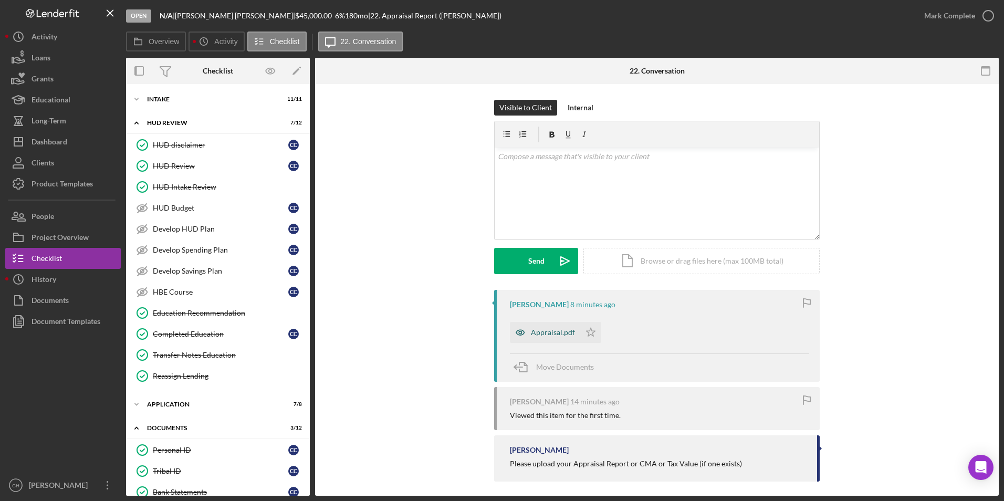
click at [547, 330] on div "Appraisal.pdf" at bounding box center [553, 332] width 44 height 8
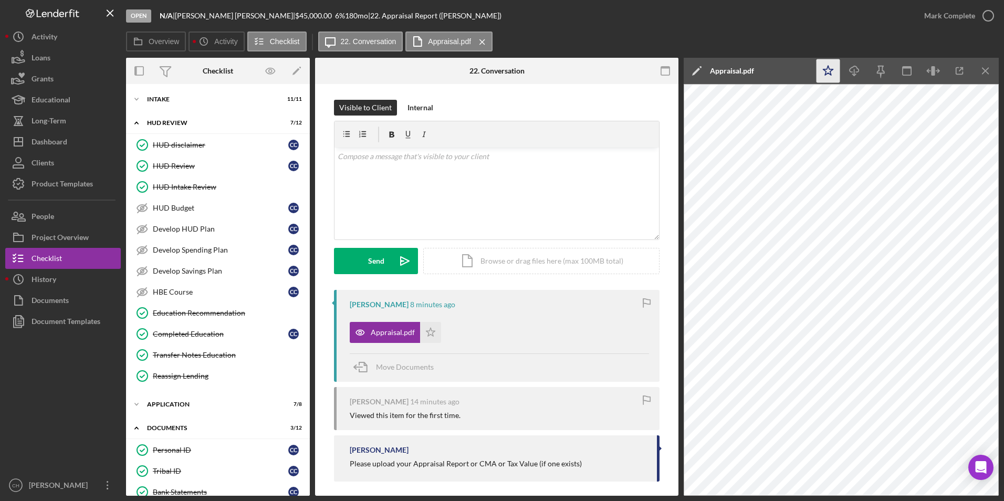
click at [824, 72] on icon "Icon/Star" at bounding box center [829, 71] width 24 height 24
click at [854, 72] on icon "Icon/Download" at bounding box center [855, 71] width 24 height 24
click at [949, 12] on div "Mark Complete" at bounding box center [950, 15] width 51 height 21
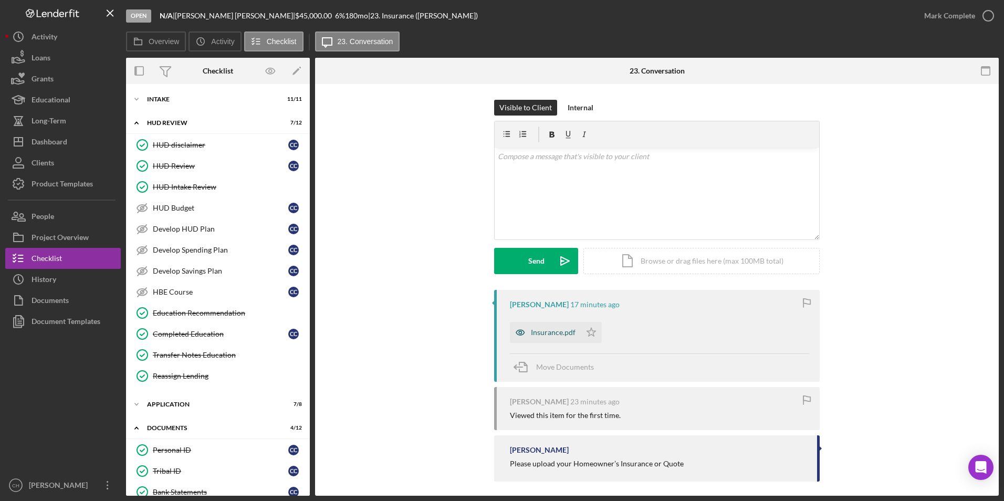
click at [540, 327] on div "Insurance.pdf" at bounding box center [545, 332] width 71 height 21
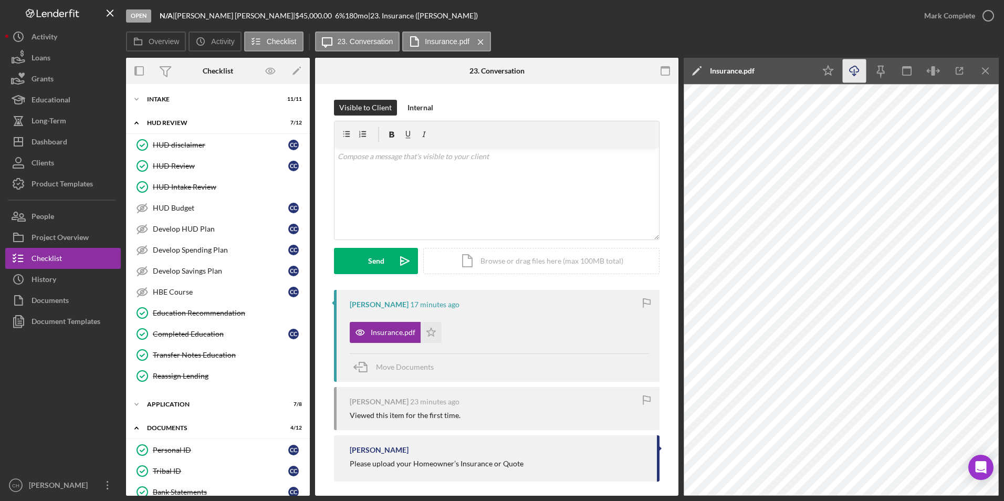
click at [858, 74] on icon "Icon/Download" at bounding box center [855, 71] width 24 height 24
click at [950, 12] on div "Mark Complete" at bounding box center [950, 15] width 51 height 21
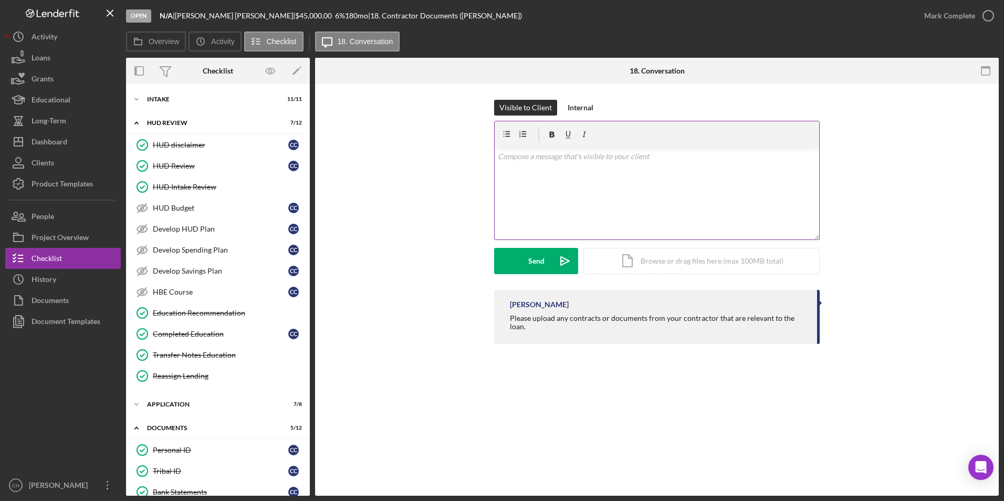
click at [547, 165] on div "v Color teal Color pink Remove color Add row above Add row below Add column bef…" at bounding box center [657, 194] width 325 height 92
click at [718, 157] on p "Whoever is doing the roof for you, their documents can go here." at bounding box center [657, 157] width 319 height 12
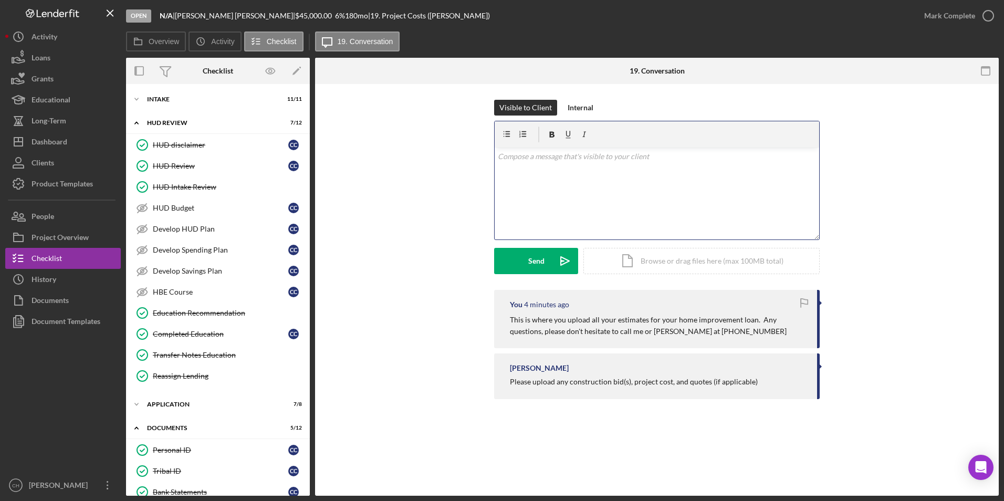
click at [529, 164] on div "v Color teal Color pink Remove color Add row above Add row below Add column bef…" at bounding box center [657, 194] width 325 height 92
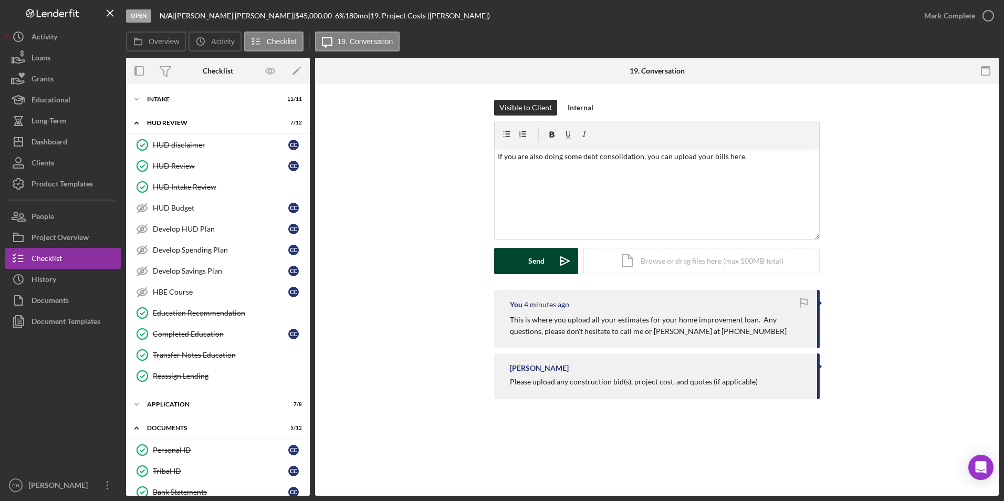
click at [526, 252] on button "Send Icon/icon-invite-send" at bounding box center [536, 261] width 84 height 26
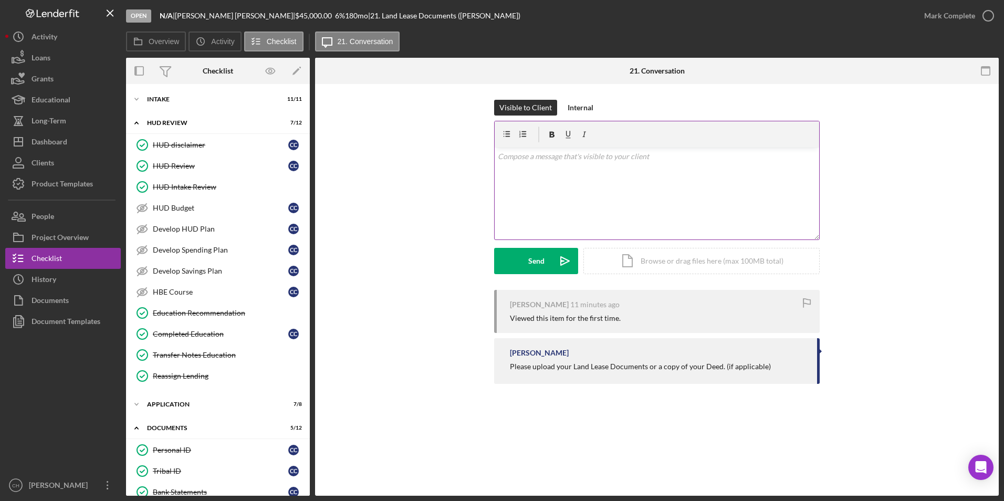
click at [543, 160] on p at bounding box center [657, 157] width 319 height 12
click at [535, 257] on div "Send" at bounding box center [536, 261] width 16 height 26
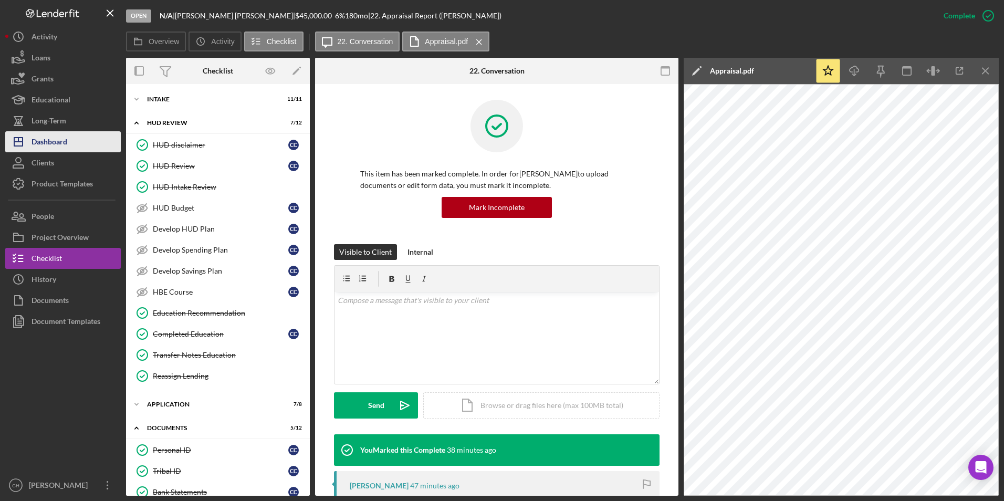
click at [81, 144] on button "Icon/Dashboard Dashboard" at bounding box center [63, 141] width 116 height 21
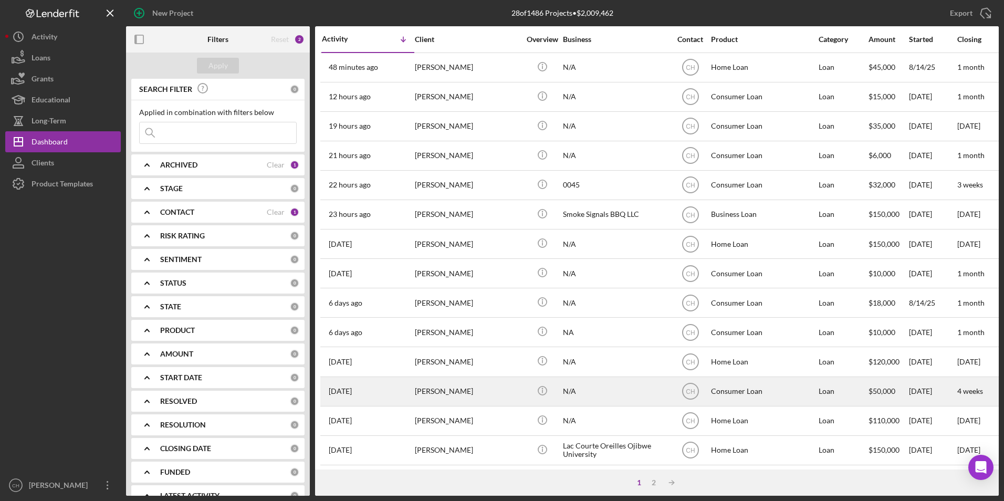
click at [453, 391] on div "[PERSON_NAME]" at bounding box center [467, 392] width 105 height 28
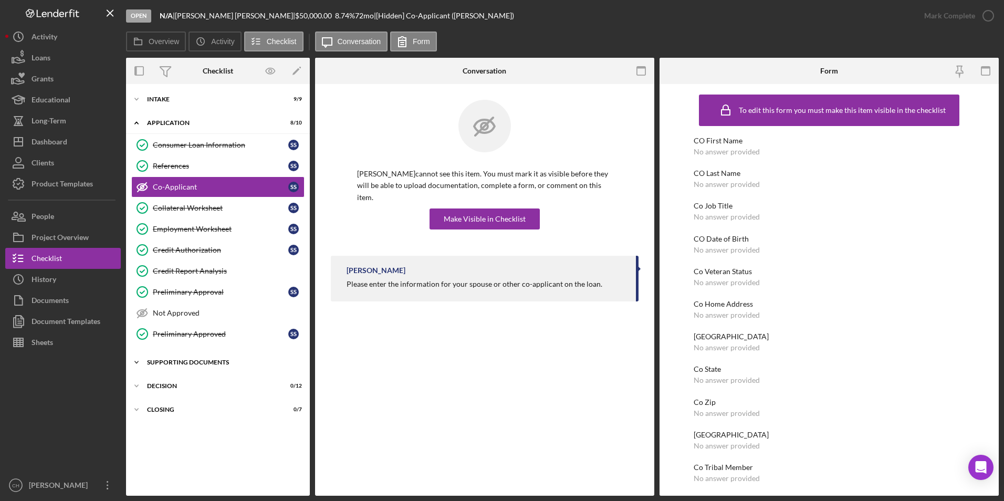
click at [179, 359] on div "Icon/Expander Supporting Documents 7 / 10" at bounding box center [218, 362] width 184 height 21
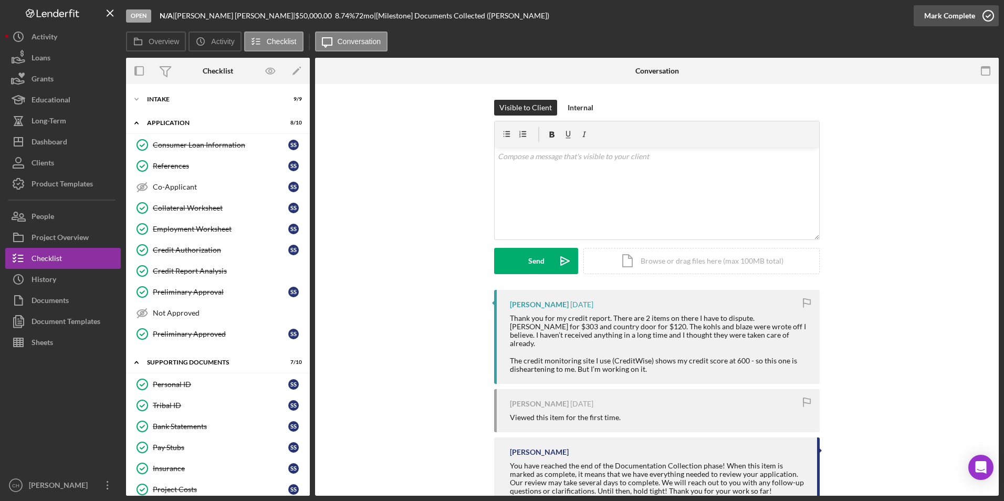
click at [952, 17] on div "Mark Complete" at bounding box center [950, 15] width 51 height 21
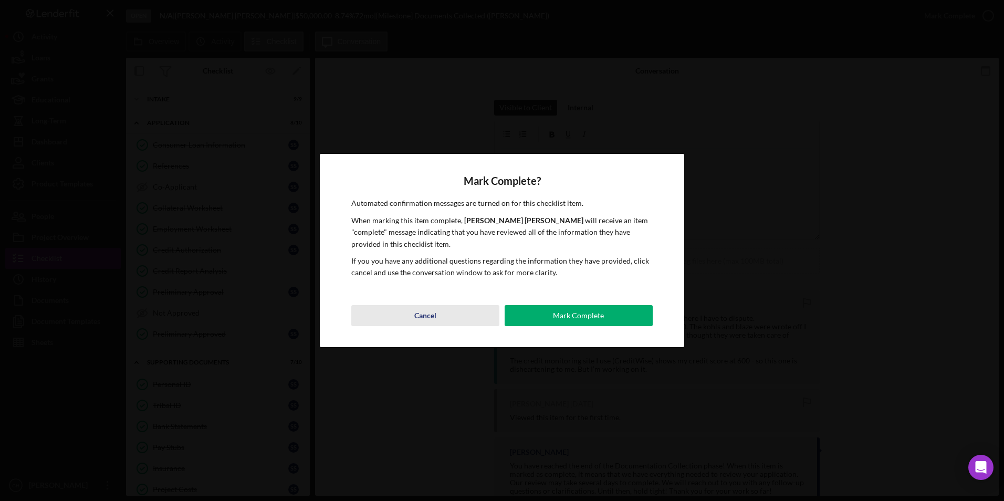
click at [426, 308] on div "Cancel" at bounding box center [425, 315] width 22 height 21
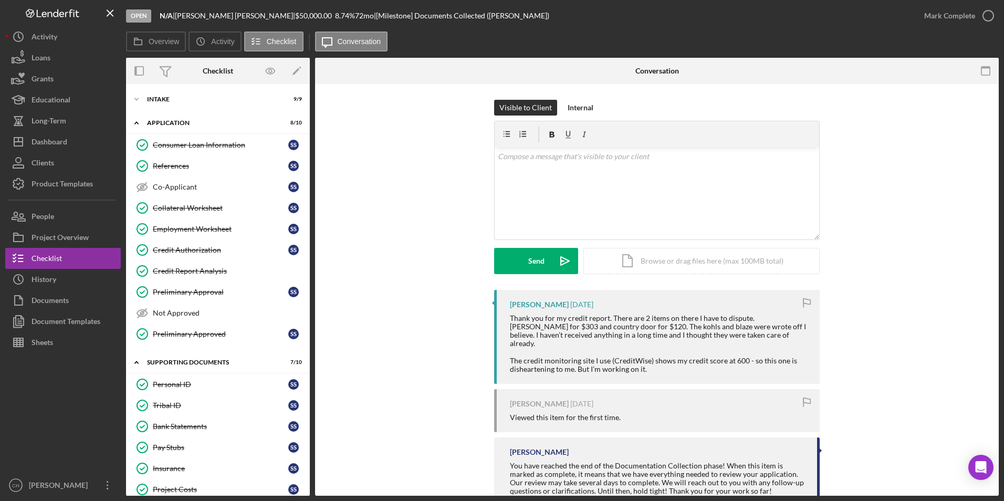
drag, startPoint x: 509, startPoint y: 315, endPoint x: 651, endPoint y: 359, distance: 148.9
click at [651, 359] on div "Thank you for my credit report. There are 2 items on there I have to dispute. […" at bounding box center [659, 343] width 299 height 59
drag, startPoint x: 651, startPoint y: 359, endPoint x: 596, endPoint y: 346, distance: 56.1
click at [521, 301] on div "[PERSON_NAME]" at bounding box center [539, 304] width 59 height 8
drag, startPoint x: 509, startPoint y: 304, endPoint x: 667, endPoint y: 361, distance: 168.4
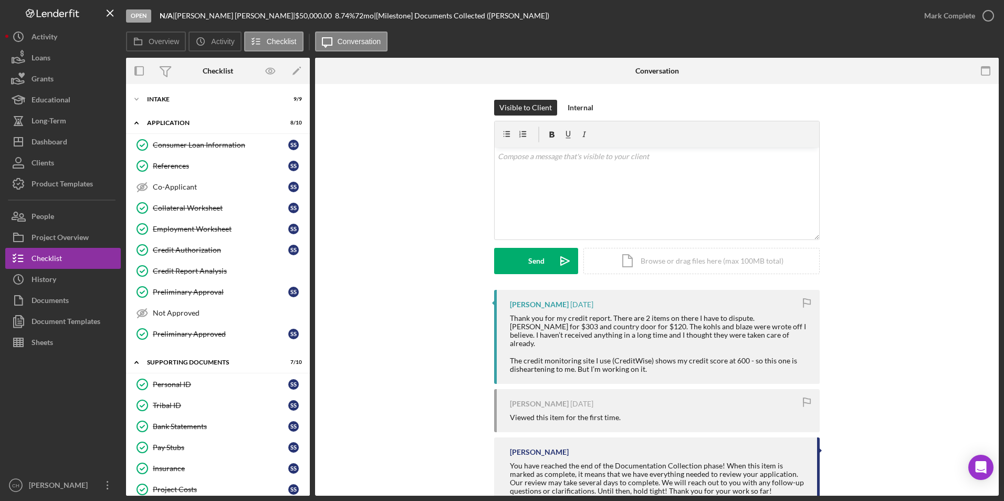
click at [667, 361] on div "[PERSON_NAME] [DATE] Thank you for my credit report. There are 2 items on there…" at bounding box center [657, 337] width 326 height 94
click at [46, 139] on div "Dashboard" at bounding box center [50, 143] width 36 height 24
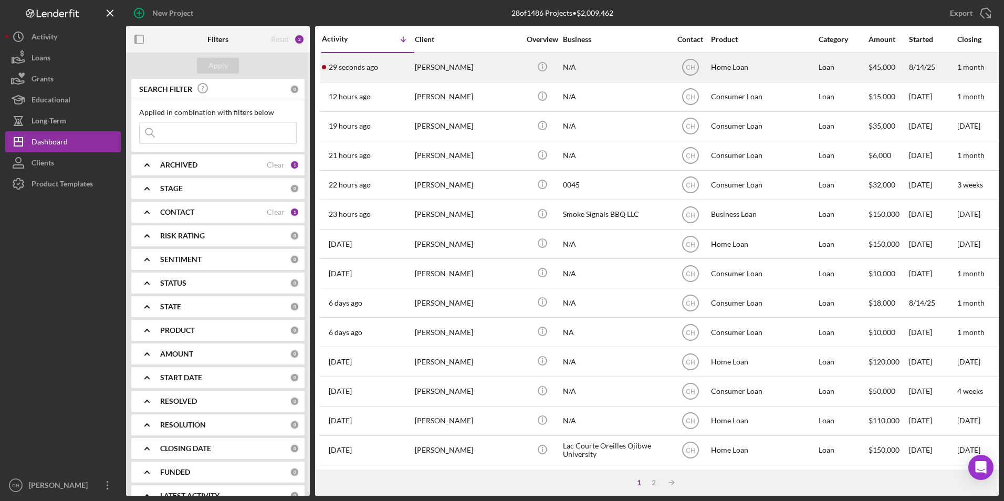
click at [377, 65] on time "29 seconds ago" at bounding box center [353, 67] width 49 height 8
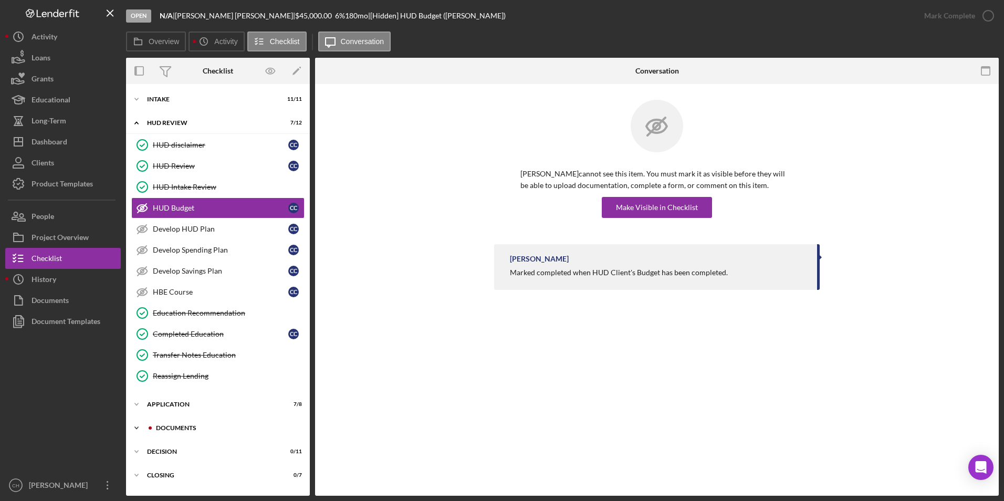
click at [181, 424] on div "Icon/Expander Documents 5 / 12" at bounding box center [218, 428] width 184 height 21
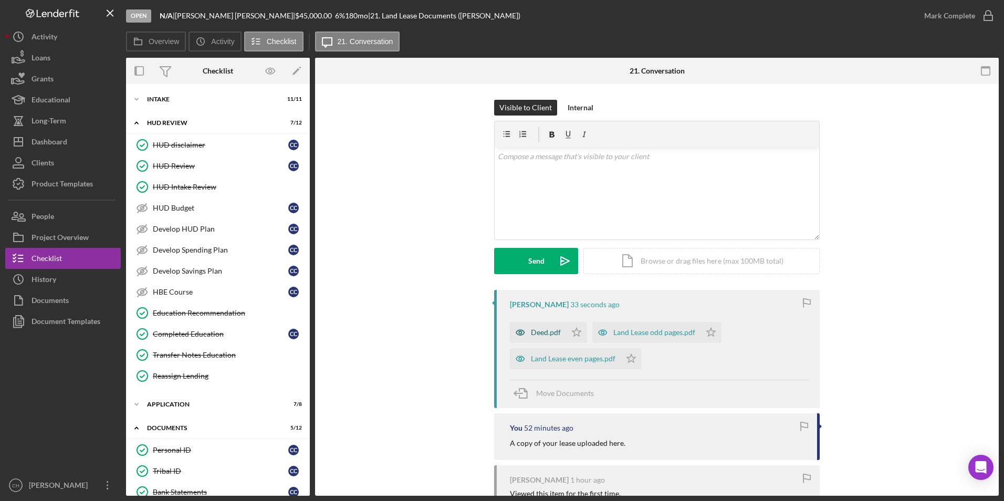
click at [536, 334] on div "Deed.pdf" at bounding box center [546, 332] width 30 height 8
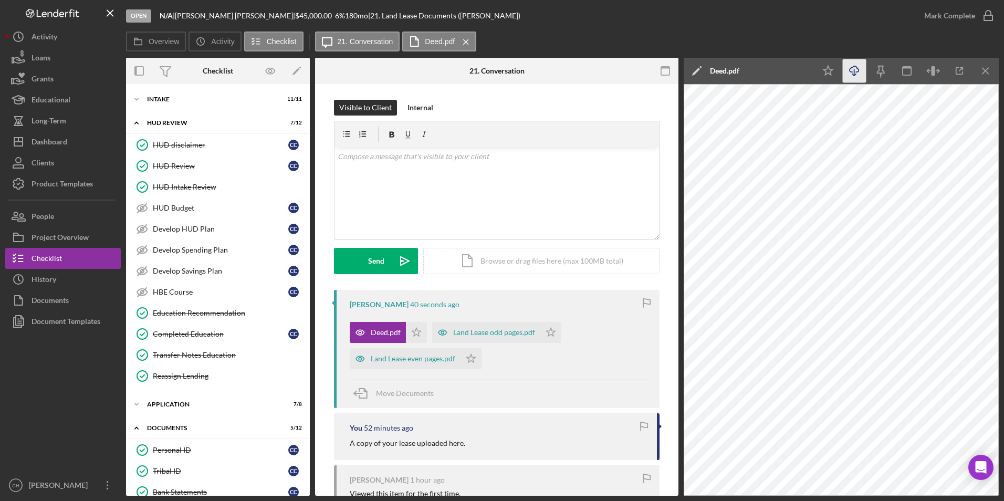
click at [853, 71] on icon "Icon/Download" at bounding box center [855, 71] width 24 height 24
click at [856, 70] on icon "Icon/Download" at bounding box center [855, 71] width 24 height 24
click at [474, 329] on div "Land Lease odd pages.pdf" at bounding box center [494, 332] width 82 height 8
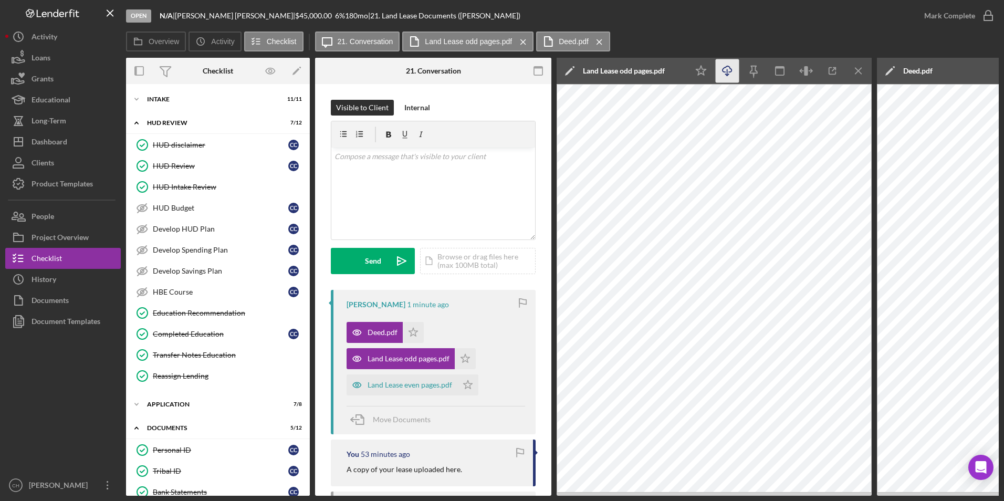
click at [726, 73] on icon "Icon/Download" at bounding box center [728, 71] width 24 height 24
click at [462, 353] on icon "Icon/Star" at bounding box center [465, 358] width 21 height 21
click at [413, 331] on icon "Icon/Star" at bounding box center [413, 332] width 21 height 21
click at [411, 386] on div "Land Lease even pages.pdf" at bounding box center [410, 385] width 85 height 8
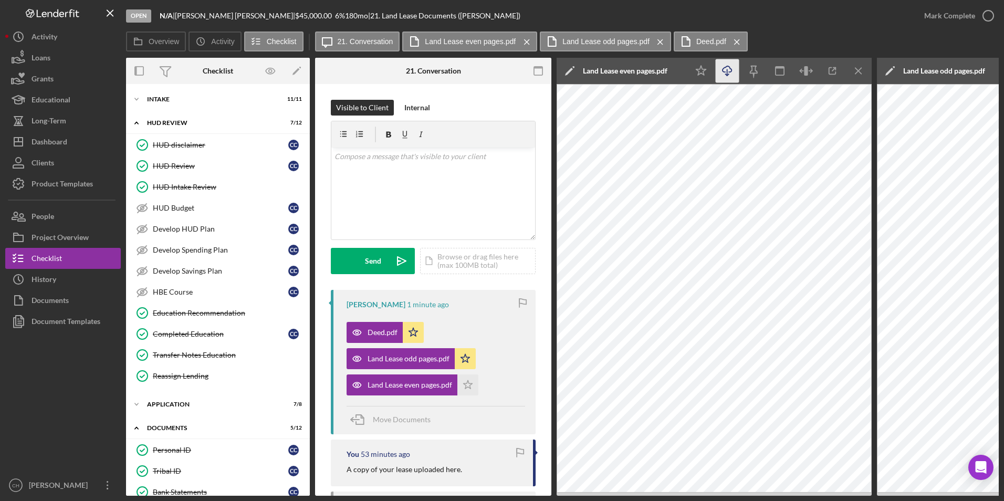
click at [729, 69] on icon "Icon/Download" at bounding box center [728, 71] width 24 height 24
click at [467, 381] on icon "Icon/Star" at bounding box center [468, 385] width 21 height 21
click at [950, 13] on div "Mark Complete" at bounding box center [950, 15] width 51 height 21
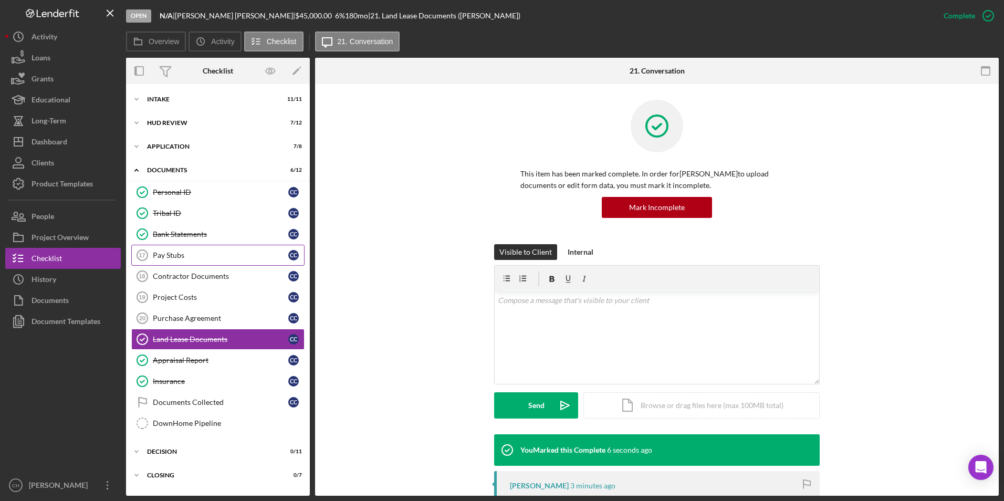
click at [181, 254] on div "Pay Stubs" at bounding box center [221, 255] width 136 height 8
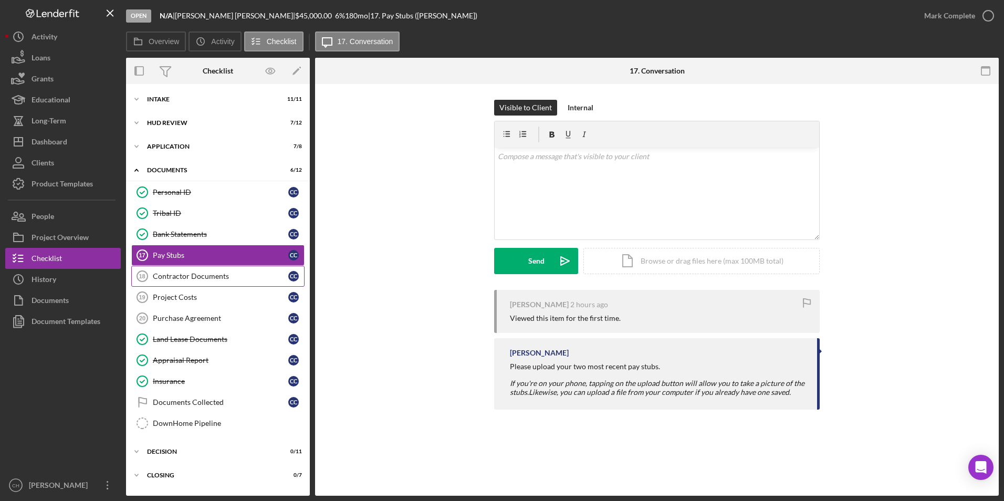
click at [183, 277] on div "Contractor Documents" at bounding box center [221, 276] width 136 height 8
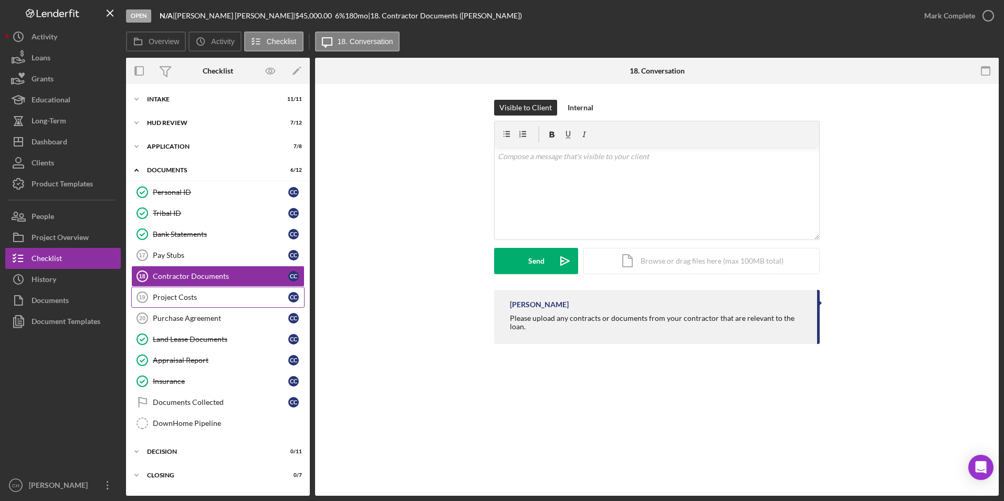
click at [183, 301] on div "Project Costs" at bounding box center [221, 297] width 136 height 8
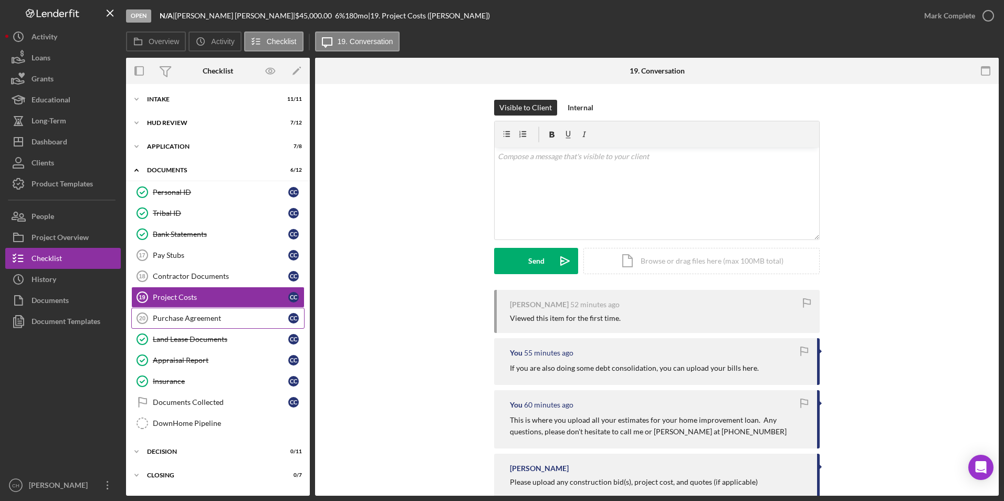
click at [179, 320] on div "Purchase Agreement" at bounding box center [221, 318] width 136 height 8
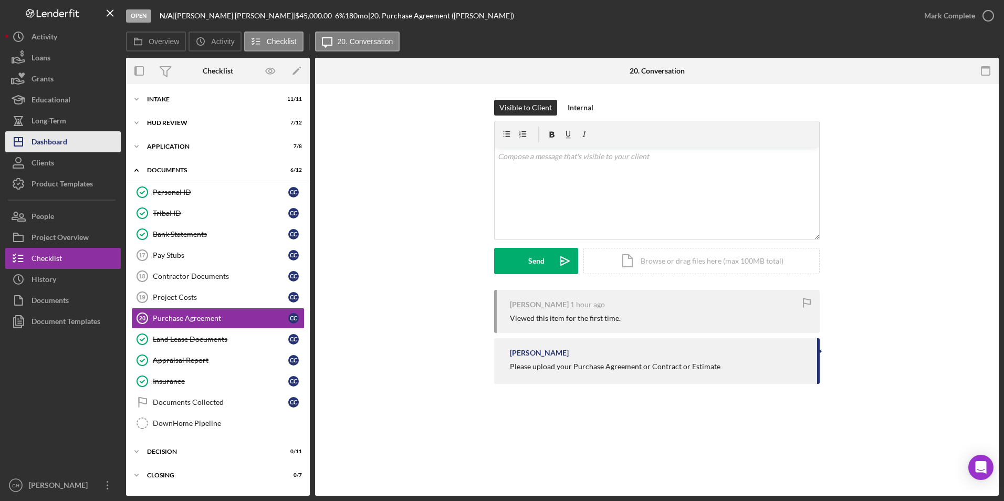
click at [64, 145] on div "Dashboard" at bounding box center [50, 143] width 36 height 24
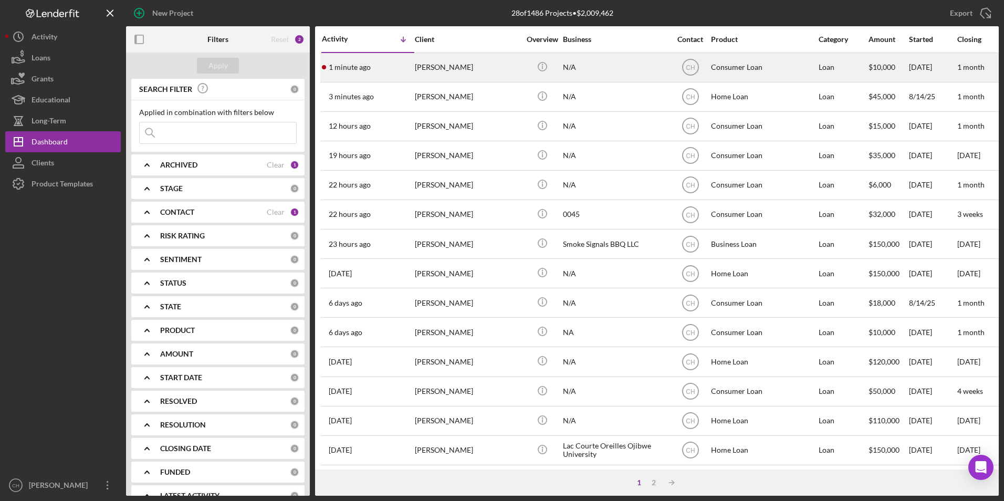
click at [416, 70] on div "[PERSON_NAME]" at bounding box center [467, 68] width 105 height 28
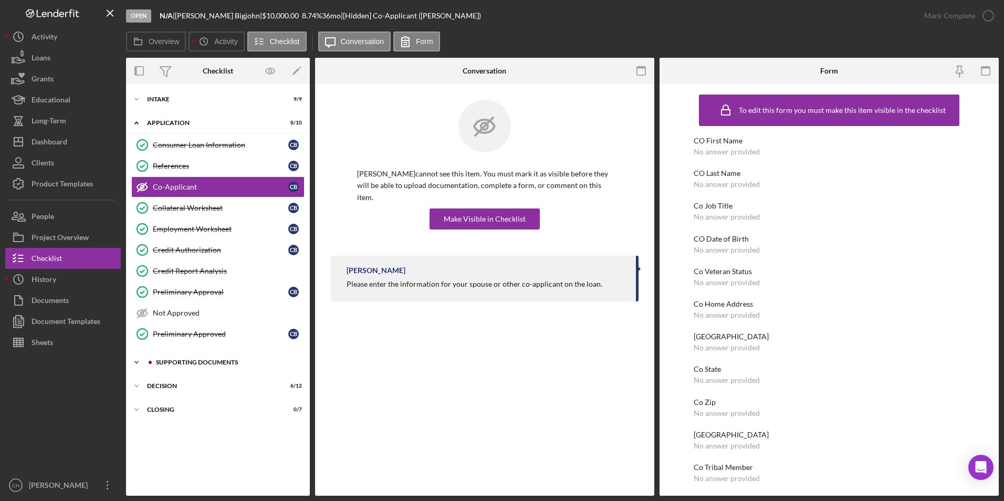
click at [173, 359] on div "Icon/Expander Supporting Documents 6 / 10" at bounding box center [218, 362] width 184 height 21
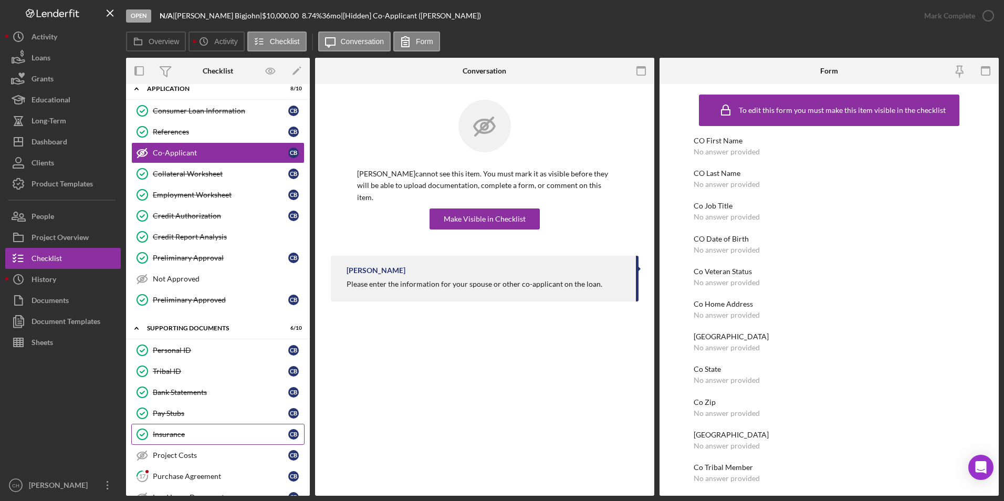
scroll to position [53, 0]
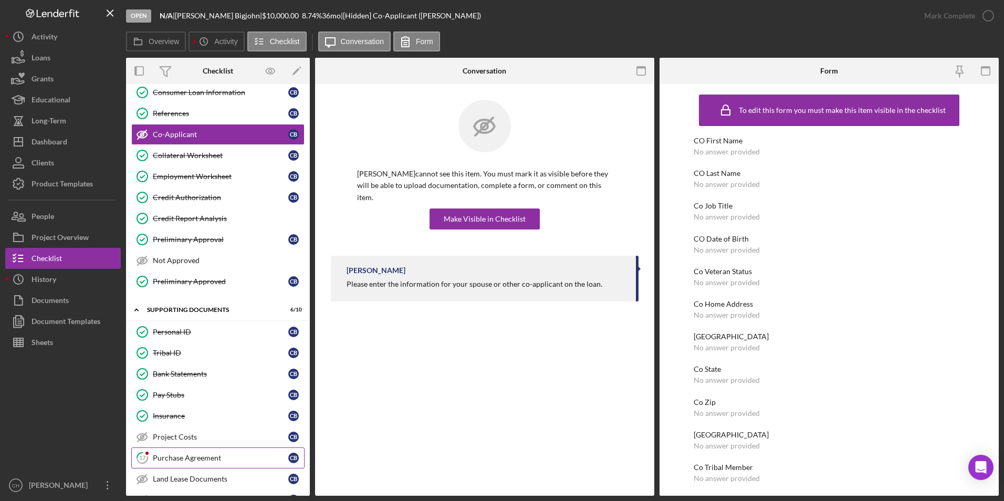
click at [184, 452] on link "17 Purchase Agreement C B" at bounding box center [217, 458] width 173 height 21
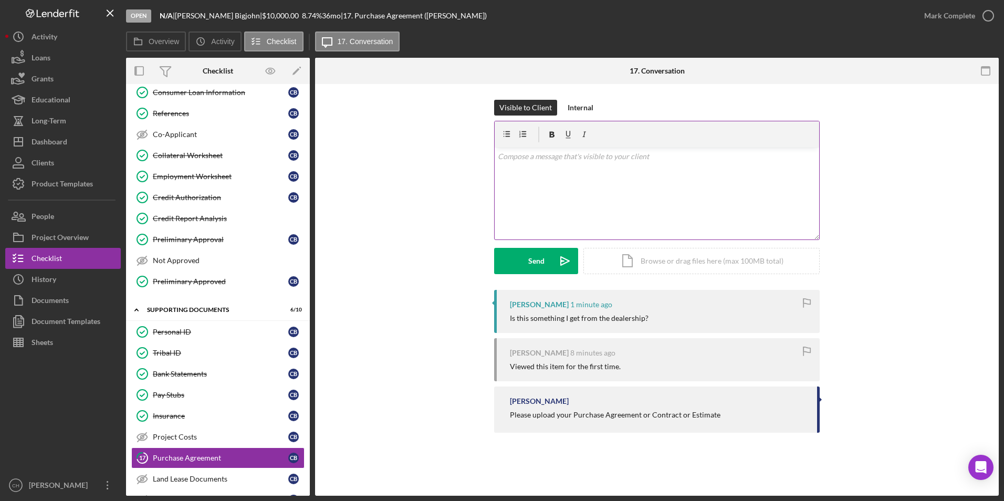
click at [513, 159] on p at bounding box center [657, 157] width 319 height 12
click at [527, 263] on button "Send Icon/icon-invite-send" at bounding box center [536, 261] width 84 height 26
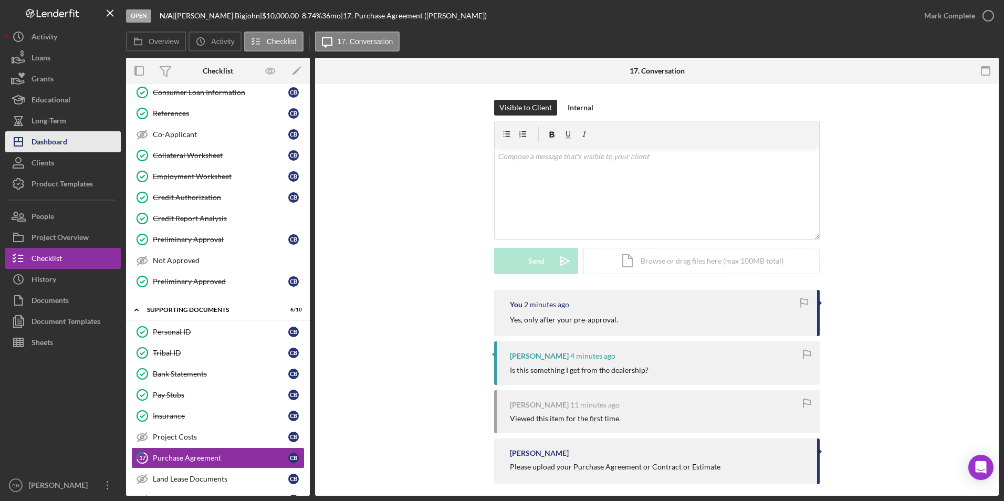
click at [55, 146] on div "Dashboard" at bounding box center [50, 143] width 36 height 24
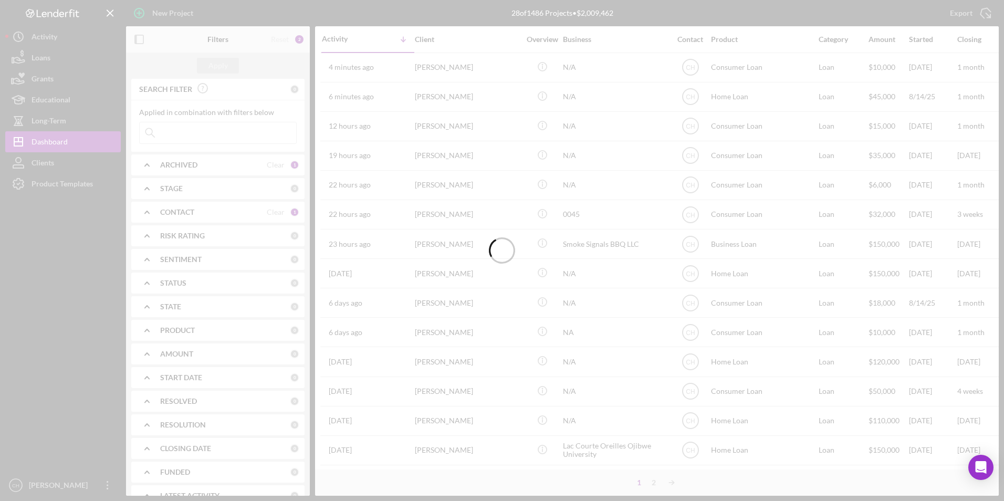
click at [460, 99] on div at bounding box center [502, 250] width 1004 height 501
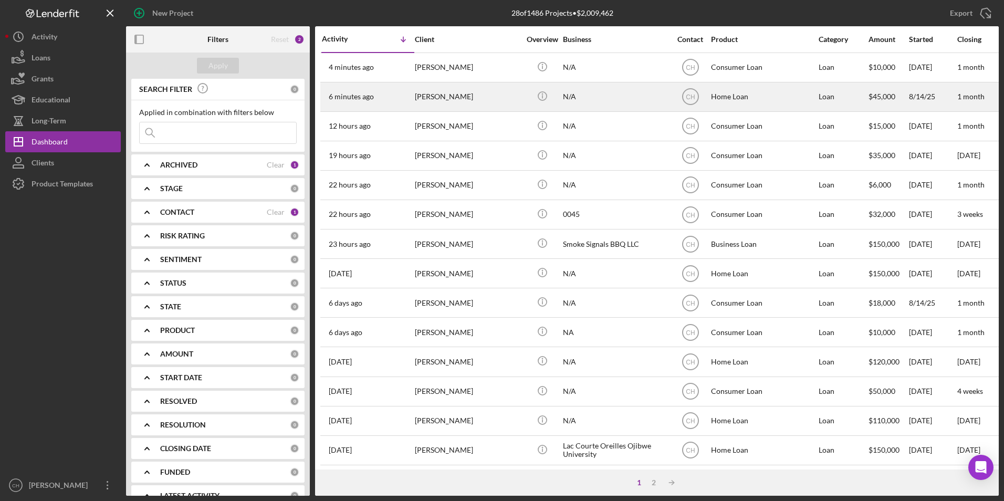
click at [460, 99] on div "[PERSON_NAME]" at bounding box center [467, 97] width 105 height 28
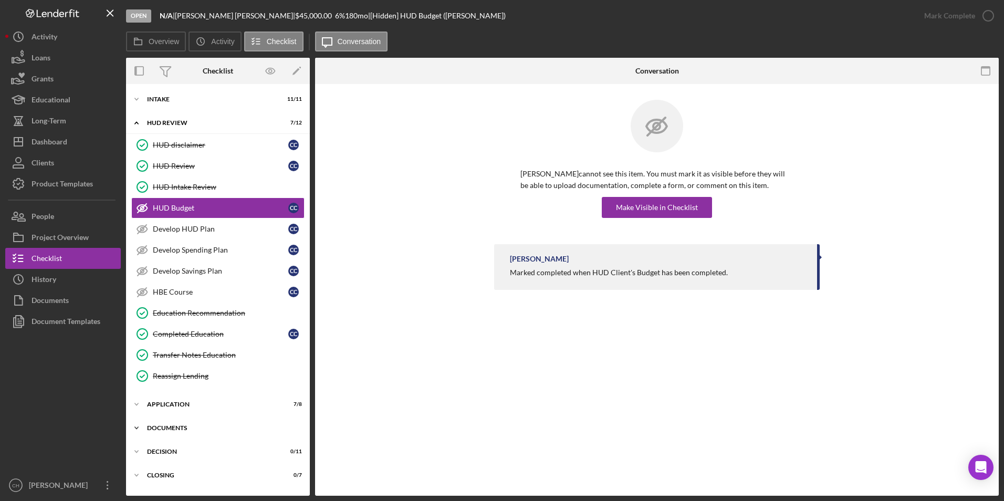
click at [165, 429] on div "Documents" at bounding box center [222, 428] width 150 height 6
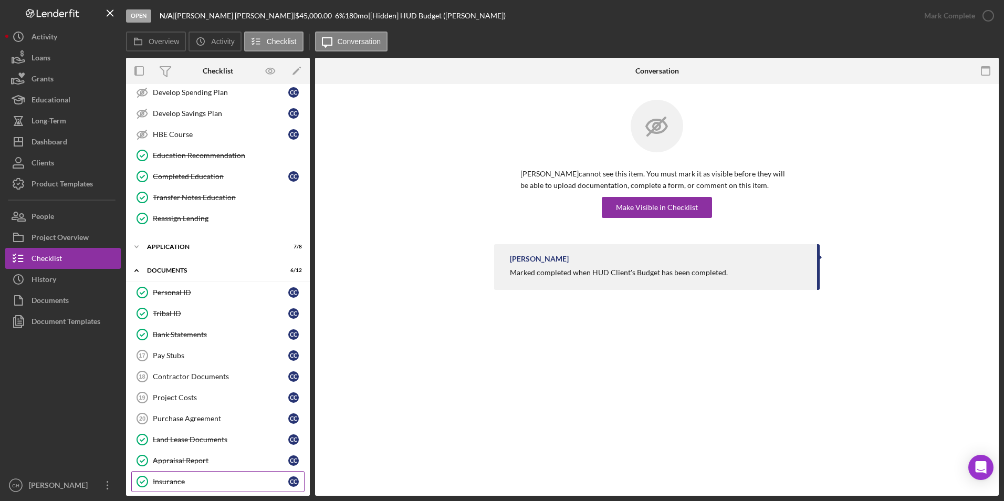
scroll to position [254, 0]
